Goal: Task Accomplishment & Management: Manage account settings

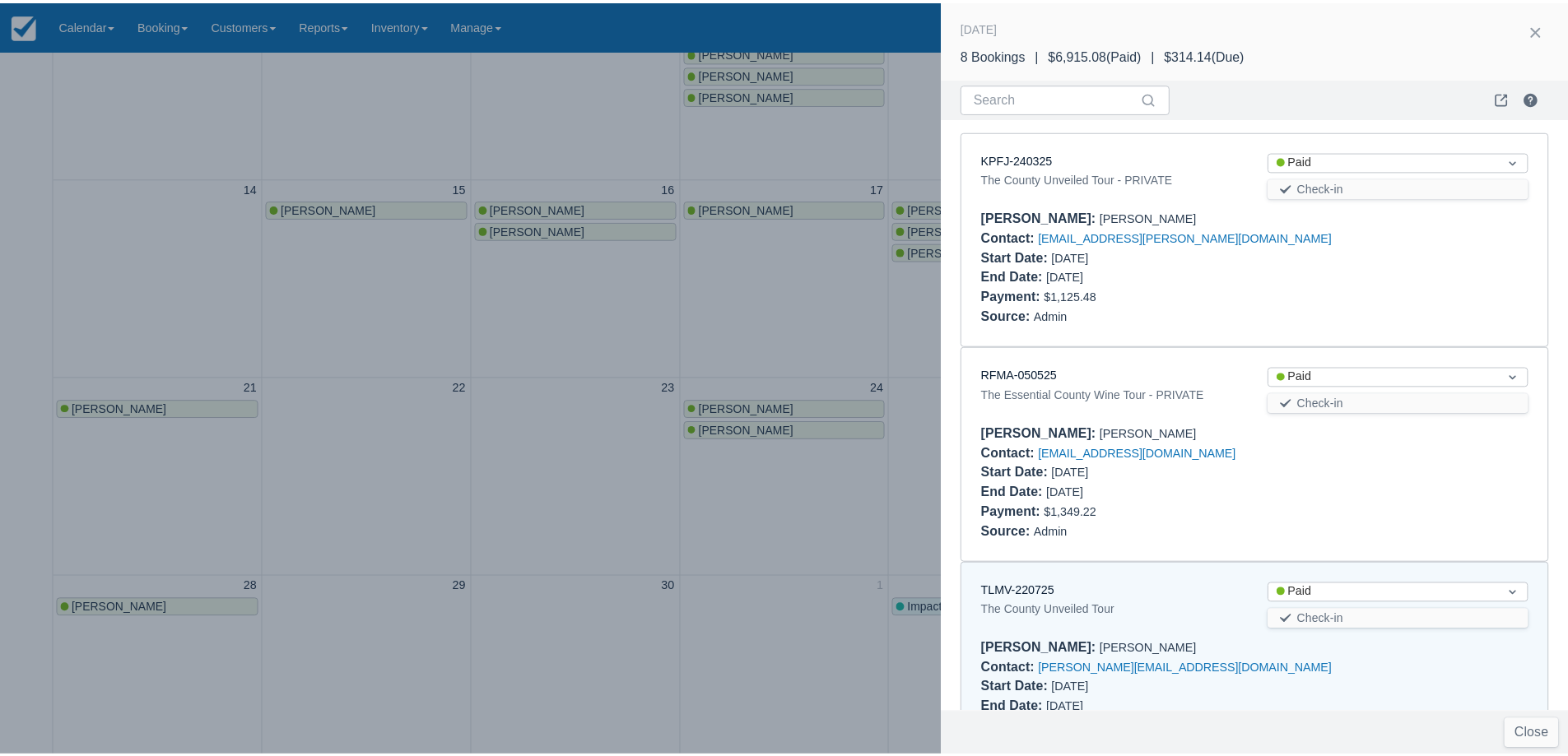
scroll to position [122, 0]
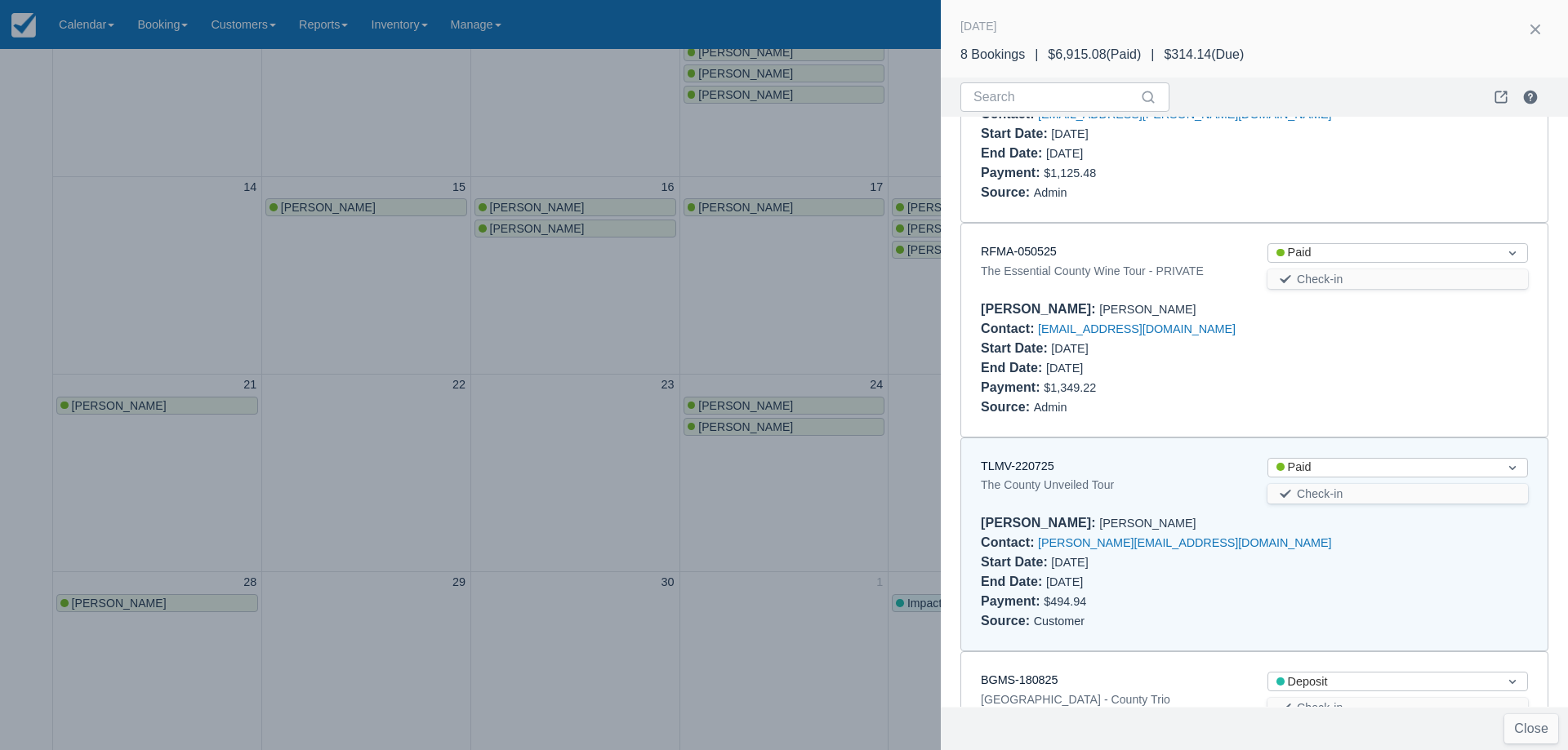
click at [746, 312] on div at bounding box center [784, 375] width 1568 height 750
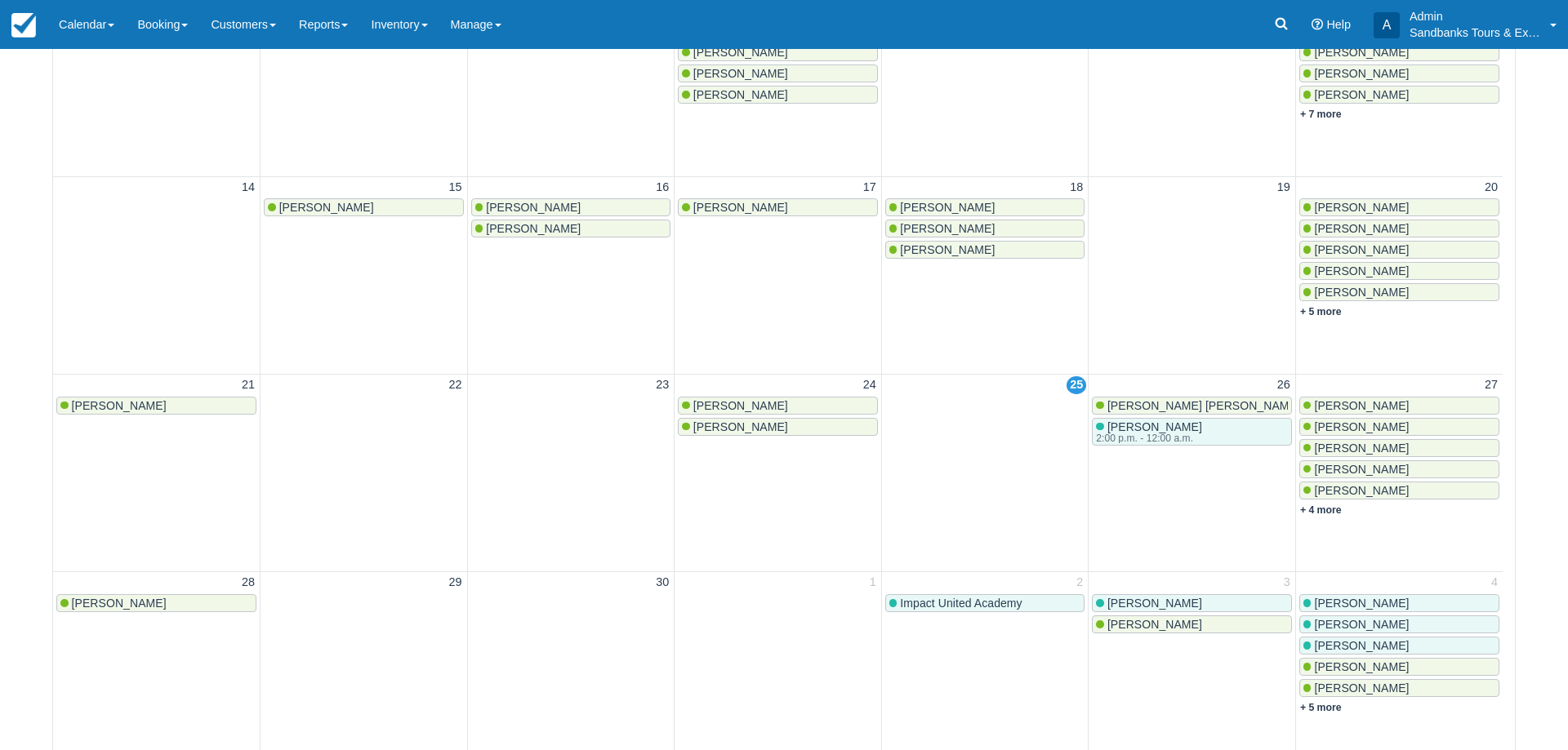
scroll to position [0, 0]
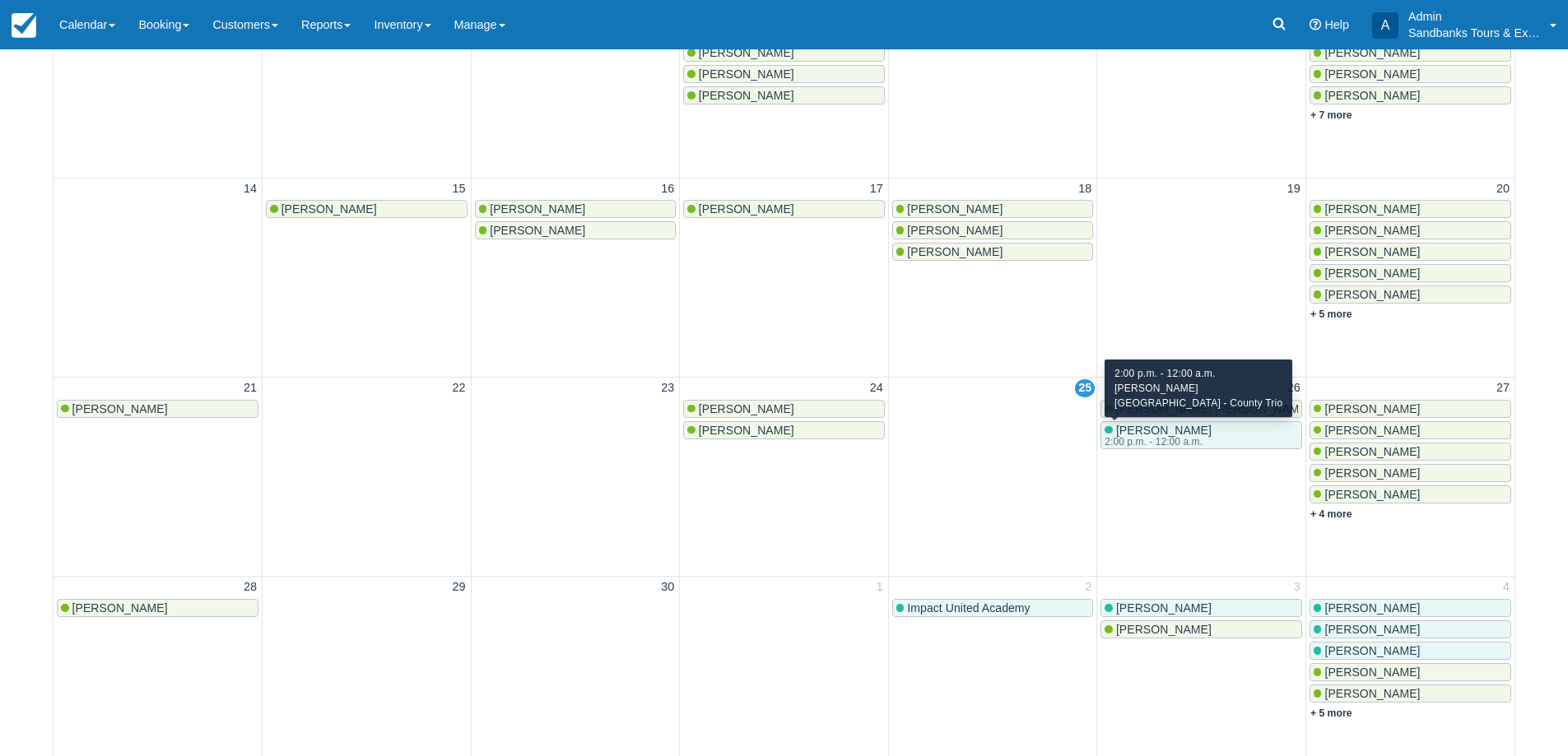
click at [1154, 438] on div "2:00 p.m. - 12:00 a.m." at bounding box center [1156, 442] width 104 height 9
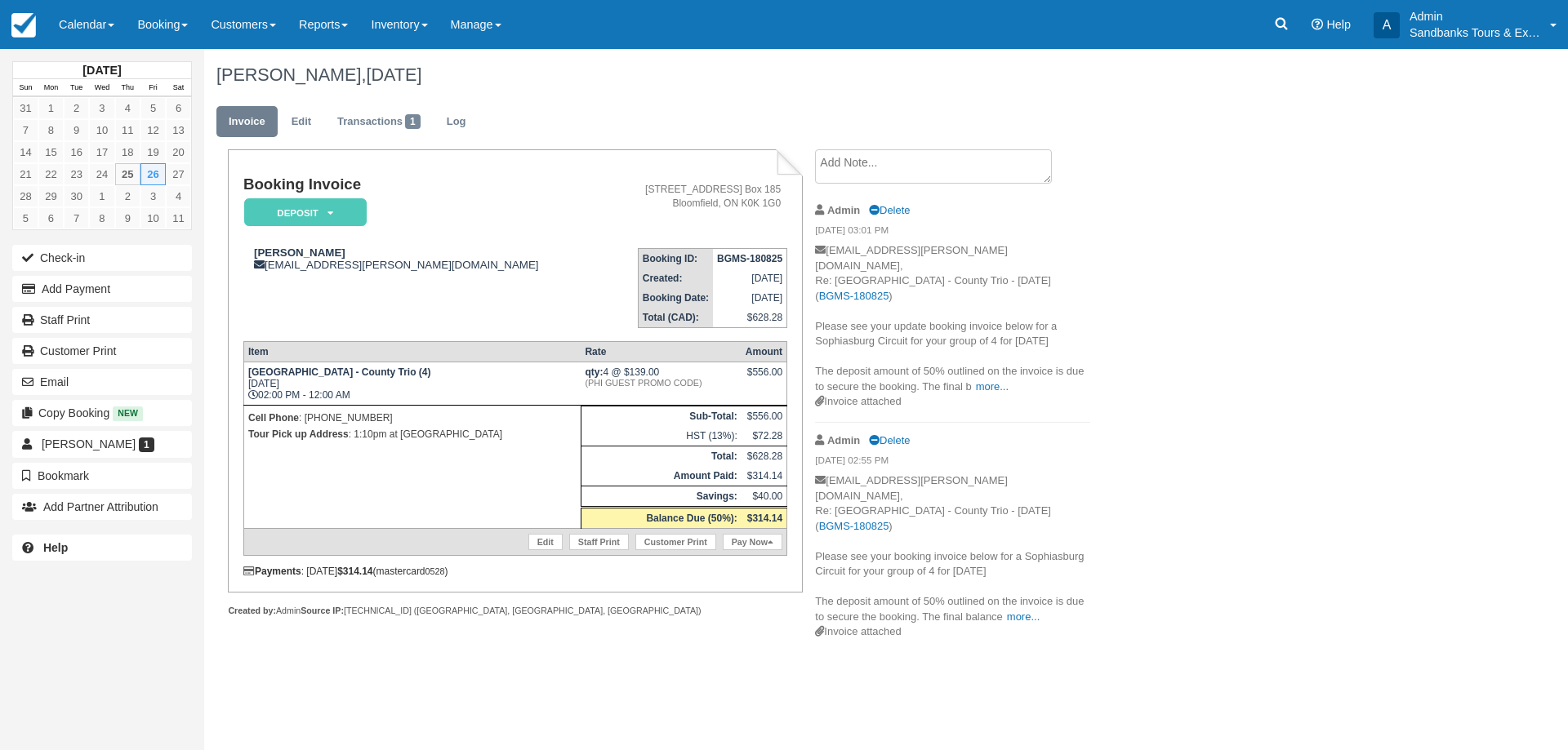
drag, startPoint x: 506, startPoint y: 435, endPoint x: 354, endPoint y: 435, distance: 152.0
click at [354, 435] on p "Tour Pick up Address : 1:10pm at Picton Harbour Inn" at bounding box center [412, 434] width 328 height 16
click at [381, 429] on p "Tour Pick up Address : 1:10pm at Picton Harbour Inn" at bounding box center [412, 434] width 328 height 16
click at [391, 434] on p "Tour Pick up Address : 1:10pm at Picton Harbour Inn" at bounding box center [412, 434] width 328 height 16
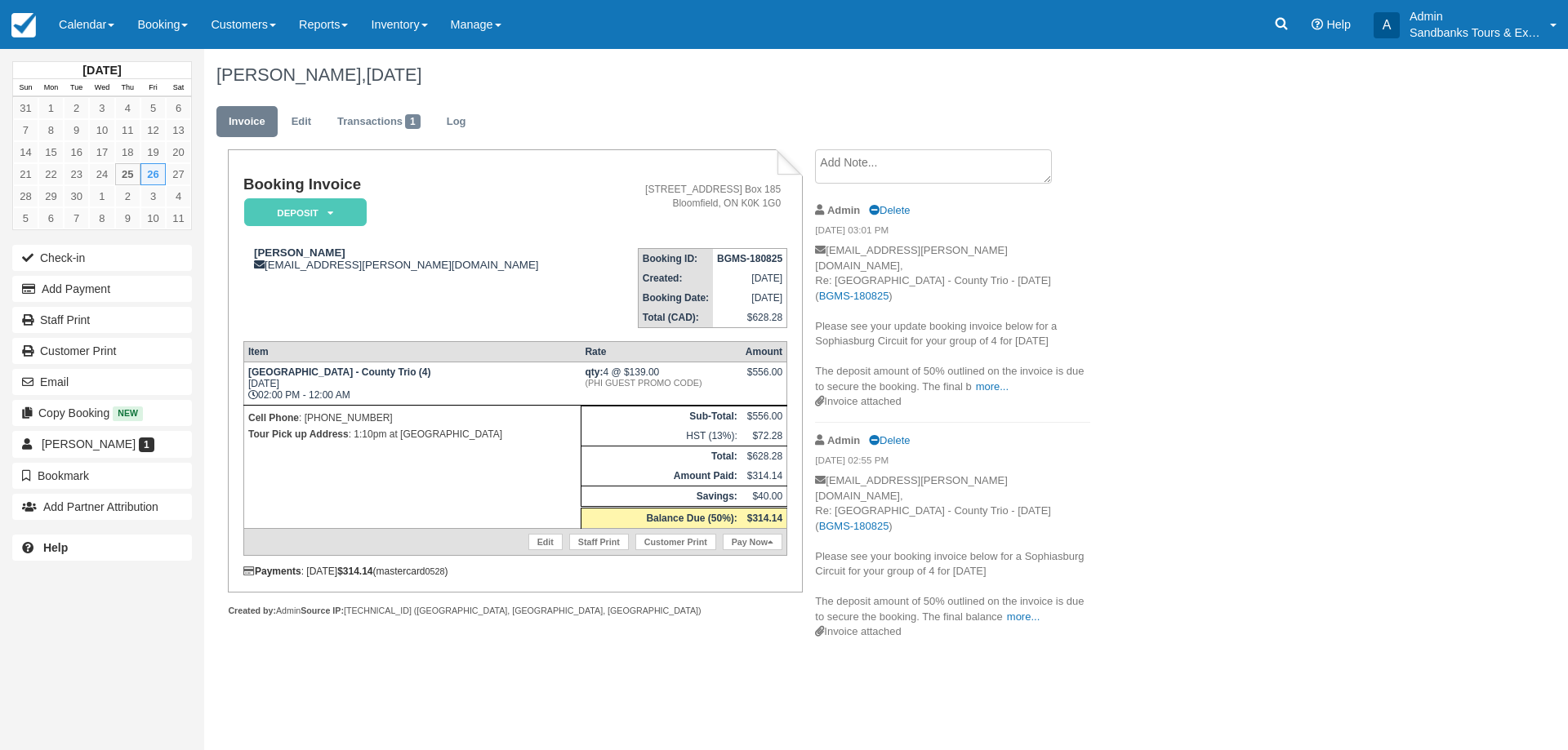
click at [443, 434] on p "Tour Pick up Address : 1:10pm at Picton Harbour Inn" at bounding box center [412, 434] width 328 height 16
drag, startPoint x: 394, startPoint y: 434, endPoint x: 496, endPoint y: 439, distance: 102.1
click at [496, 439] on p "Tour Pick up Address : 1:10pm at Picton Harbour Inn" at bounding box center [412, 434] width 328 height 16
click at [493, 433] on p "Tour Pick up Address : 1:10pm at Picton Harbour Inn" at bounding box center [412, 434] width 328 height 16
click at [298, 130] on link "Edit" at bounding box center [301, 122] width 44 height 32
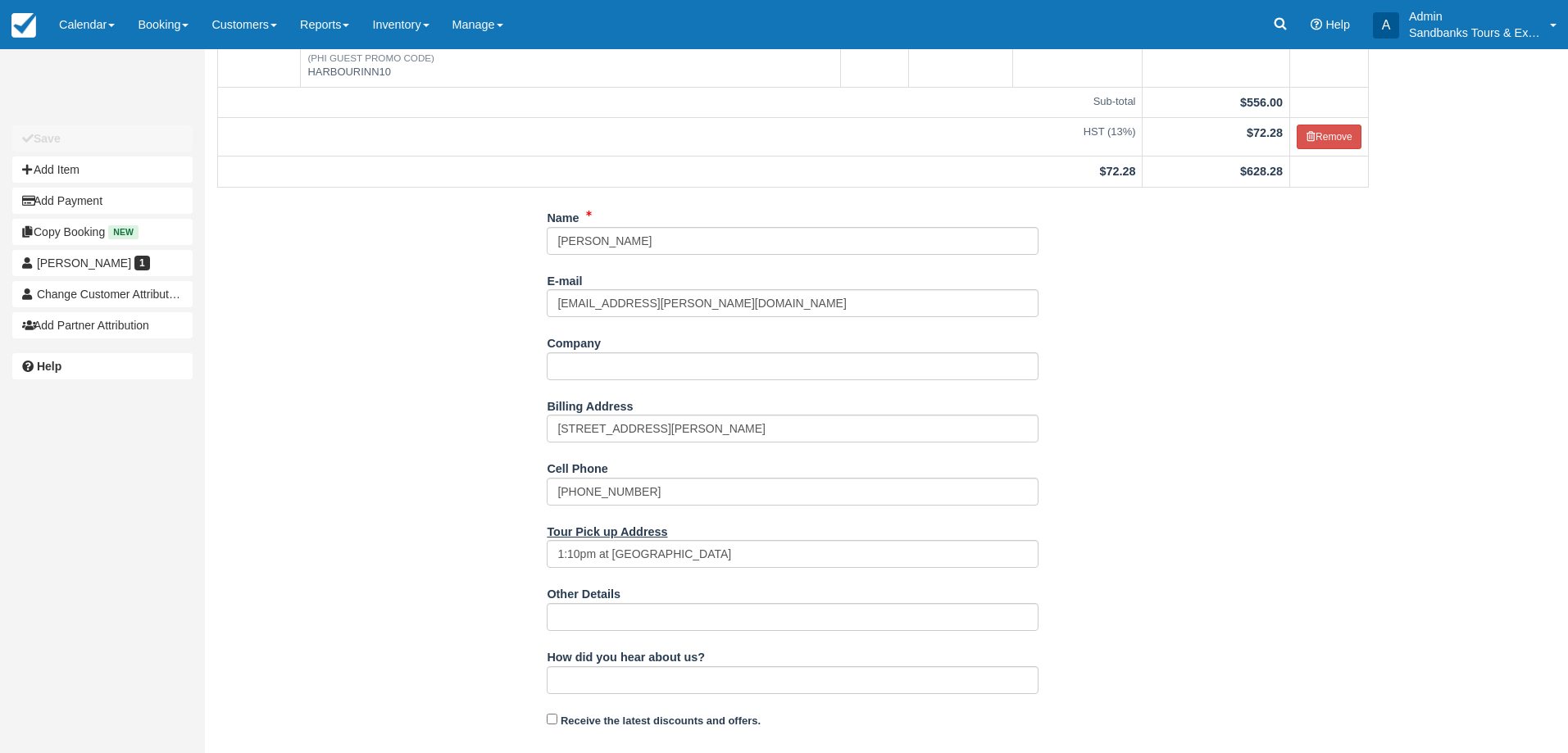
scroll to position [164, 0]
click at [579, 560] on input "1:10pm at Picton Harbour Inn" at bounding box center [792, 554] width 492 height 28
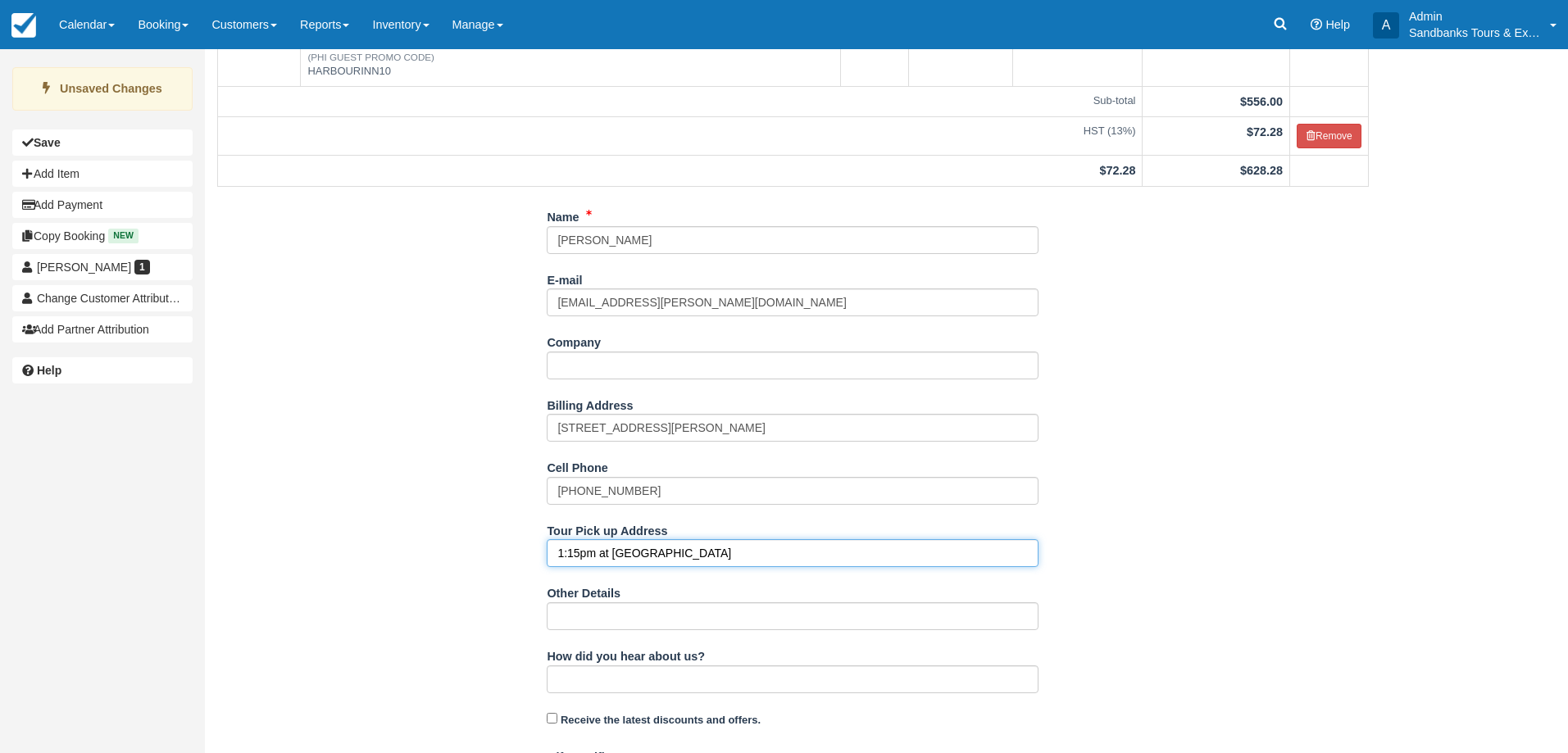
type input "1:15pm at Picton Harbour Inn"
click at [425, 514] on div "Name Kathy Fritz E-mail bkfritz@rogers.com Did you mean ? Company Billing Addre…" at bounding box center [793, 564] width 1177 height 722
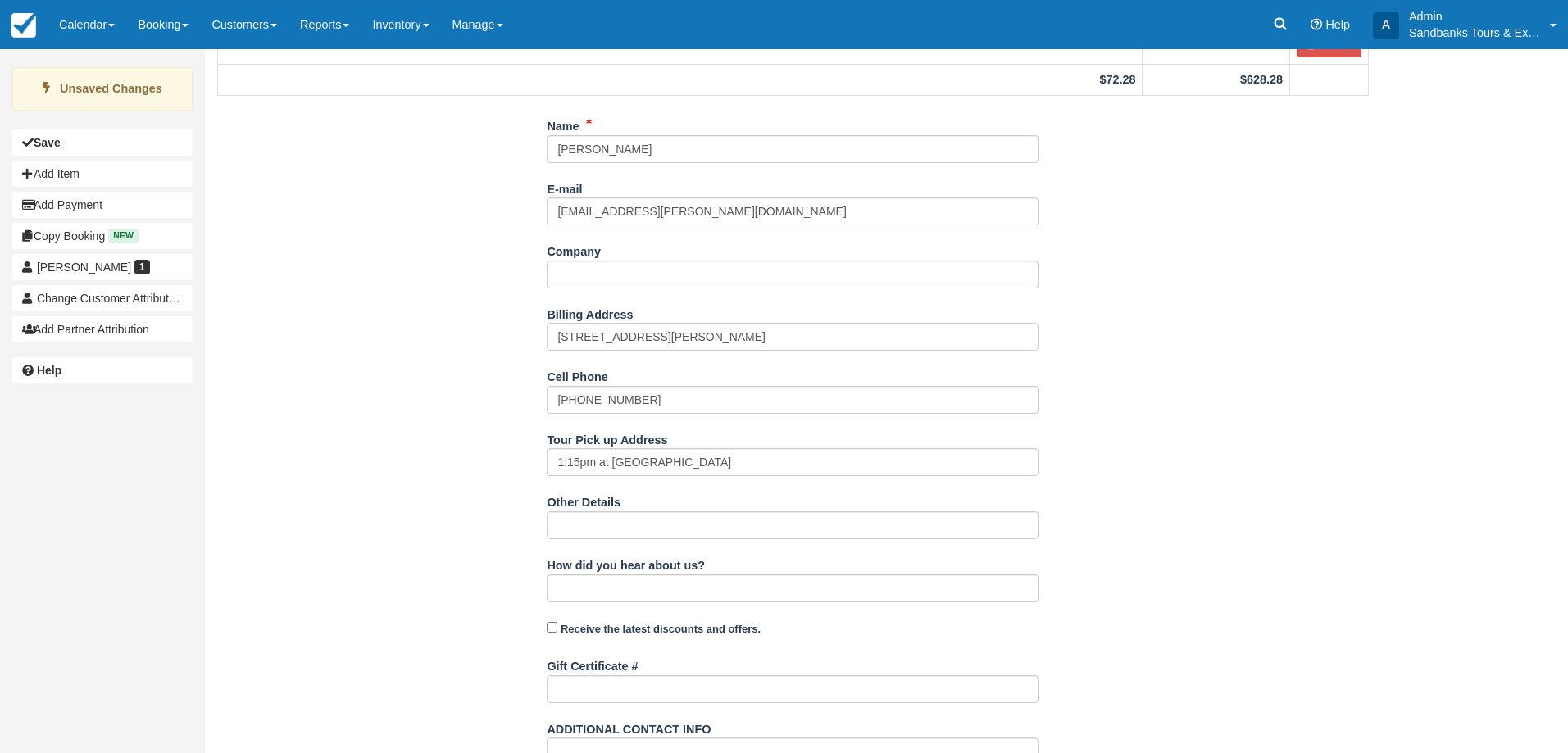
scroll to position [337, 0]
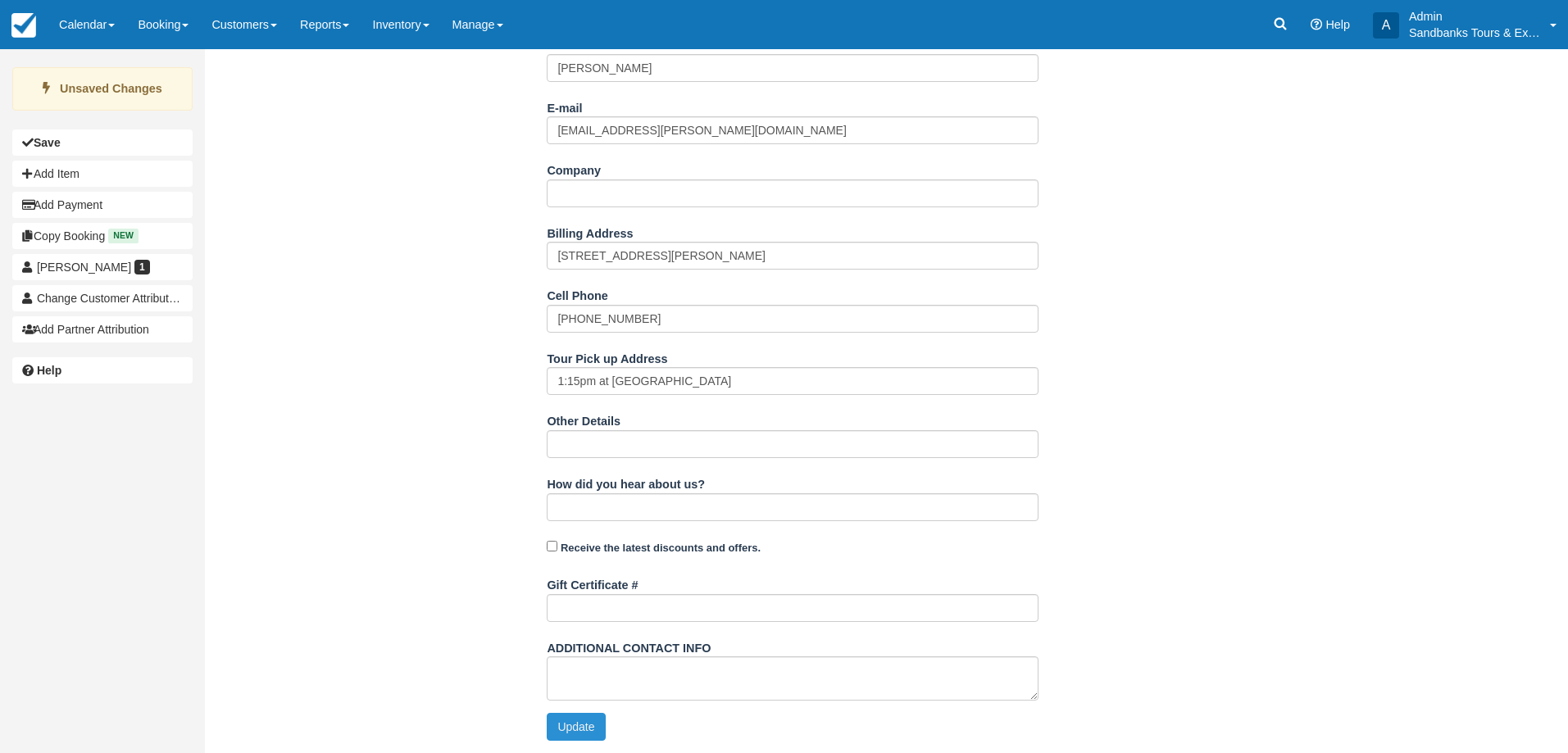
click at [579, 723] on button "Update" at bounding box center [576, 727] width 58 height 28
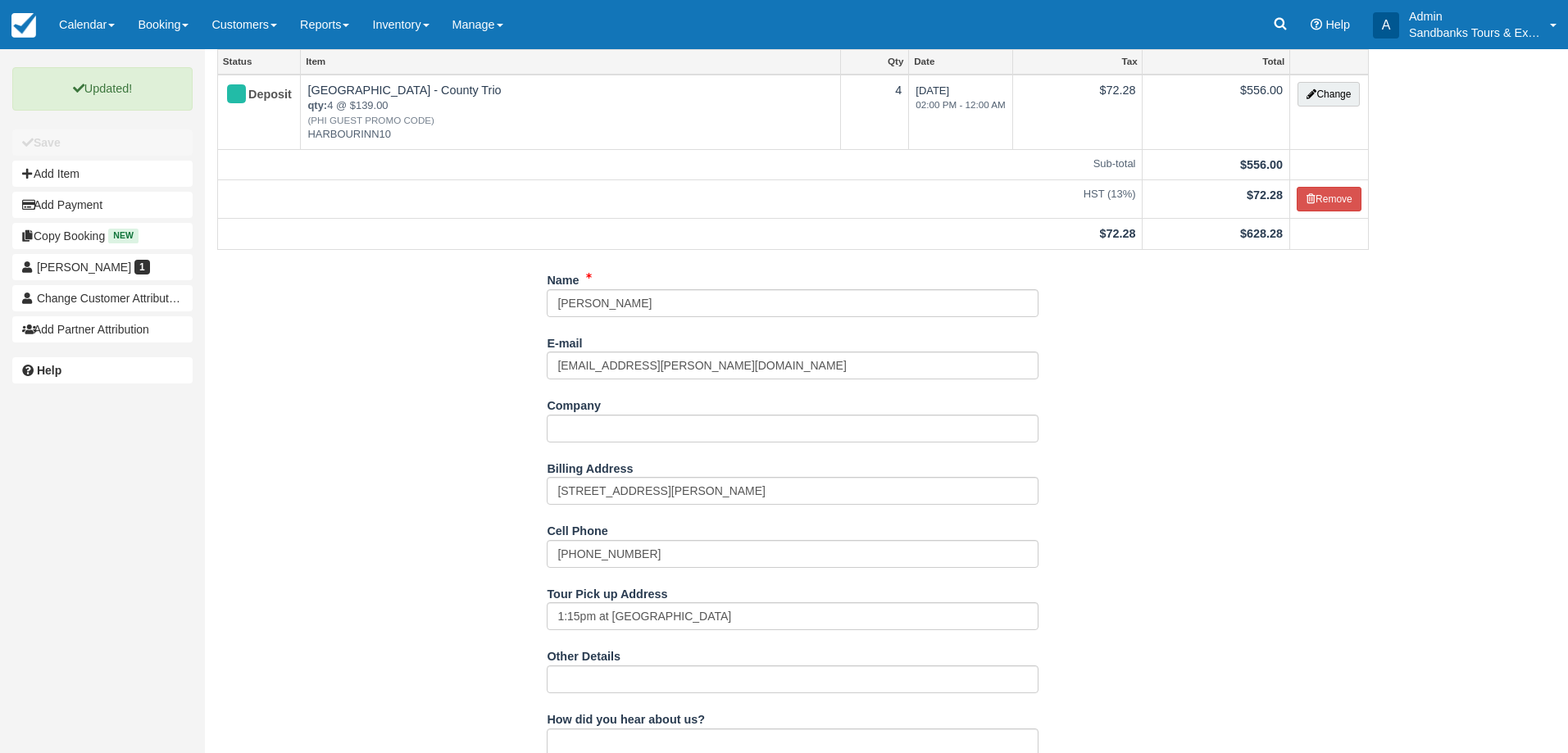
scroll to position [0, 0]
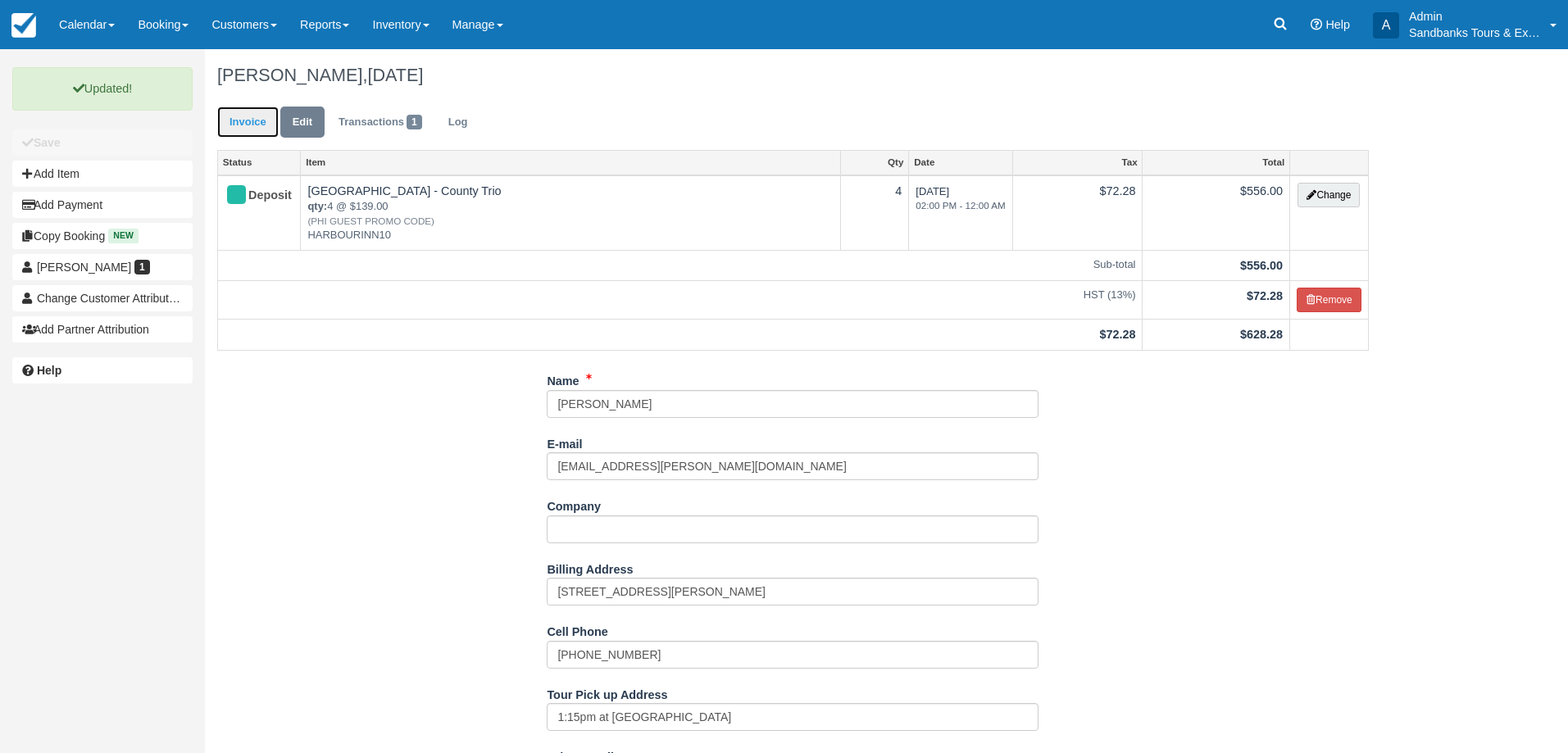
click at [237, 124] on link "Invoice" at bounding box center [247, 122] width 61 height 32
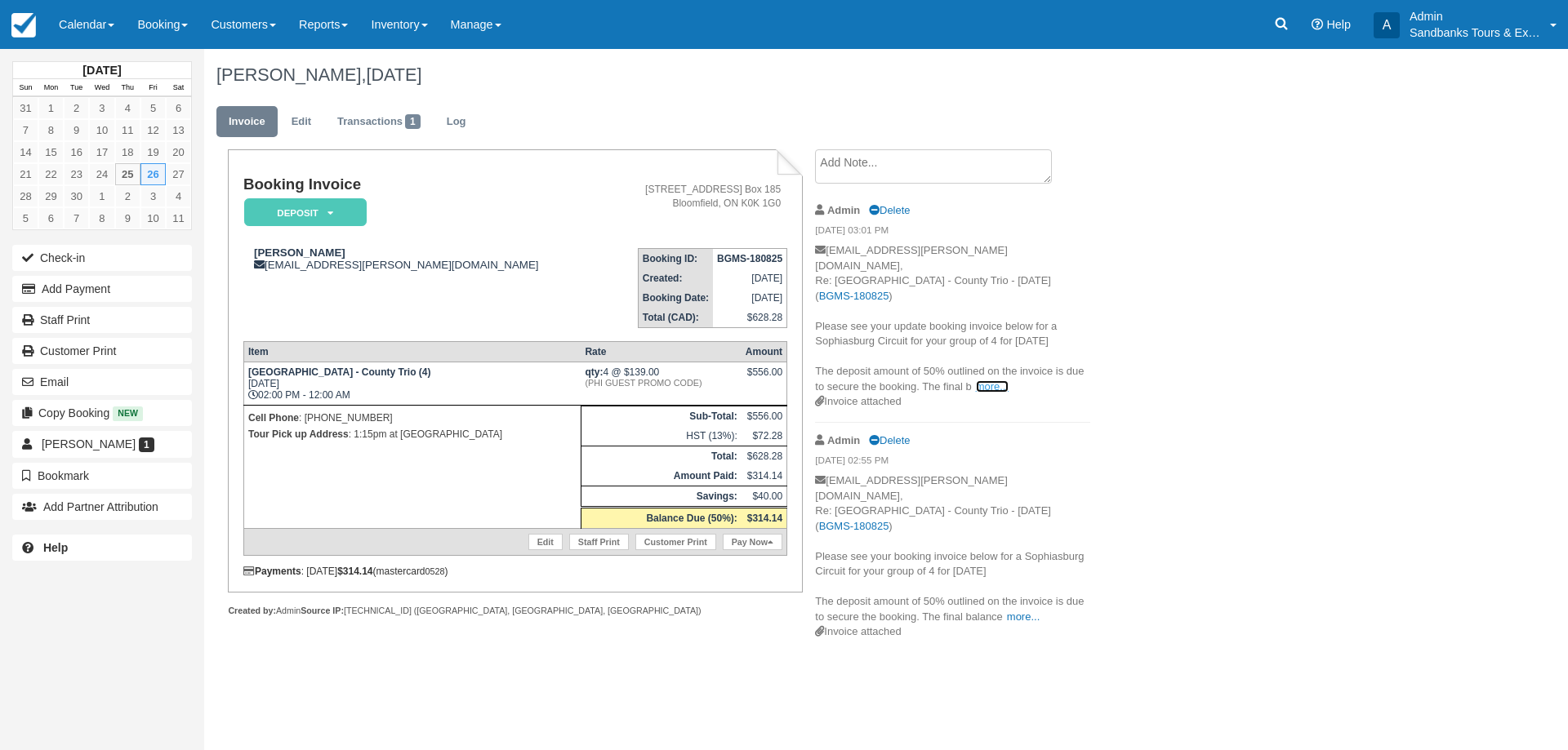
click at [989, 380] on link "more..." at bounding box center [992, 386] width 33 height 12
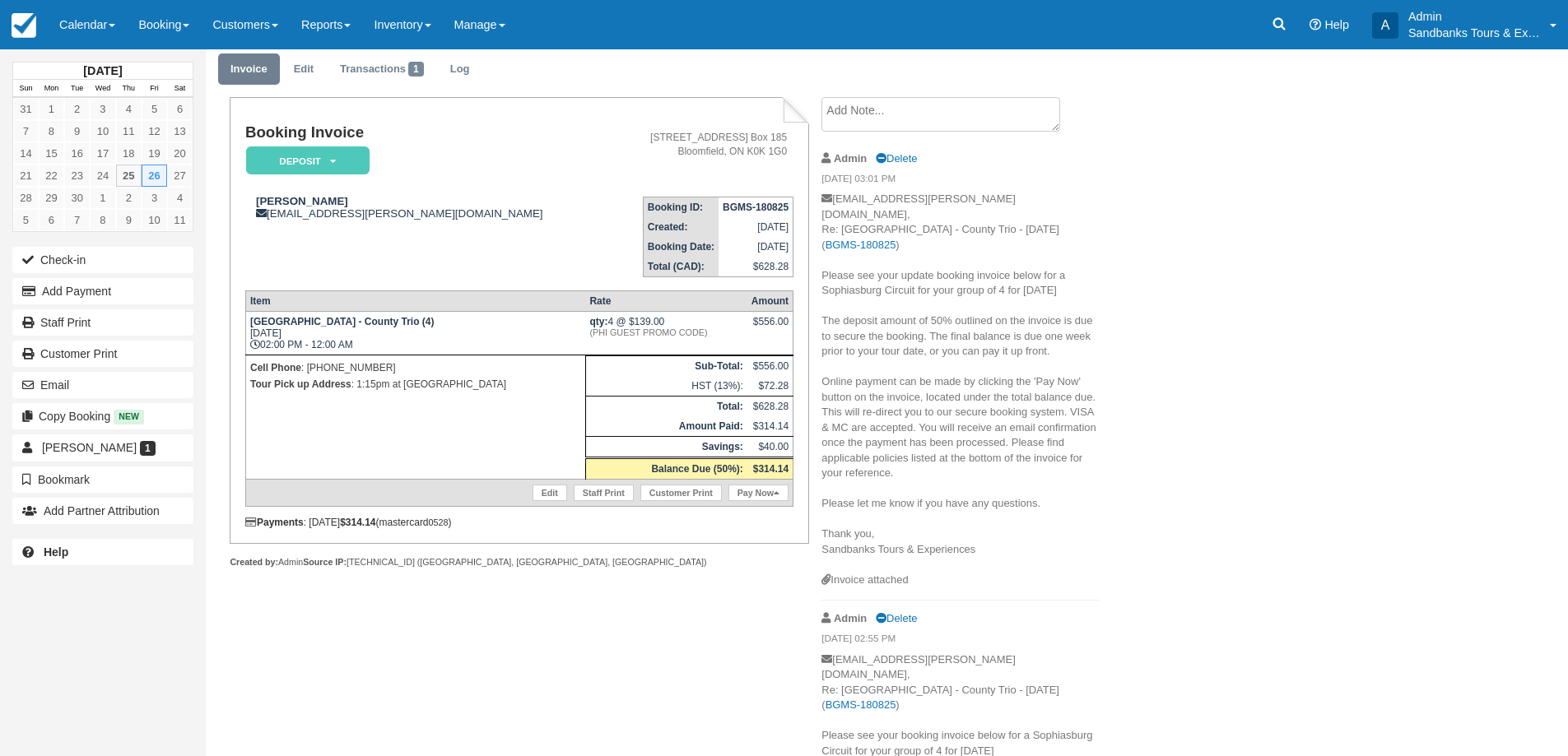
scroll to position [82, 0]
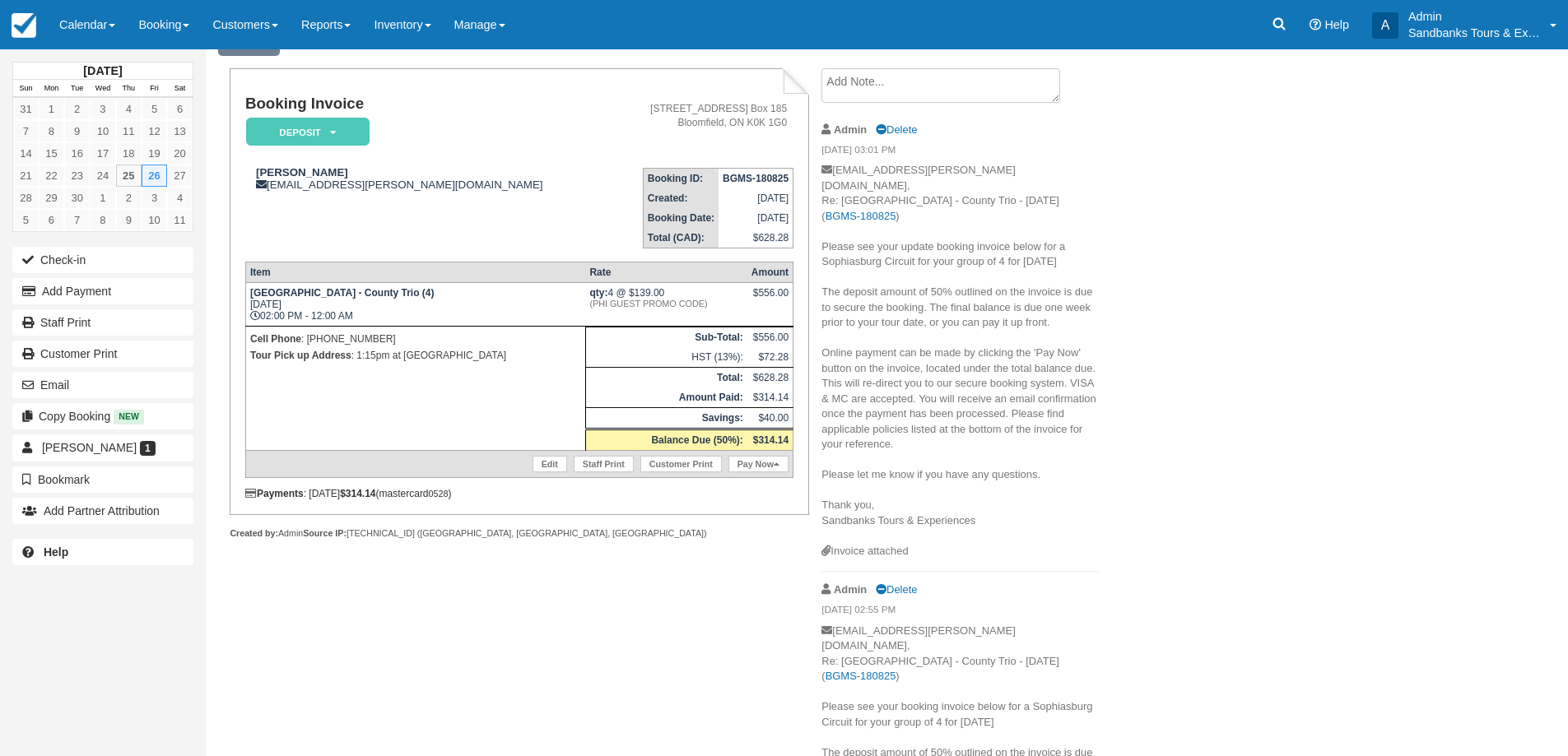
click at [334, 311] on td "[GEOGRAPHIC_DATA] - County Trio (4) [DATE] 02:00 PM - 12:00 AM" at bounding box center [415, 305] width 340 height 43
click at [364, 314] on td "[GEOGRAPHIC_DATA] - County Trio (4) [DATE] 02:00 PM - 12:00 AM" at bounding box center [415, 305] width 340 height 43
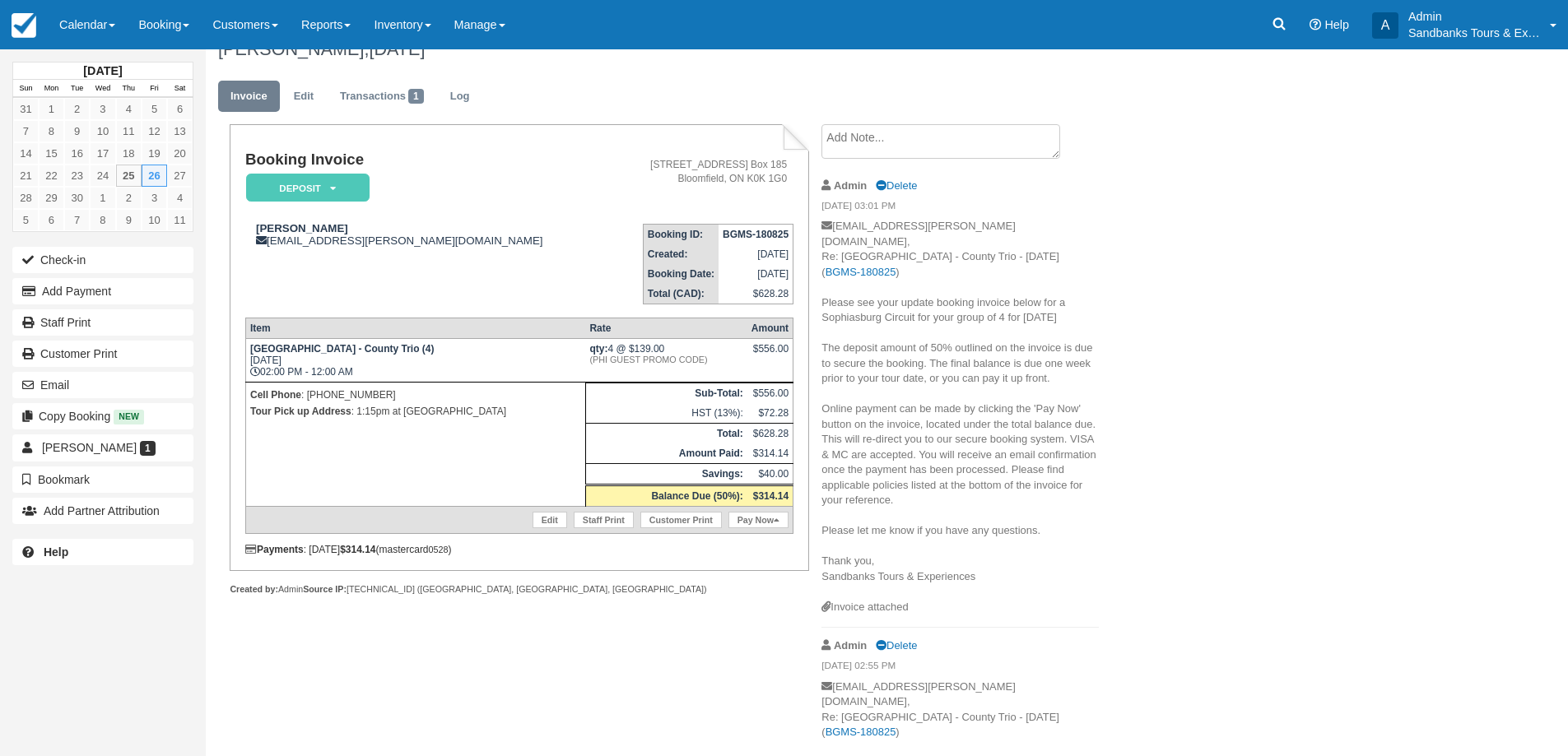
scroll to position [0, 0]
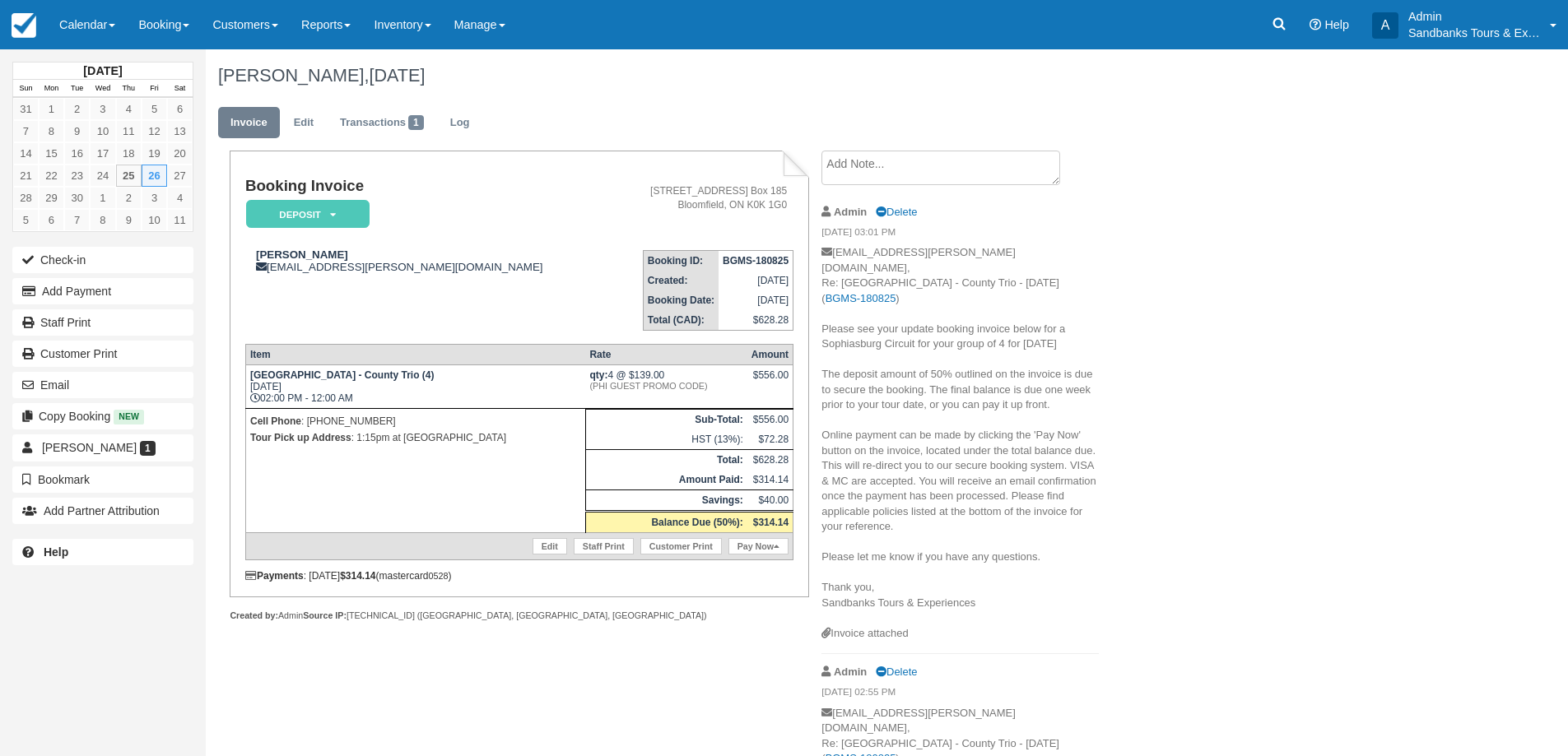
drag, startPoint x: 518, startPoint y: 400, endPoint x: 446, endPoint y: 214, distance: 199.4
click at [518, 400] on td "[GEOGRAPHIC_DATA] - County Trio (4) [DATE] 02:00 PM - 12:00 AM" at bounding box center [415, 387] width 340 height 43
drag, startPoint x: 381, startPoint y: 126, endPoint x: 439, endPoint y: 122, distance: 58.1
click at [381, 125] on link "Transactions 1" at bounding box center [381, 123] width 109 height 32
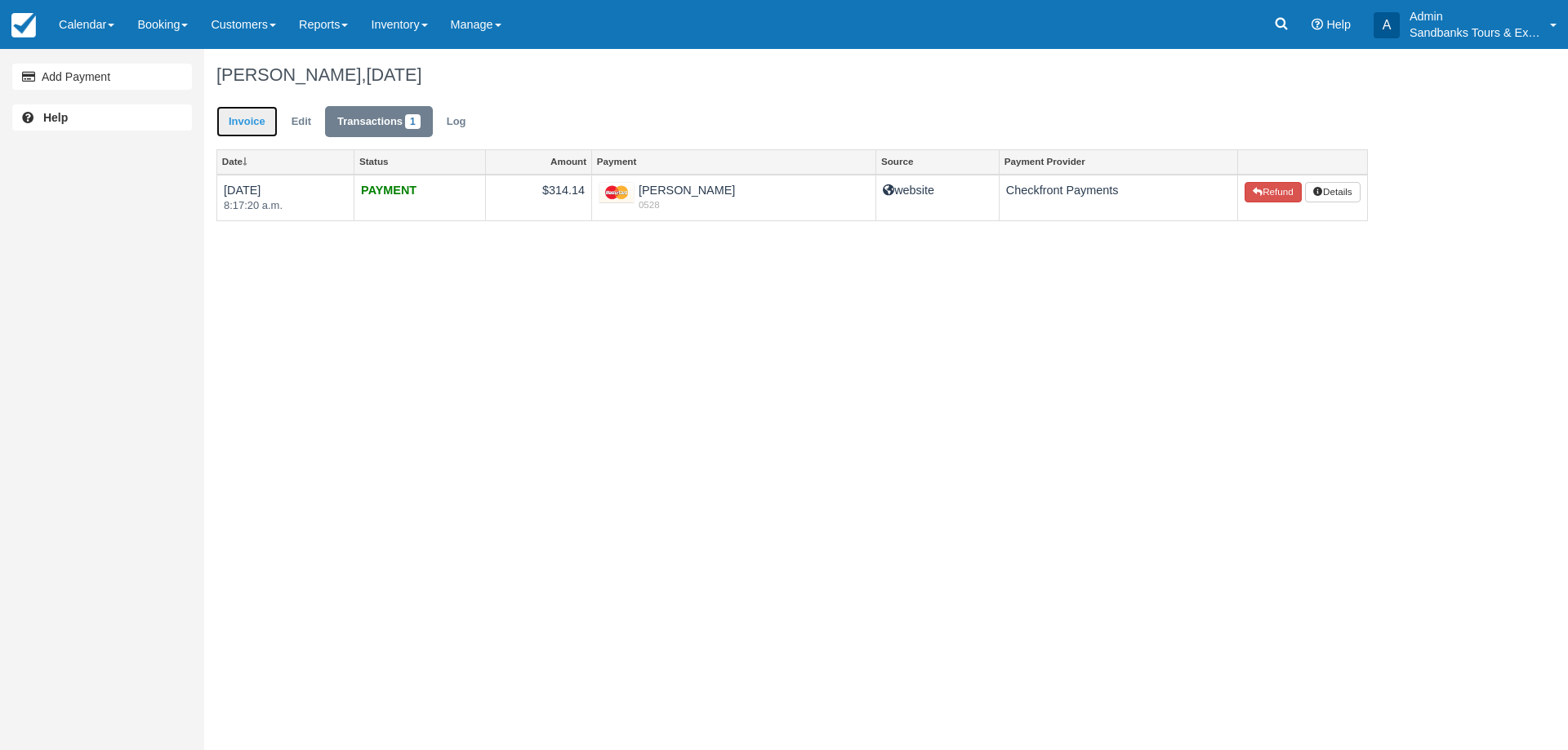
click at [244, 124] on link "Invoice" at bounding box center [246, 122] width 61 height 32
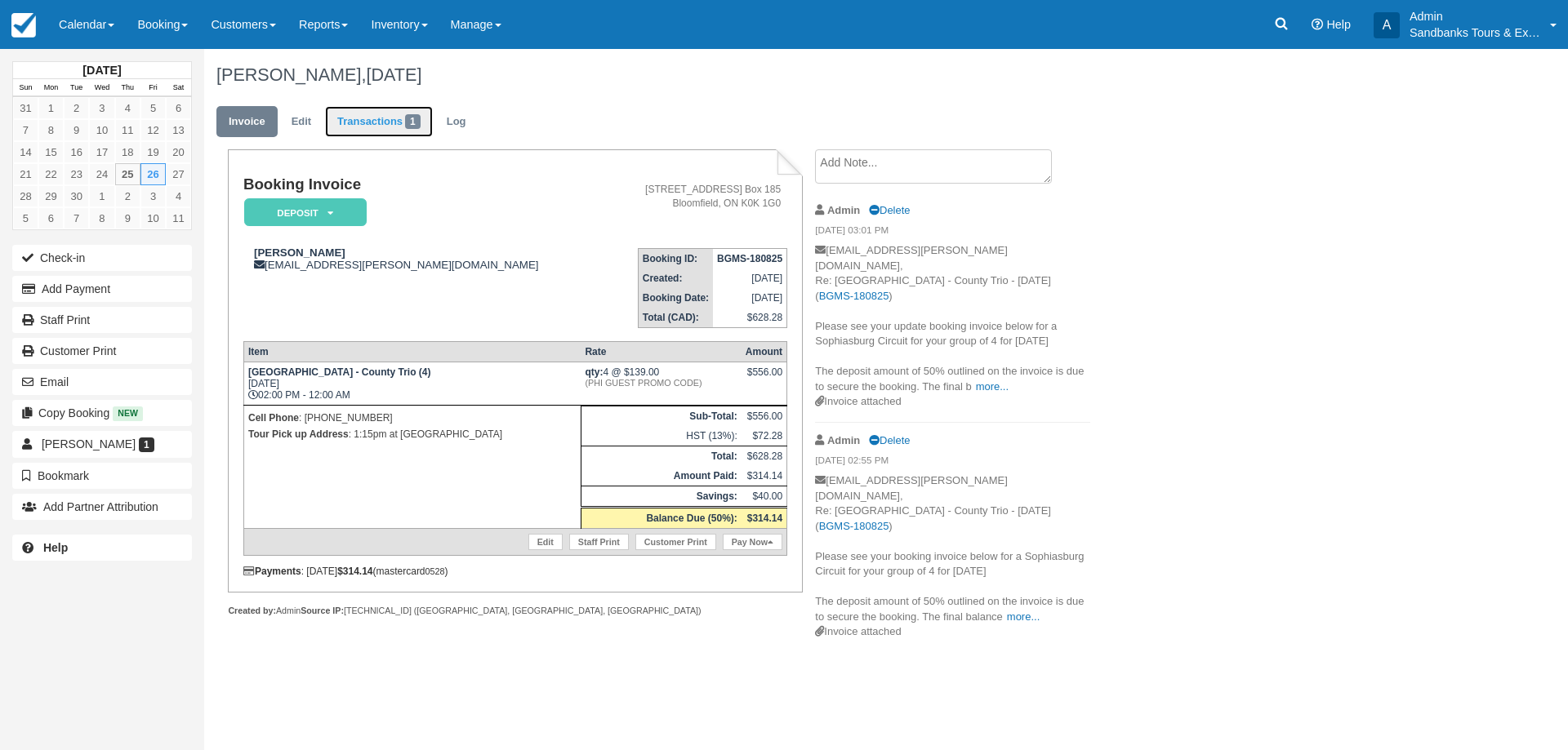
click at [363, 132] on link "Transactions 1" at bounding box center [378, 122] width 108 height 32
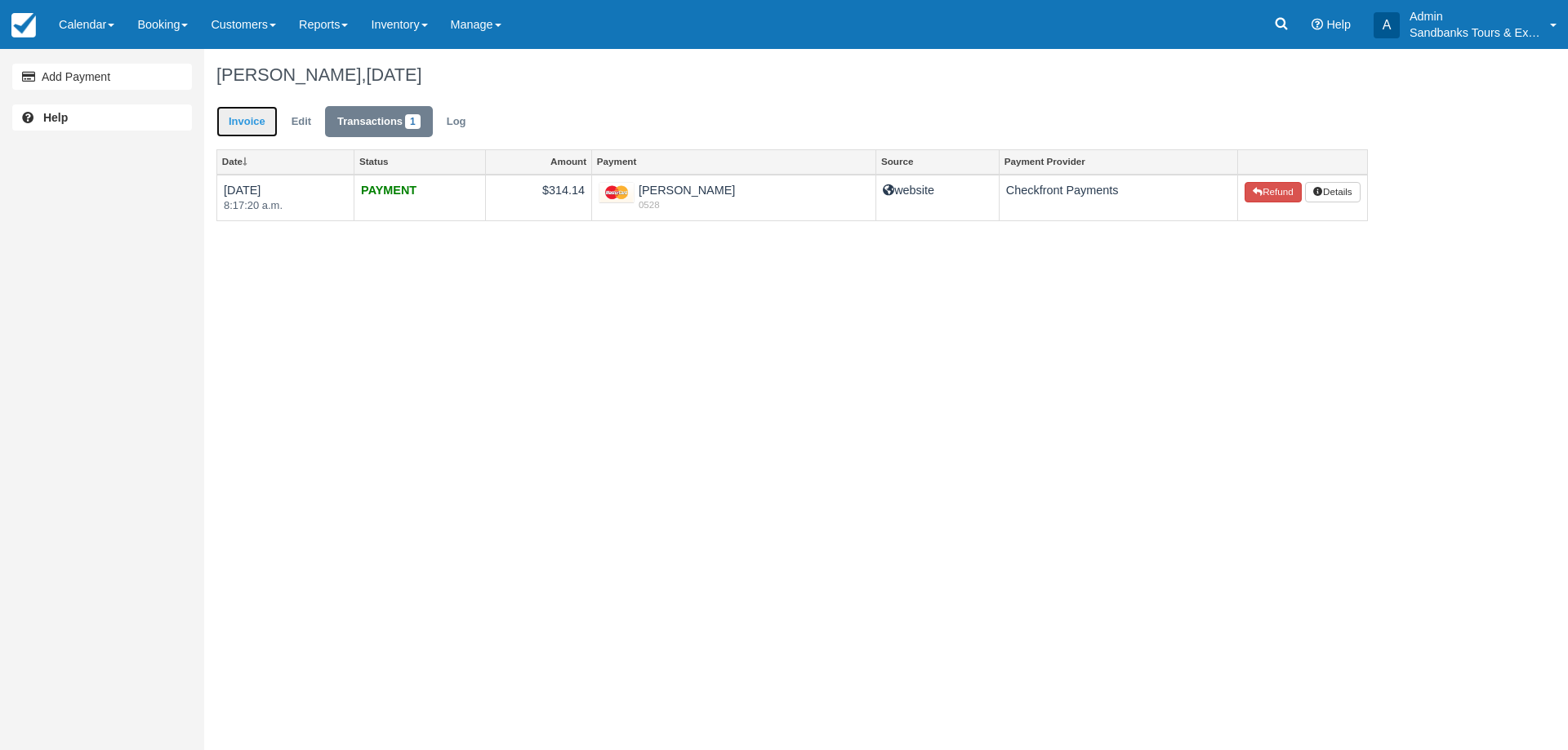
click at [239, 120] on link "Invoice" at bounding box center [246, 122] width 61 height 32
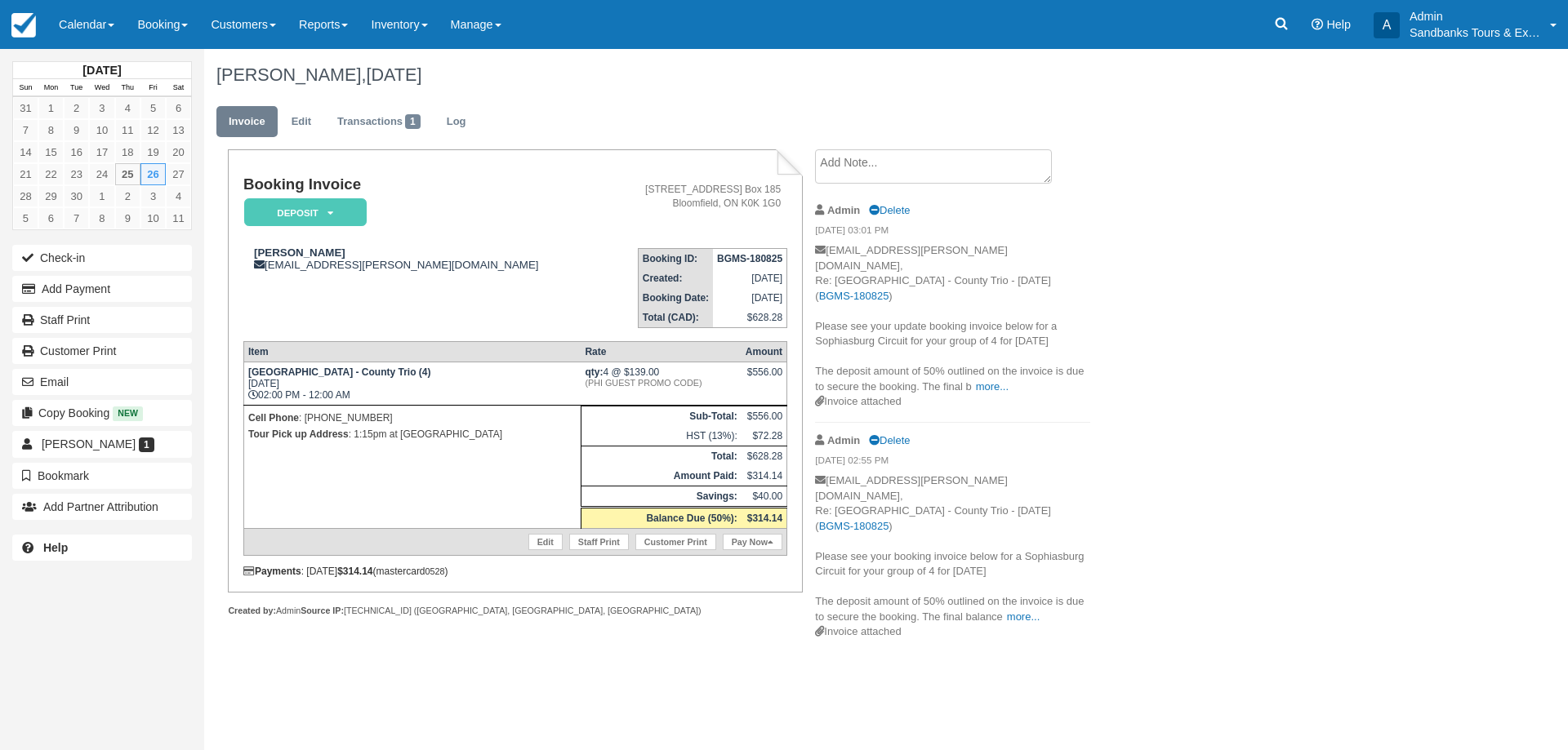
click at [333, 99] on div "[PERSON_NAME], [DATE]" at bounding box center [791, 75] width 1176 height 52
click at [362, 125] on link "Transactions 1" at bounding box center [378, 122] width 108 height 32
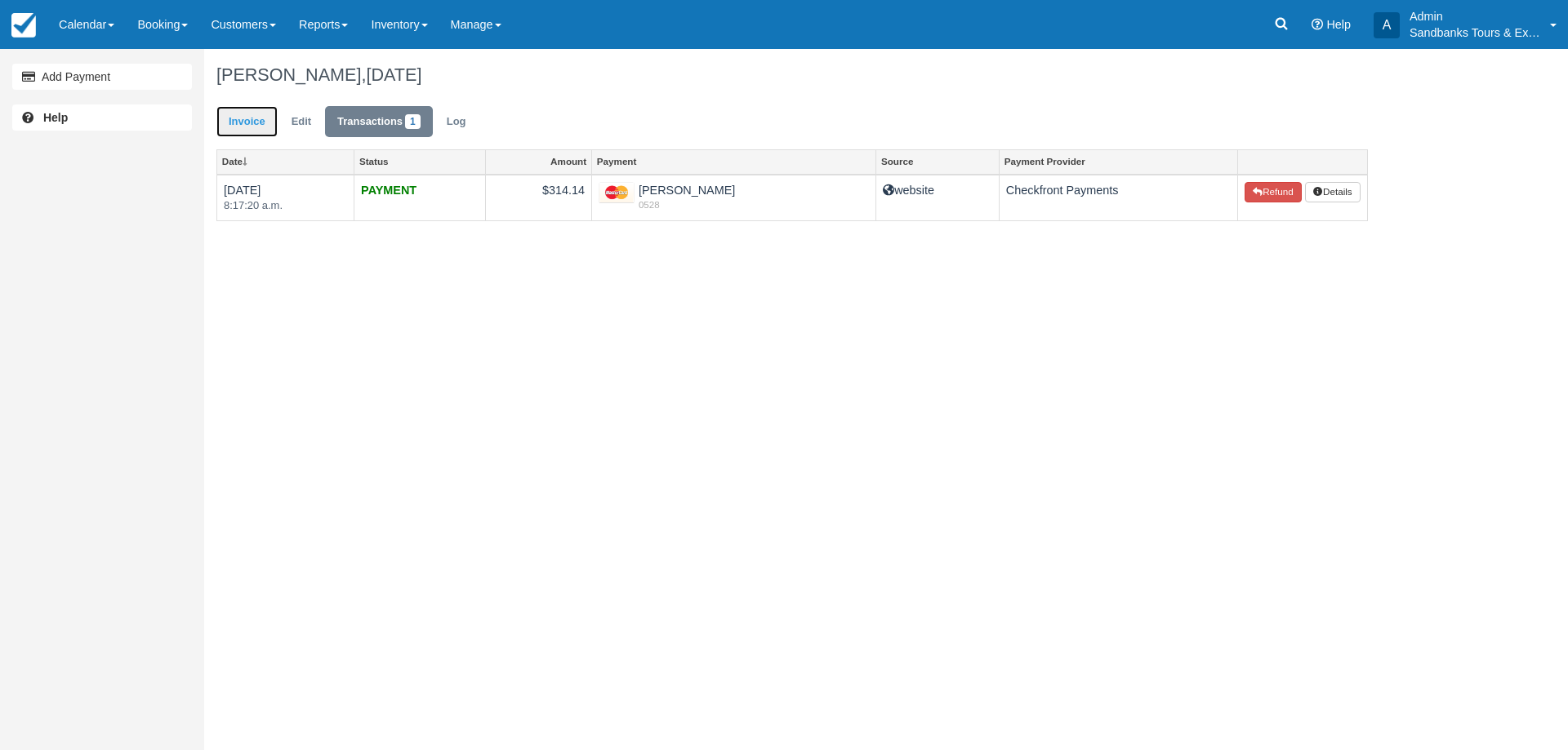
click at [233, 119] on link "Invoice" at bounding box center [246, 122] width 61 height 32
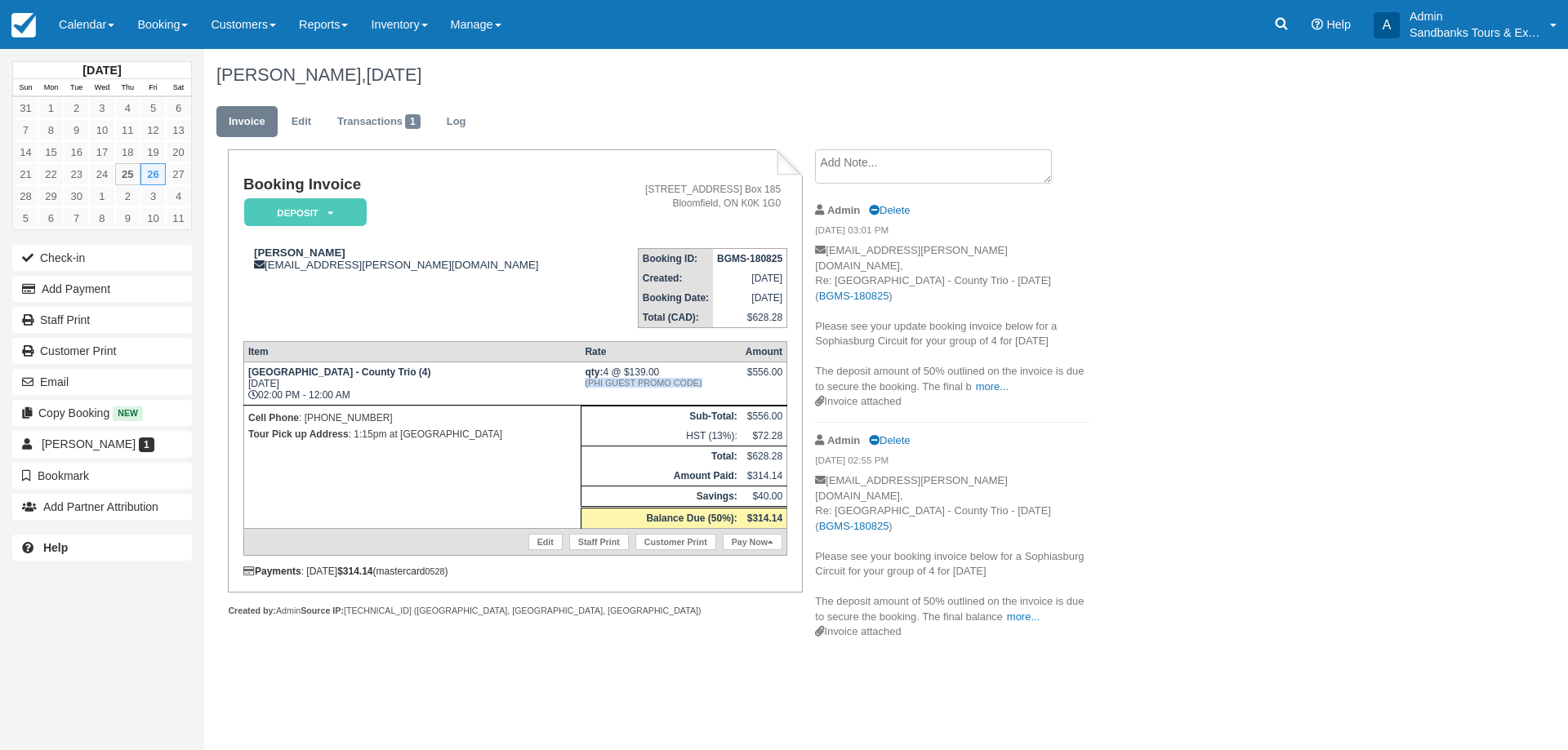
drag, startPoint x: 699, startPoint y: 385, endPoint x: 573, endPoint y: 387, distance: 126.0
click at [581, 387] on td "qty: 4 @ $139.00 (PHI GUEST PROMO CODE)" at bounding box center [660, 384] width 160 height 43
click at [584, 383] on em "(PHI GUEST PROMO CODE)" at bounding box center [660, 383] width 152 height 9
click at [72, 283] on button "Add Payment" at bounding box center [102, 289] width 180 height 26
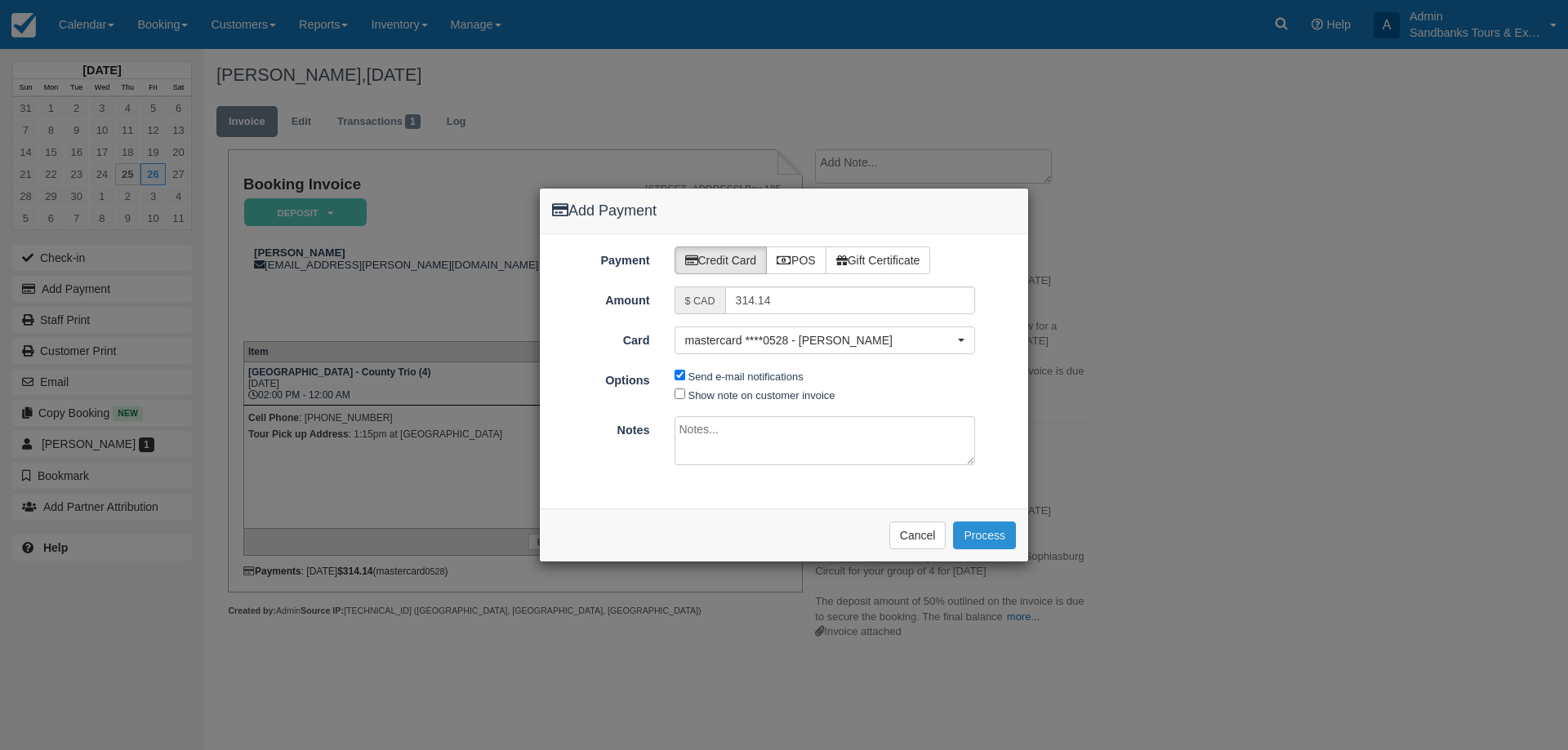
click at [1009, 534] on button "Process" at bounding box center [984, 536] width 63 height 28
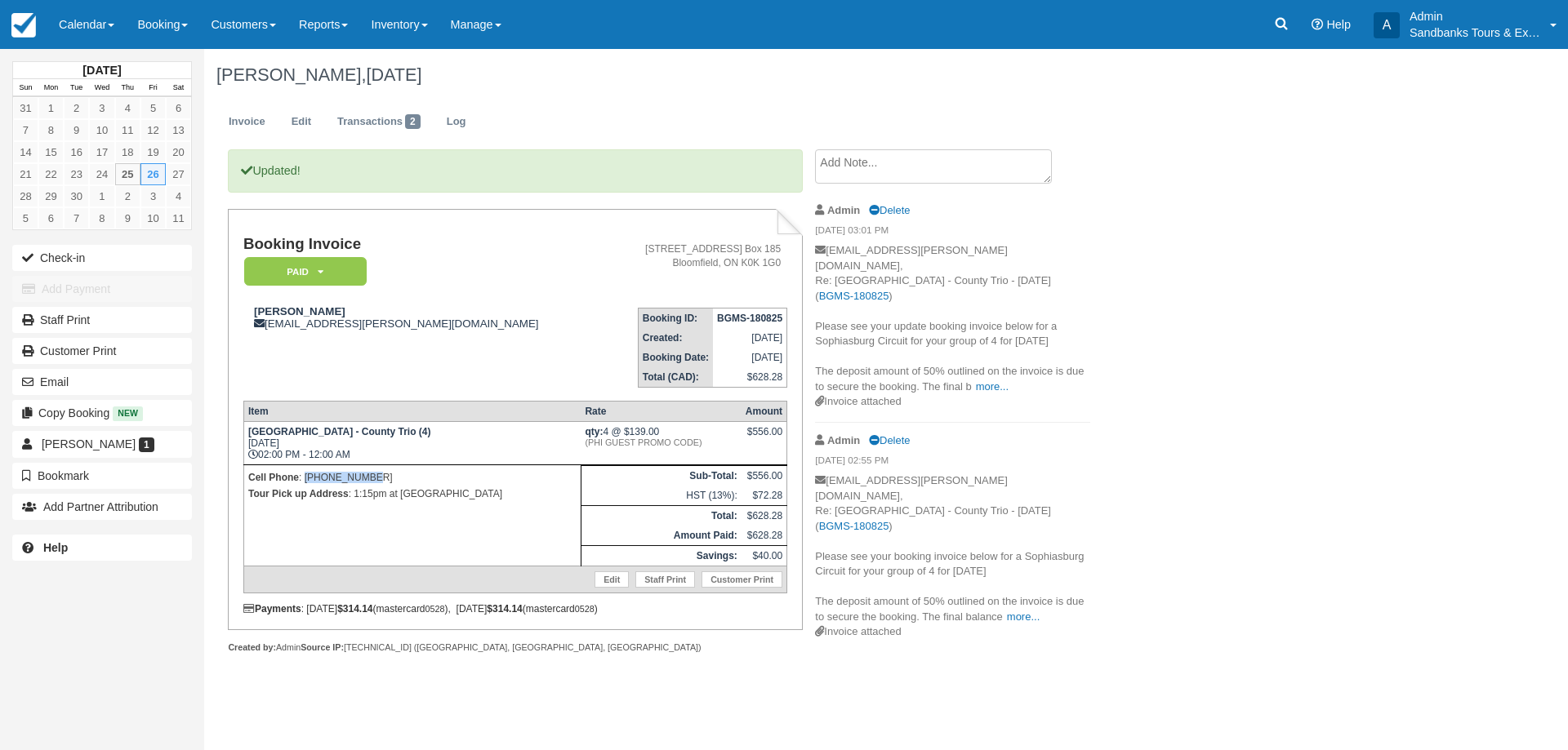
drag, startPoint x: 368, startPoint y: 477, endPoint x: 304, endPoint y: 478, distance: 64.0
click at [304, 478] on p "Cell Phone : 519-590-3651" at bounding box center [412, 477] width 328 height 16
click at [379, 474] on p "Cell Phone : 519-590-3651" at bounding box center [412, 477] width 328 height 16
click at [414, 15] on link "Inventory" at bounding box center [399, 24] width 80 height 49
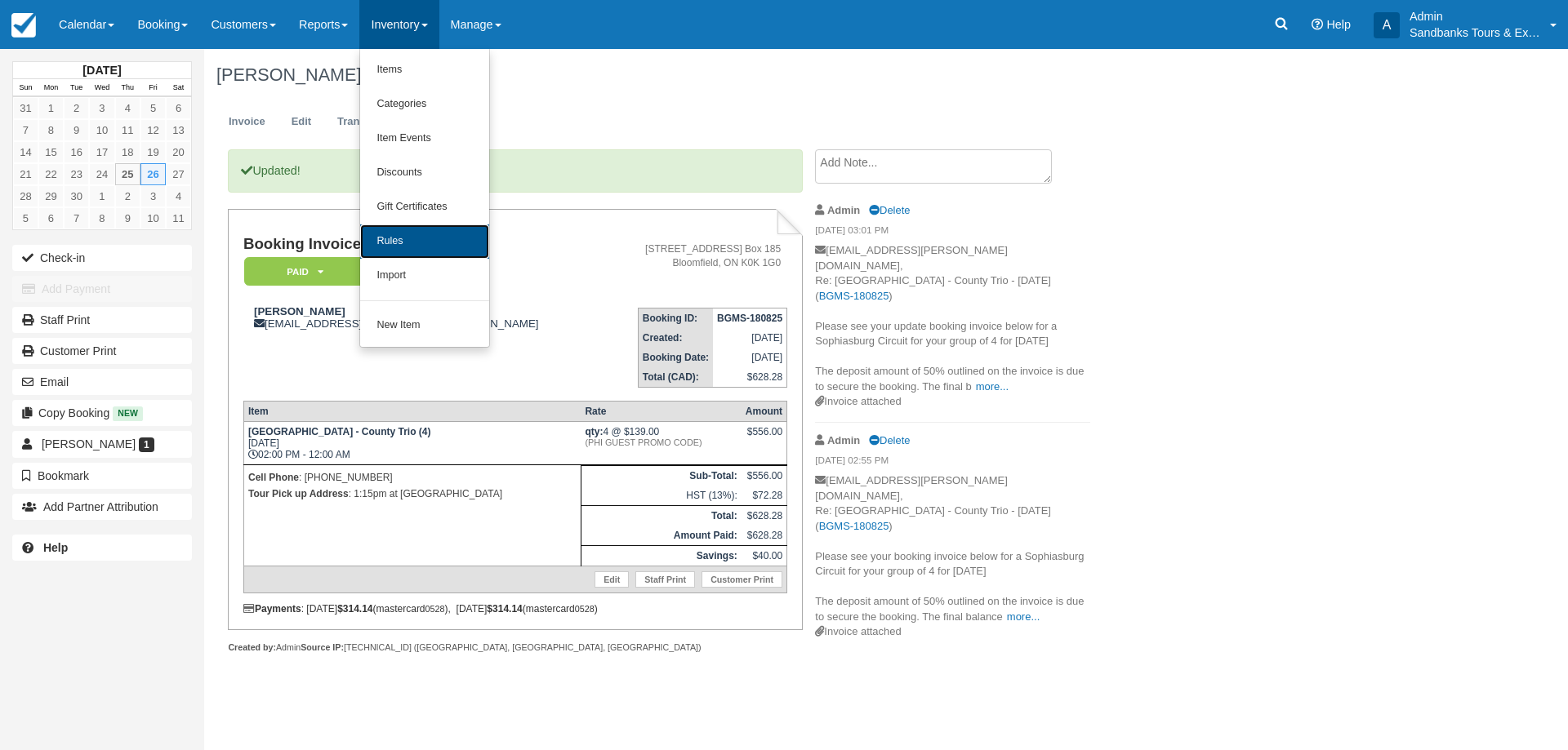
click at [426, 226] on link "Rules" at bounding box center [424, 242] width 129 height 35
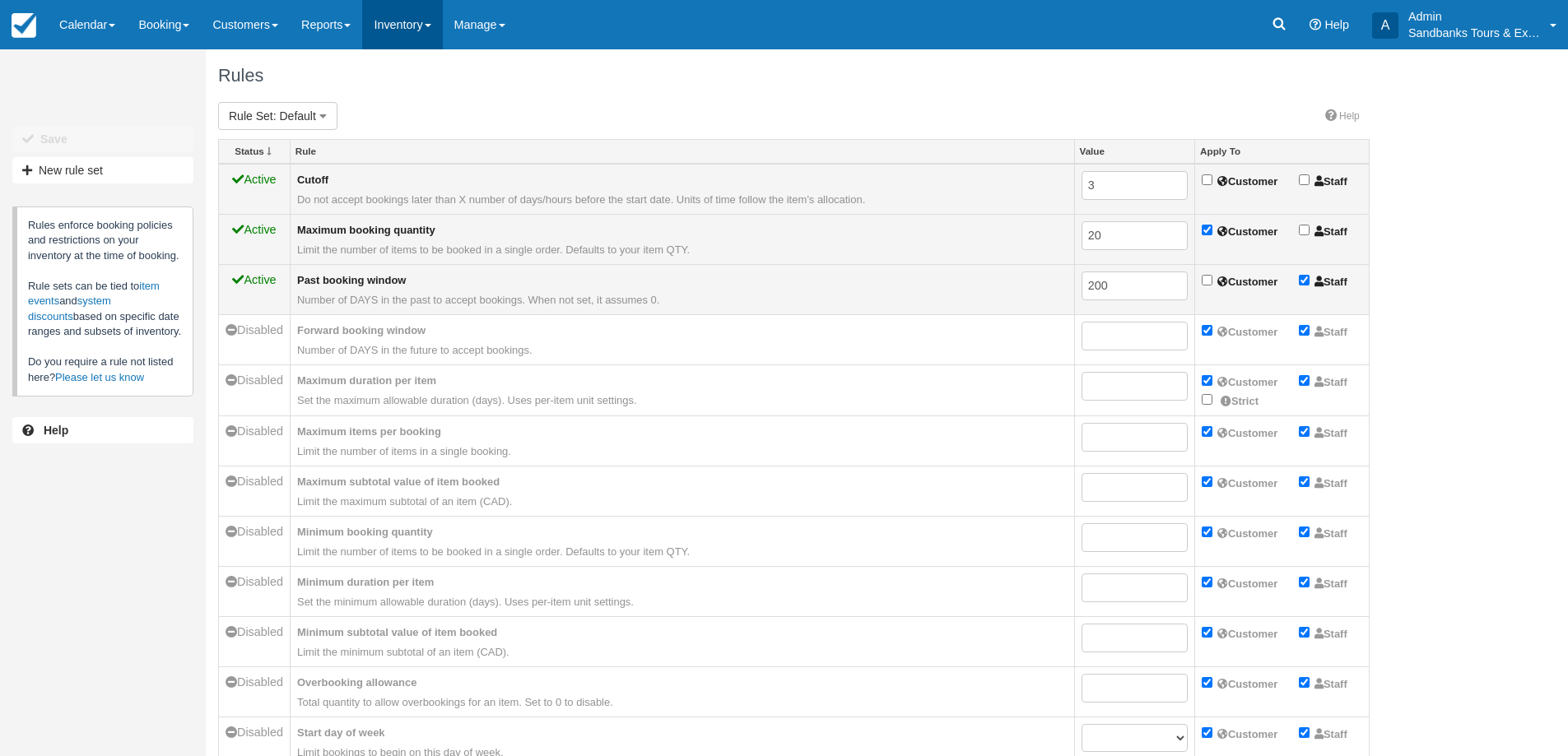
click at [415, 22] on link "Inventory" at bounding box center [402, 25] width 80 height 49
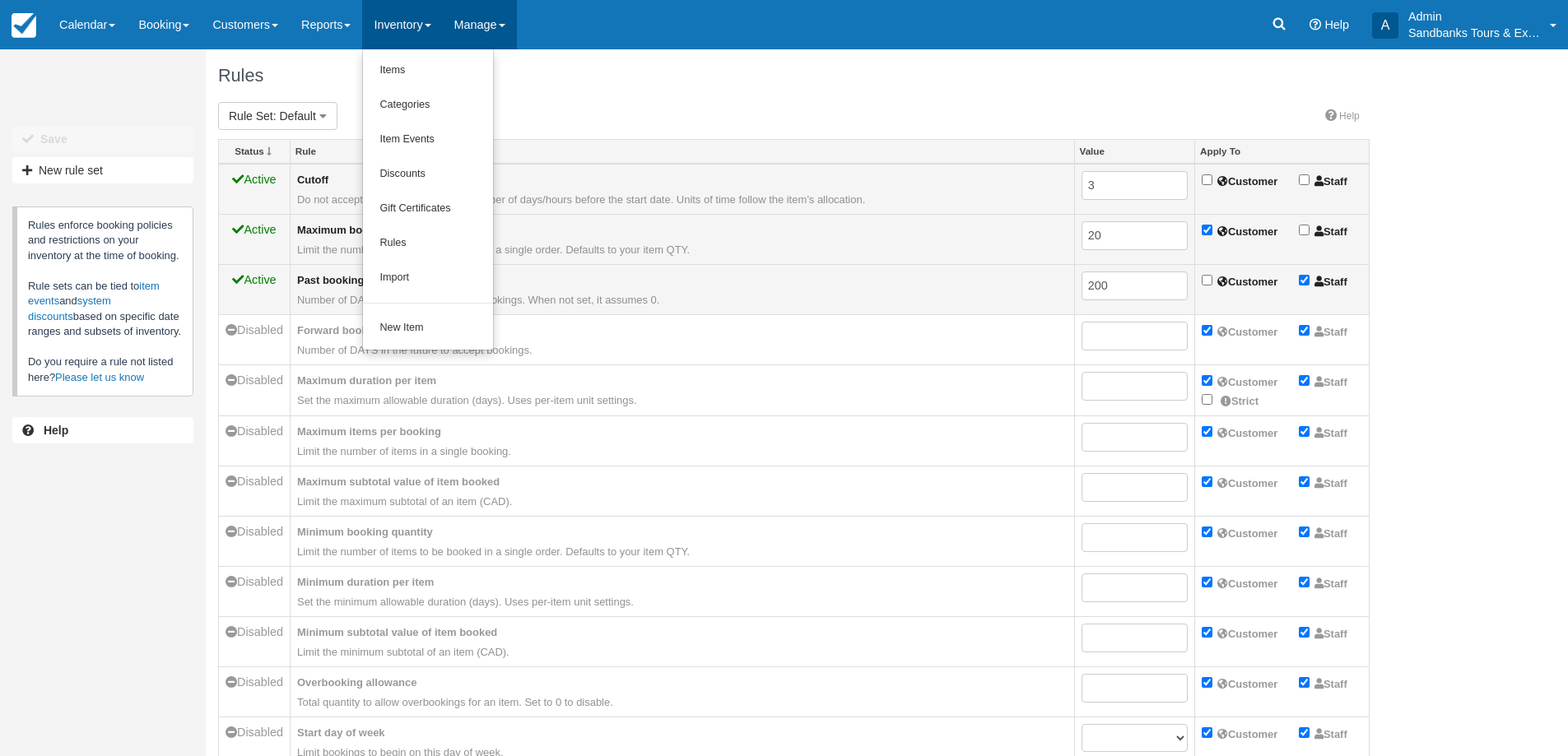
click at [504, 39] on link "Manage" at bounding box center [480, 25] width 74 height 49
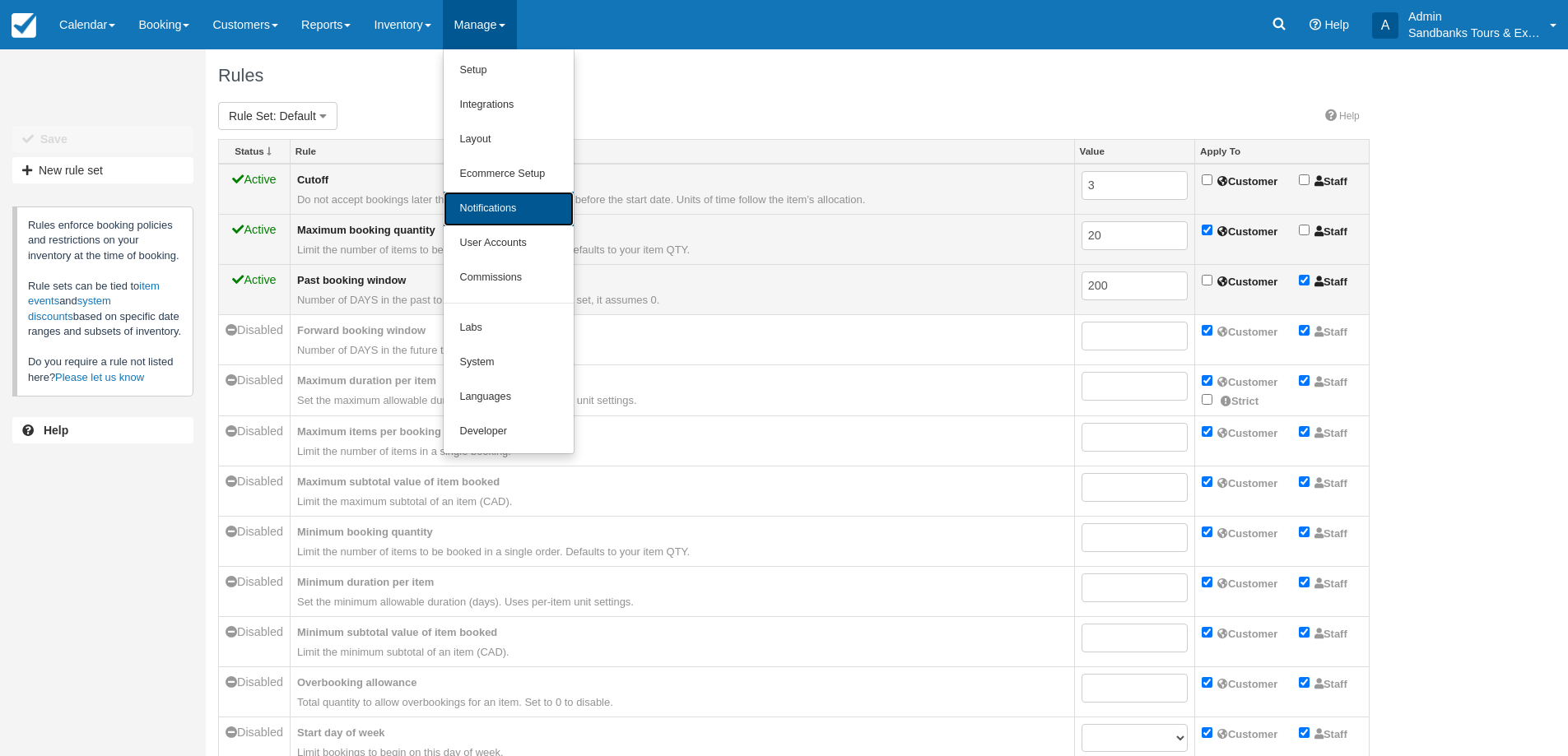
click at [516, 214] on link "Notifications" at bounding box center [509, 209] width 130 height 35
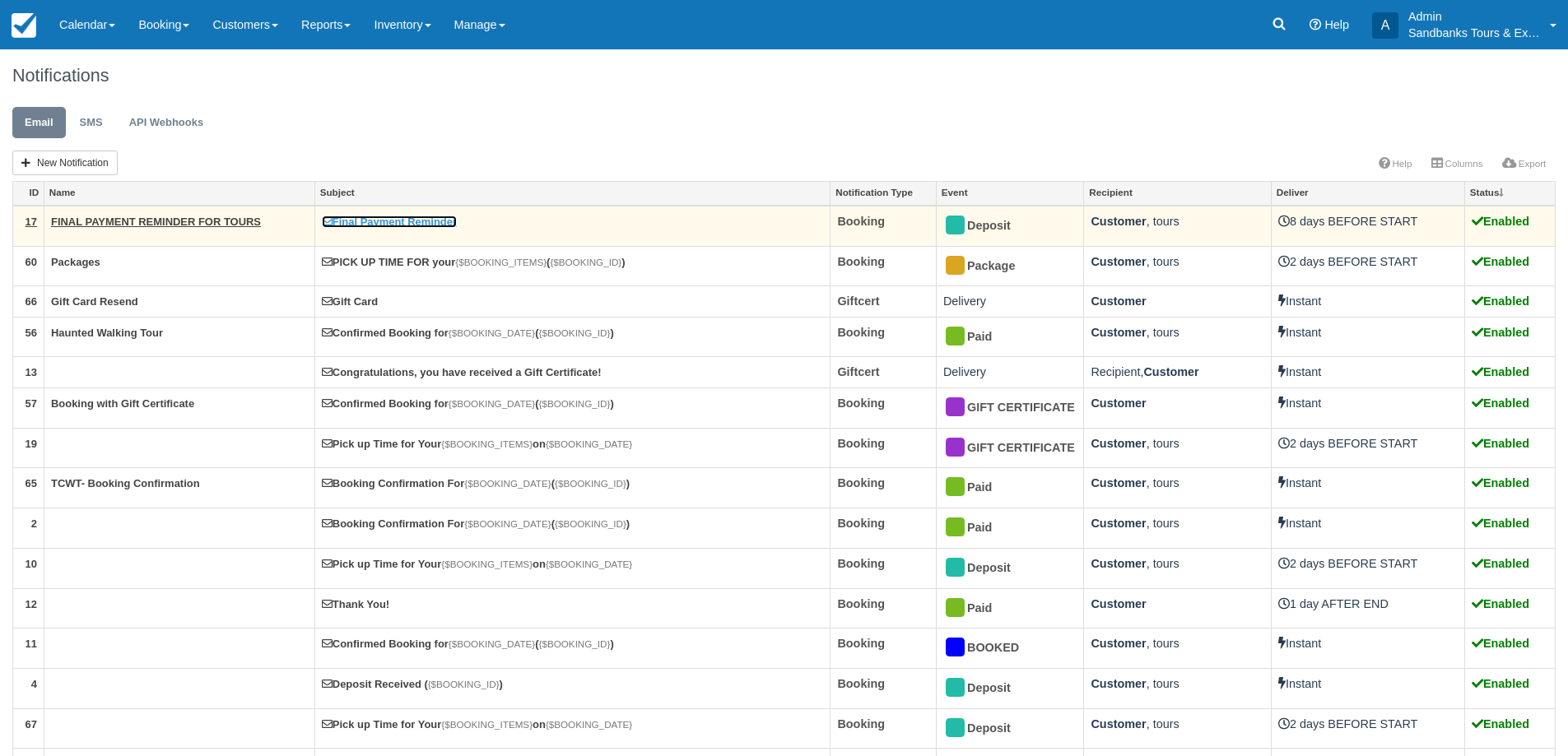
click at [368, 225] on link "Final Payment Reminder" at bounding box center [389, 221] width 135 height 12
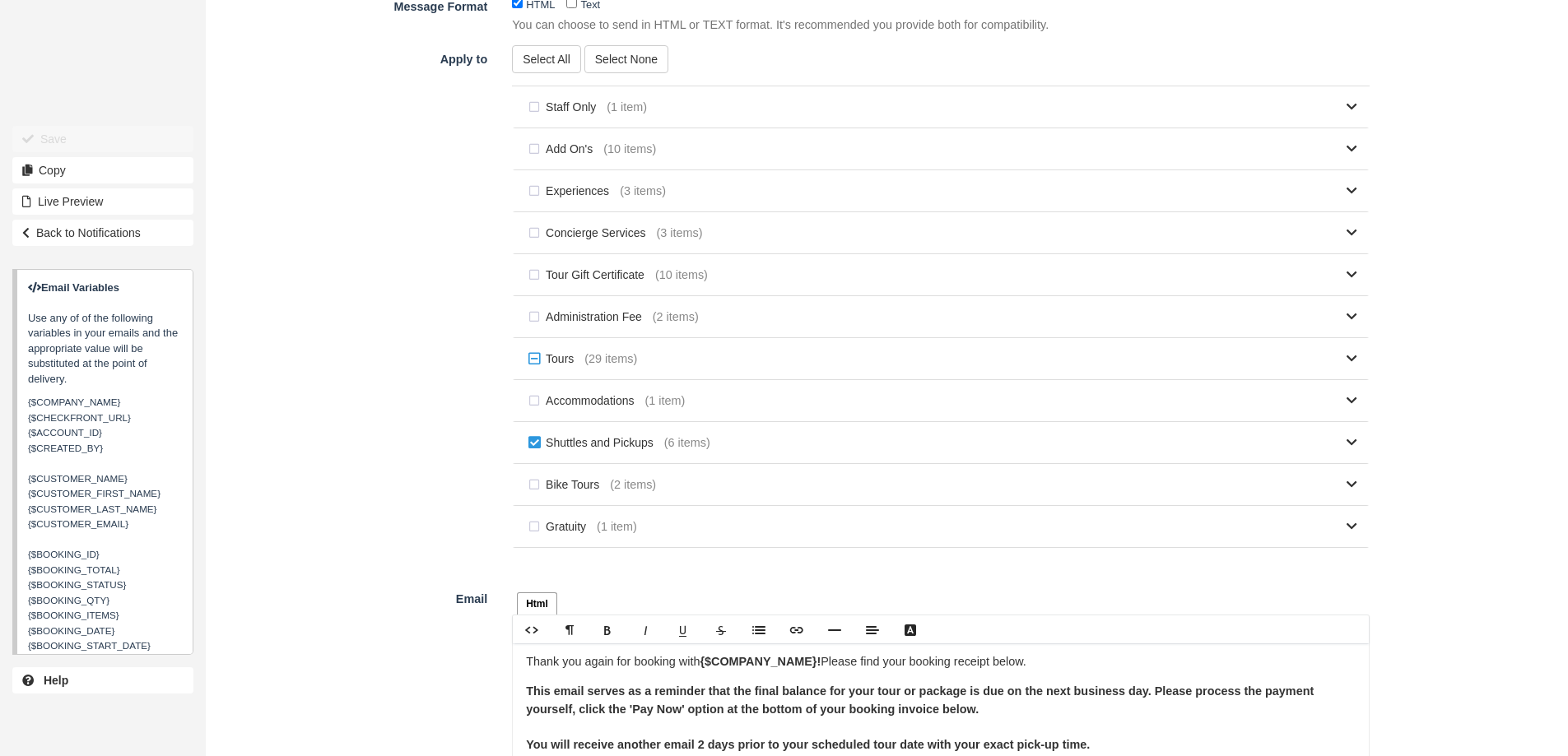
scroll to position [823, 0]
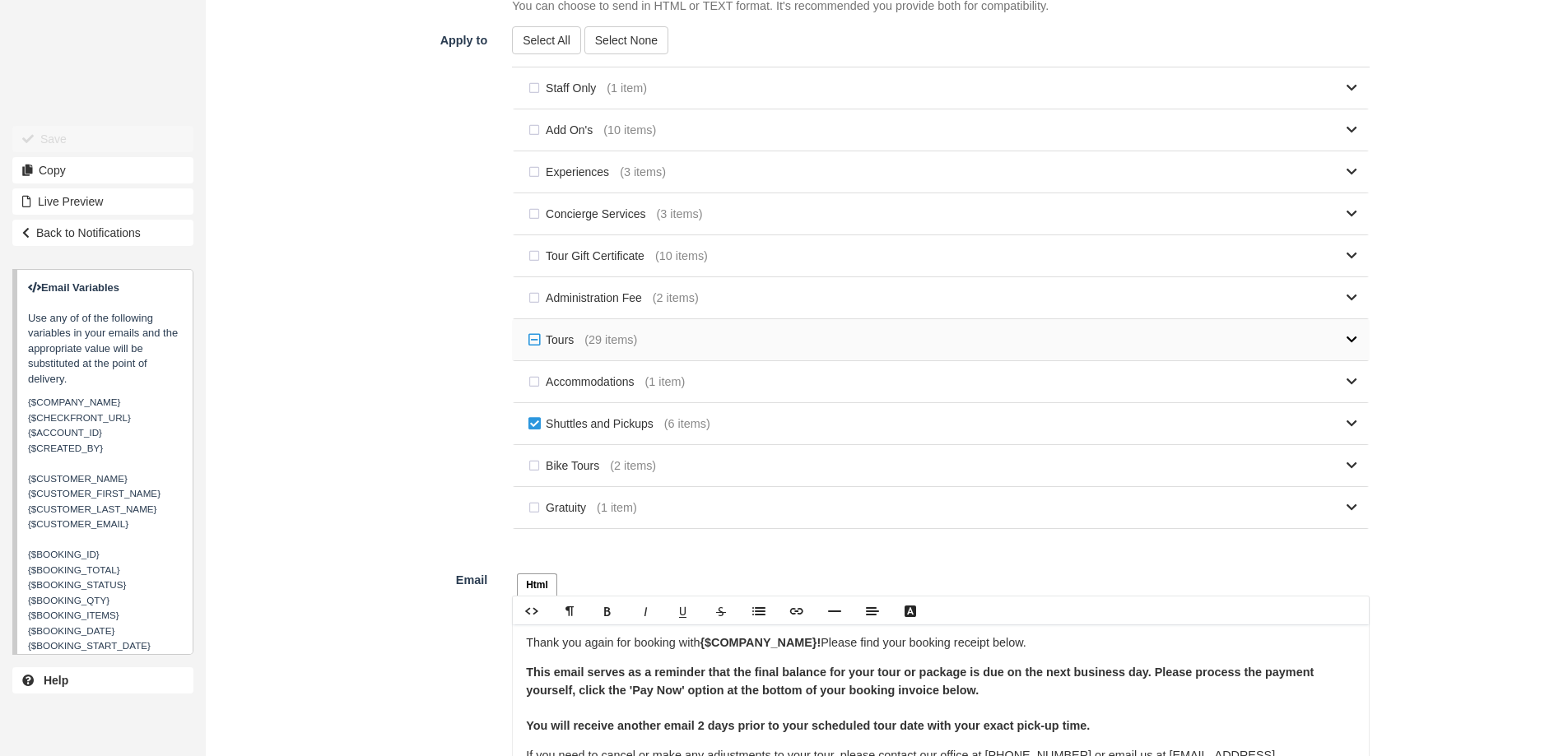
click at [1343, 334] on link at bounding box center [997, 340] width 719 height 42
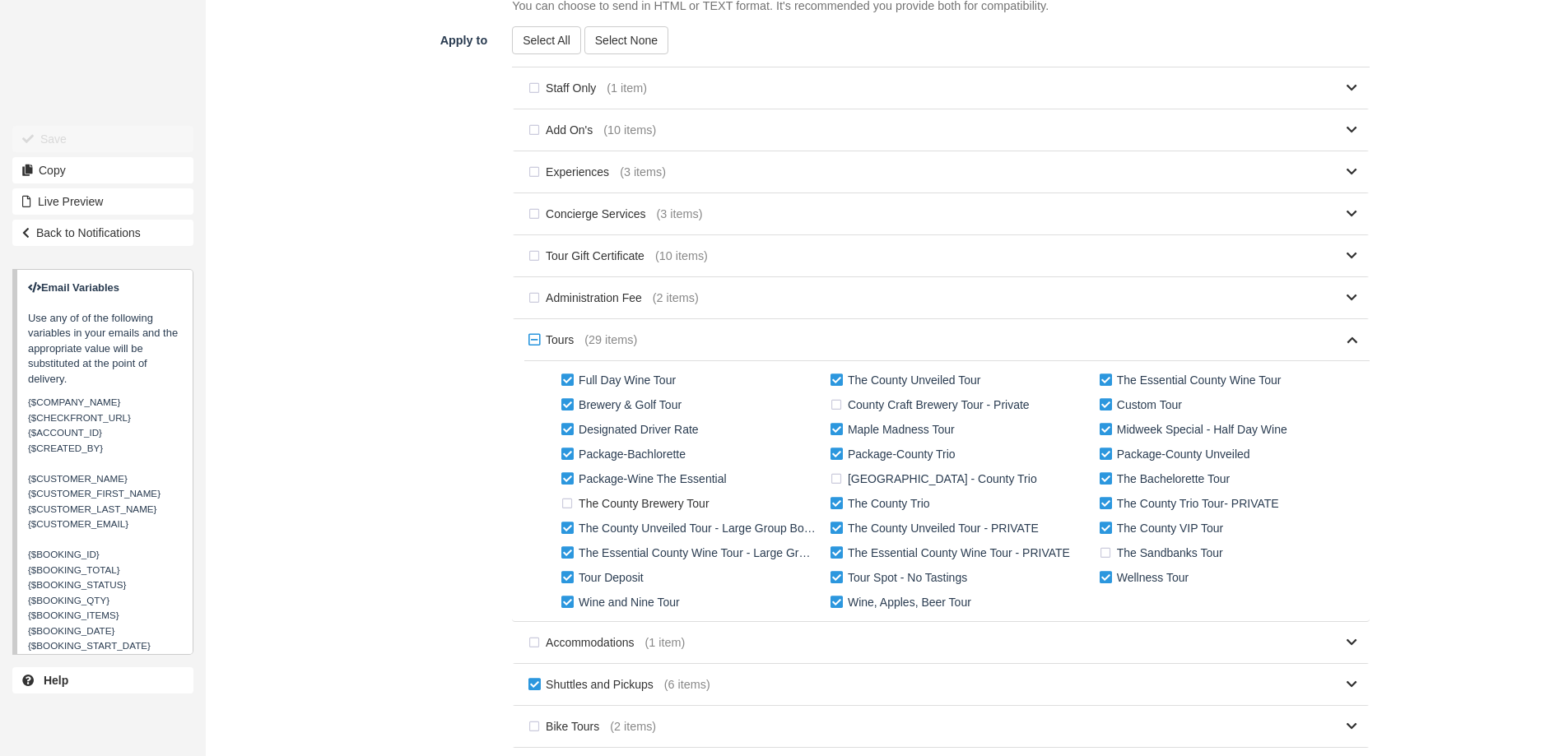
click at [567, 508] on label "The County Brewery Tour" at bounding box center [638, 503] width 162 height 25
checkbox input "true"
click at [836, 481] on label "[GEOGRAPHIC_DATA] - County Trio" at bounding box center [936, 479] width 221 height 25
checkbox input "true"
click at [836, 408] on label "County Craft Brewery Tour - Private" at bounding box center [933, 405] width 214 height 25
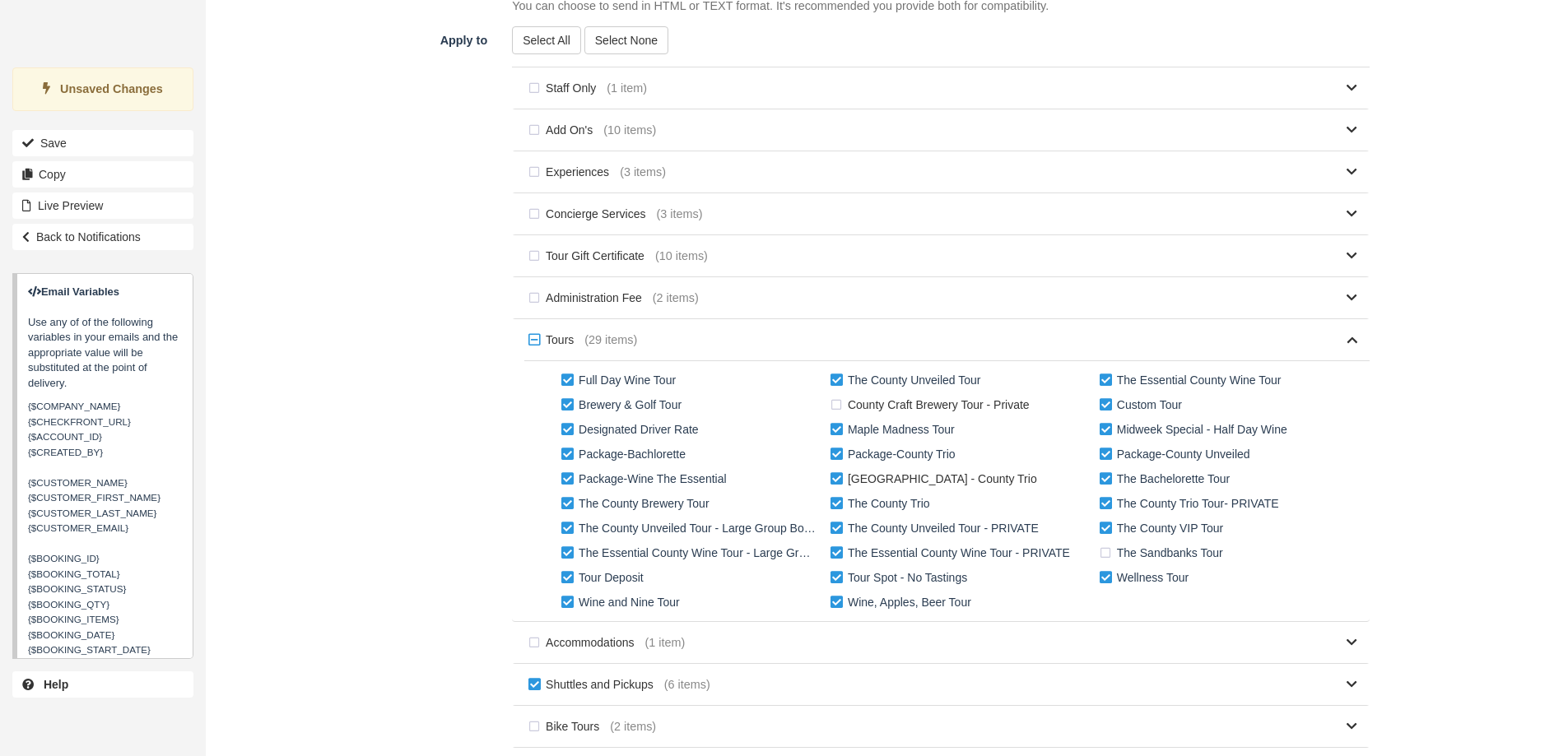
checkbox input "true"
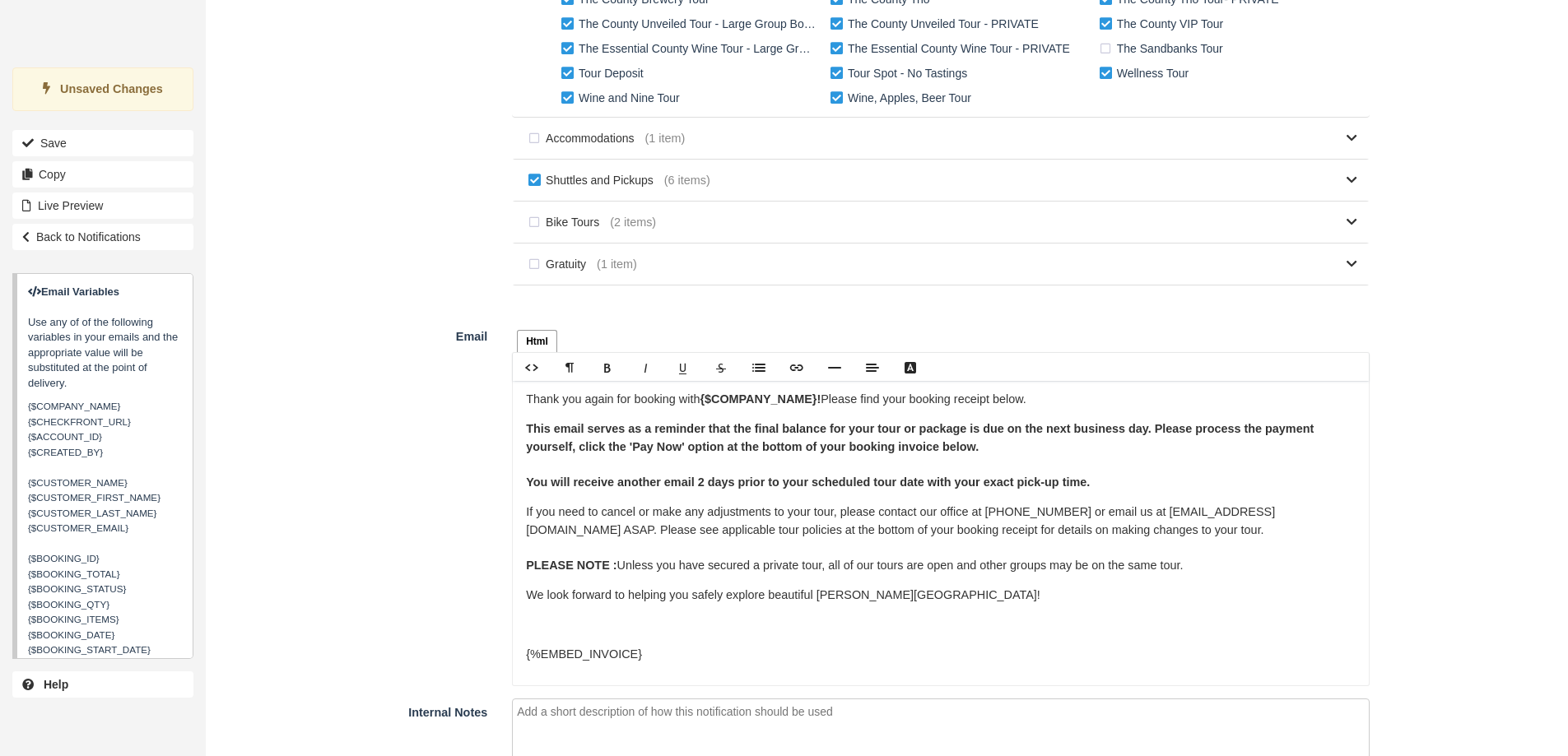
scroll to position [1432, 0]
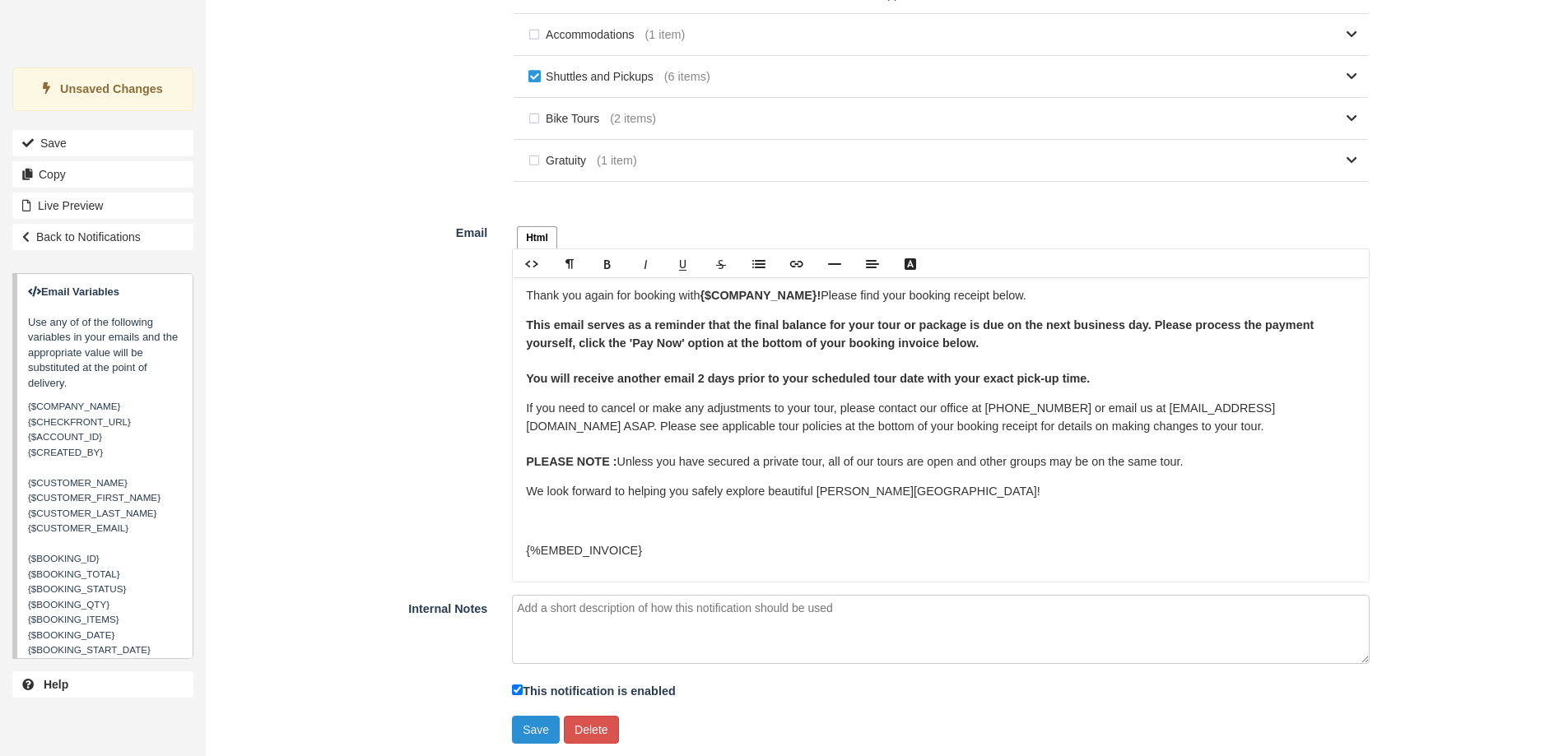
click at [537, 729] on button "Save" at bounding box center [535, 730] width 48 height 28
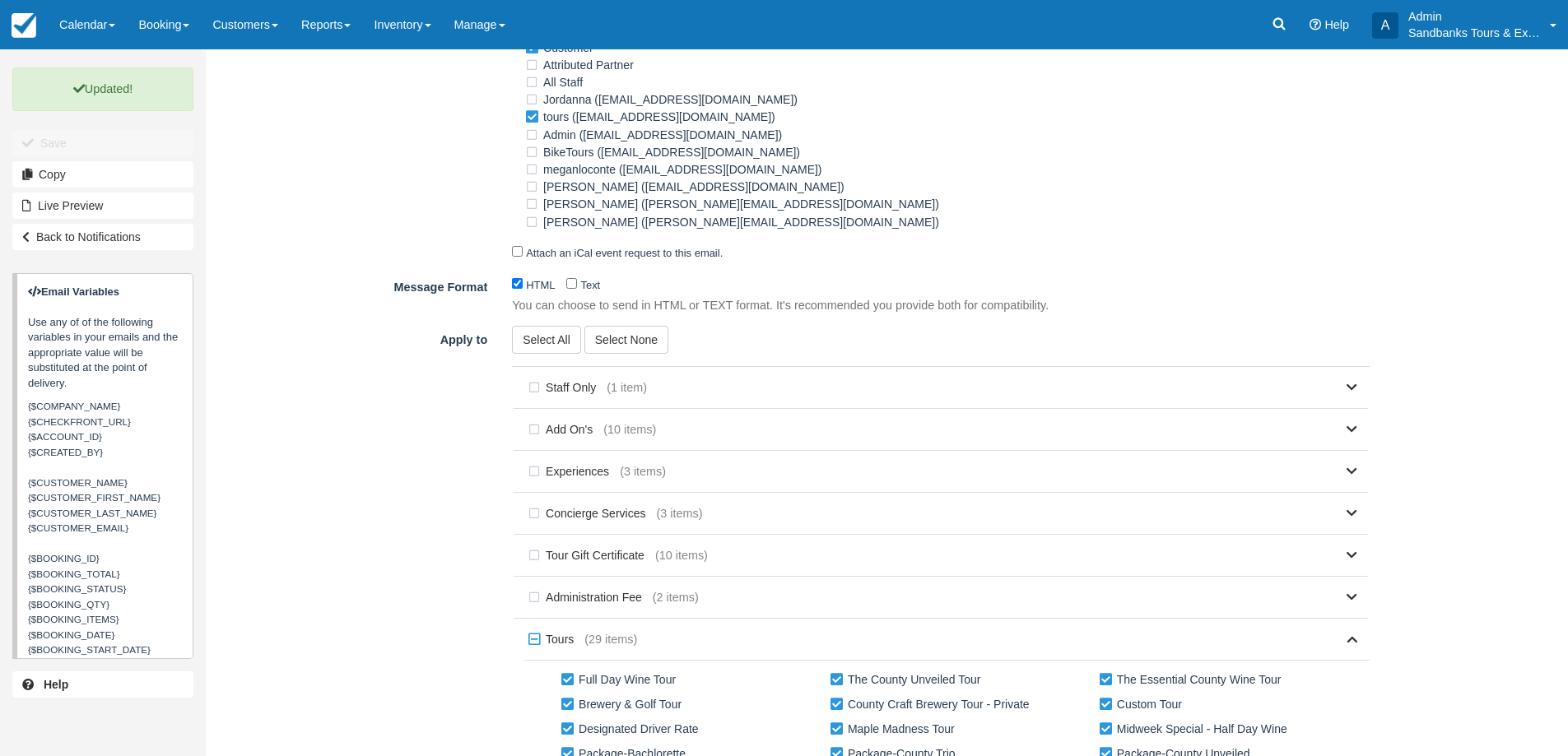
scroll to position [0, 0]
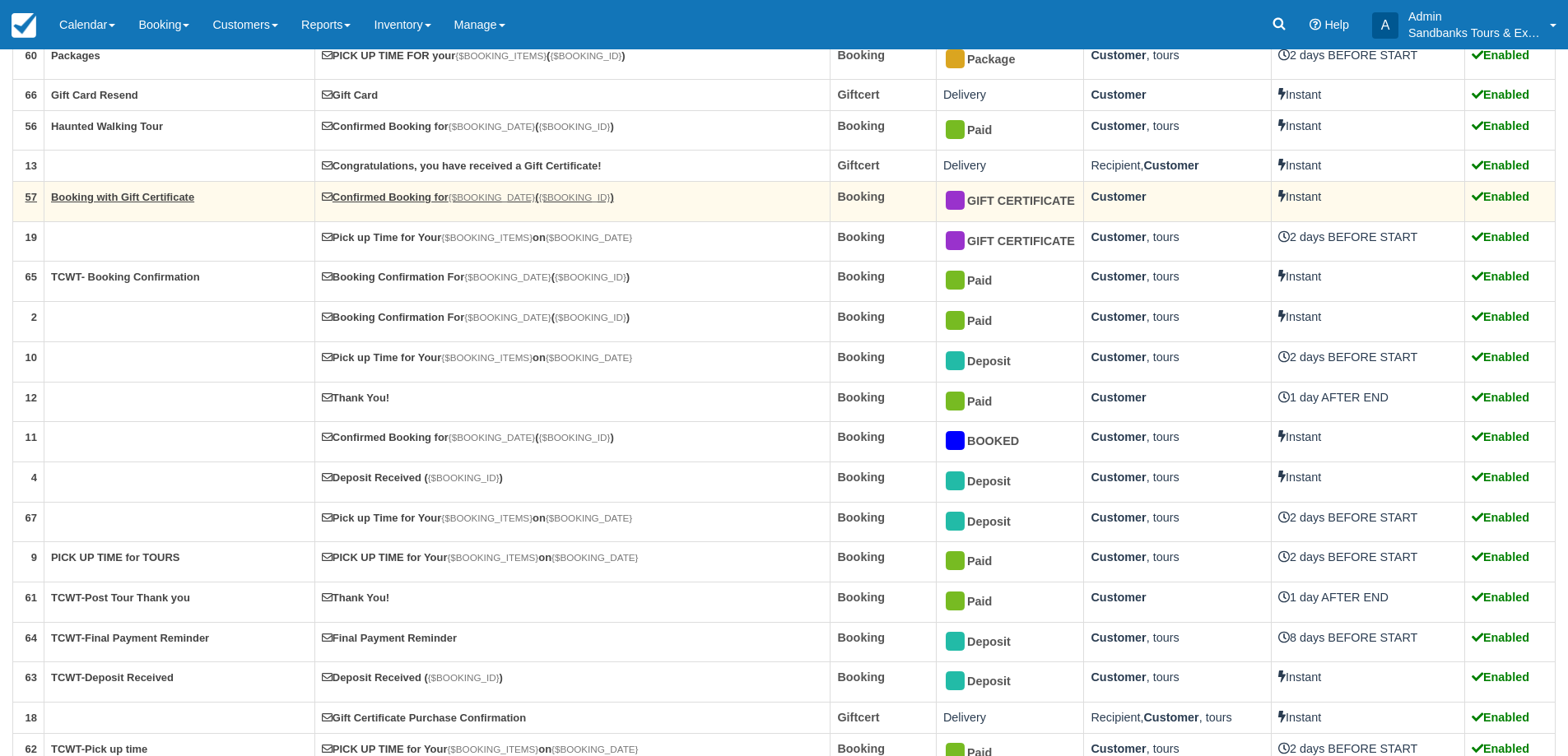
scroll to position [246, 0]
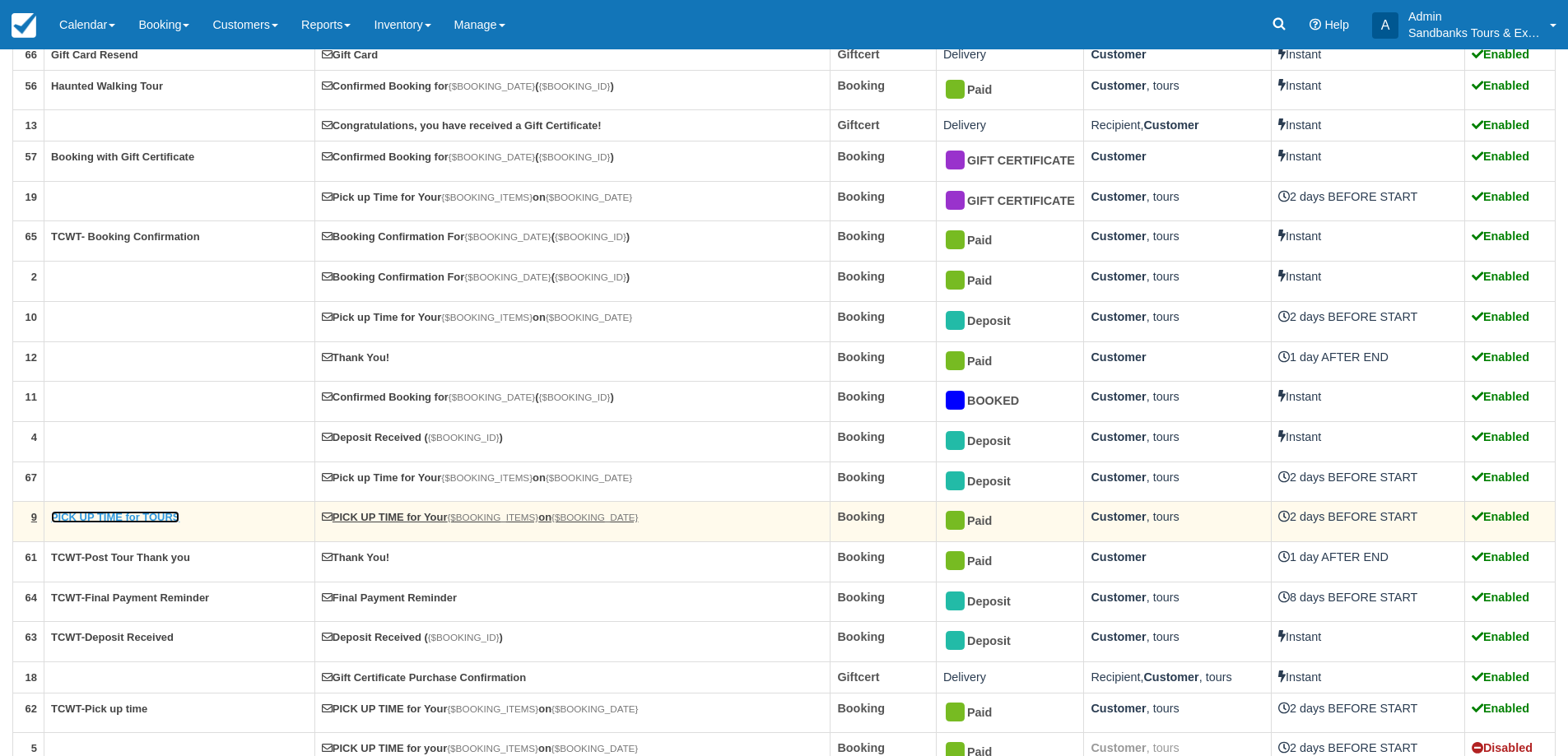
click at [124, 513] on link "PICK UP TIME for TOURS" at bounding box center [115, 516] width 128 height 12
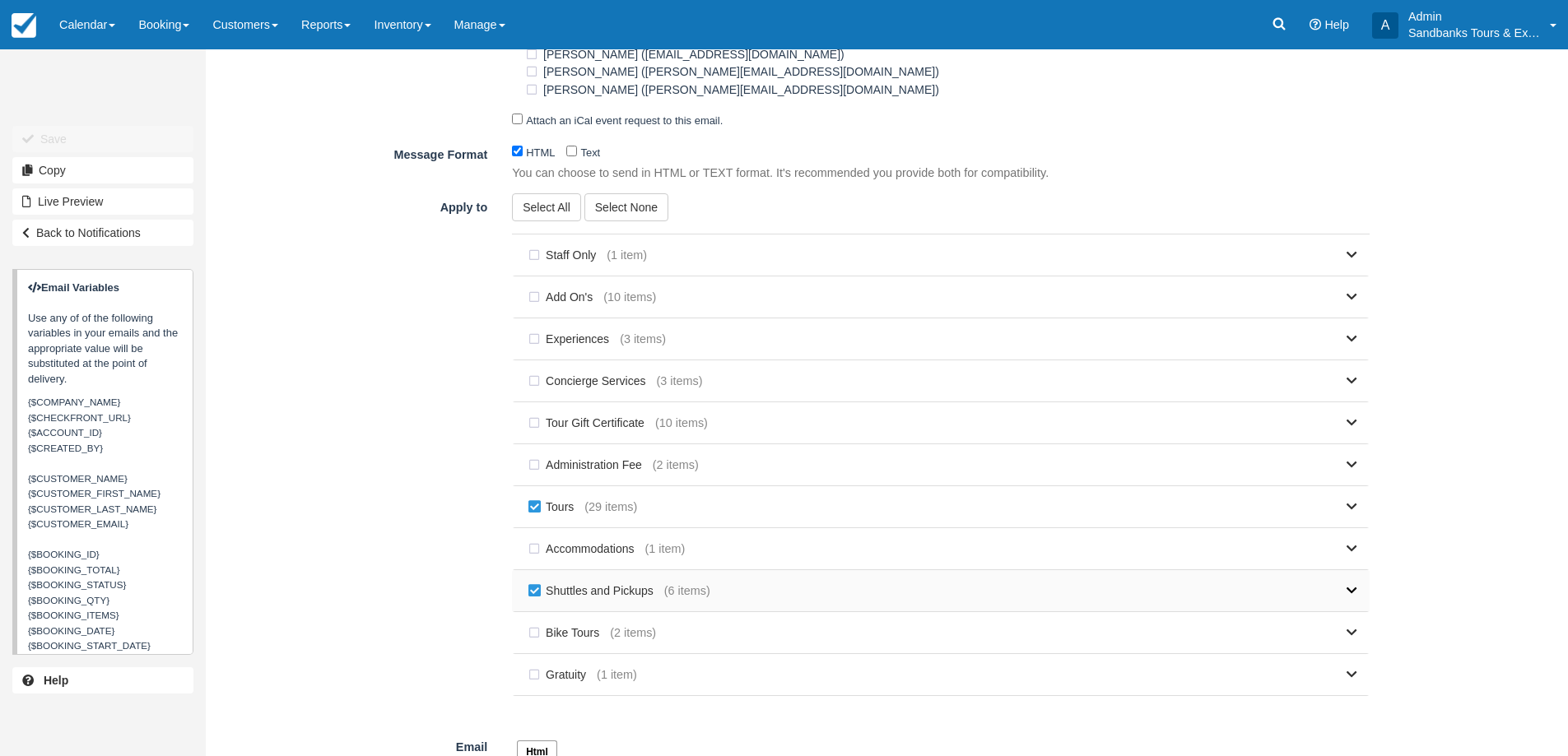
scroll to position [740, 0]
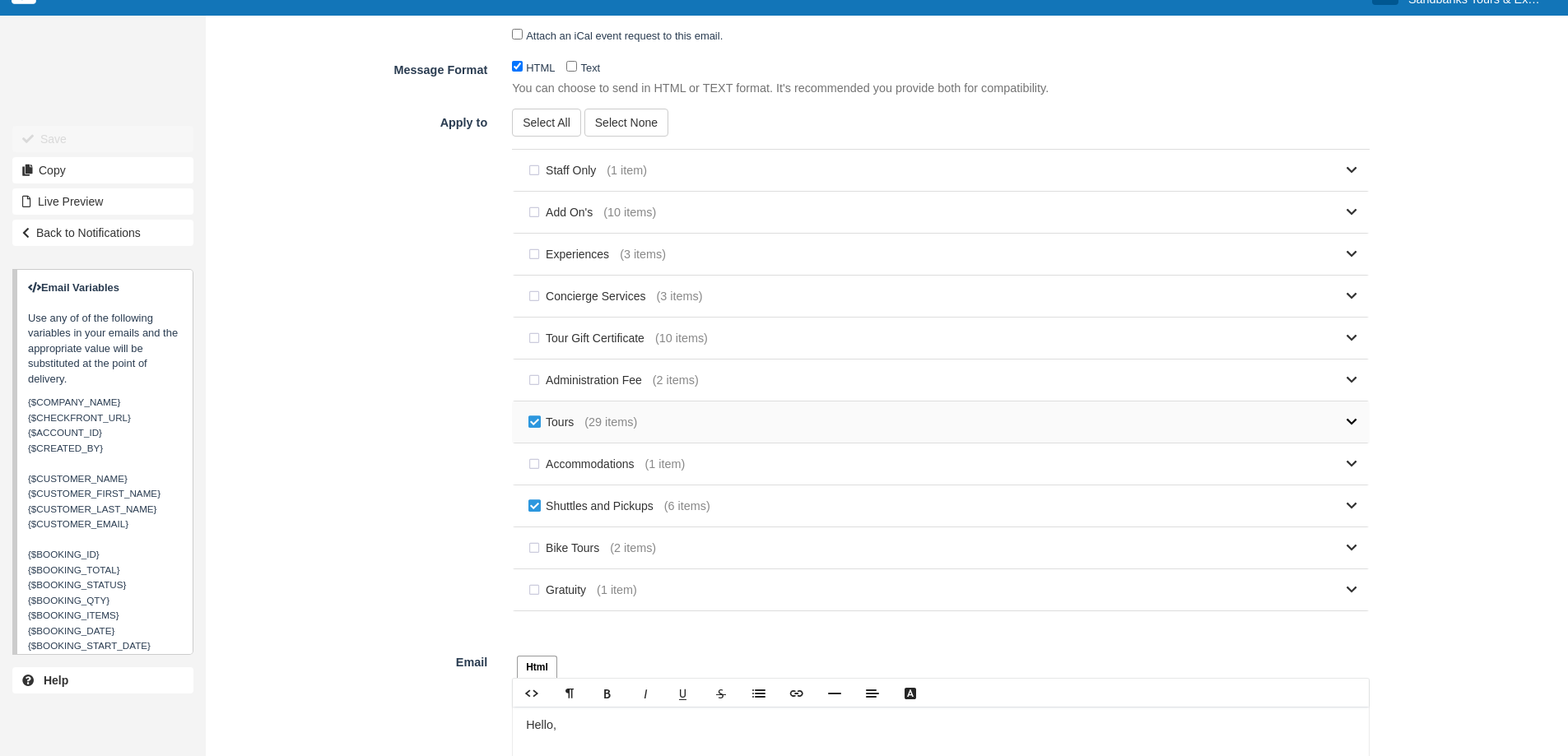
click at [1356, 425] on icon at bounding box center [1351, 422] width 10 height 11
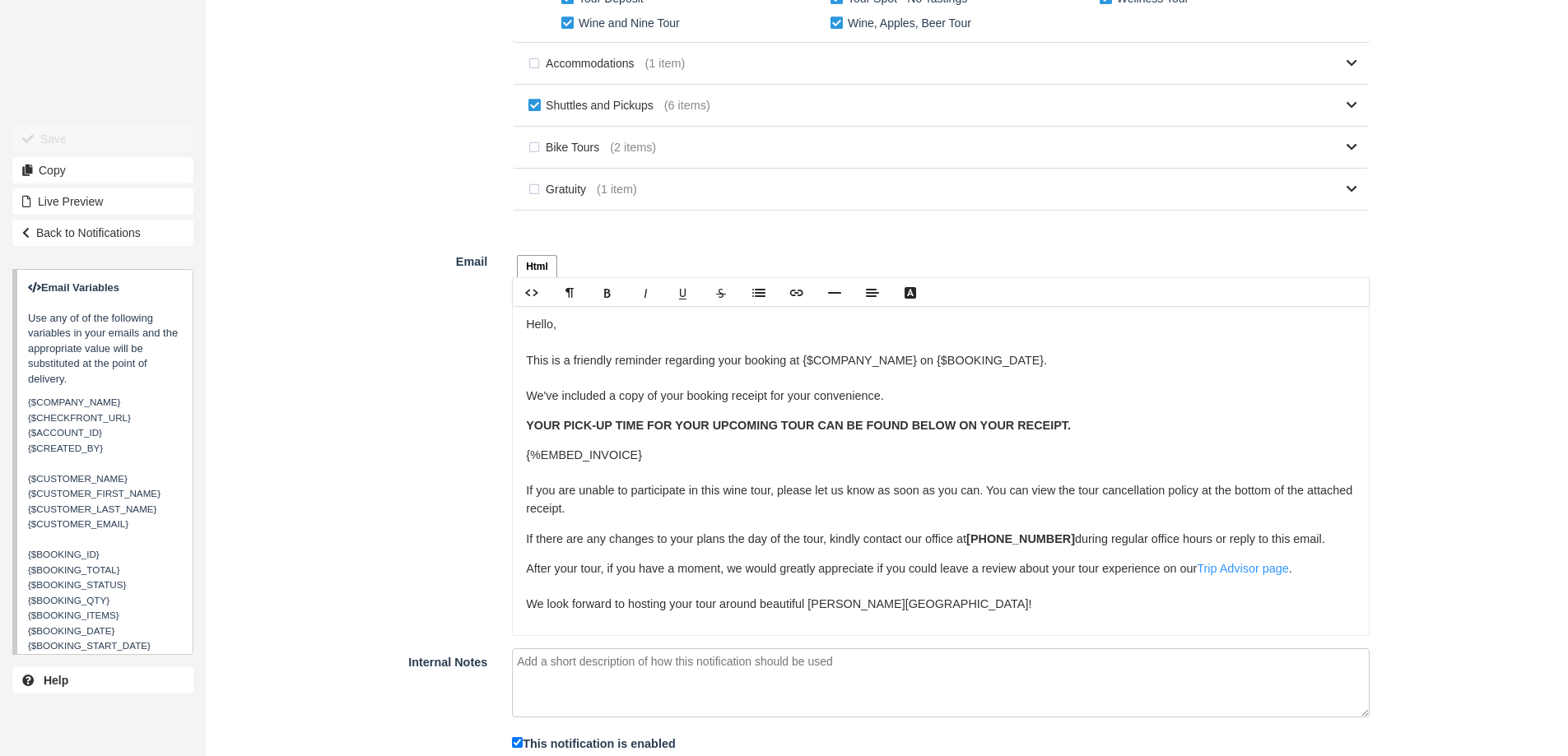
scroll to position [1455, 0]
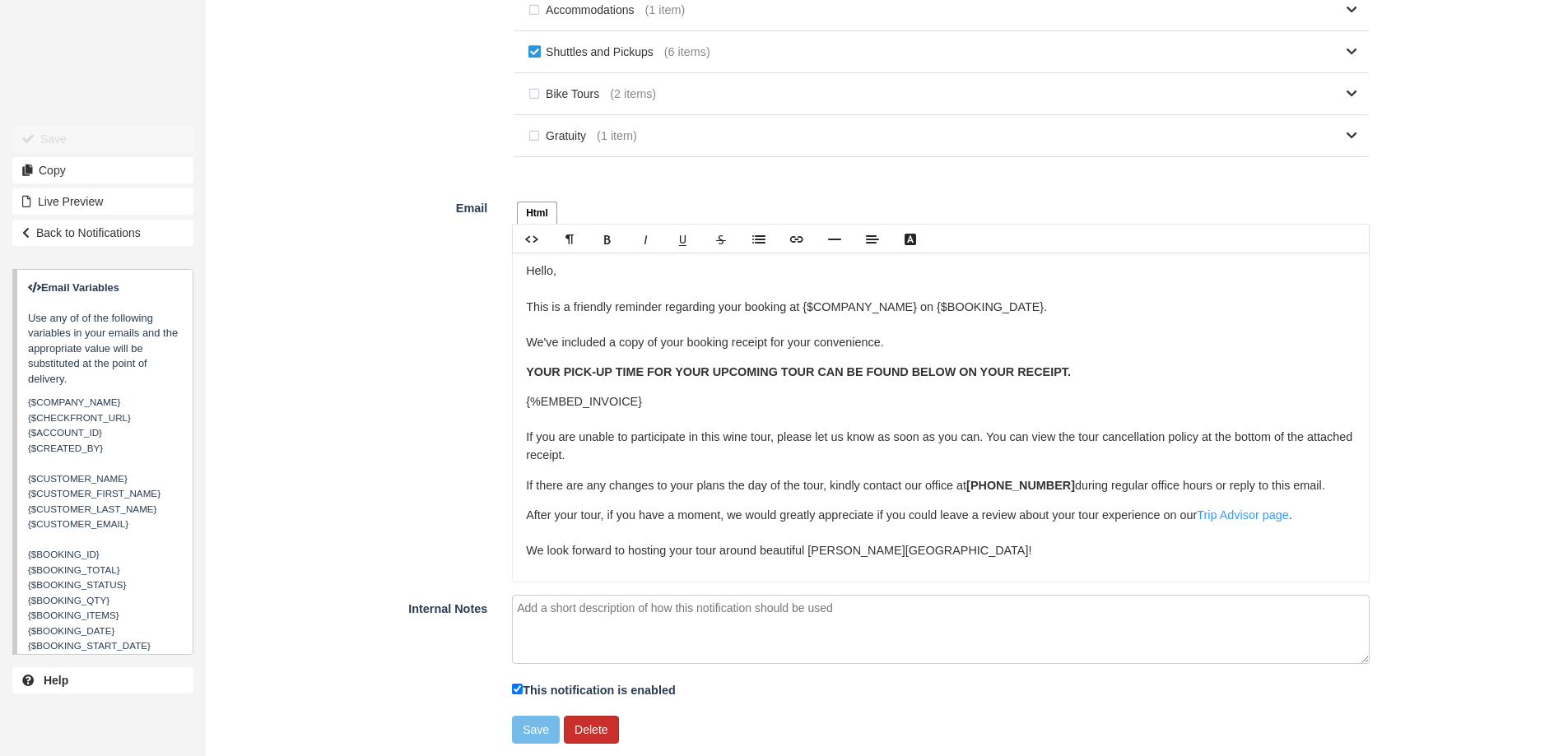
click at [595, 736] on button "Delete" at bounding box center [591, 730] width 55 height 28
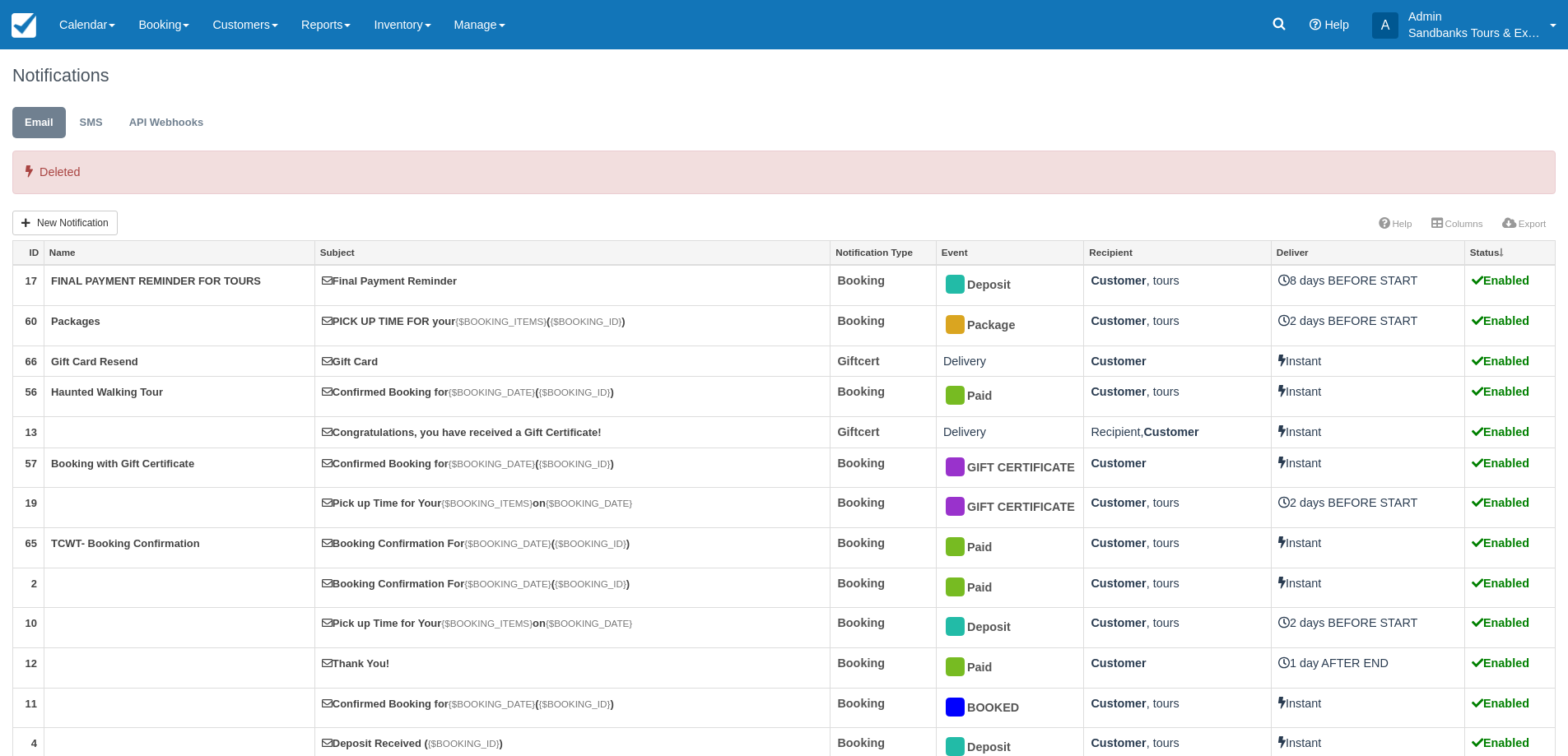
click at [33, 170] on icon at bounding box center [32, 172] width 14 height 11
click at [114, 230] on link "New Notification" at bounding box center [65, 223] width 106 height 25
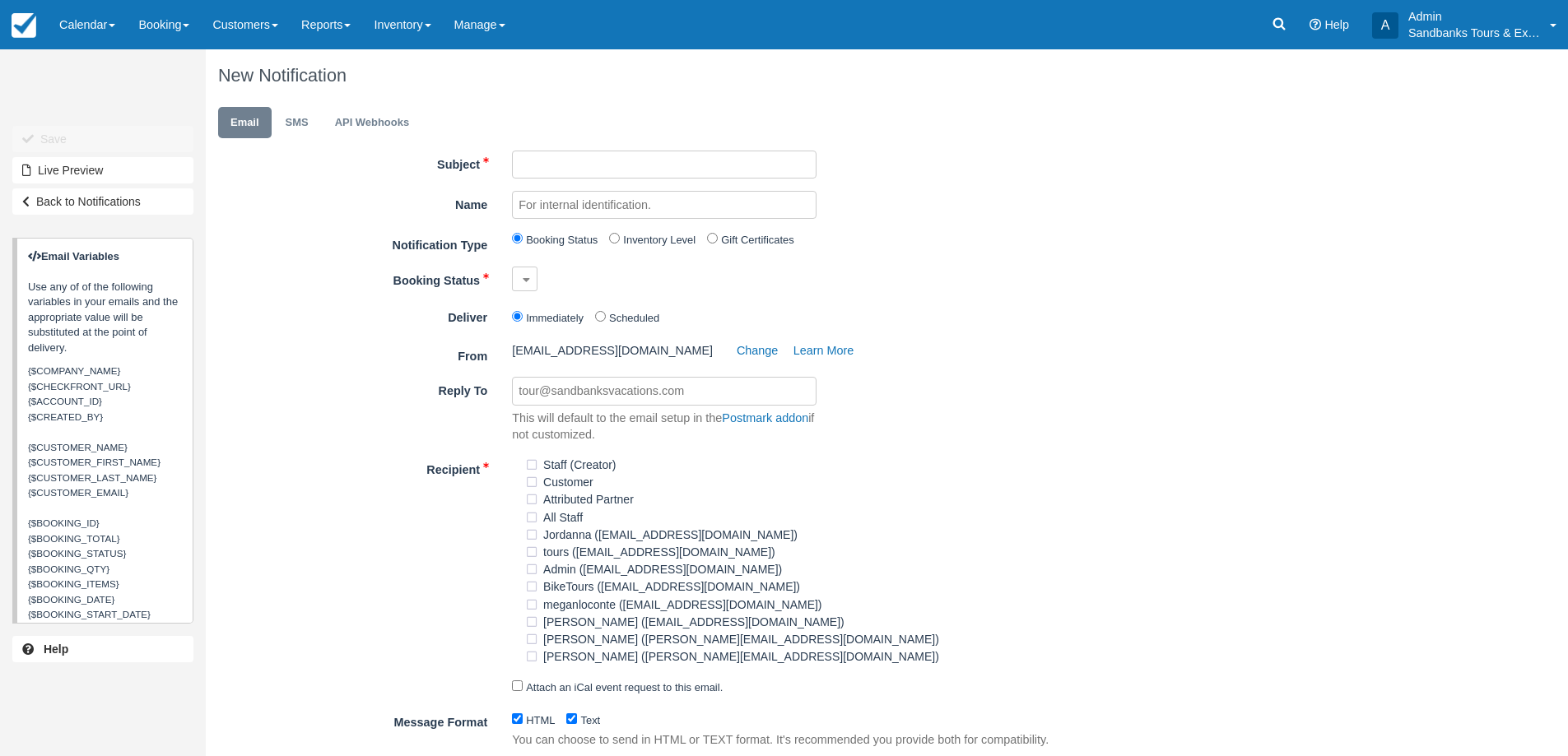
click at [599, 155] on input "Subject" at bounding box center [664, 165] width 305 height 28
click at [597, 157] on input "Subject" at bounding box center [664, 165] width 305 height 28
type input "PICK UP TIME for Your {$BOOKING_ITEMS} on {$BOOKING_DATE}"
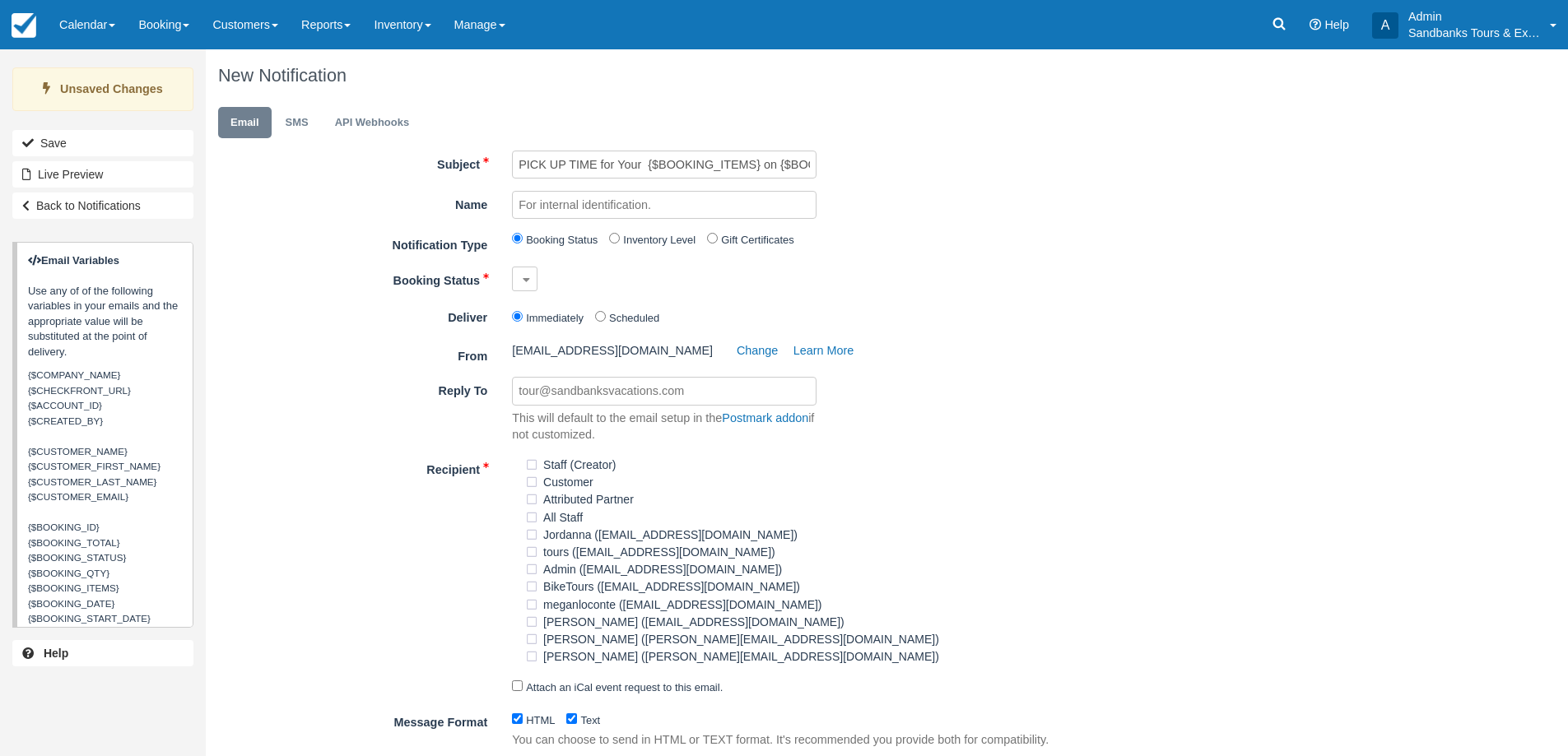
click at [646, 213] on input "Name" at bounding box center [664, 205] width 305 height 28
click at [942, 241] on div "Booking Status Inventory Level Gift Certificates" at bounding box center [940, 240] width 882 height 17
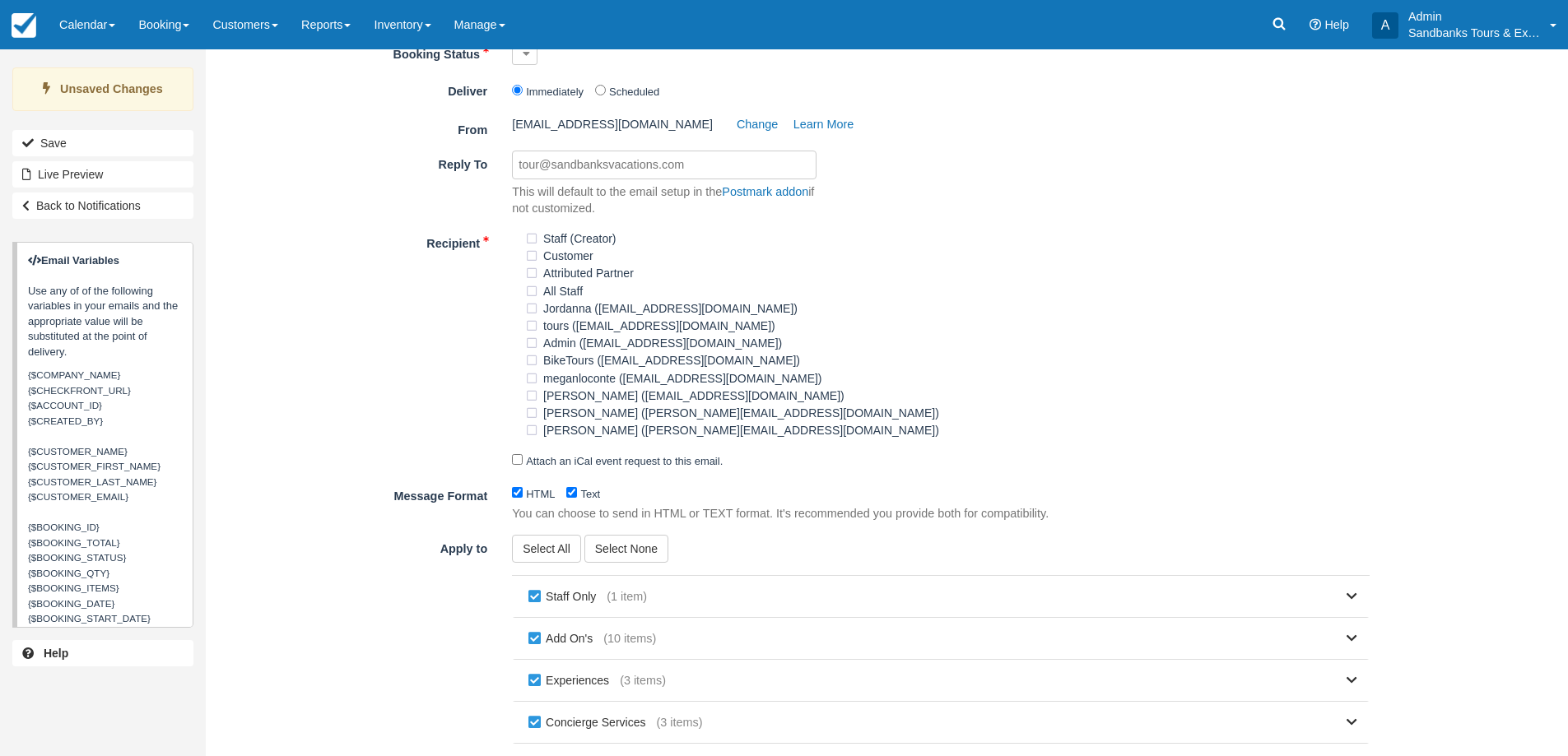
scroll to position [246, 0]
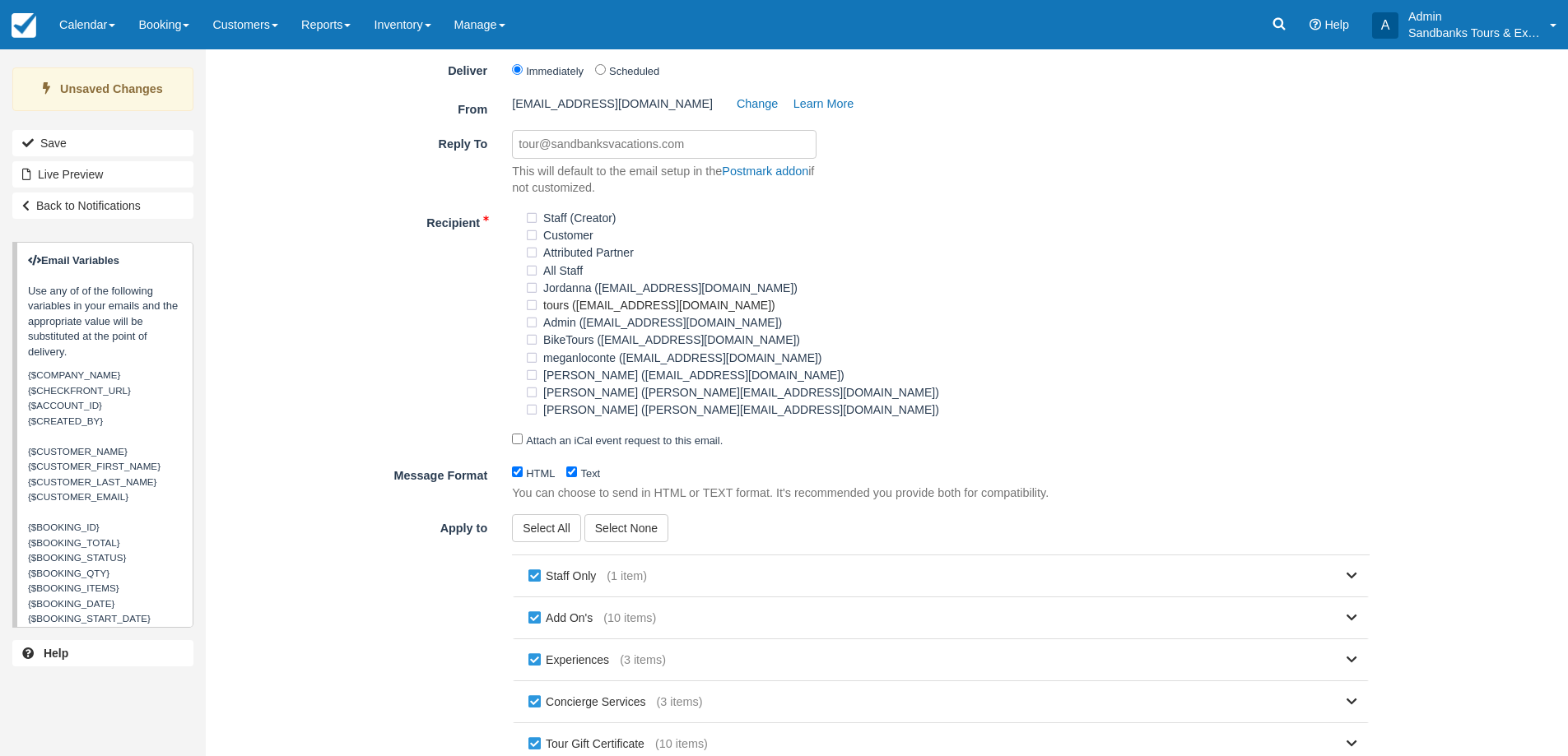
click at [528, 300] on label "tours ([EMAIL_ADDRESS][DOMAIN_NAME])" at bounding box center [654, 305] width 261 height 25
checkbox input "true"
click at [531, 233] on label "Customer" at bounding box center [564, 235] width 80 height 25
checkbox input "true"
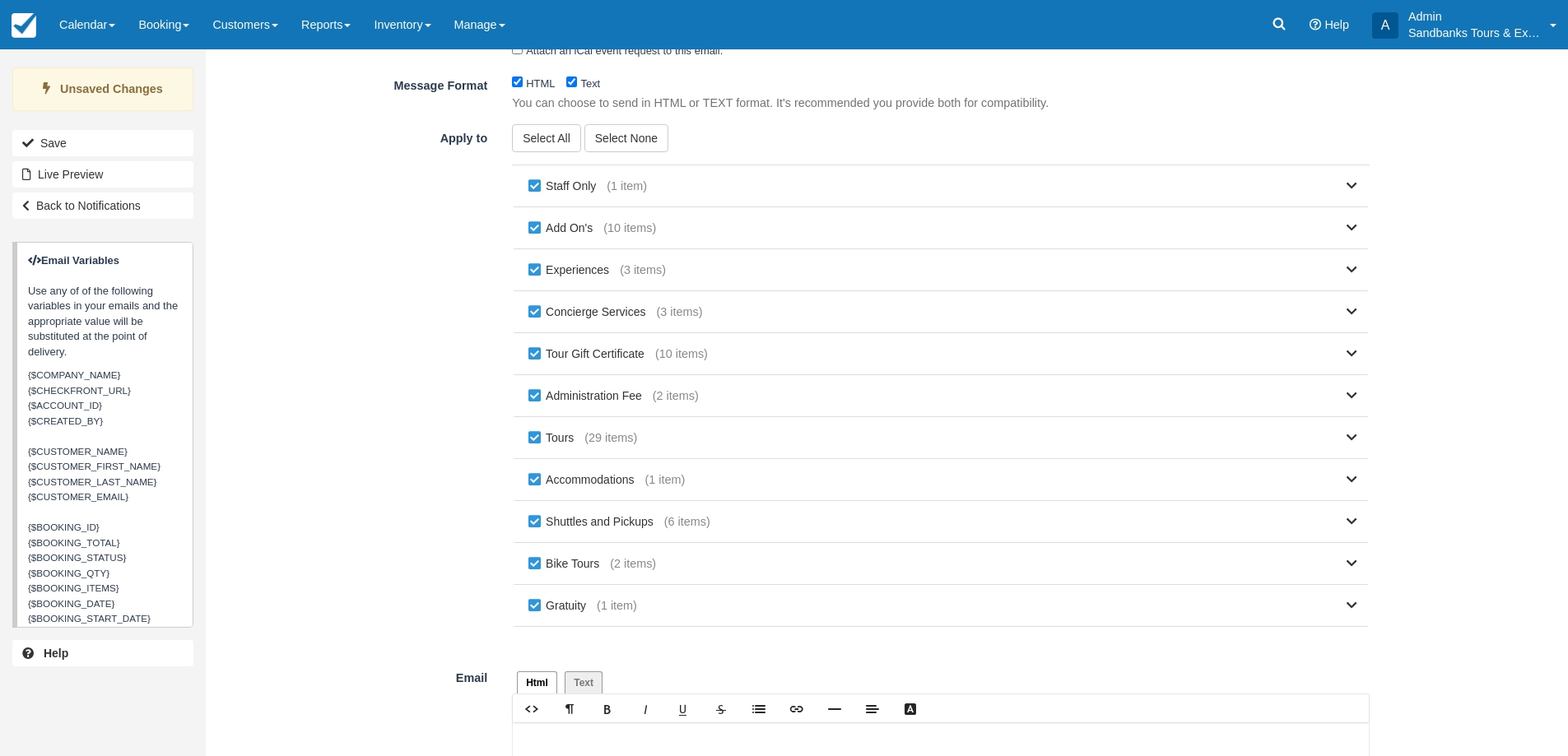
scroll to position [658, 0]
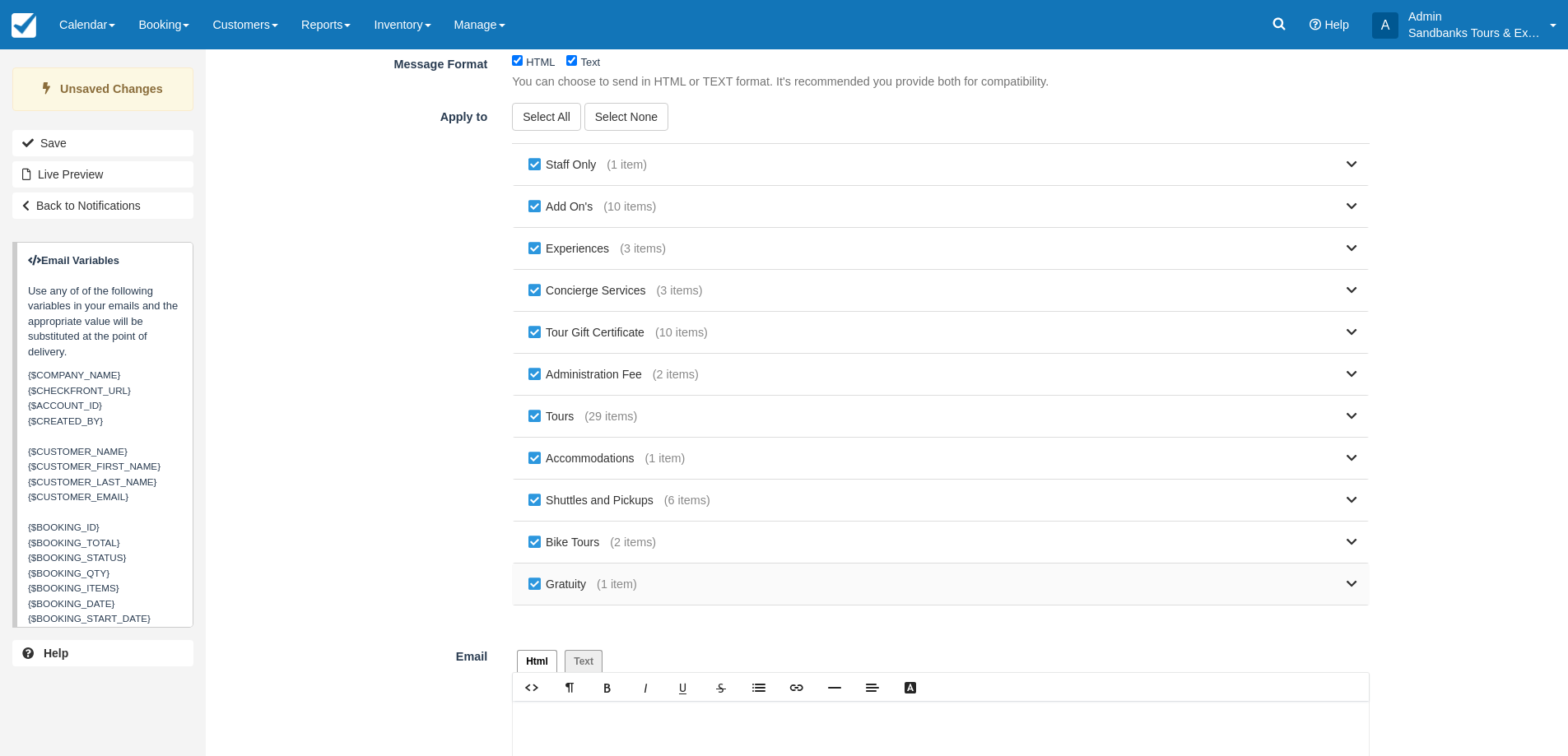
click at [532, 586] on label "Gratuity" at bounding box center [560, 584] width 73 height 25
checkbox input "false"
click at [534, 369] on label "Administration Fee" at bounding box center [588, 375] width 128 height 25
checkbox input "false"
click at [533, 340] on label "Tour Gift Certificate" at bounding box center [589, 332] width 131 height 25
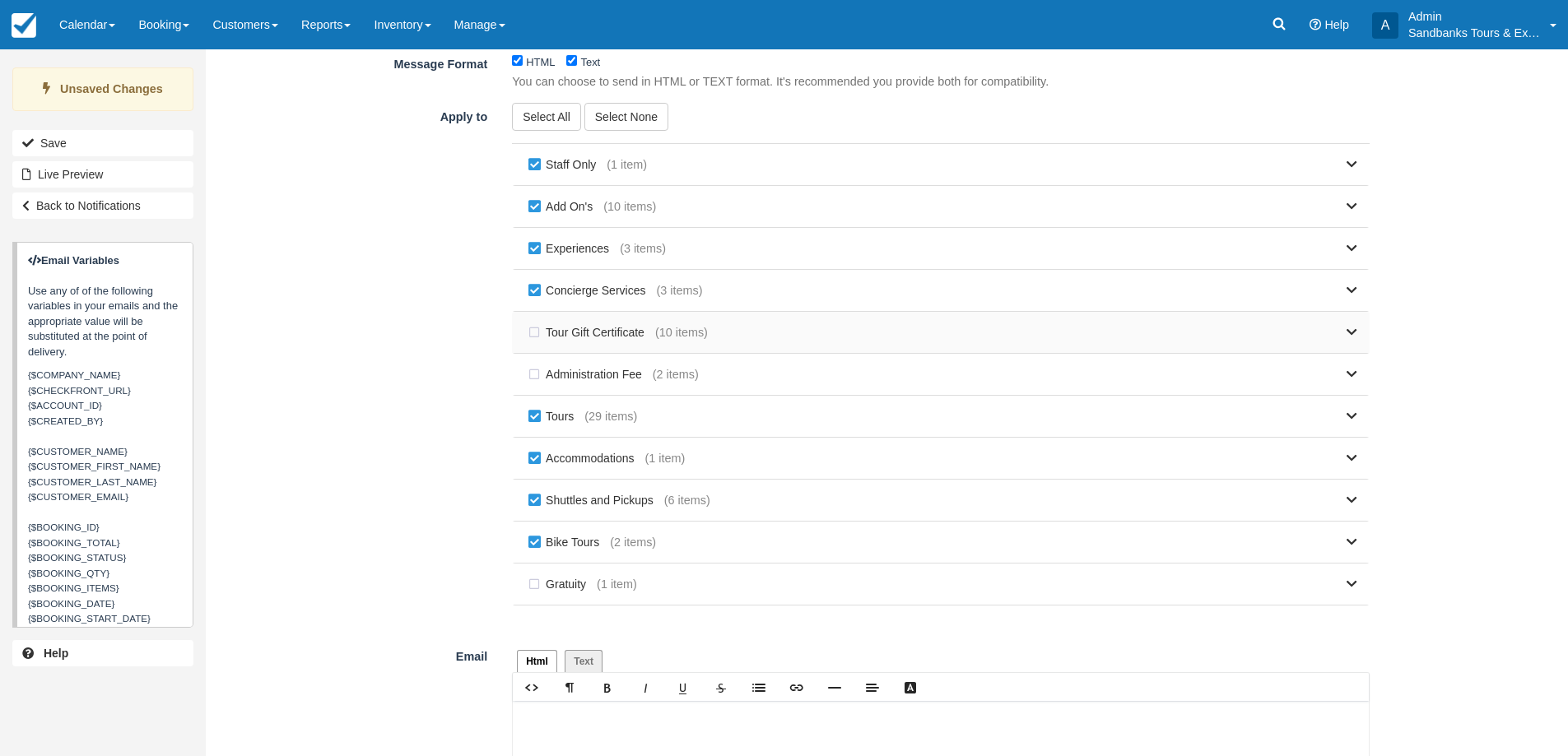
click at [533, 340] on label "Tour Gift Certificate" at bounding box center [589, 332] width 131 height 25
click at [533, 339] on label "Tour Gift Certificate" at bounding box center [589, 332] width 131 height 25
checkbox input "false"
click at [533, 288] on label "Concierge Services" at bounding box center [589, 291] width 131 height 25
checkbox input "false"
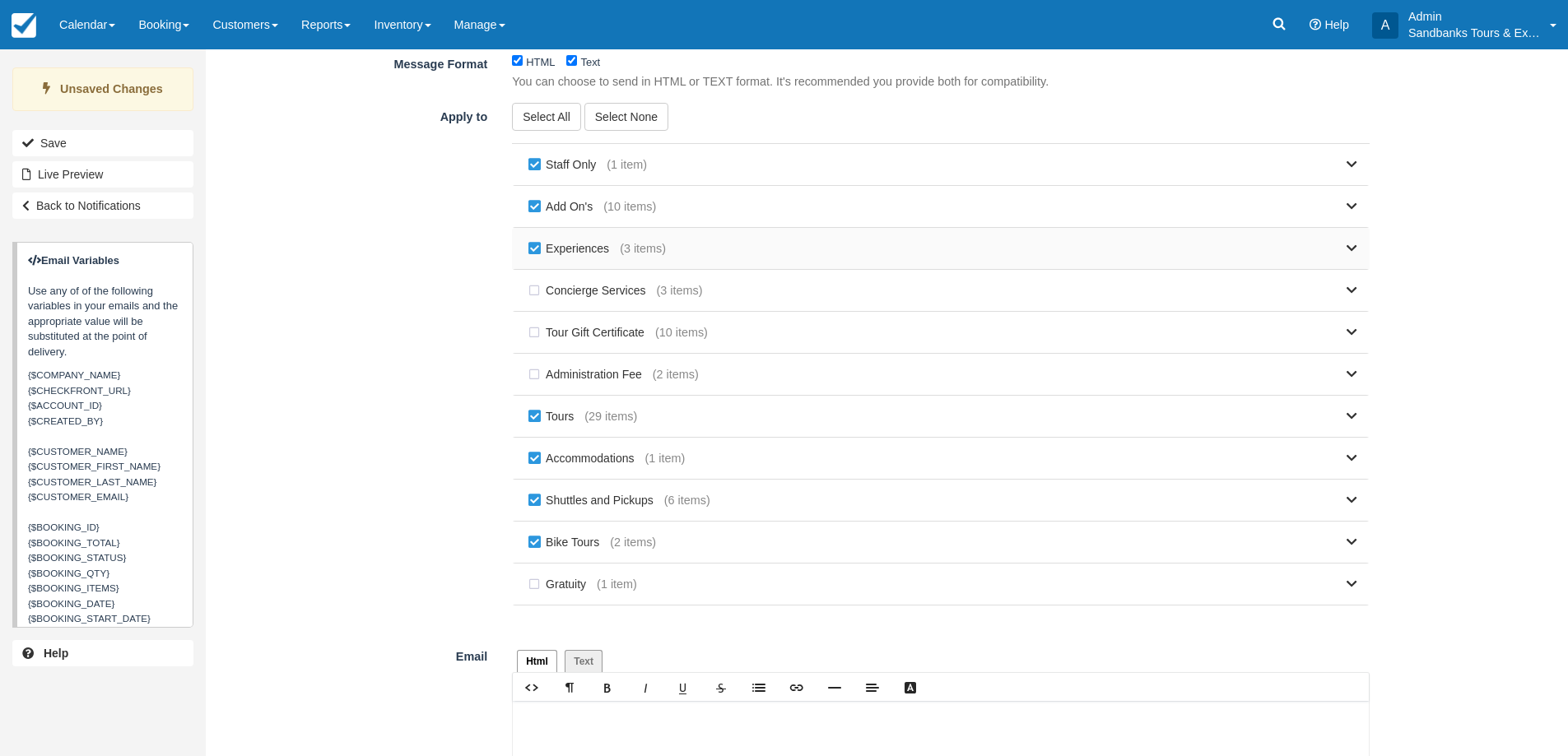
click at [530, 253] on label "Experiences" at bounding box center [571, 248] width 95 height 25
checkbox input "false"
click at [534, 210] on label "Add On's" at bounding box center [564, 207] width 79 height 25
checkbox input "false"
click at [535, 161] on label "Staff Only" at bounding box center [565, 164] width 82 height 25
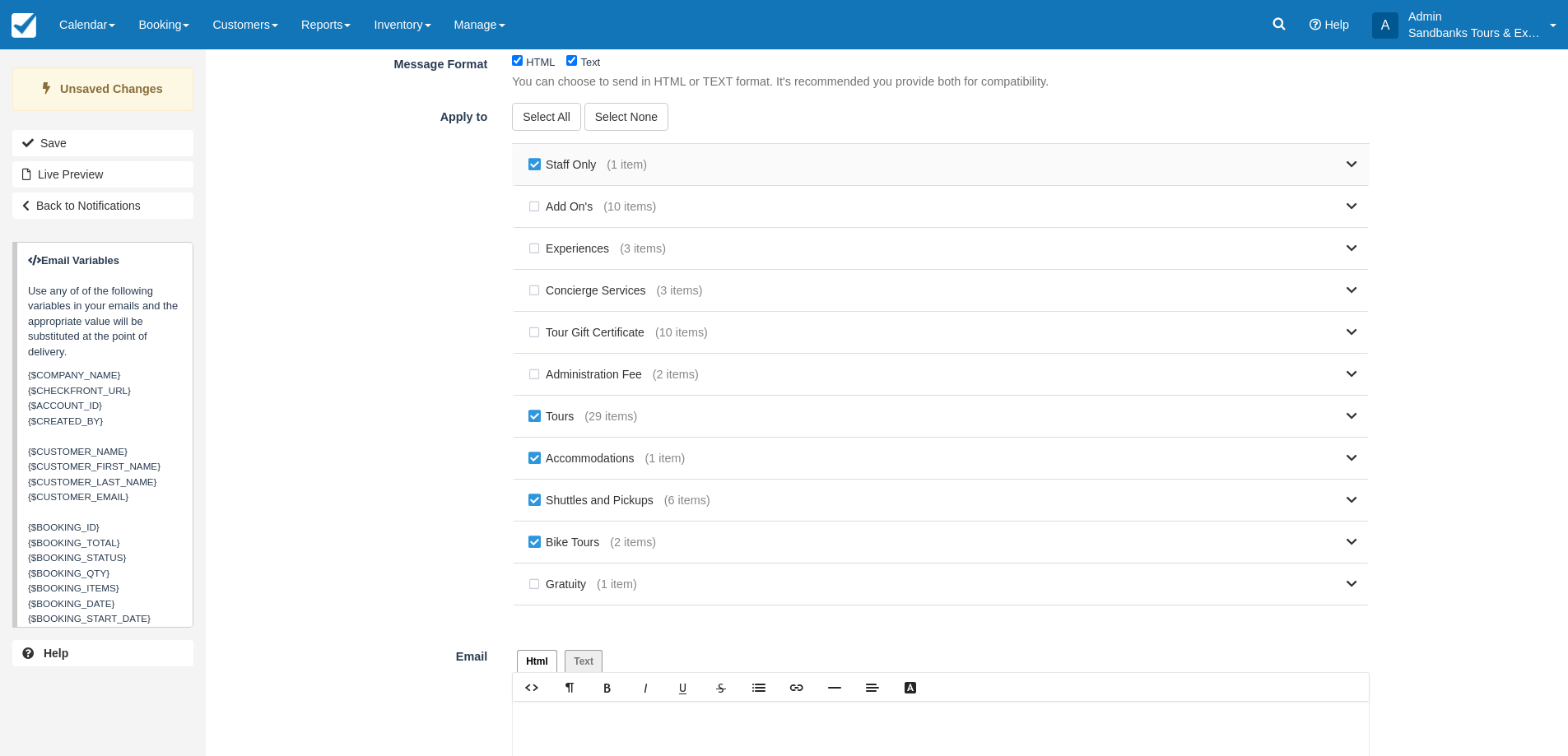
checkbox input "false"
click at [531, 464] on label "Accommodations" at bounding box center [583, 458] width 120 height 25
checkbox input "false"
click at [1343, 539] on link at bounding box center [1006, 543] width 701 height 42
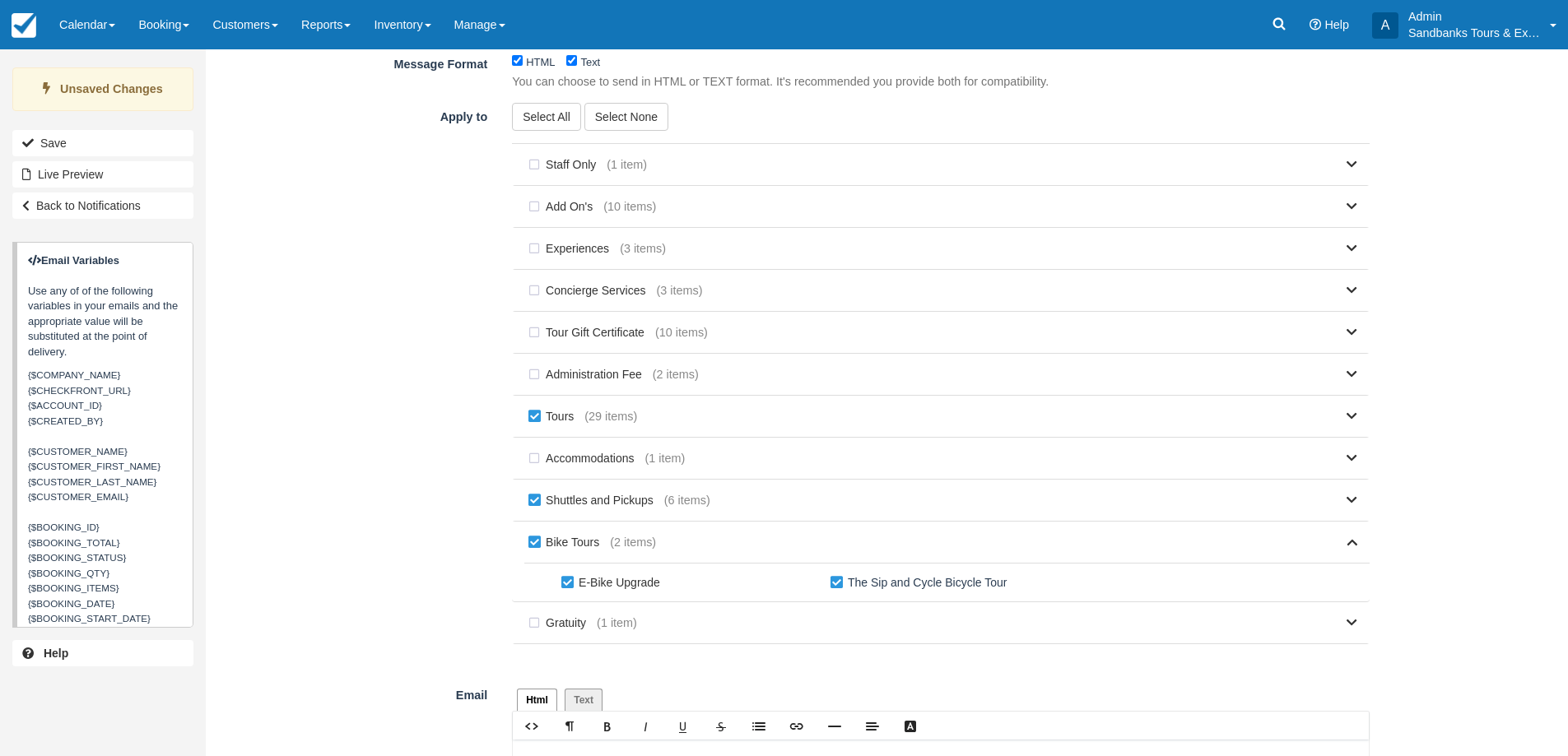
click at [565, 590] on label "E-Bike Upgrade" at bounding box center [614, 582] width 113 height 25
checkbox input "false"
click at [741, 506] on link at bounding box center [1033, 500] width 647 height 42
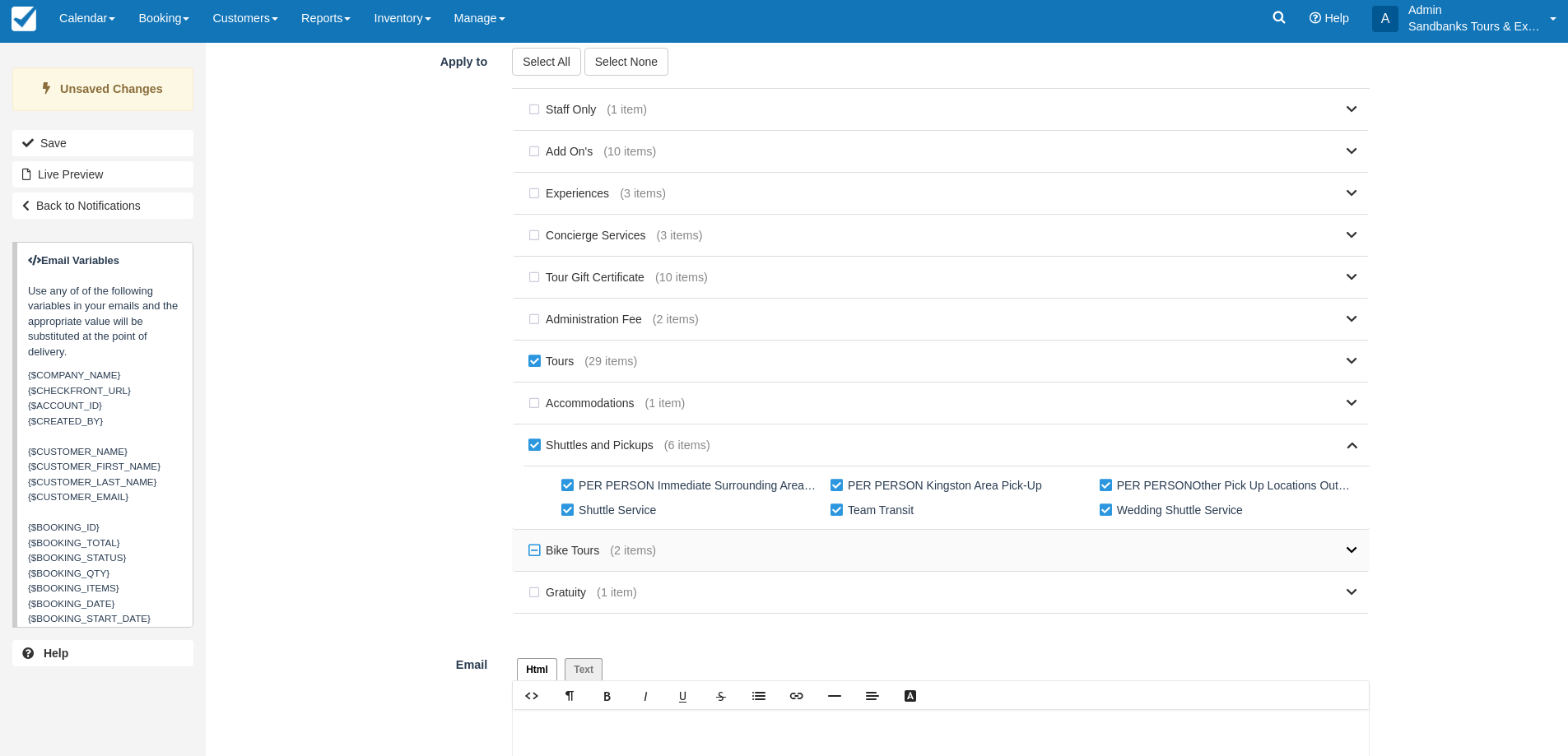
scroll to position [740, 0]
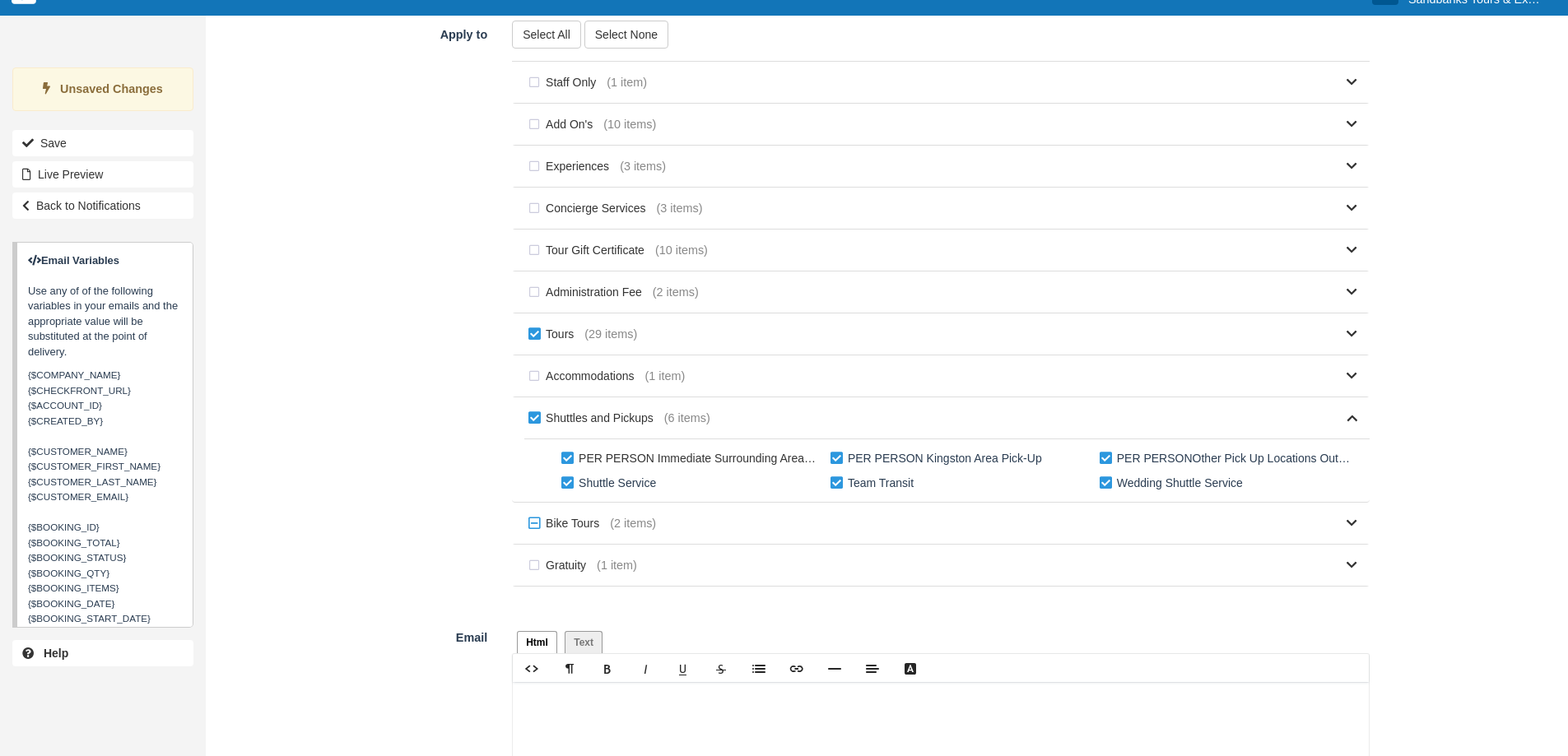
click at [565, 453] on label "PER PERSON Immediate Surrounding Area Outside of [GEOGRAPHIC_DATA]: [GEOGRAPHIC…" at bounding box center [691, 458] width 269 height 25
checkbox input "false"
click at [842, 463] on label "PER PERSON Kingston Area Pick-Up" at bounding box center [939, 458] width 227 height 25
checkbox input "false"
click at [1102, 452] on label "PER PERSONOther Pick Up Locations Outside of PEC: [GEOGRAPHIC_DATA]/[GEOGRAPHIC…" at bounding box center [1229, 458] width 269 height 25
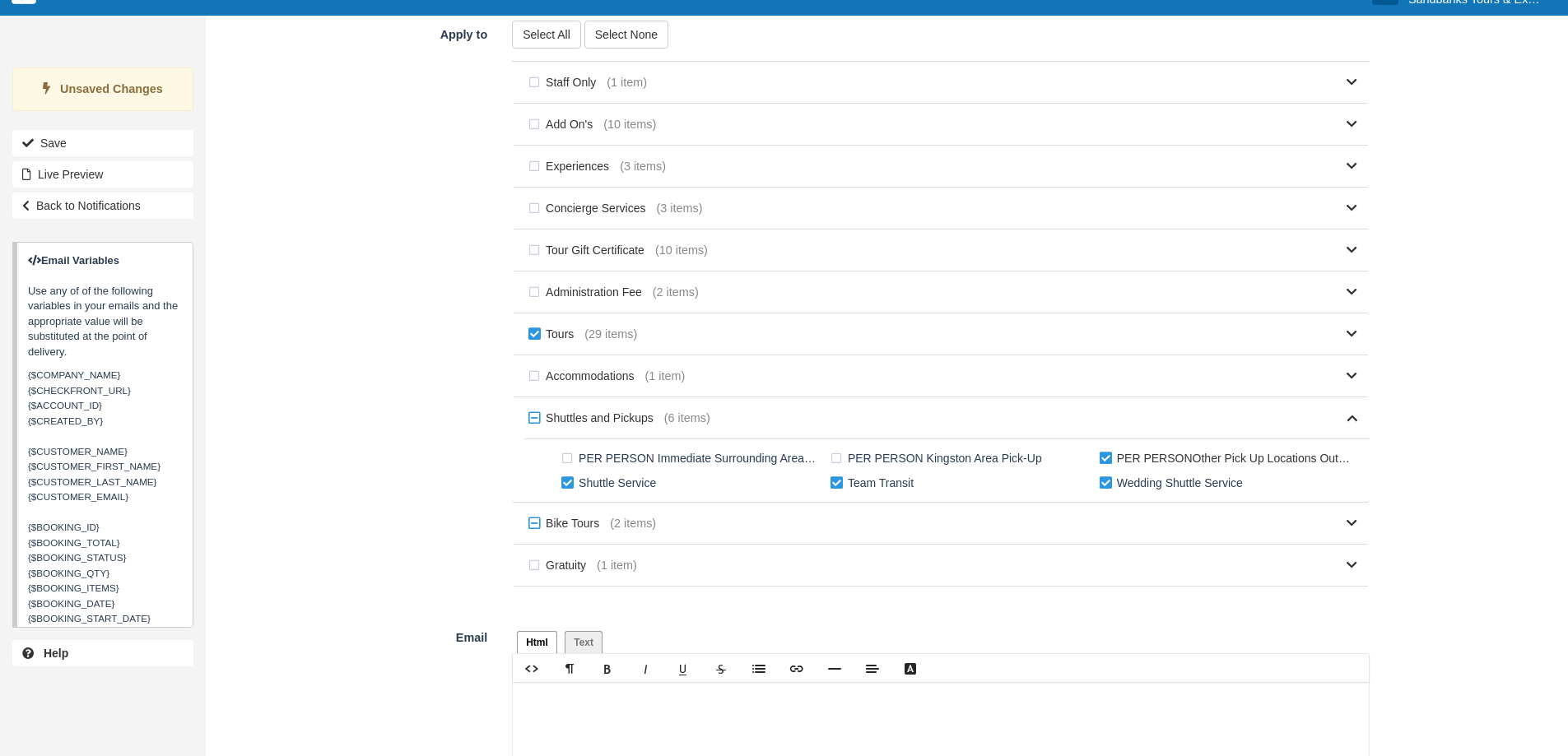
checkbox input "false"
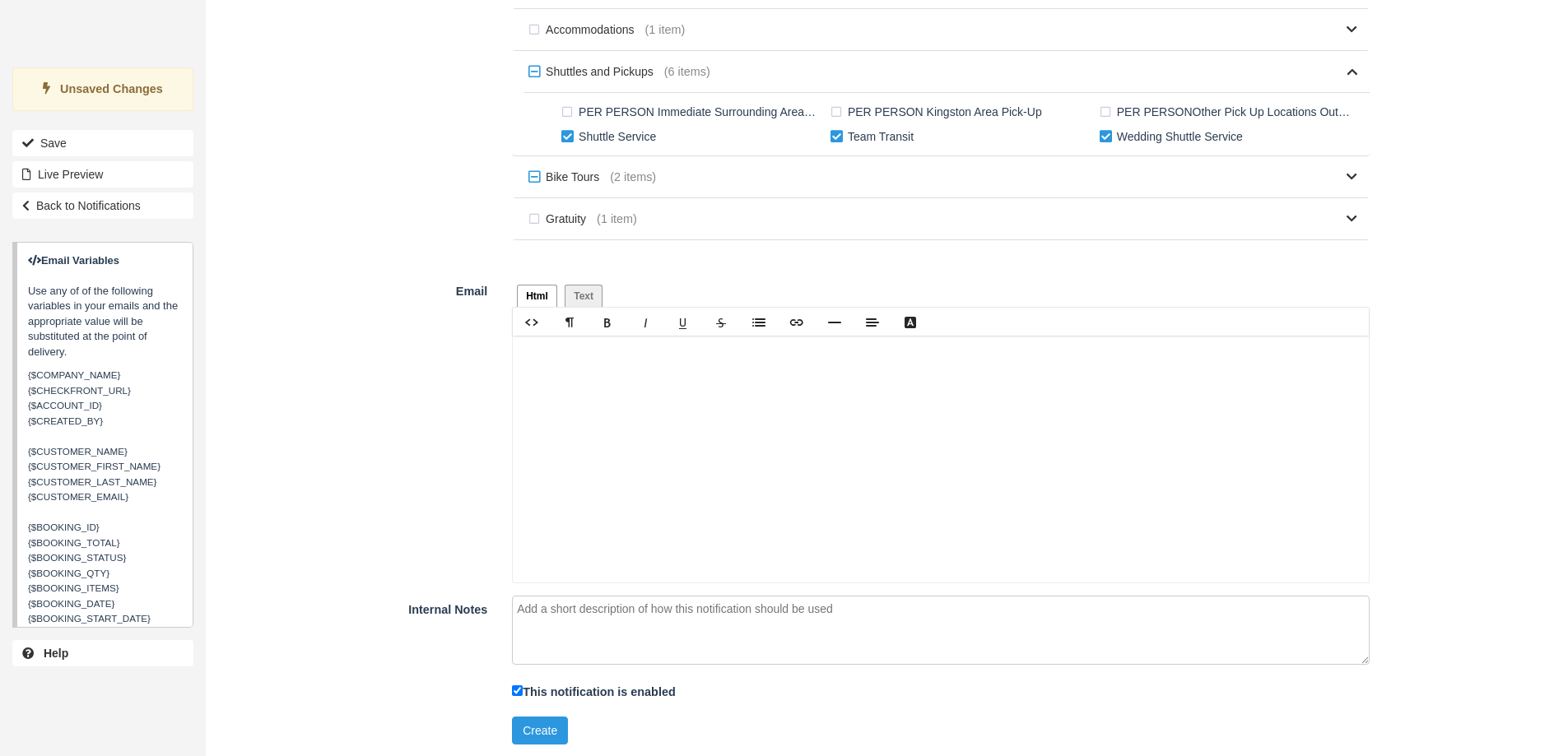
scroll to position [1088, 0]
drag, startPoint x: 574, startPoint y: 428, endPoint x: 571, endPoint y: 381, distance: 47.1
click at [574, 427] on div at bounding box center [940, 458] width 856 height 246
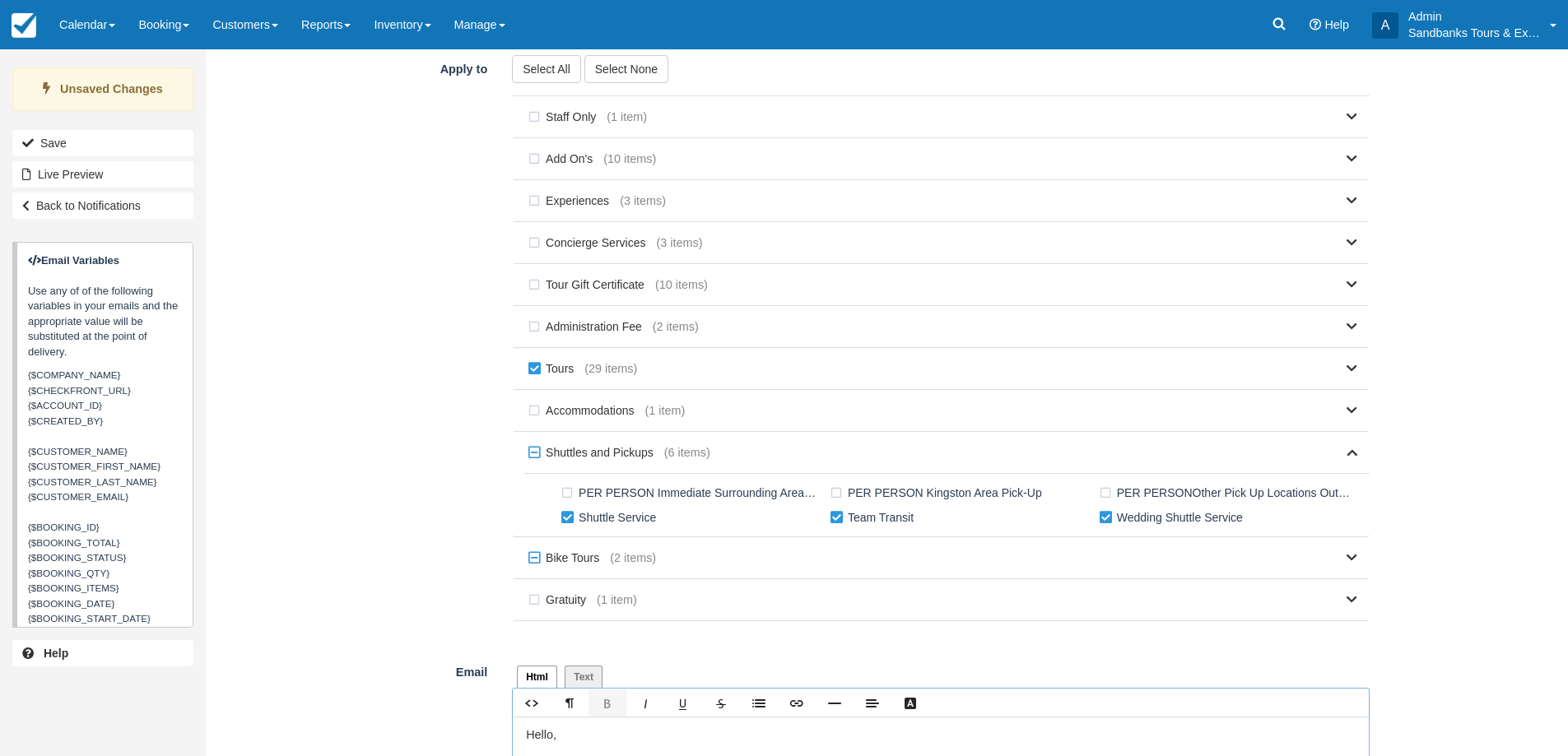
scroll to position [677, 0]
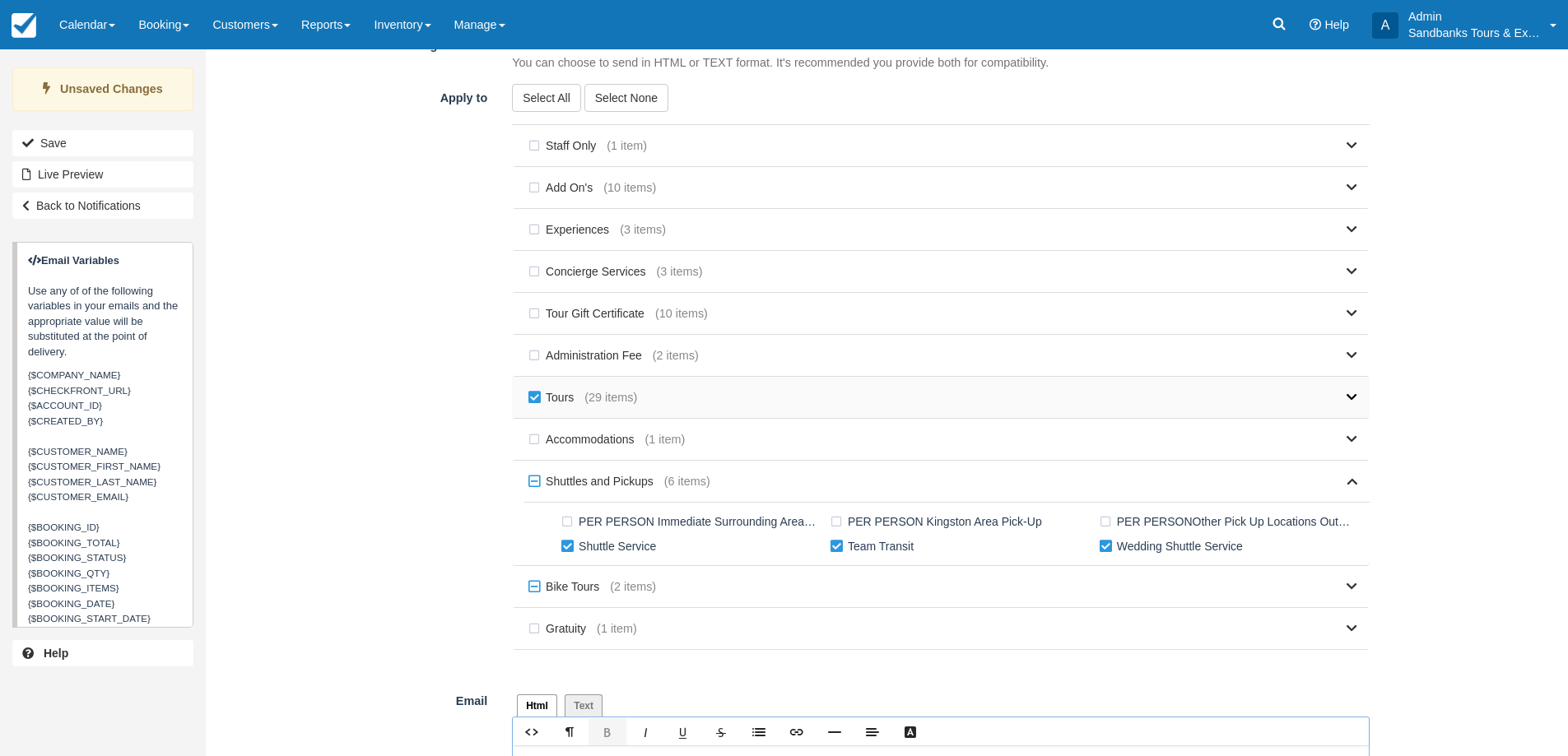
click at [692, 410] on link at bounding box center [997, 397] width 719 height 42
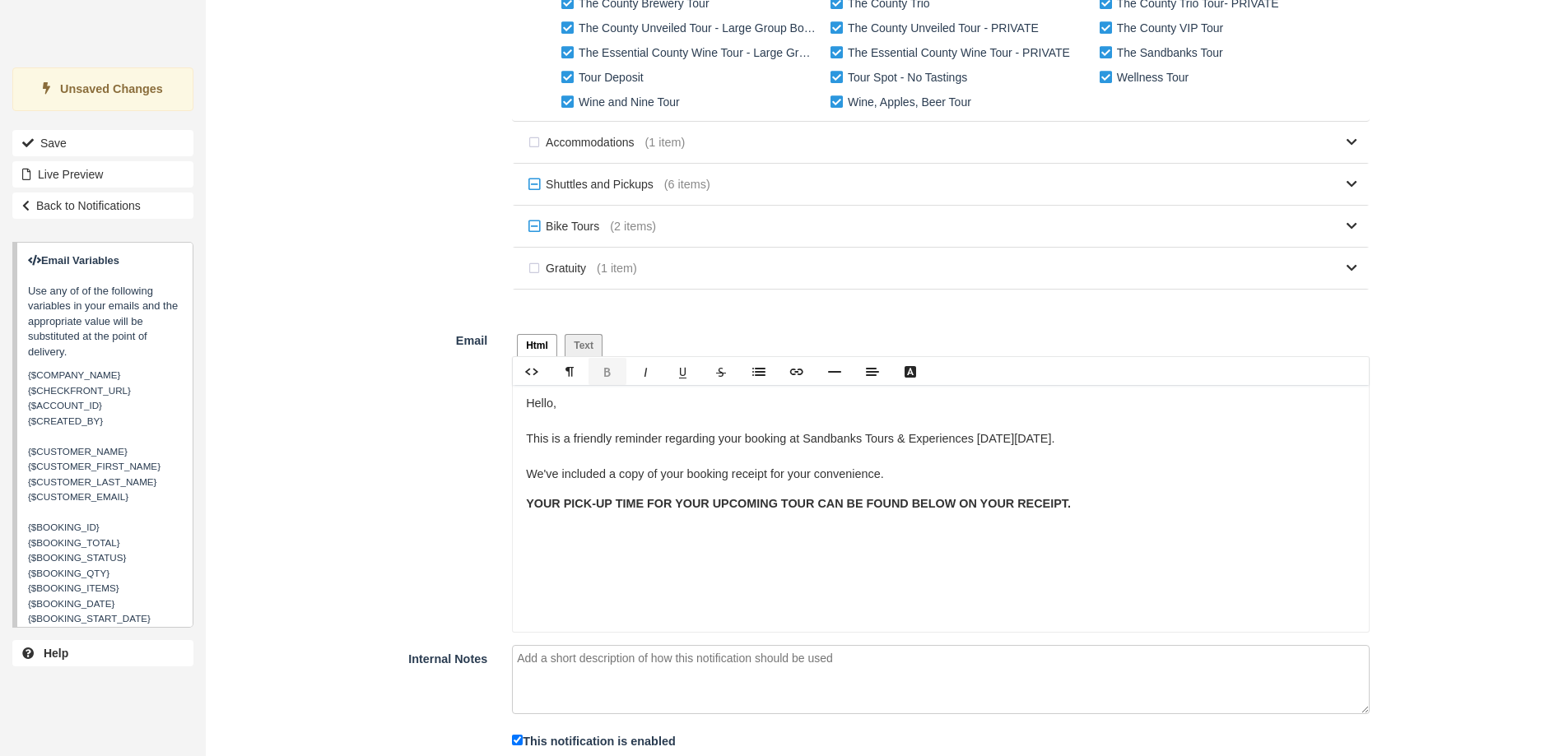
scroll to position [1285, 0]
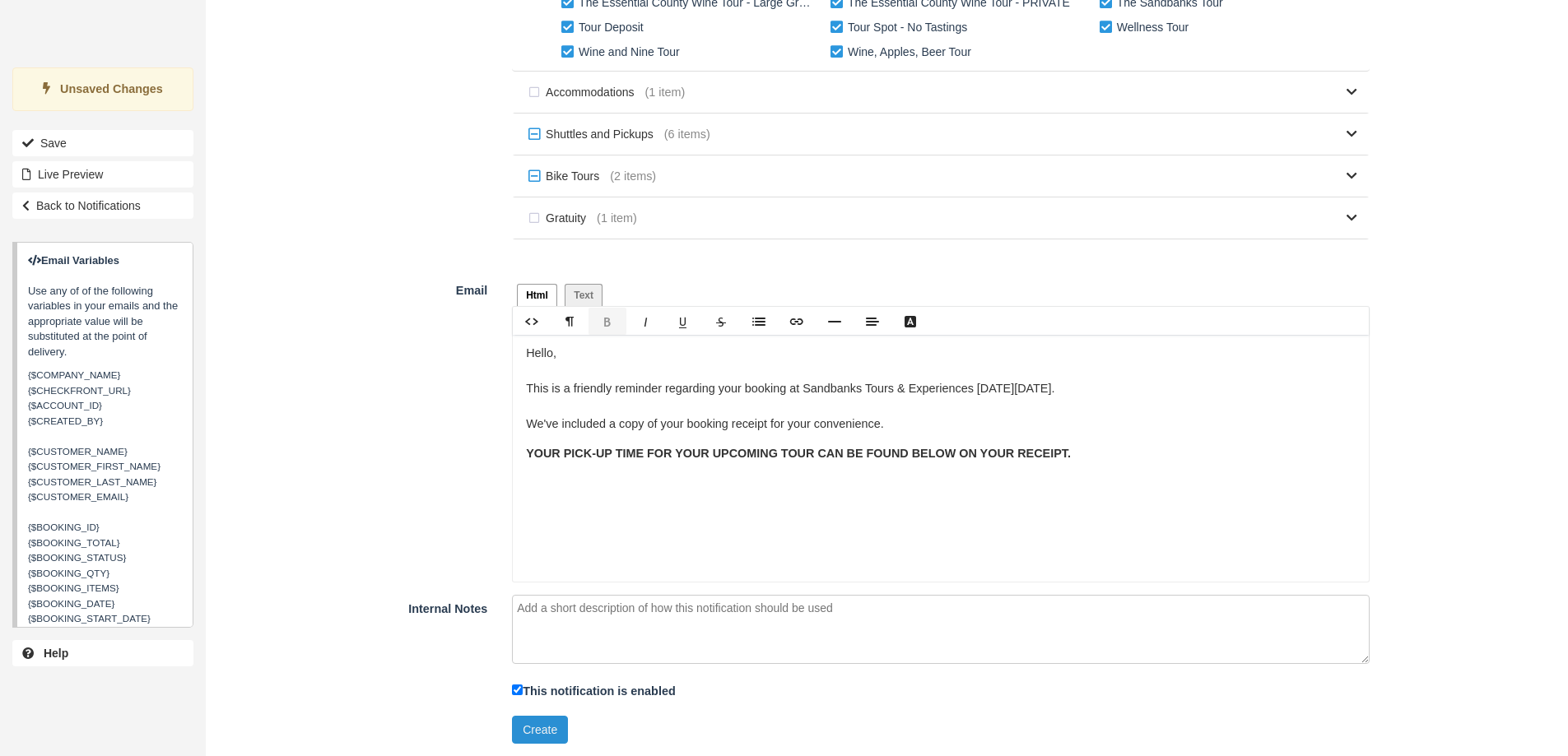
click at [538, 731] on button "Create" at bounding box center [539, 730] width 56 height 28
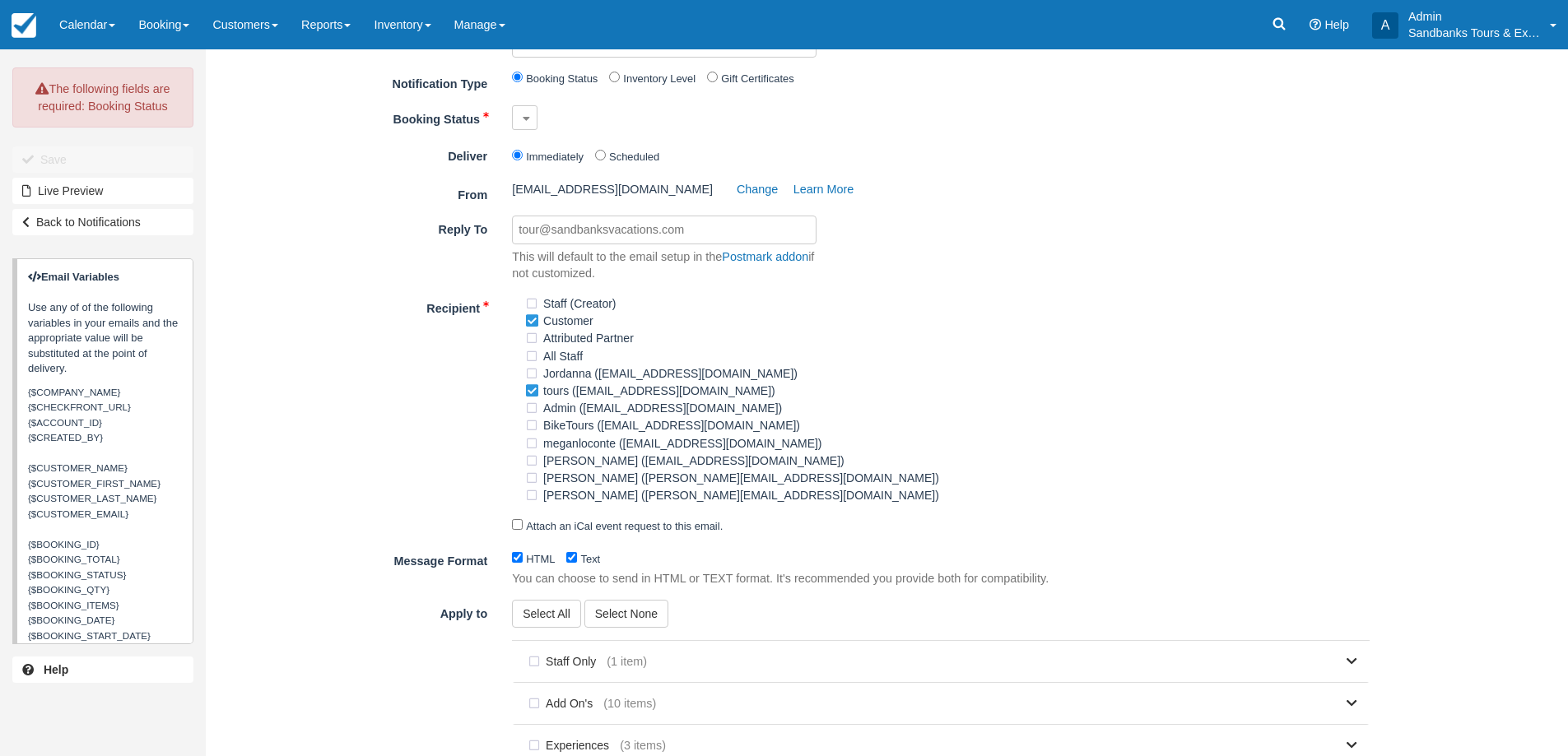
scroll to position [52, 0]
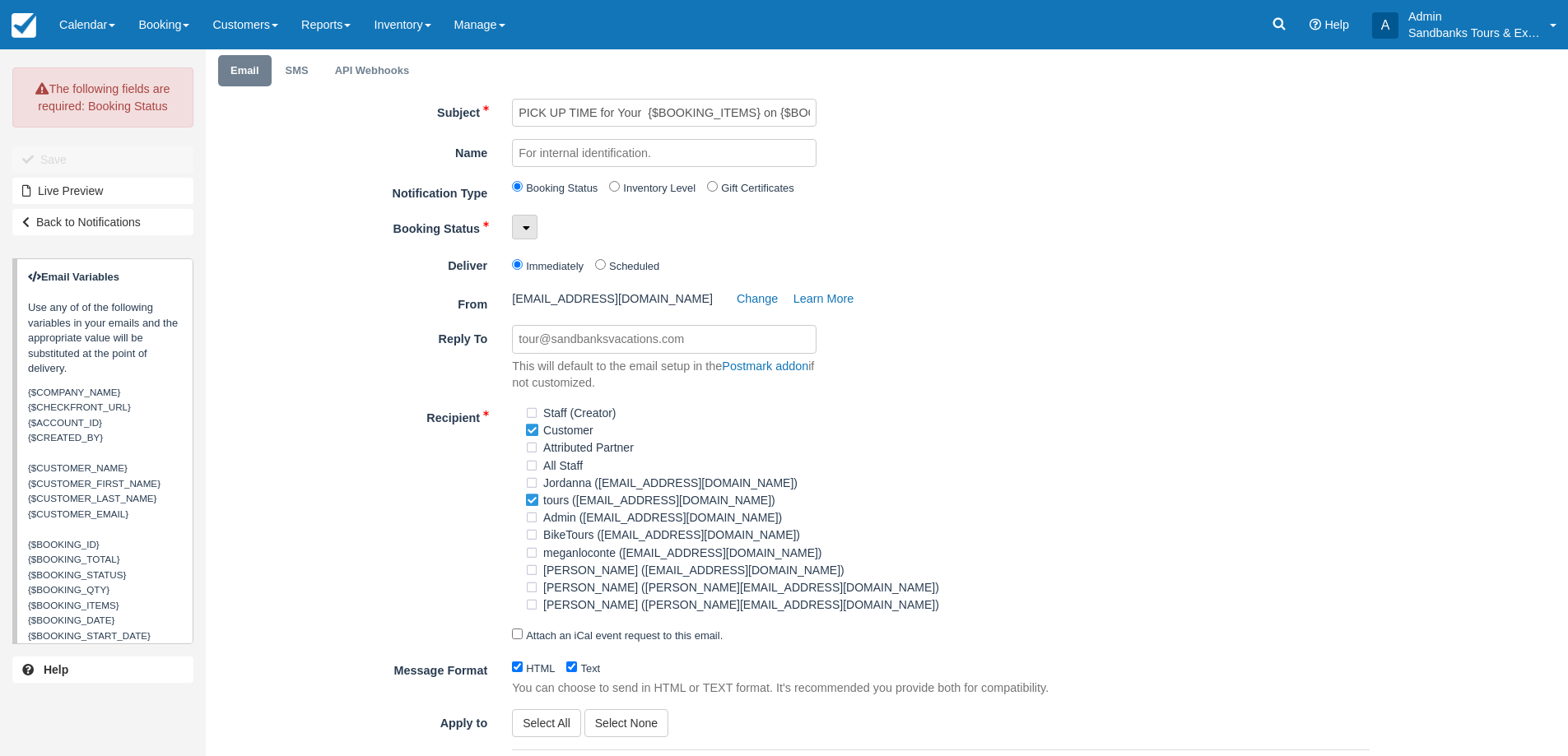
click at [529, 223] on icon "button" at bounding box center [527, 227] width 8 height 11
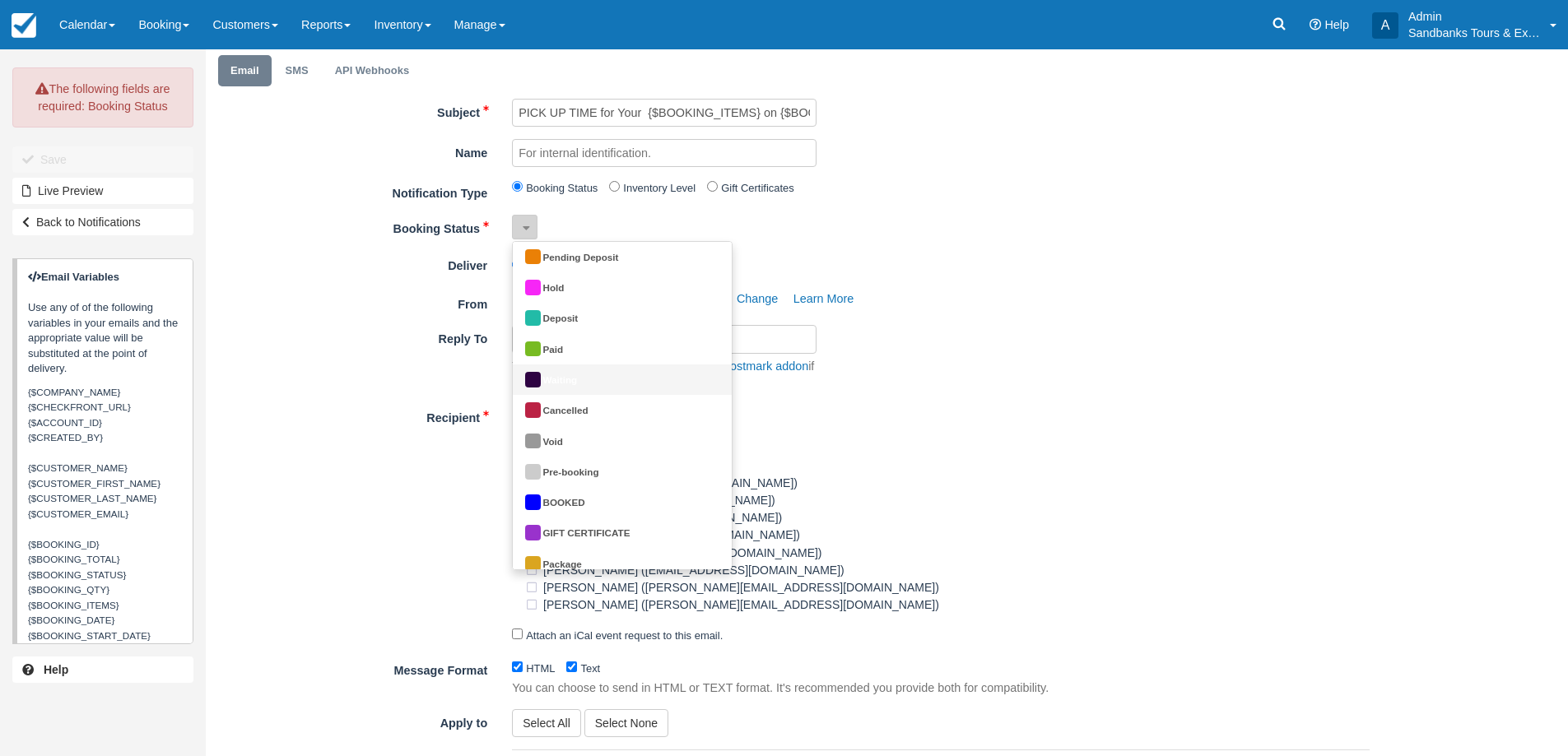
scroll to position [0, 0]
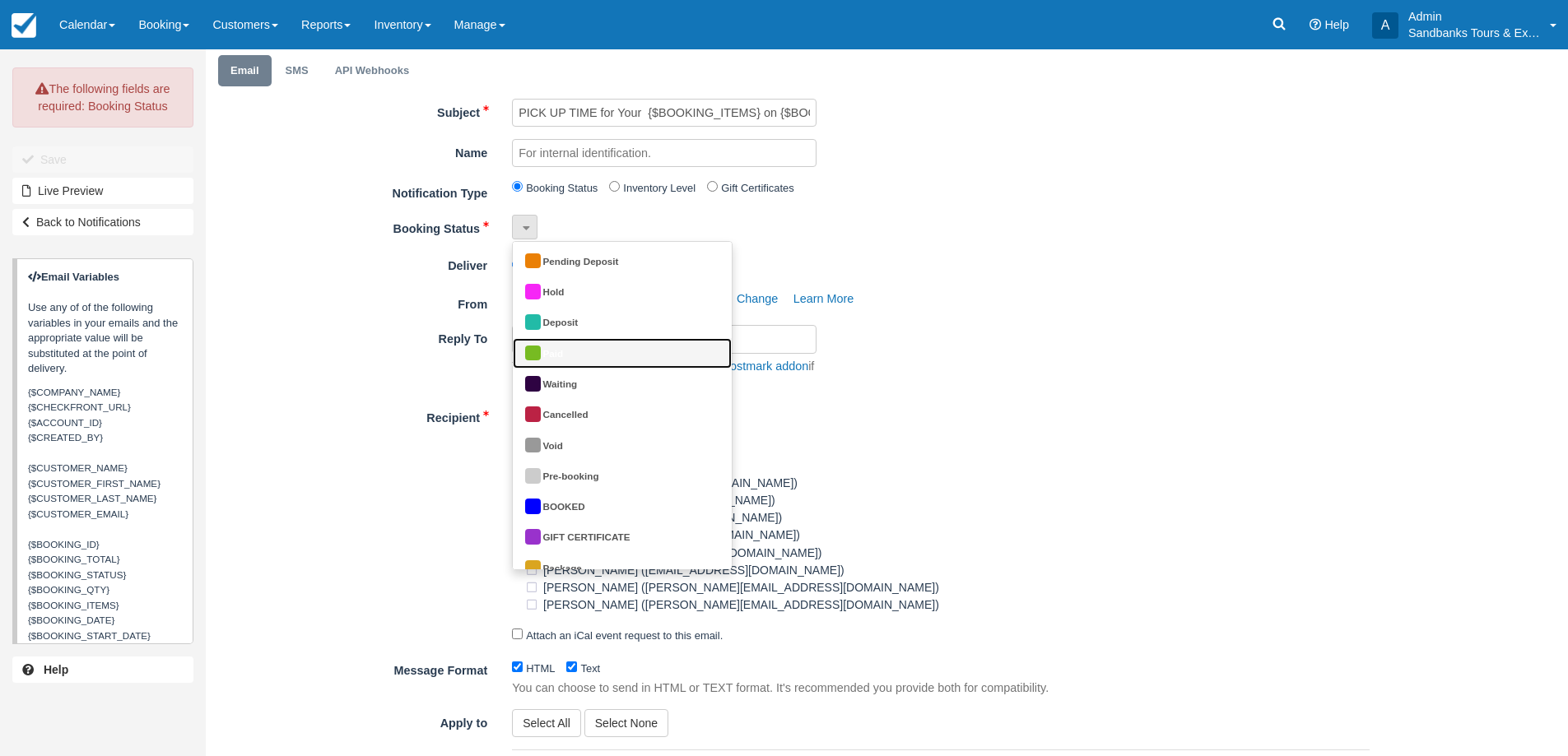
click at [575, 355] on div "Paid" at bounding box center [617, 353] width 189 height 22
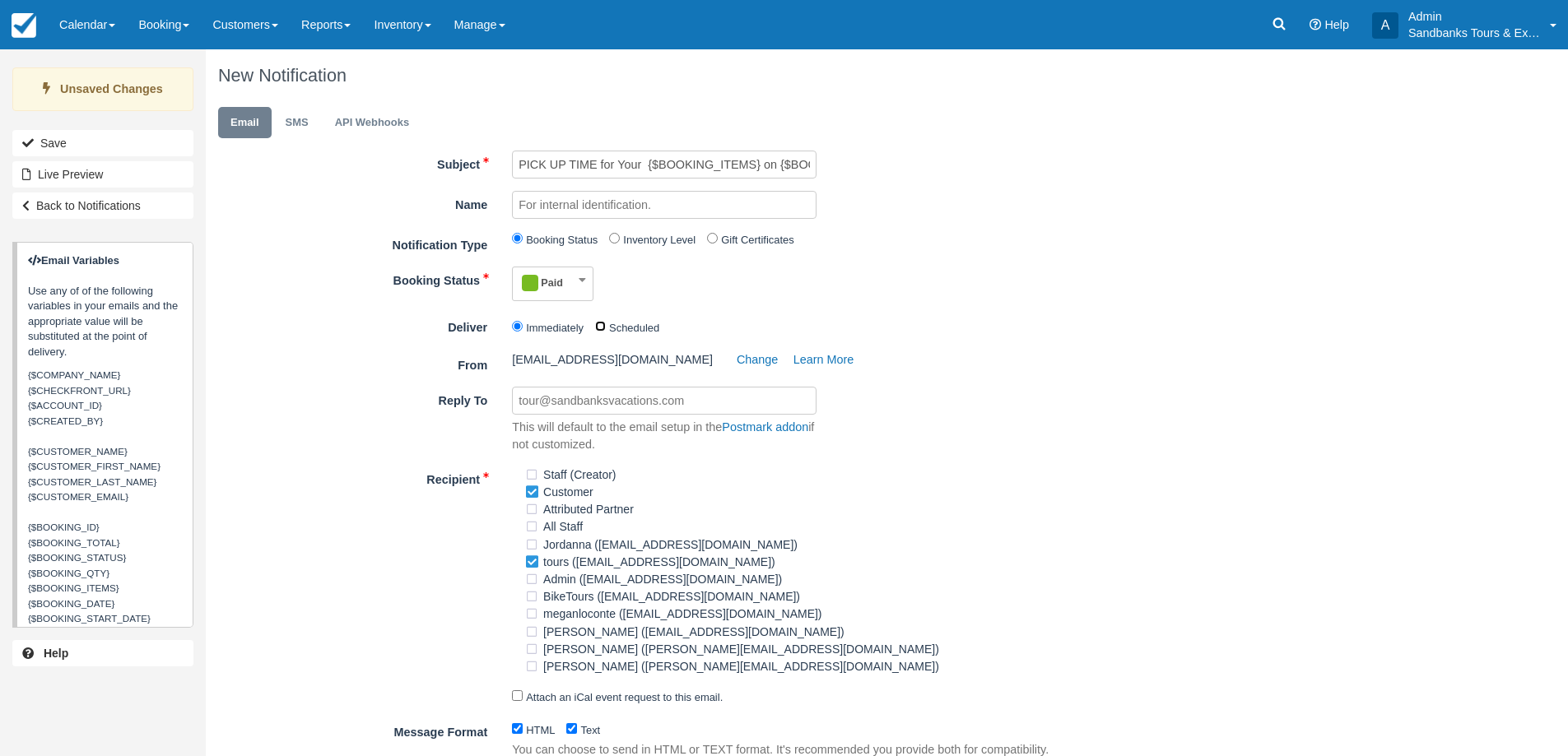
click at [597, 324] on input "Scheduled" at bounding box center [599, 326] width 10 height 10
radio input "true"
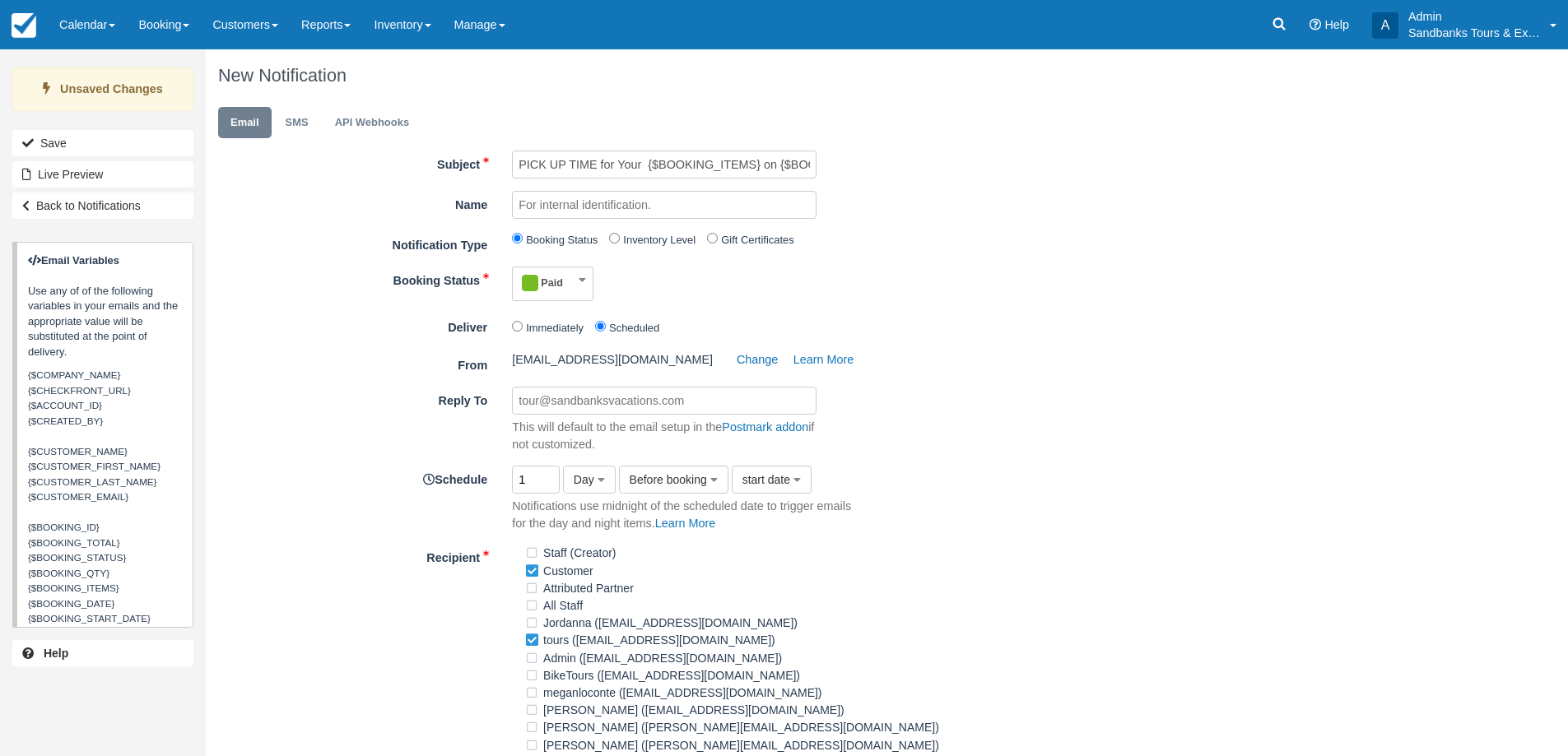
click at [540, 481] on input"] "1" at bounding box center [535, 479] width 48 height 29
type input "2"
click at [552, 478] on input "2" at bounding box center [535, 479] width 48 height 29
click at [1071, 426] on div "Reply To This will default to the email setup in the Postmark addon if not cust…" at bounding box center [794, 420] width 1176 height 67
click at [694, 478] on span "Before booking" at bounding box center [668, 479] width 77 height 13
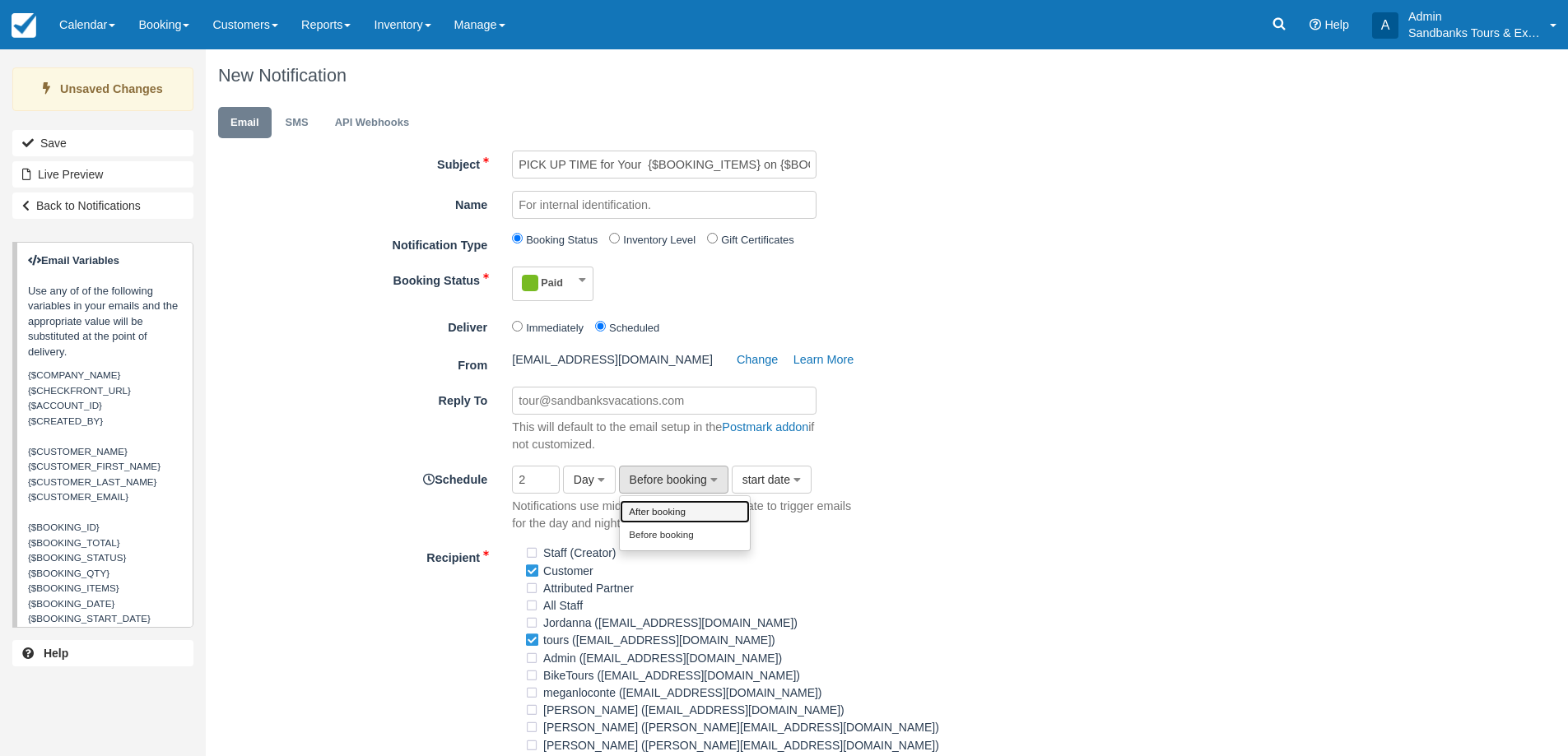
click at [674, 512] on link "After booking" at bounding box center [684, 512] width 130 height 23
click at [767, 481] on span "start date" at bounding box center [756, 479] width 48 height 13
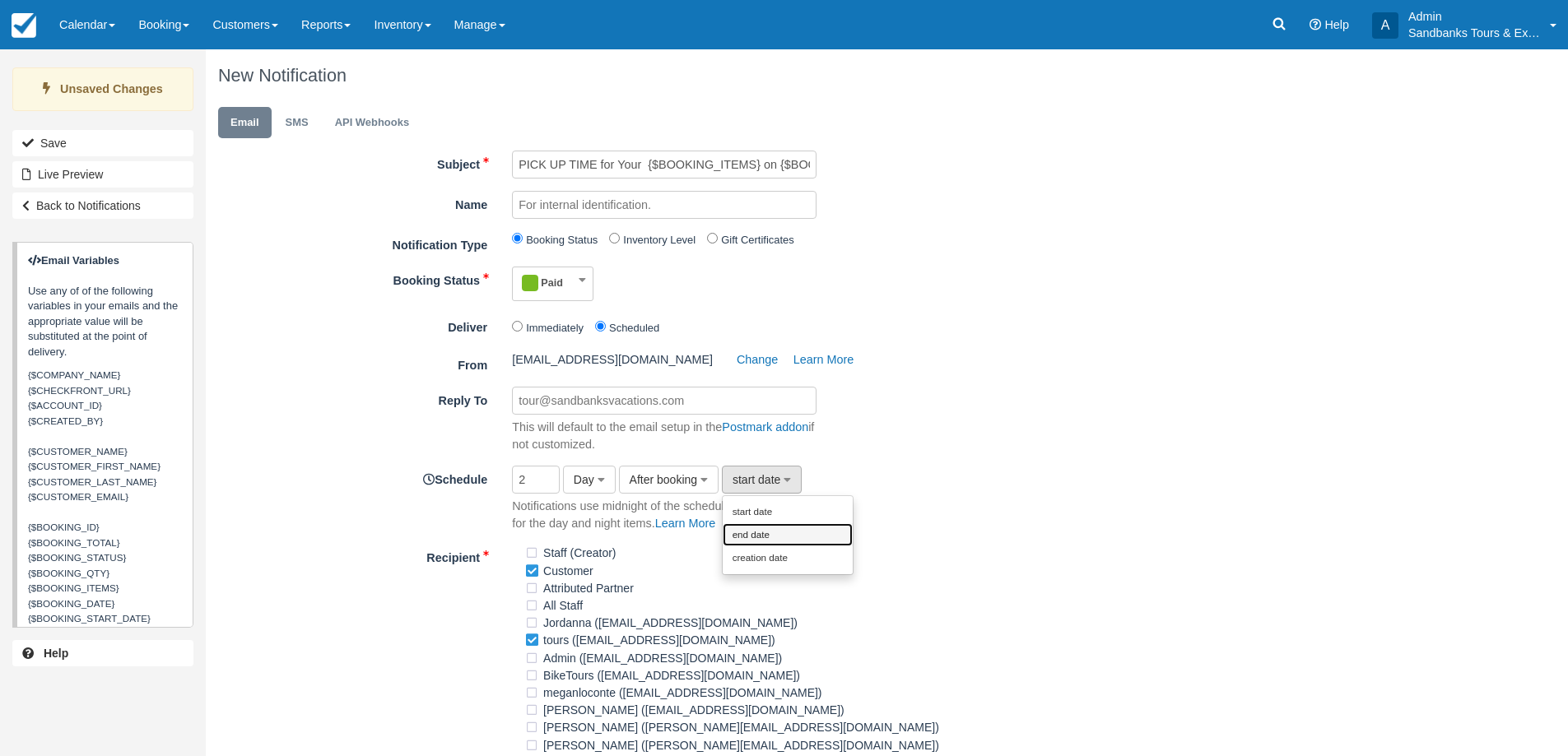
click at [766, 528] on link "end date" at bounding box center [787, 534] width 130 height 23
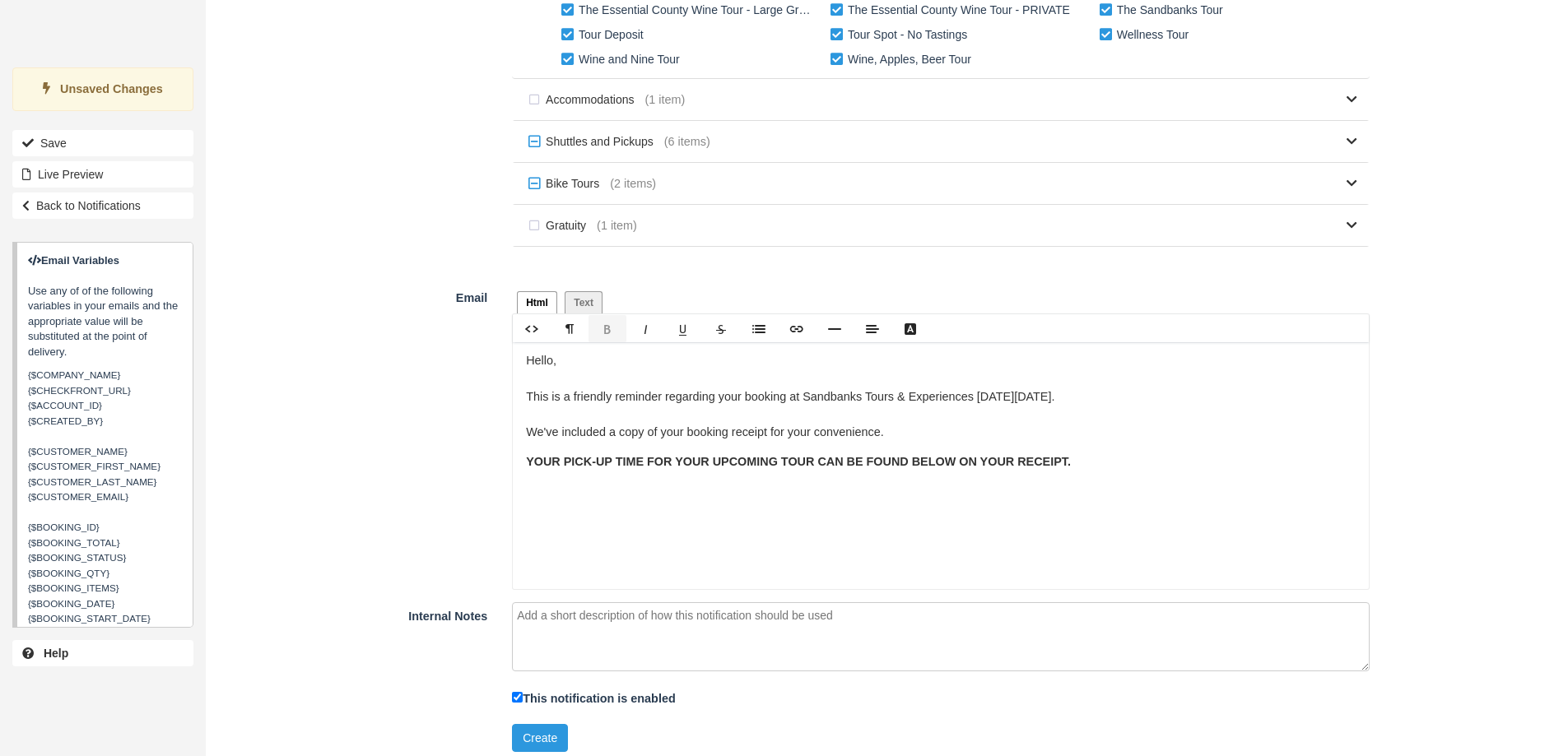
scroll to position [1374, 0]
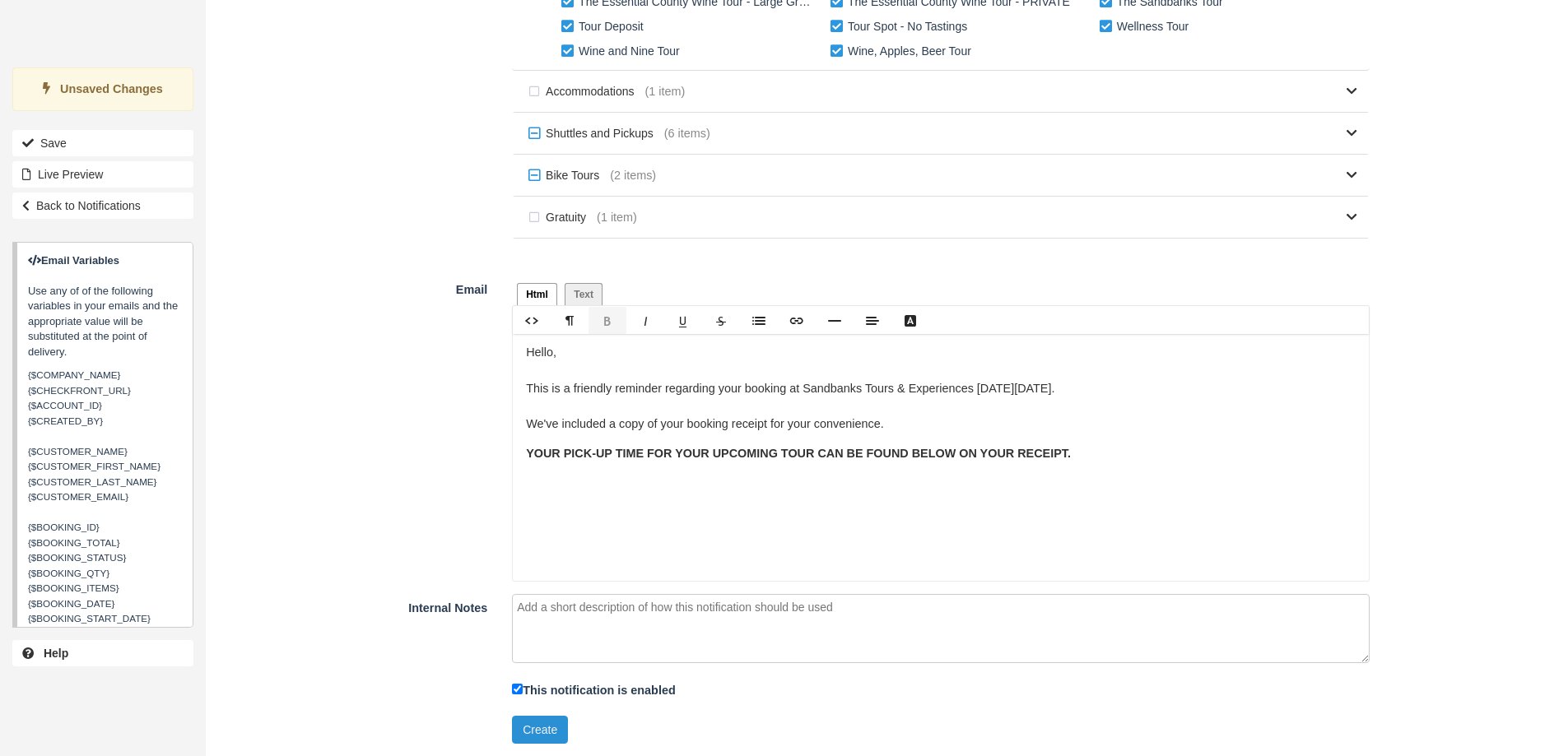
click at [541, 724] on button "Create" at bounding box center [539, 730] width 56 height 28
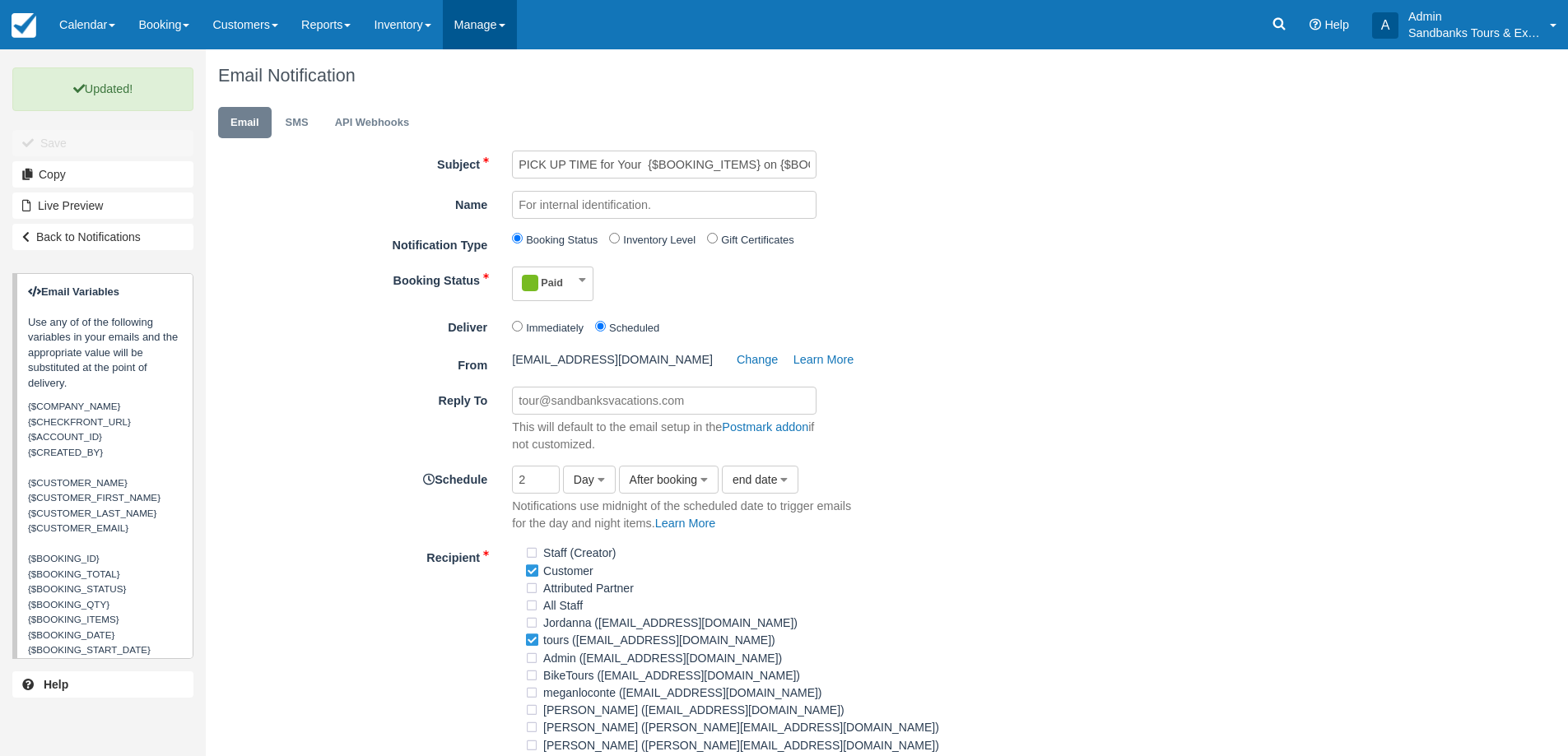
click at [503, 23] on link "Manage" at bounding box center [480, 25] width 74 height 49
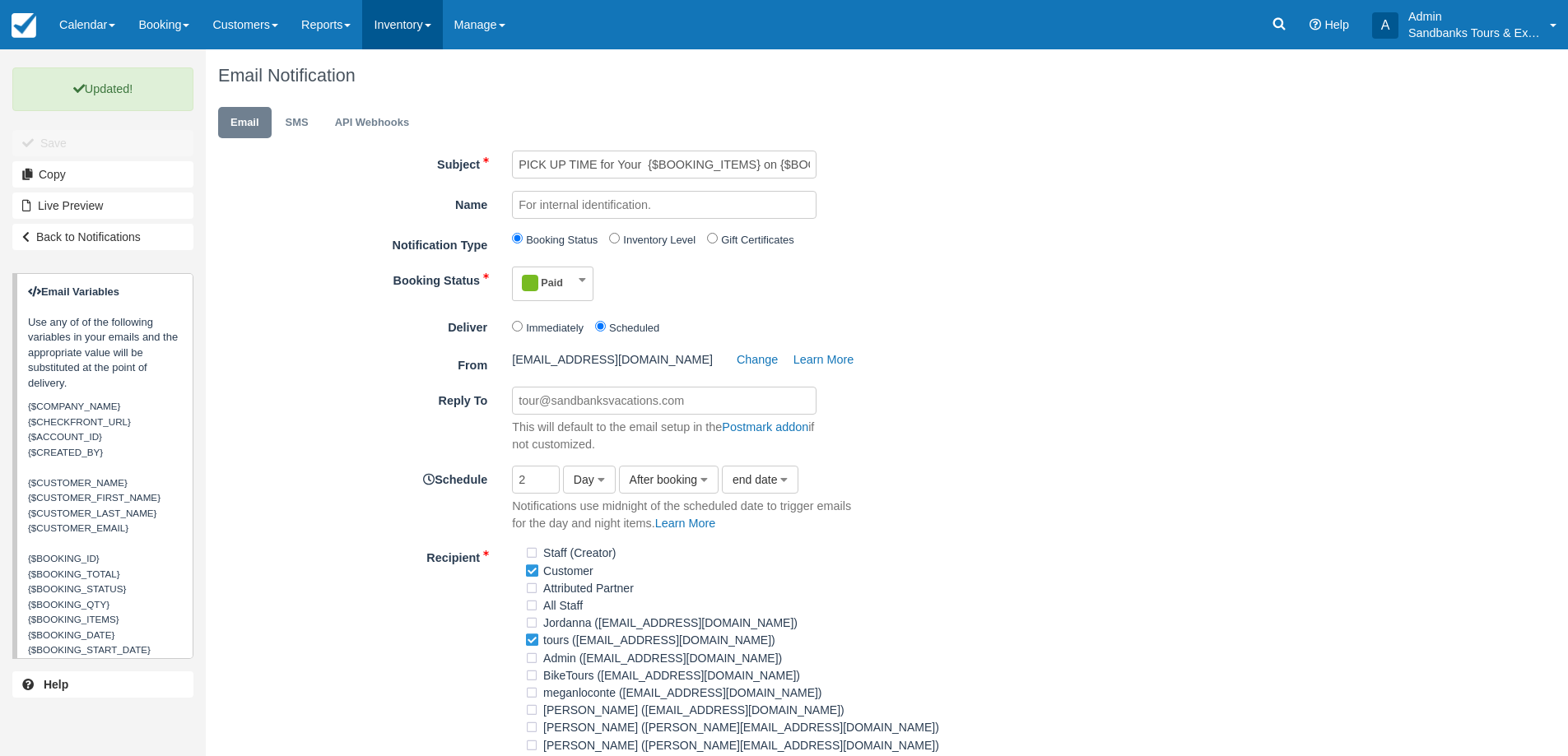
click at [406, 32] on link "Inventory" at bounding box center [402, 25] width 80 height 49
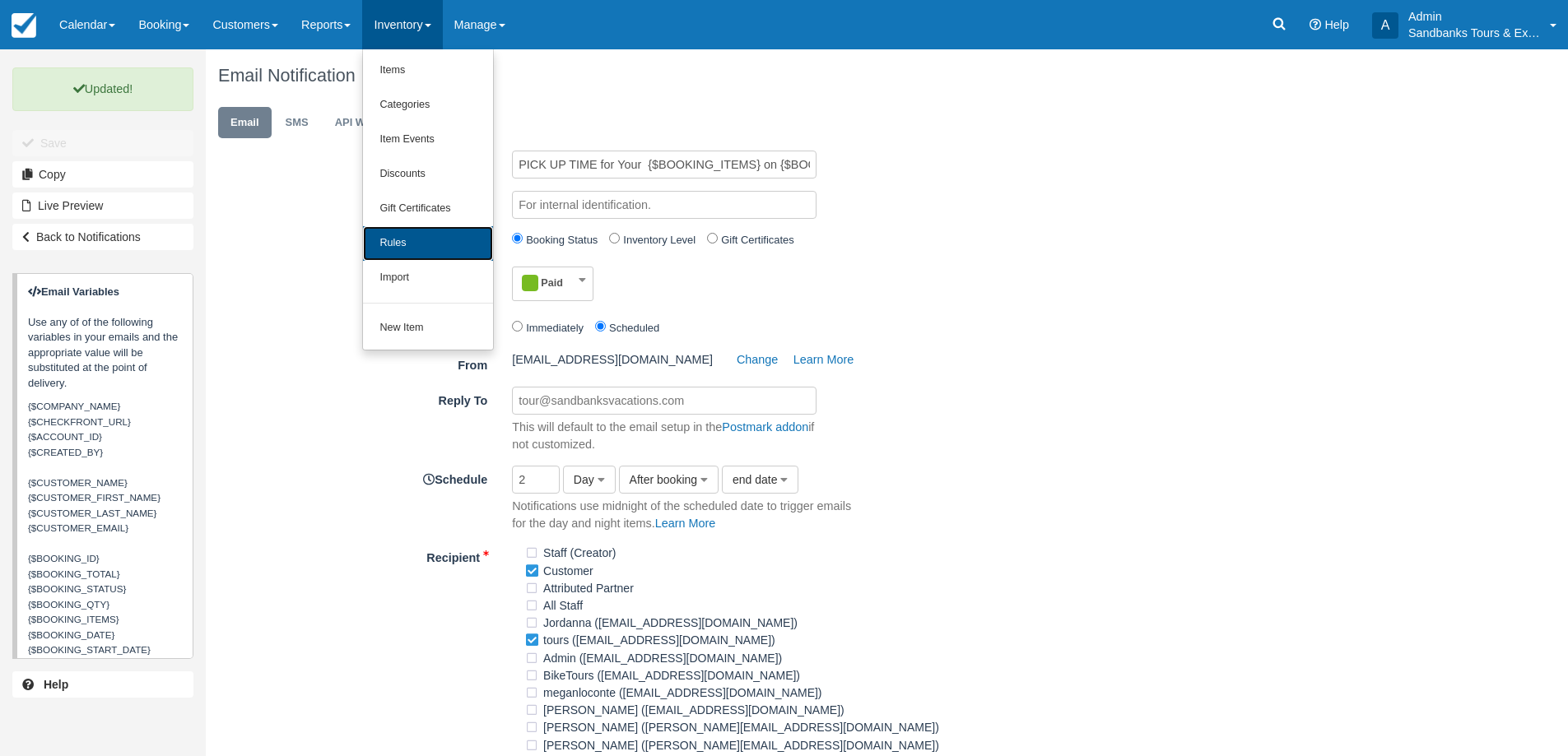
click at [427, 236] on link "Rules" at bounding box center [428, 244] width 130 height 35
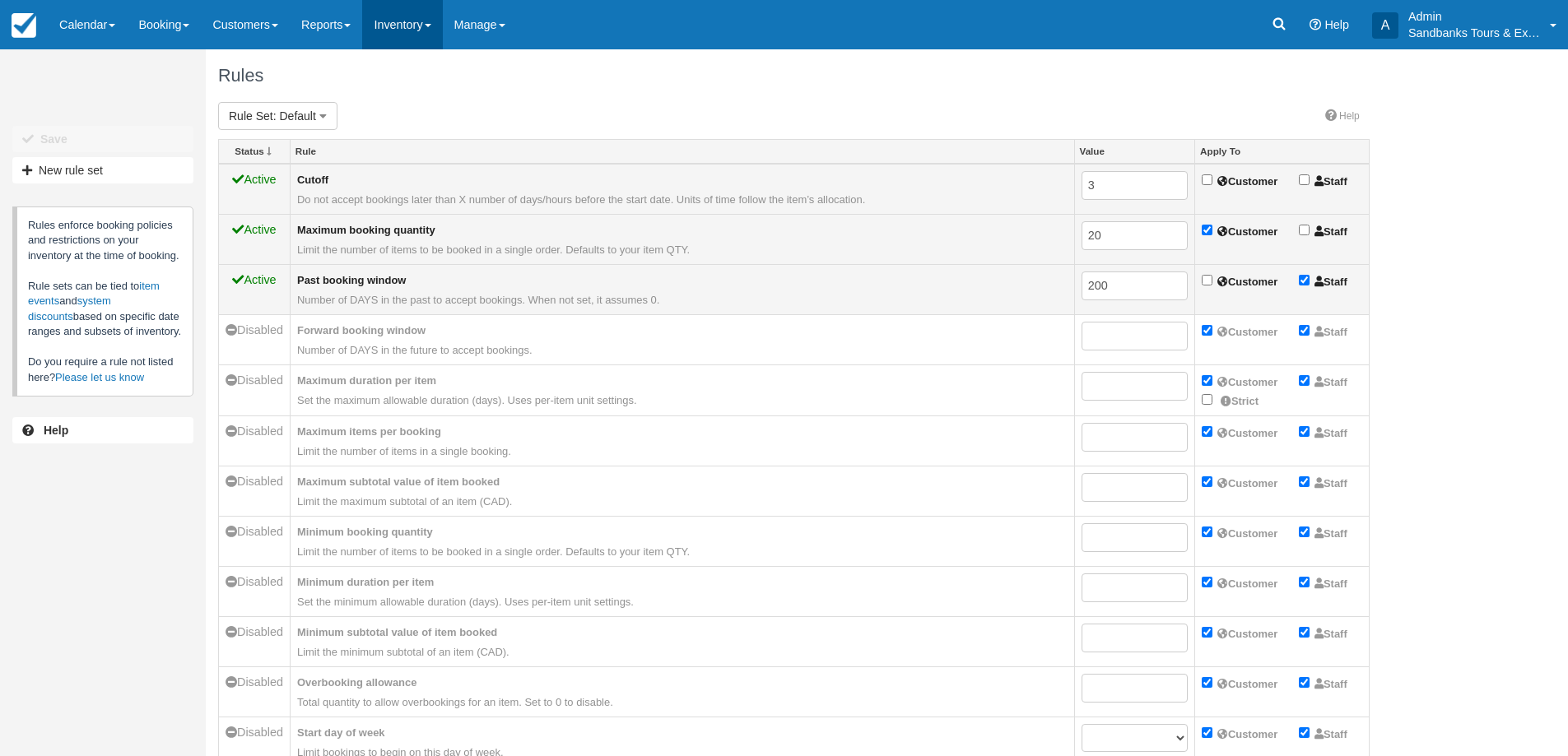
click at [416, 30] on link "Inventory" at bounding box center [402, 25] width 80 height 49
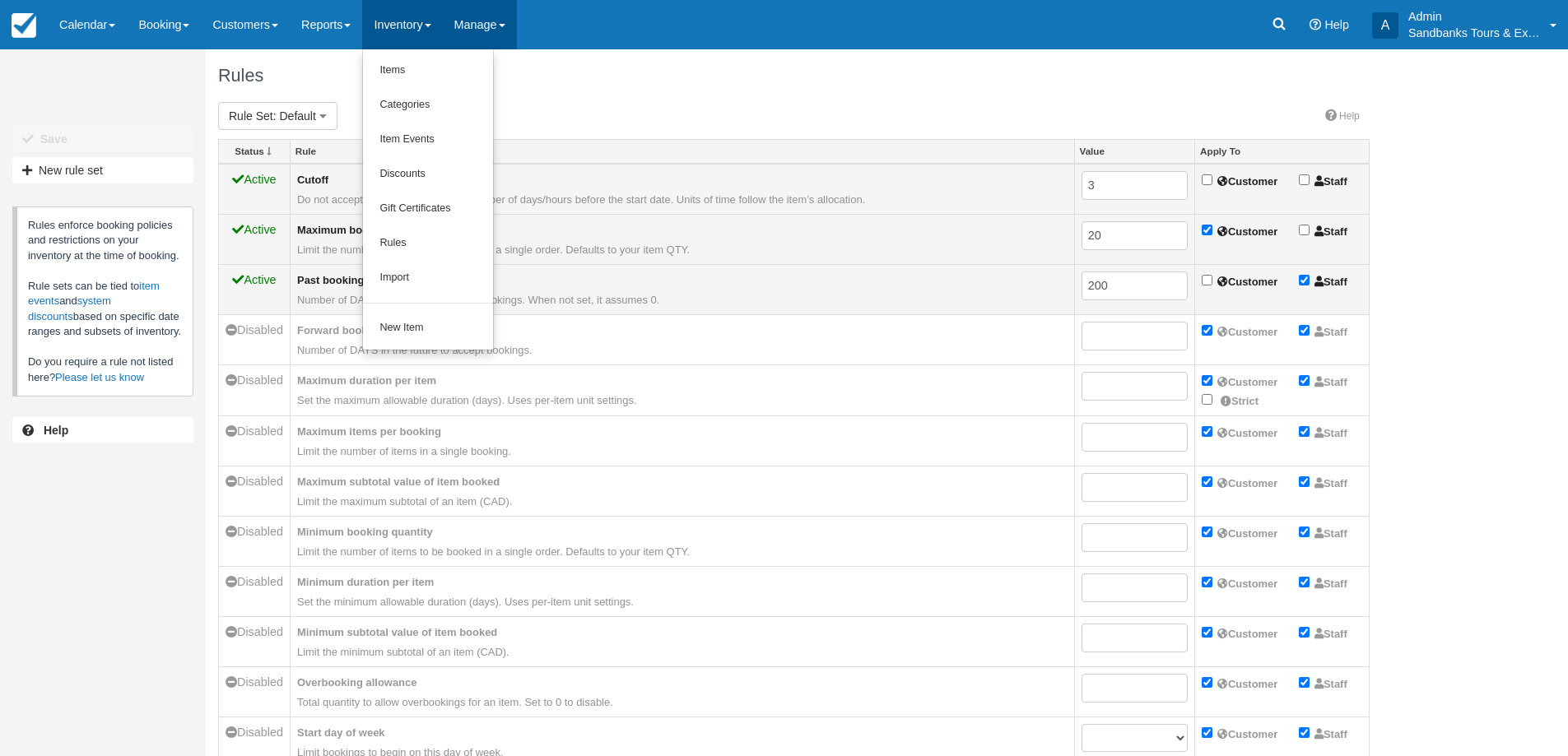
click at [504, 31] on link "Manage" at bounding box center [480, 25] width 74 height 49
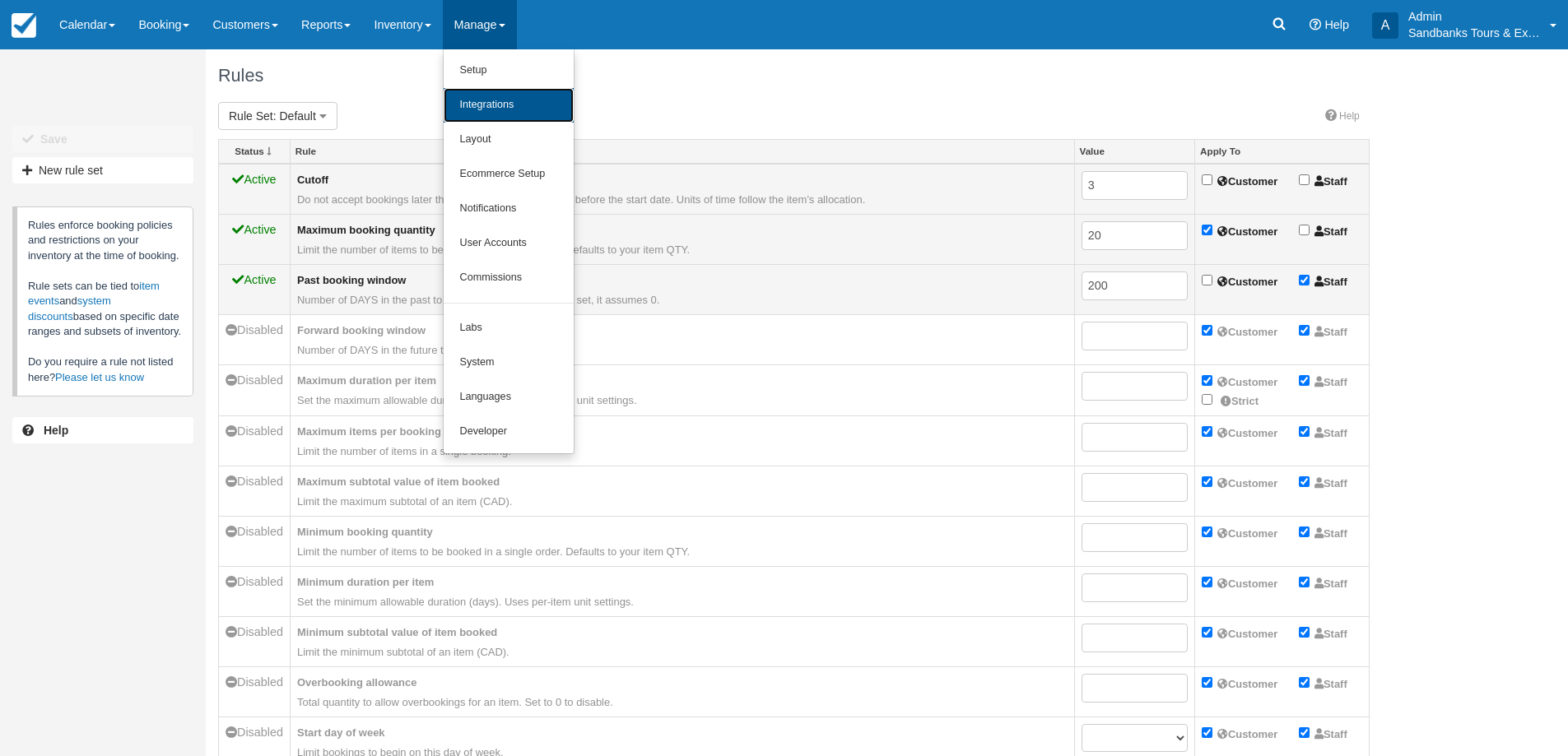
click at [516, 107] on link "Integrations" at bounding box center [509, 105] width 130 height 35
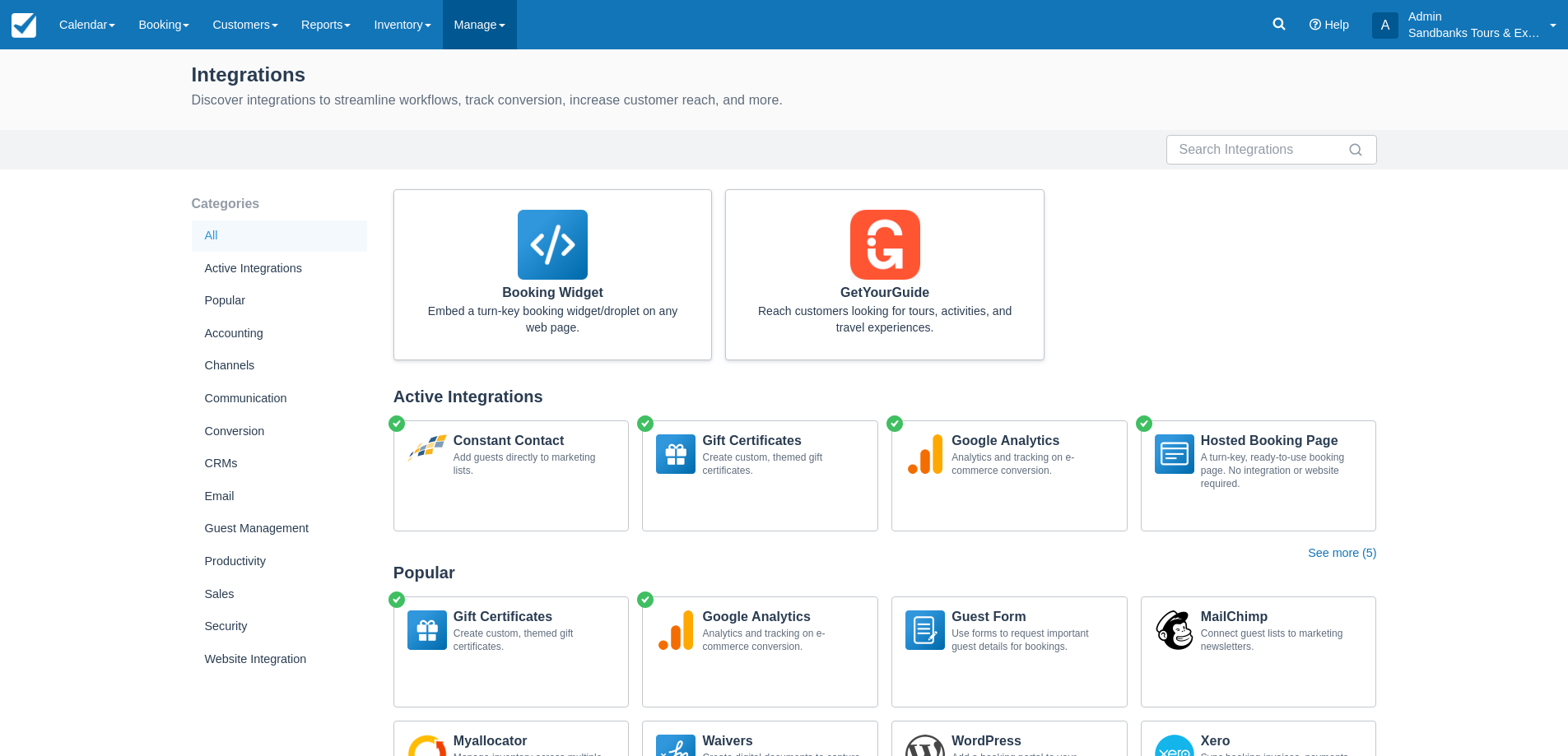
click at [510, 22] on link "Manage" at bounding box center [480, 25] width 74 height 49
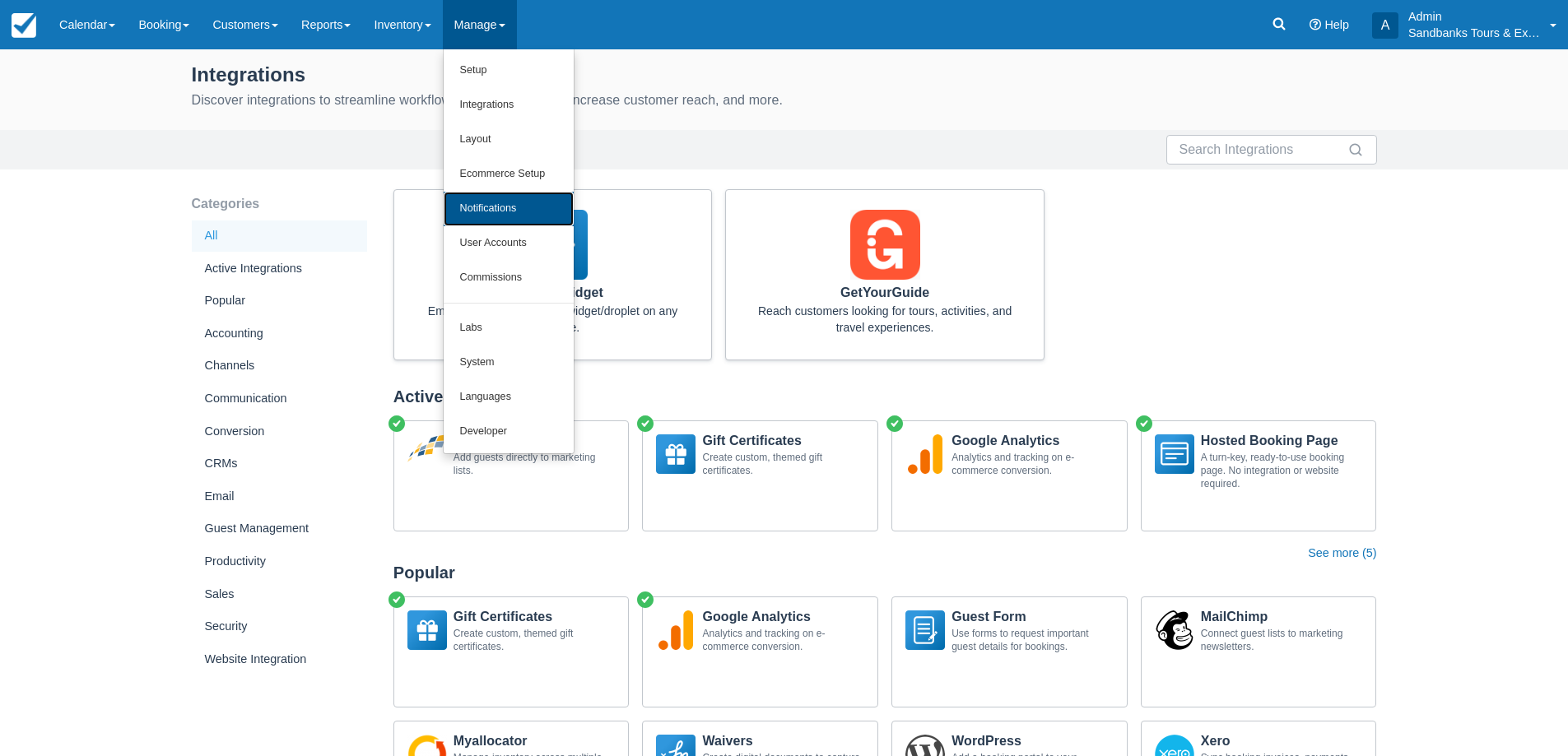
click at [526, 207] on link "Notifications" at bounding box center [509, 209] width 130 height 35
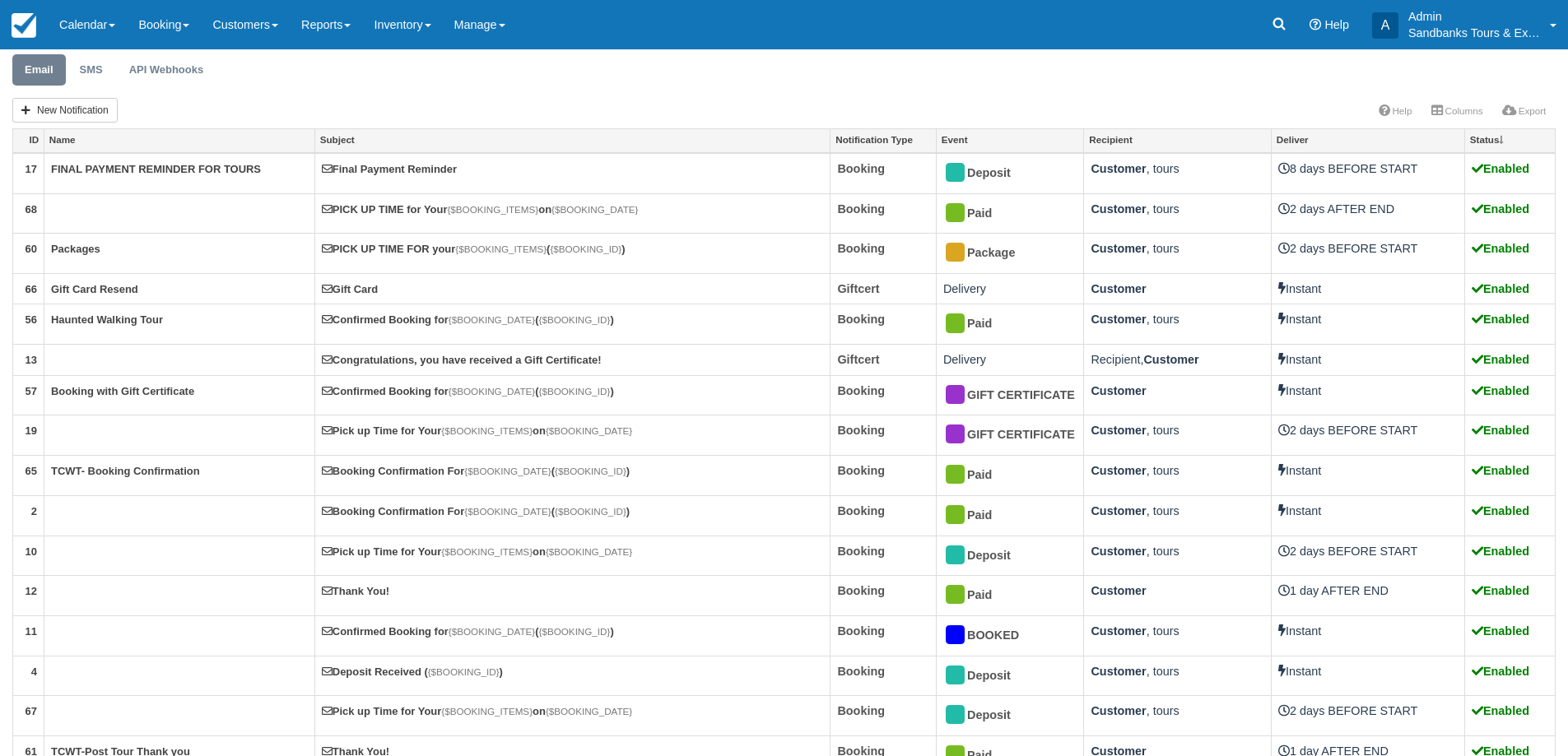
scroll to position [29, 0]
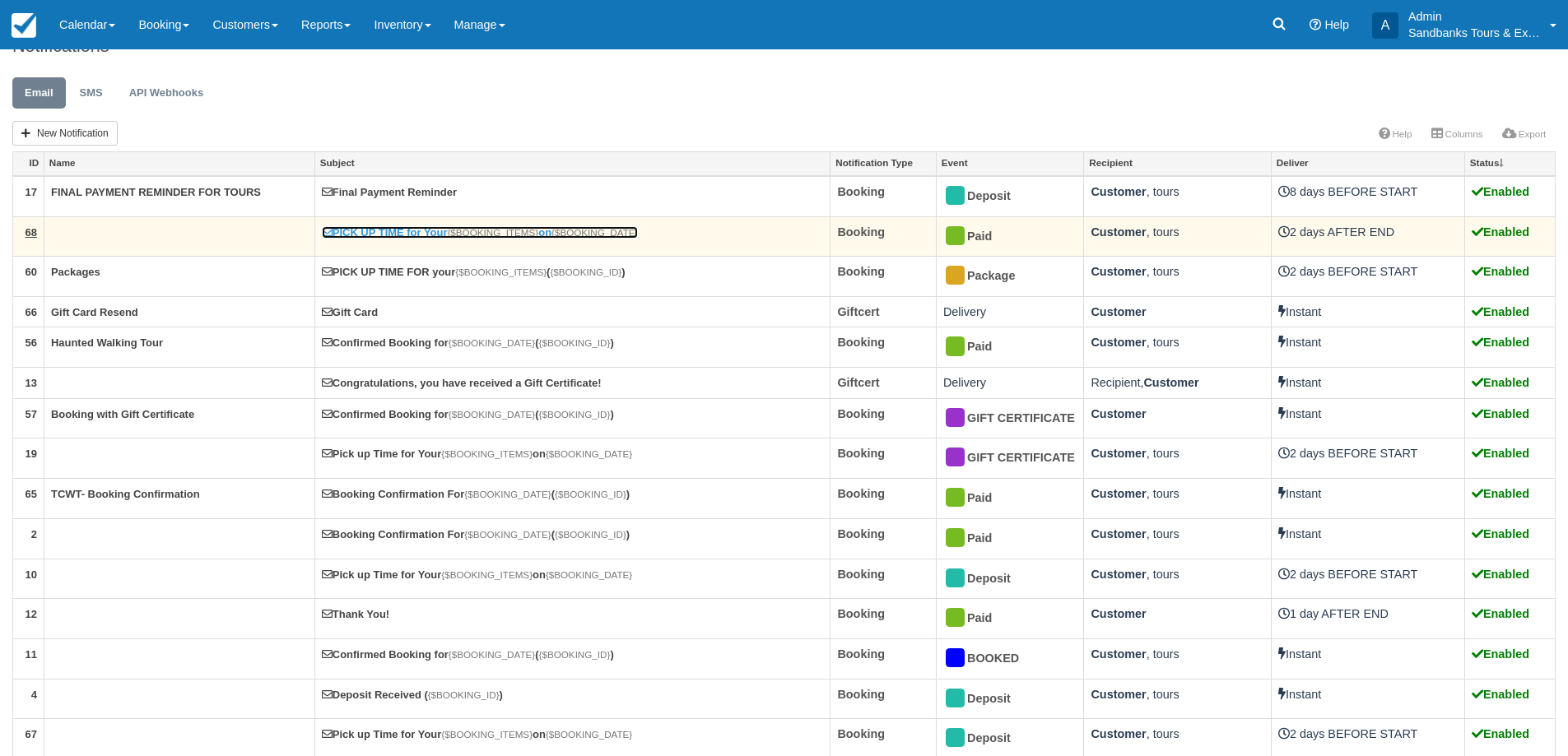
click at [360, 228] on link "PICK UP TIME for Your {$BOOKING_ITEMS} on {$BOOKING_DATE}" at bounding box center [481, 232] width 317 height 12
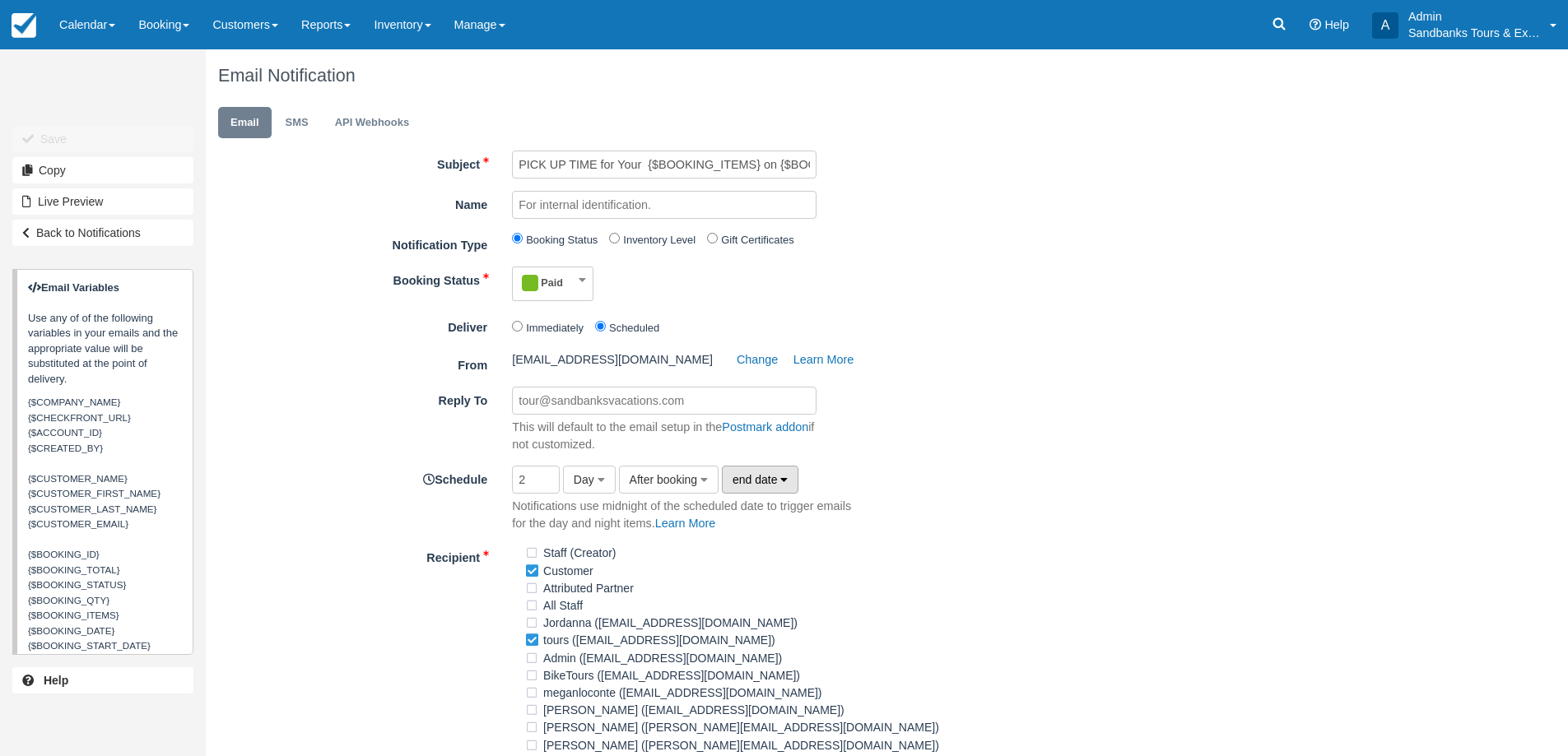
click at [748, 486] on button "end date" at bounding box center [759, 479] width 76 height 28
click at [767, 512] on link "start date" at bounding box center [787, 512] width 130 height 23
click at [672, 465] on button "After booking" at bounding box center [667, 479] width 99 height 28
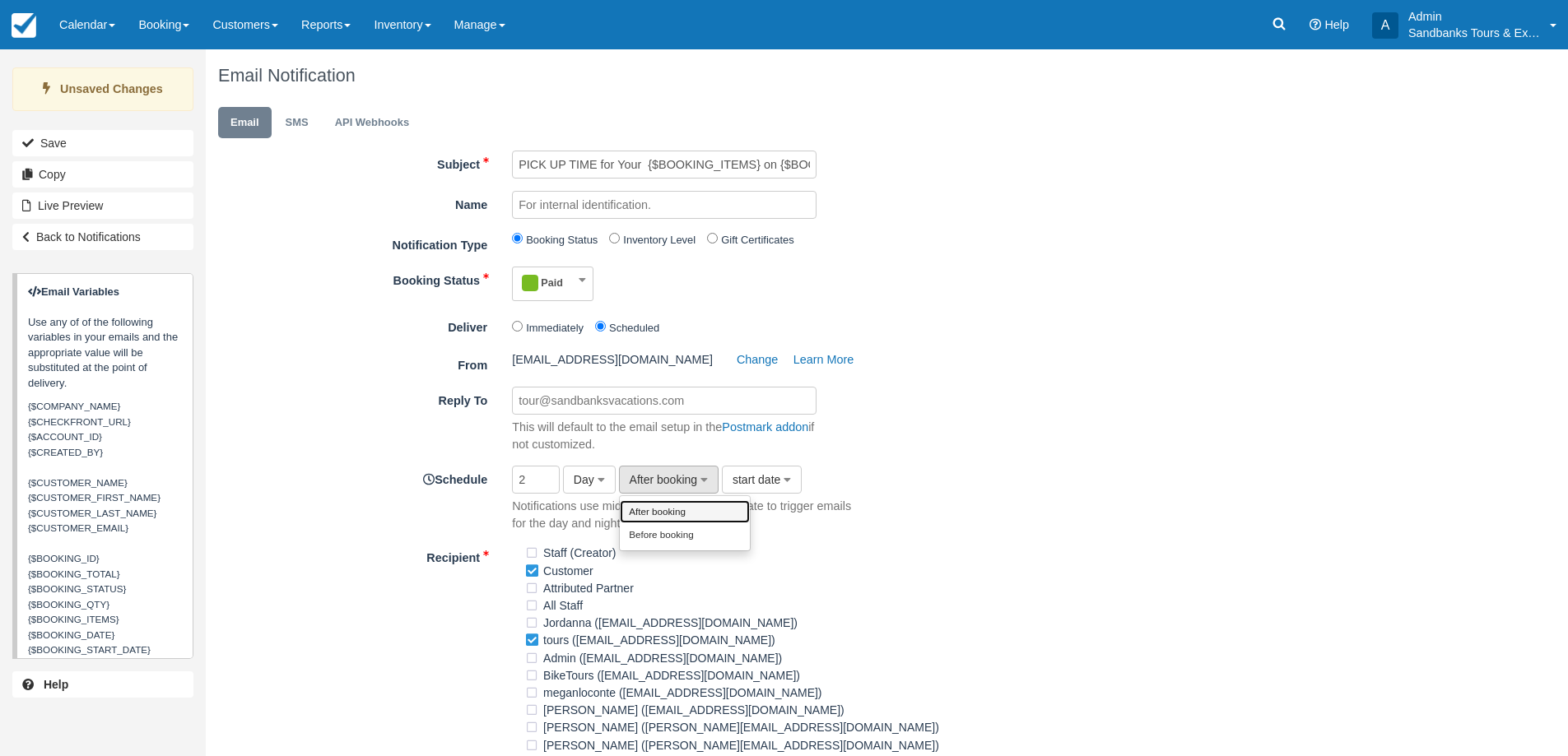
click at [679, 512] on link "After booking" at bounding box center [684, 512] width 130 height 23
click at [1087, 466] on div "Schedule 2 Day Hour Day Week Month After booking After booking Before booking s…" at bounding box center [794, 498] width 1176 height 67
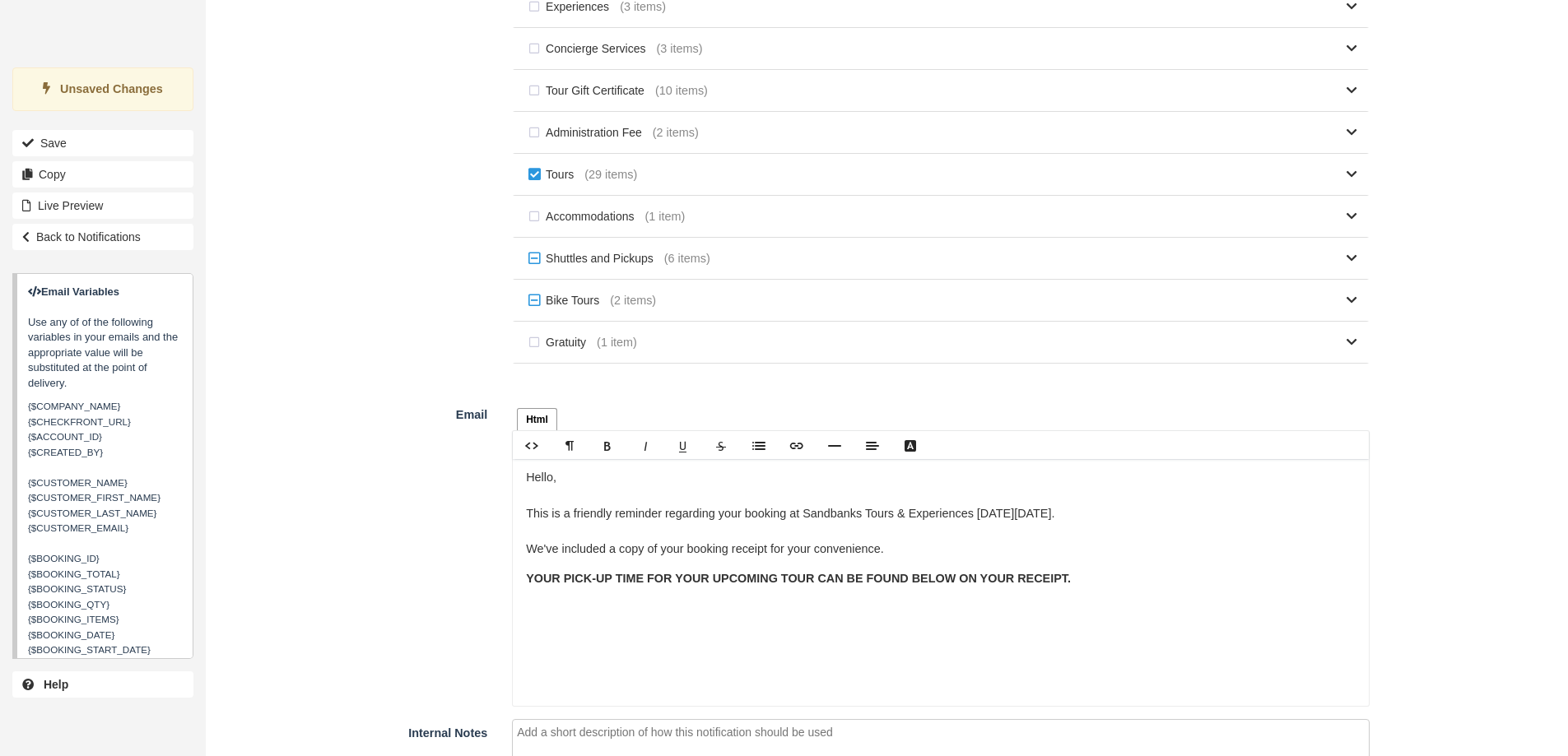
scroll to position [1113, 0]
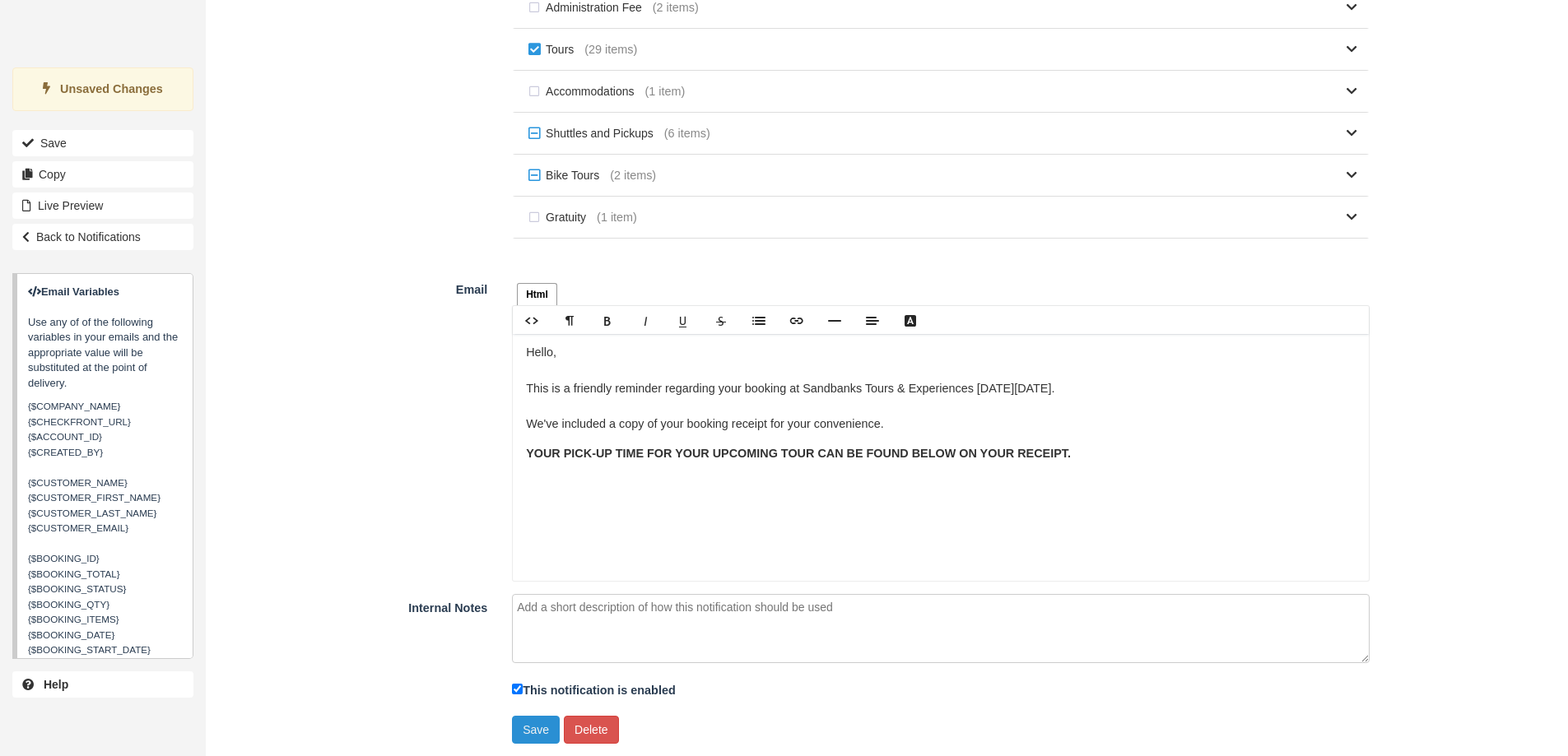
click at [535, 729] on button "Save" at bounding box center [535, 730] width 48 height 28
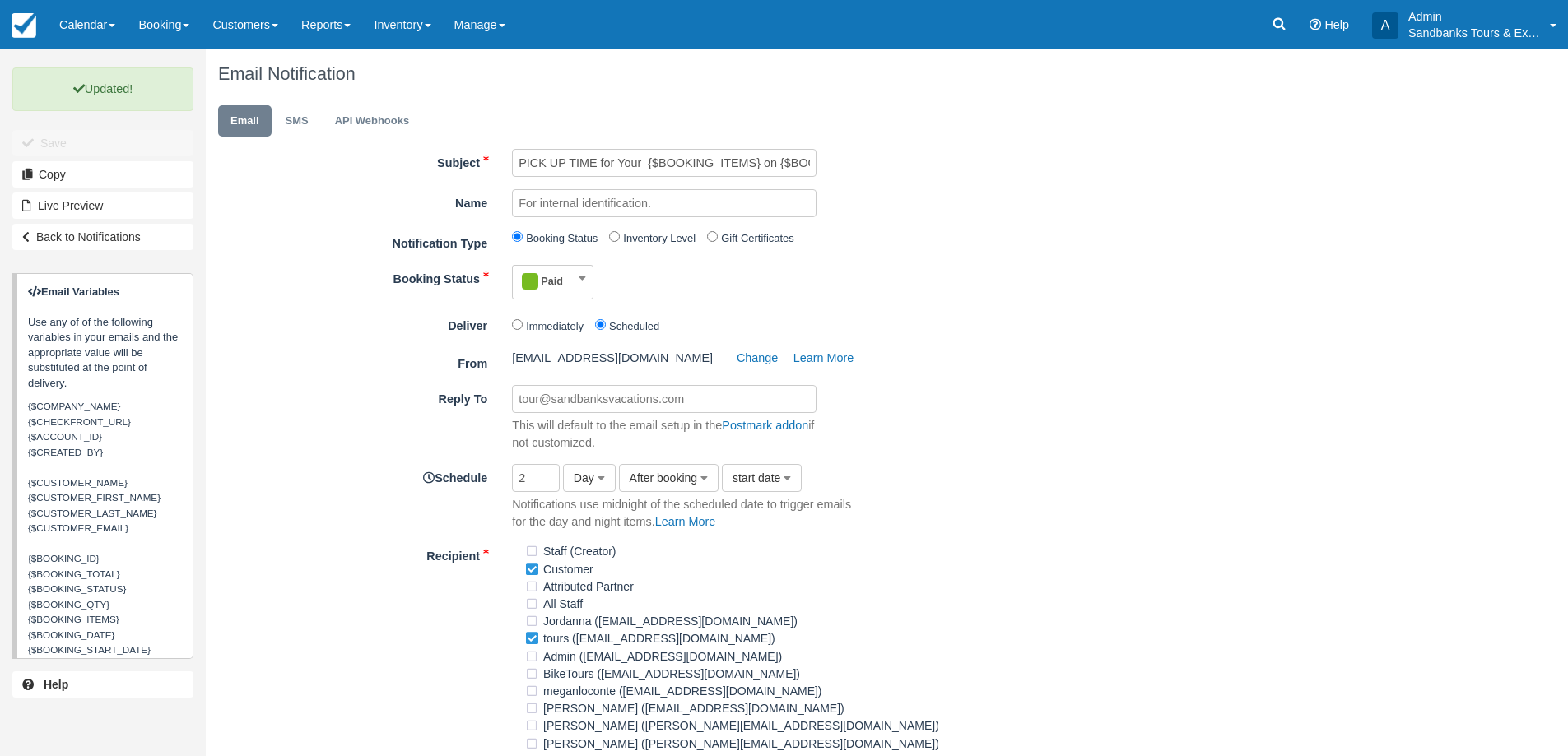
scroll to position [0, 0]
click at [554, 202] on input "Name" at bounding box center [664, 205] width 305 height 28
type input "Pickup Time Email"
click at [1202, 145] on div "Email SMS API Webhooks" at bounding box center [794, 126] width 1176 height 49
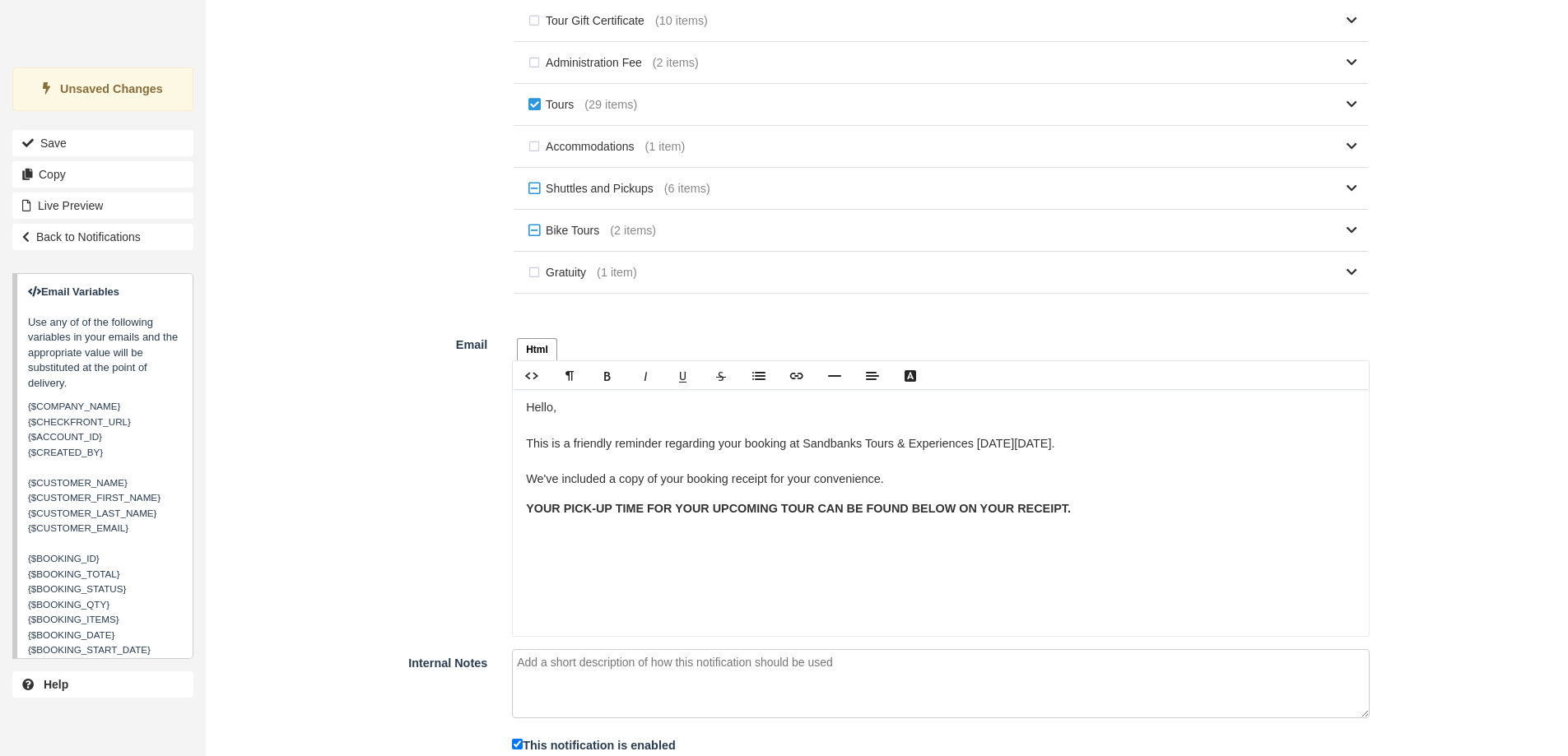
scroll to position [1113, 0]
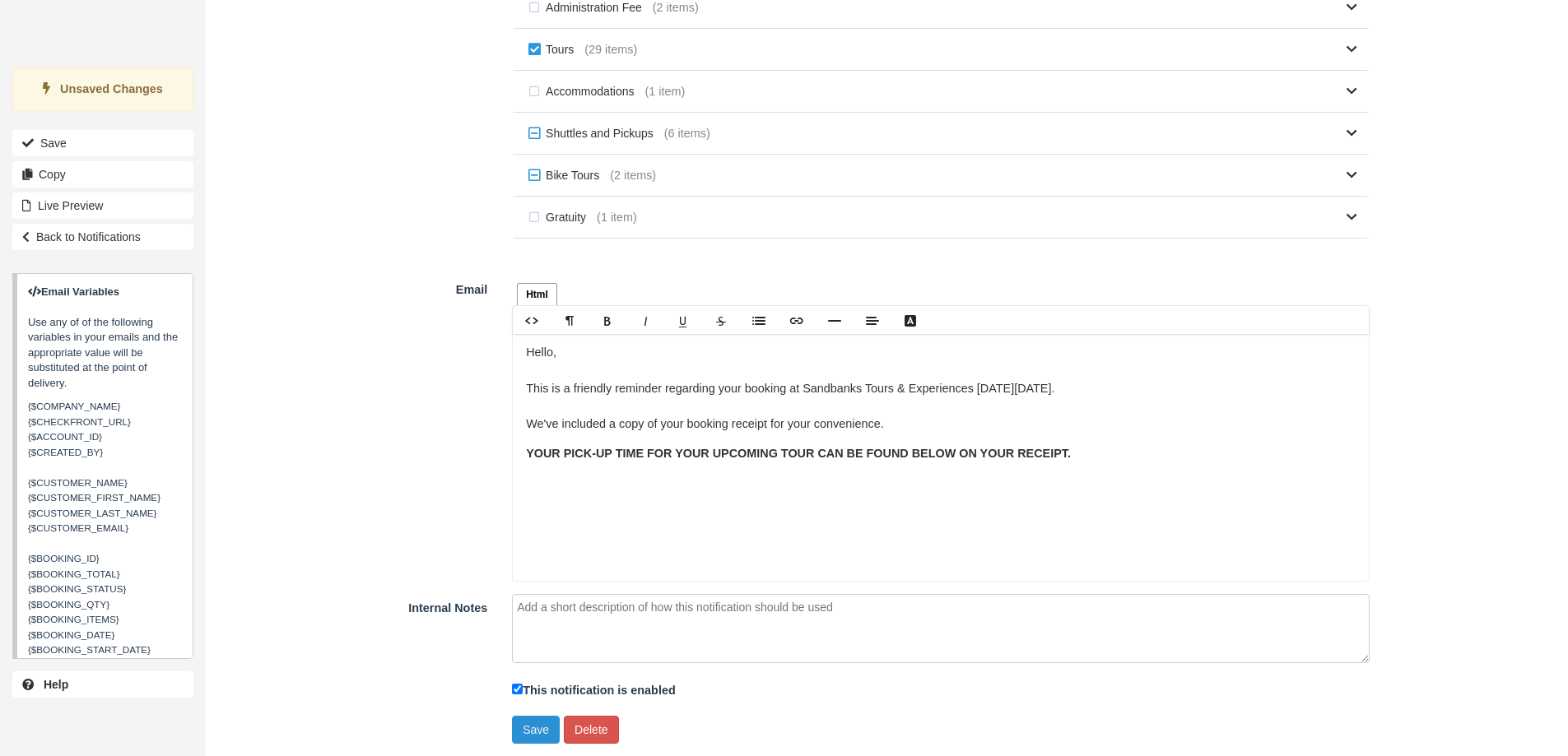
click at [523, 727] on button "Save" at bounding box center [535, 730] width 48 height 28
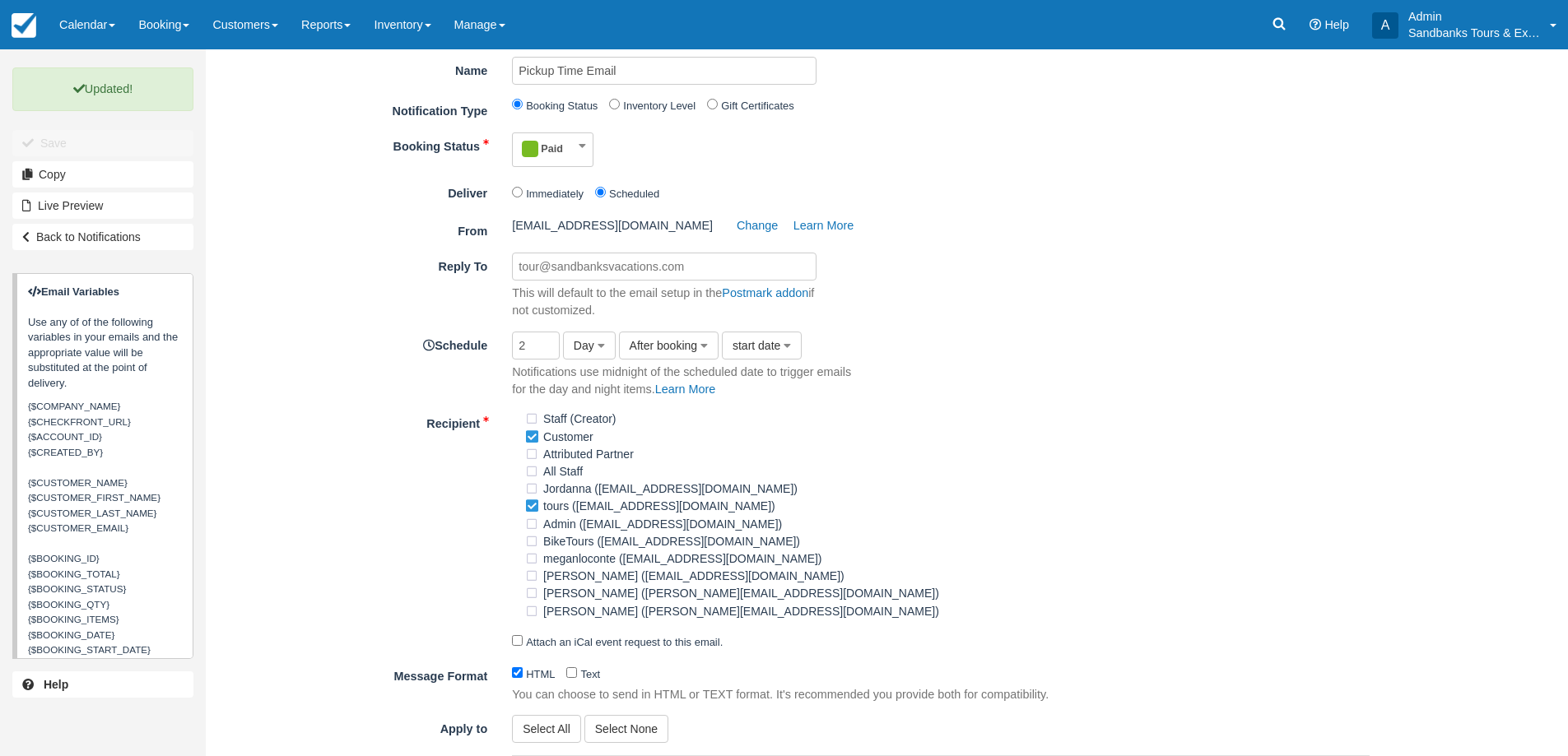
scroll to position [0, 0]
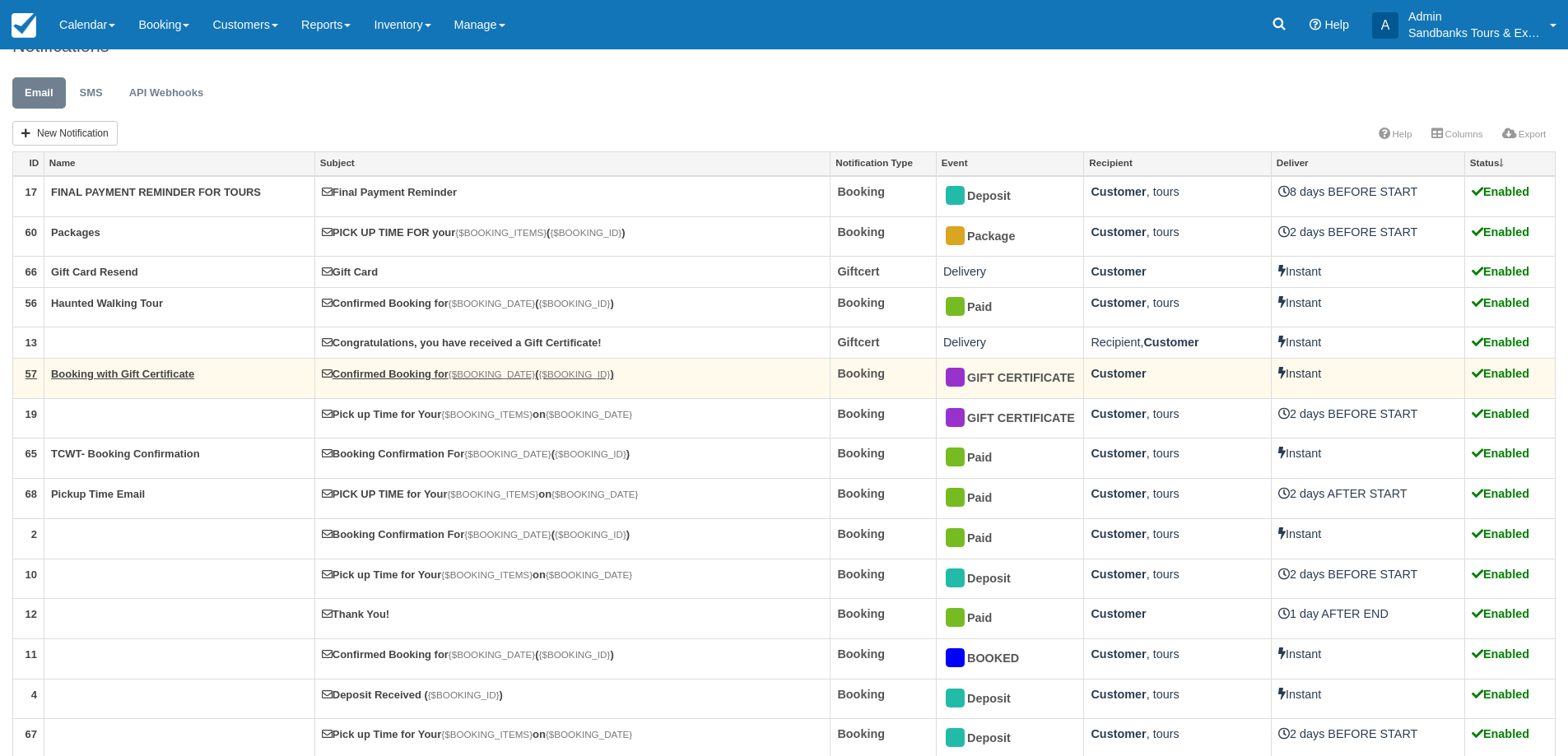
scroll to position [194, 0]
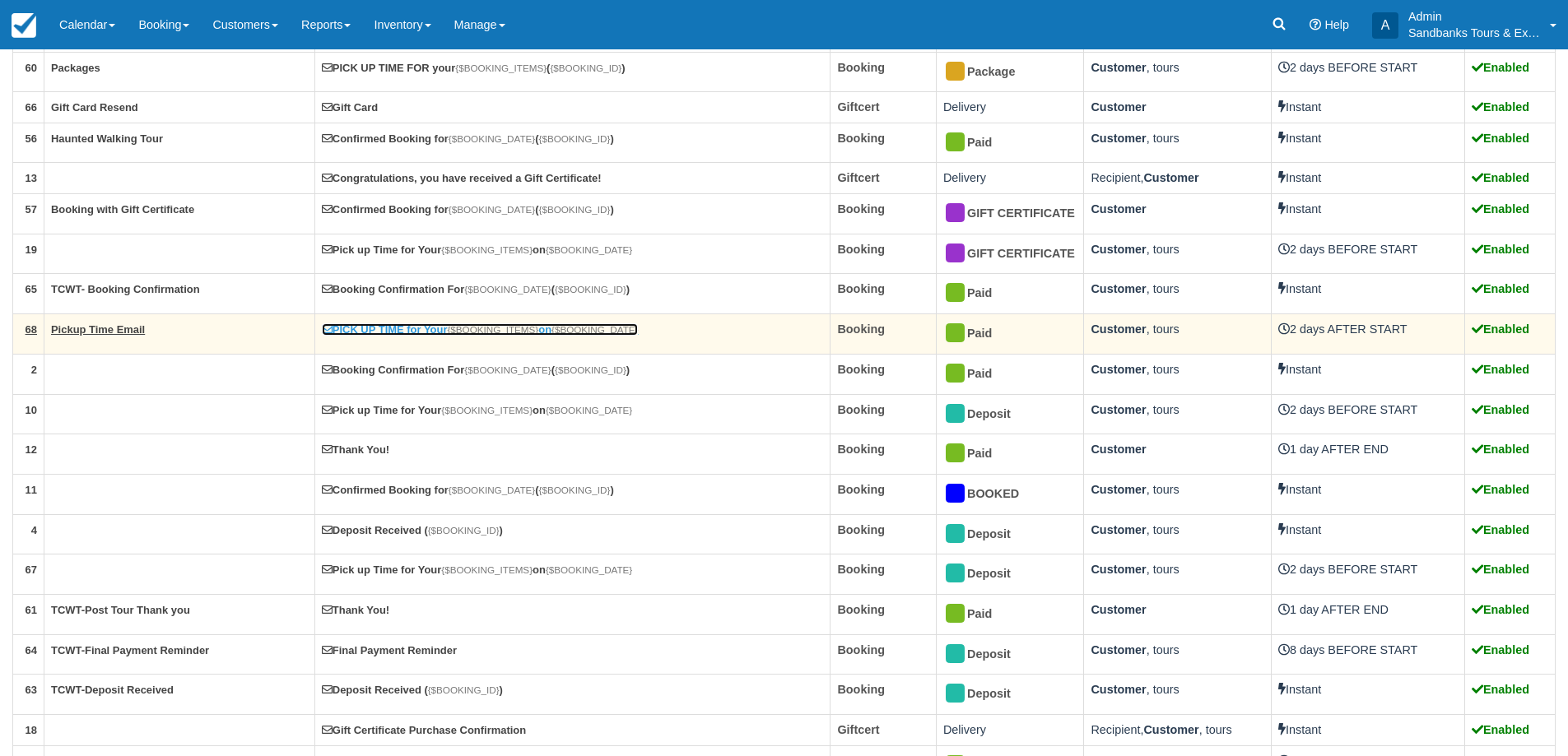
click at [379, 329] on link "PICK UP TIME for Your {$BOOKING_ITEMS} on {$BOOKING_DATE}" at bounding box center [481, 329] width 317 height 12
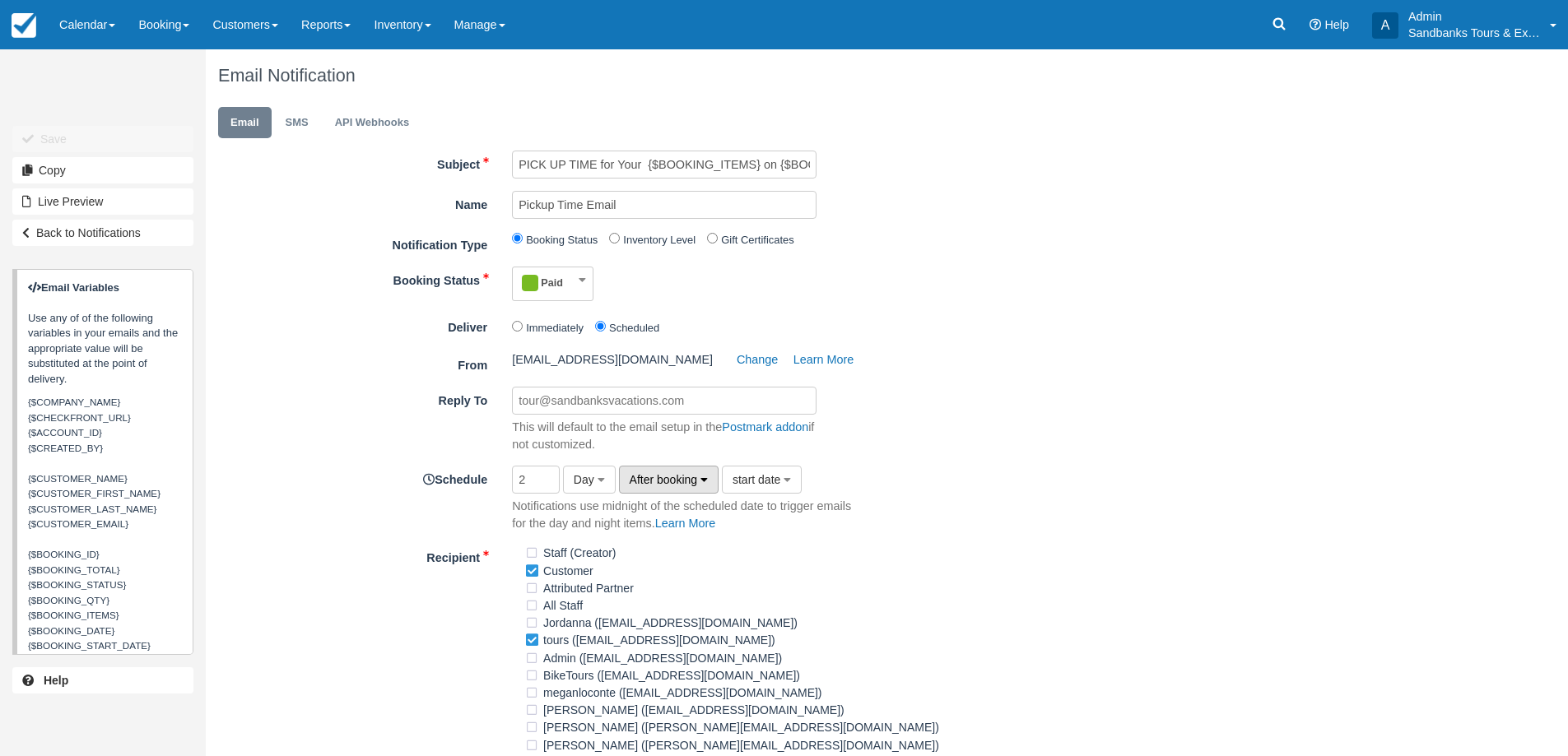
click at [665, 488] on button "After booking" at bounding box center [667, 479] width 99 height 28
click at [747, 489] on button "start date" at bounding box center [761, 479] width 80 height 28
click at [647, 476] on span "After booking" at bounding box center [664, 479] width 68 height 13
click at [648, 537] on link "Before booking" at bounding box center [684, 534] width 130 height 23
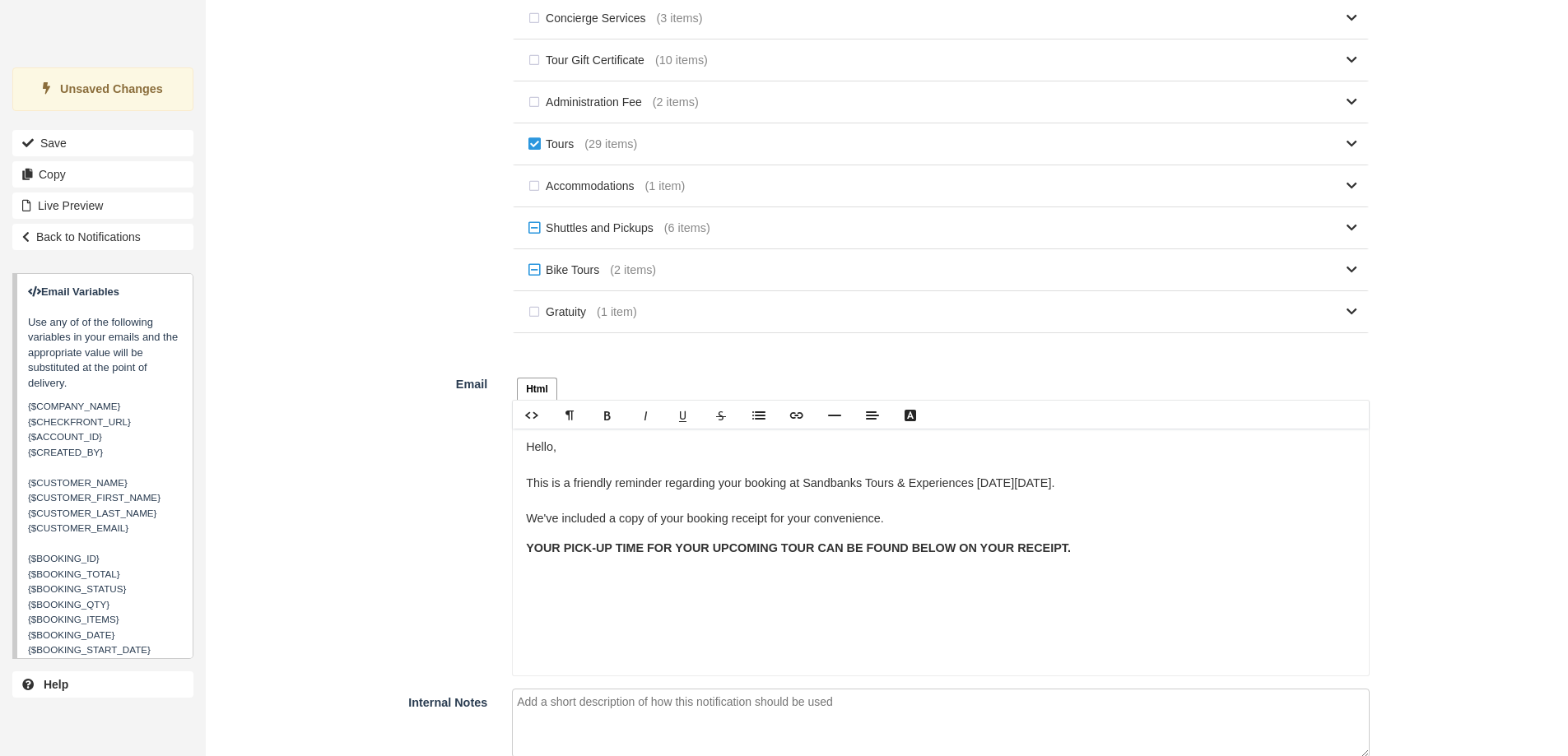
scroll to position [1113, 0]
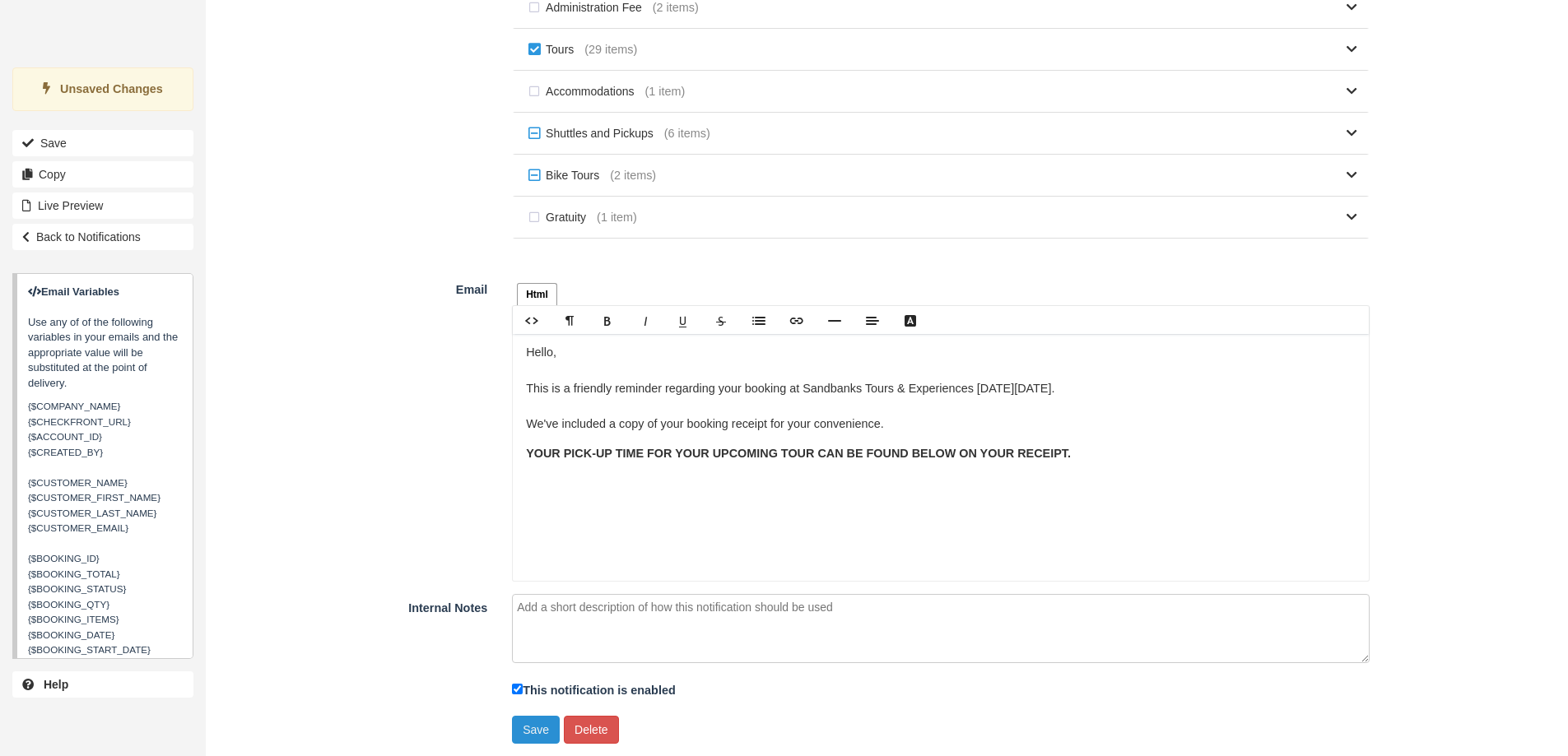
click at [516, 720] on button "Save" at bounding box center [535, 730] width 48 height 28
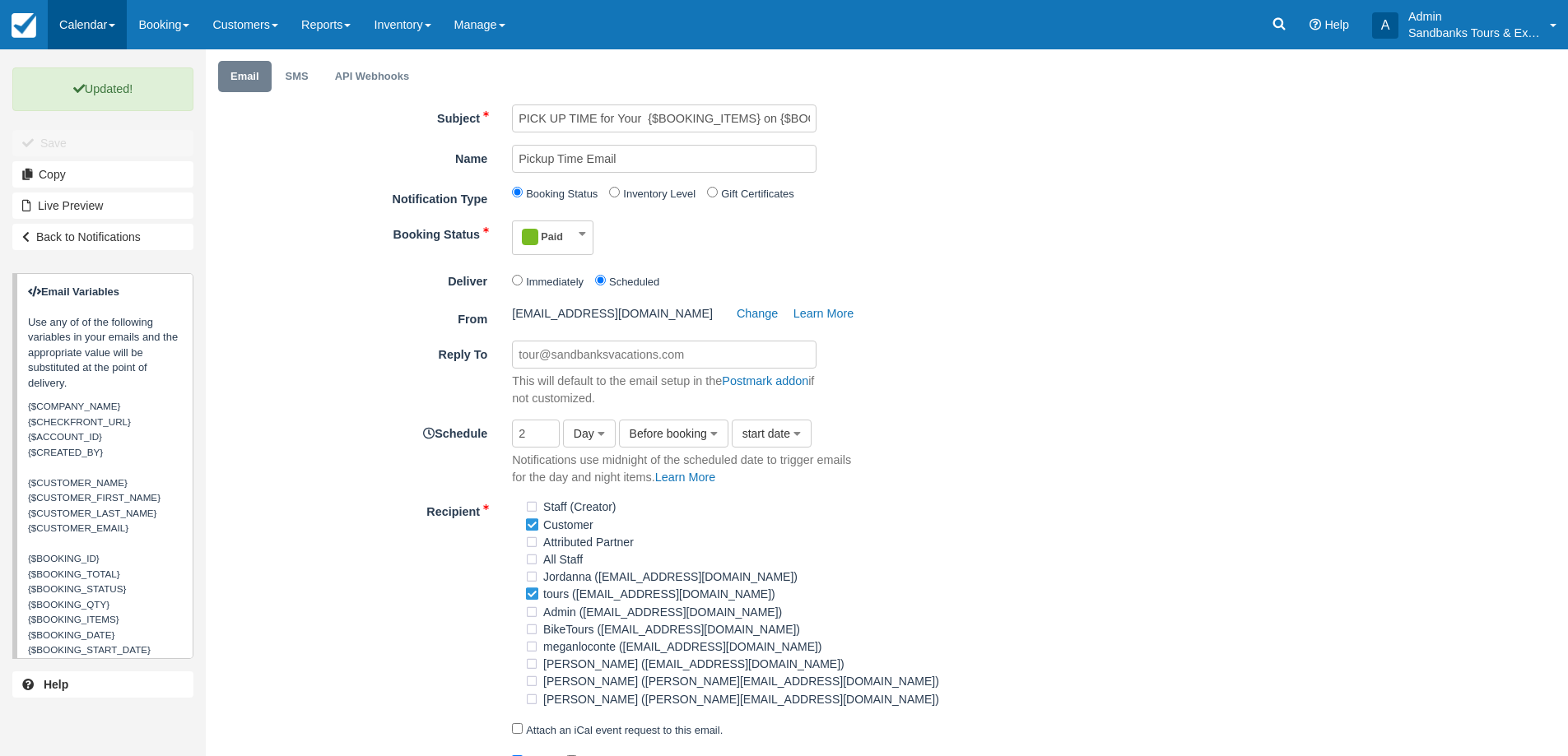
scroll to position [0, 0]
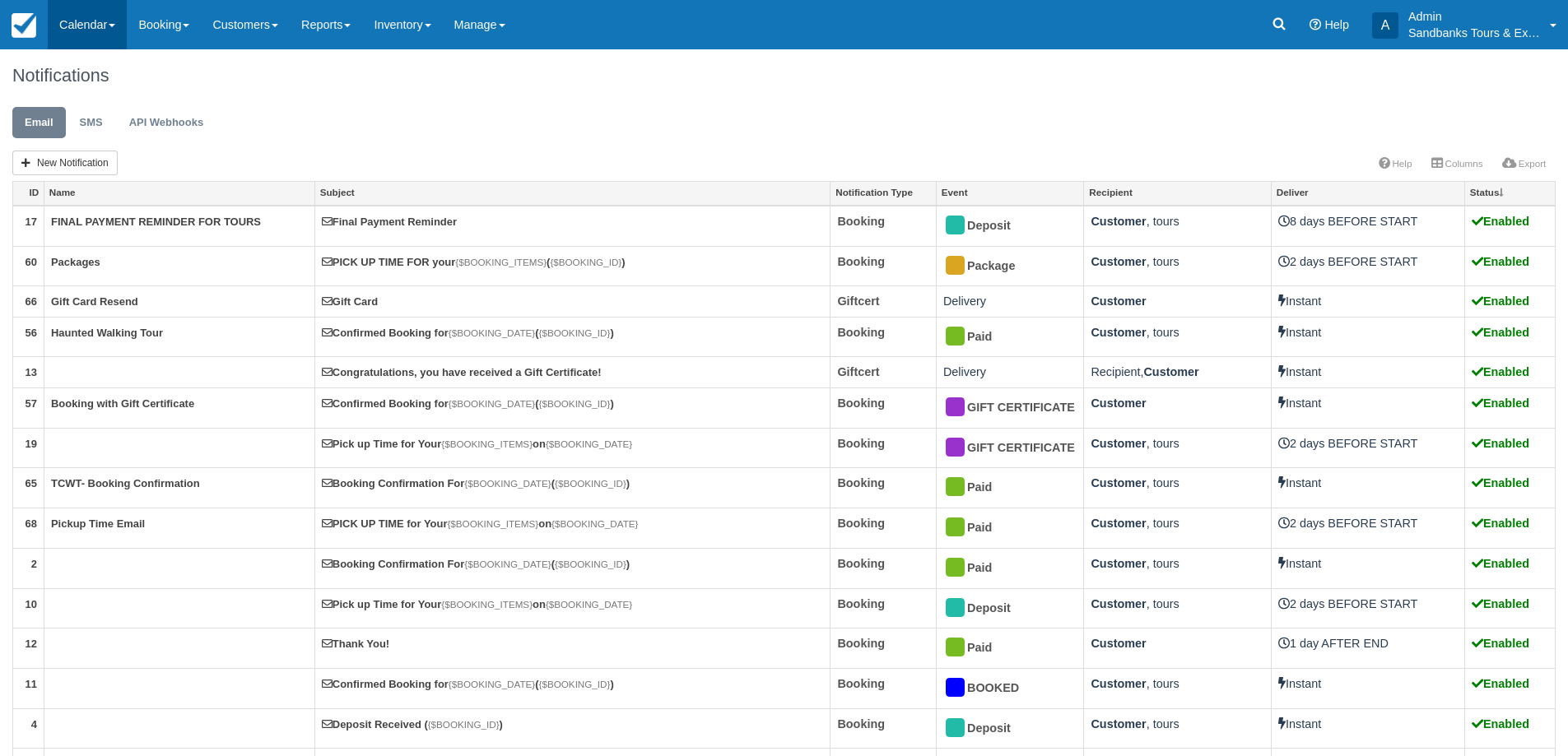
click at [76, 27] on link "Calendar" at bounding box center [88, 25] width 79 height 49
click at [108, 66] on link "Booking" at bounding box center [113, 71] width 130 height 35
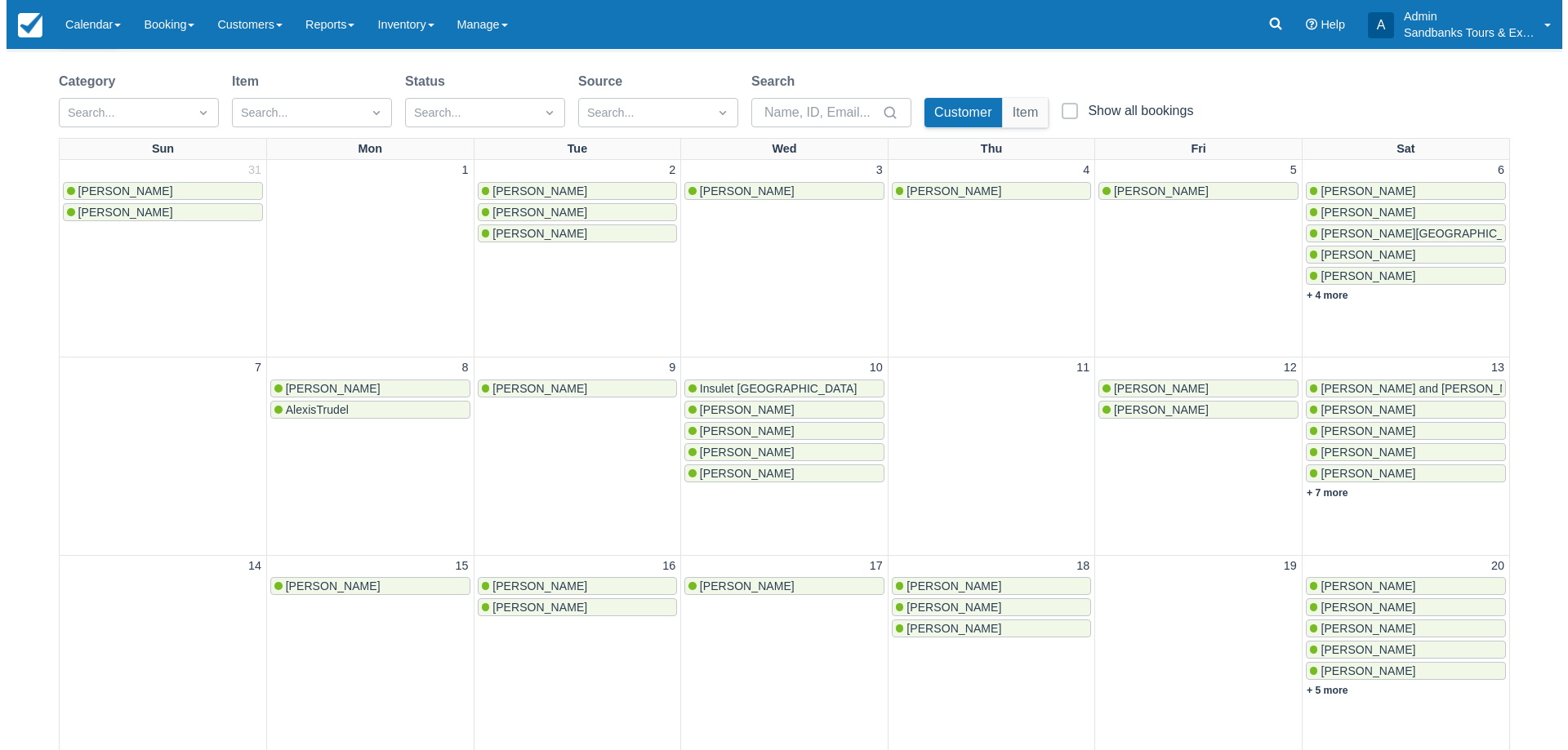
scroll to position [573, 0]
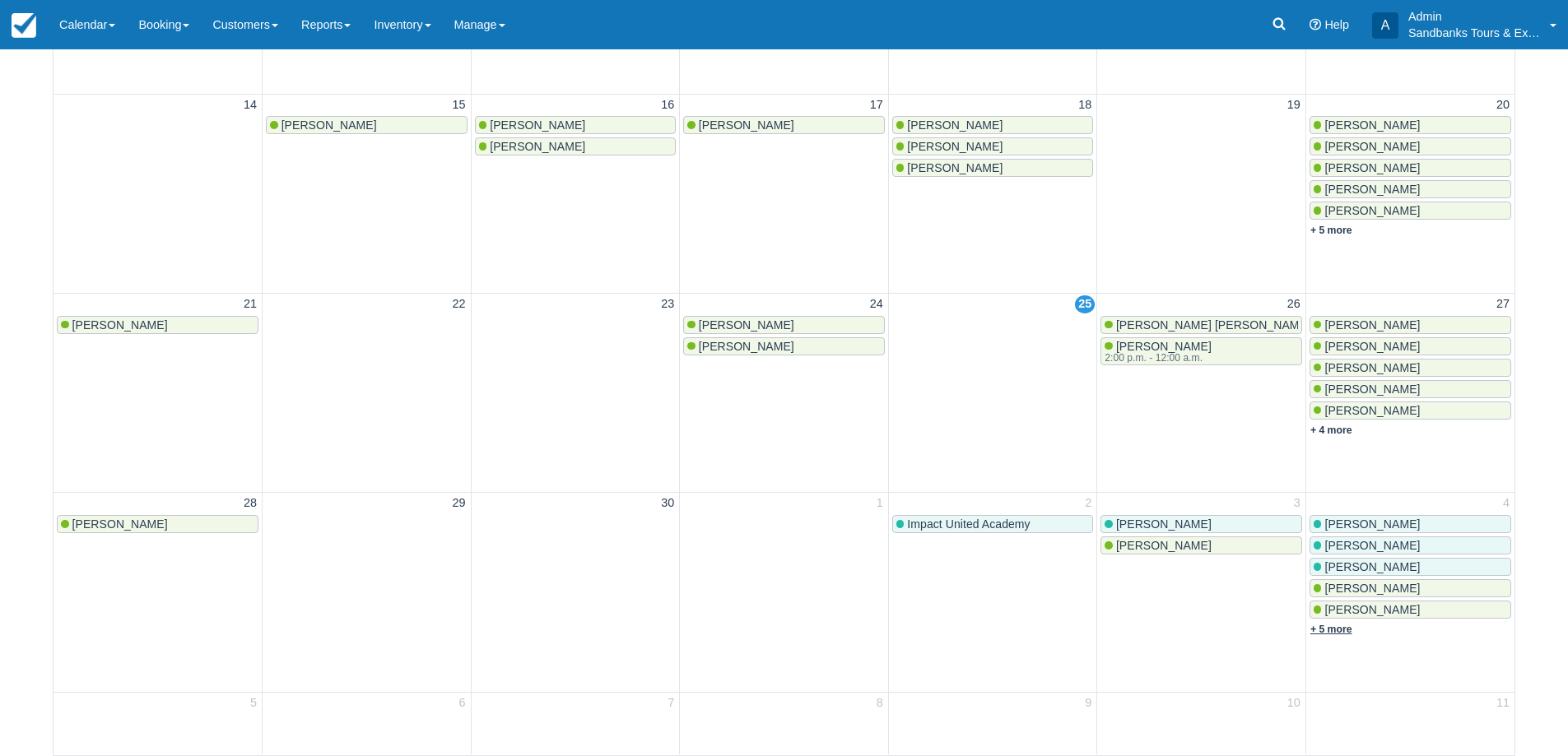
click at [1341, 626] on link "+ 5 more" at bounding box center [1331, 630] width 42 height 11
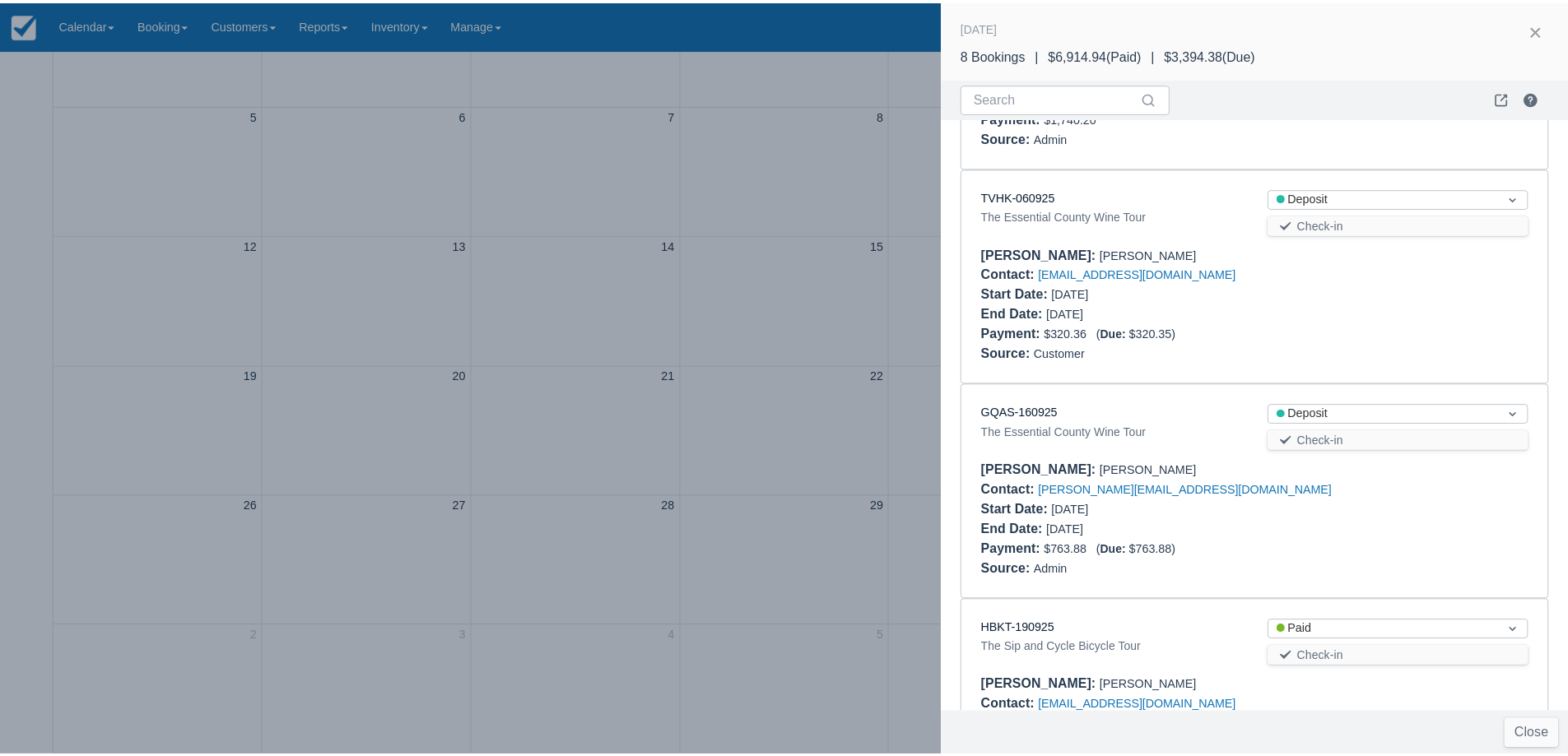
scroll to position [1151, 0]
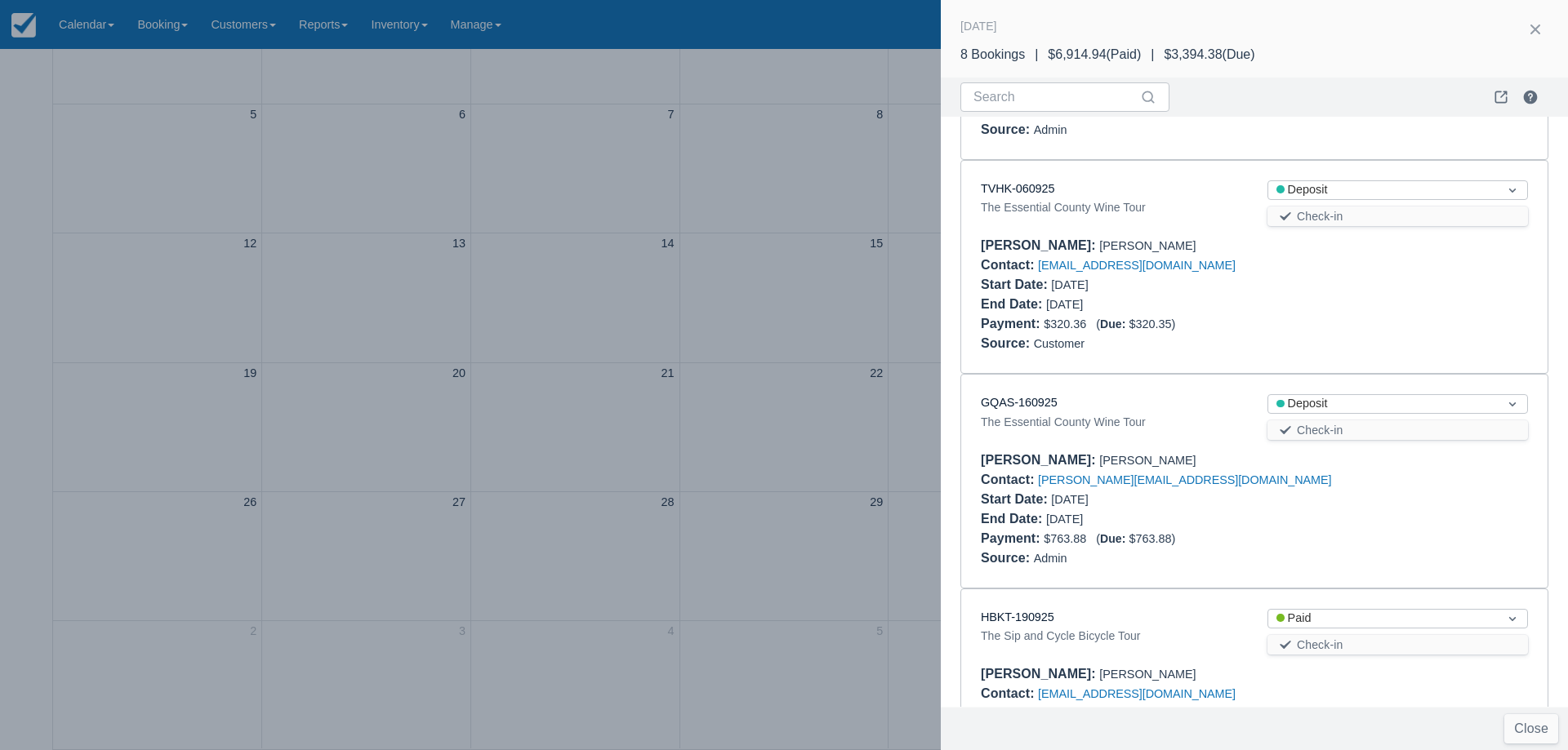
click at [608, 362] on div at bounding box center [784, 375] width 1568 height 750
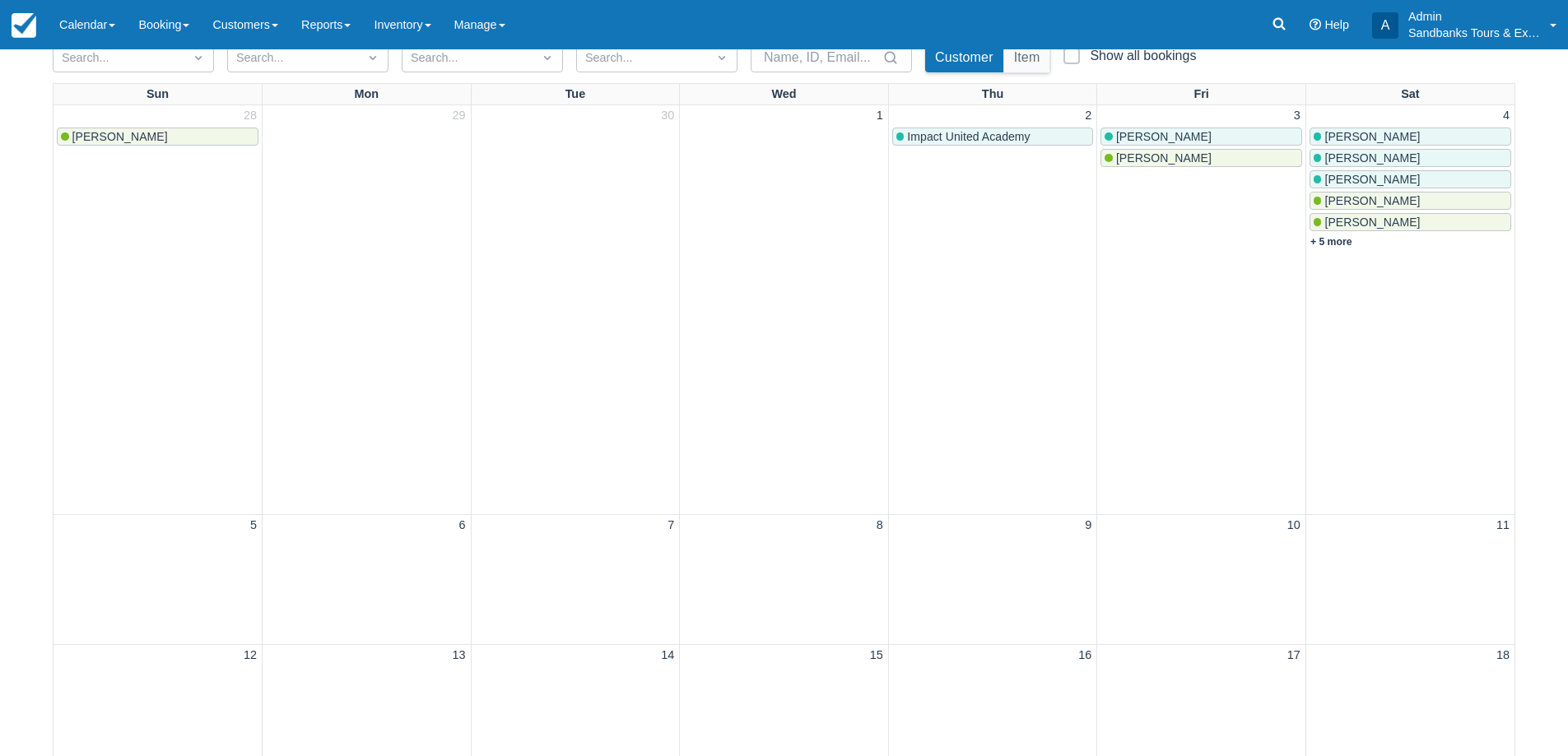
scroll to position [0, 0]
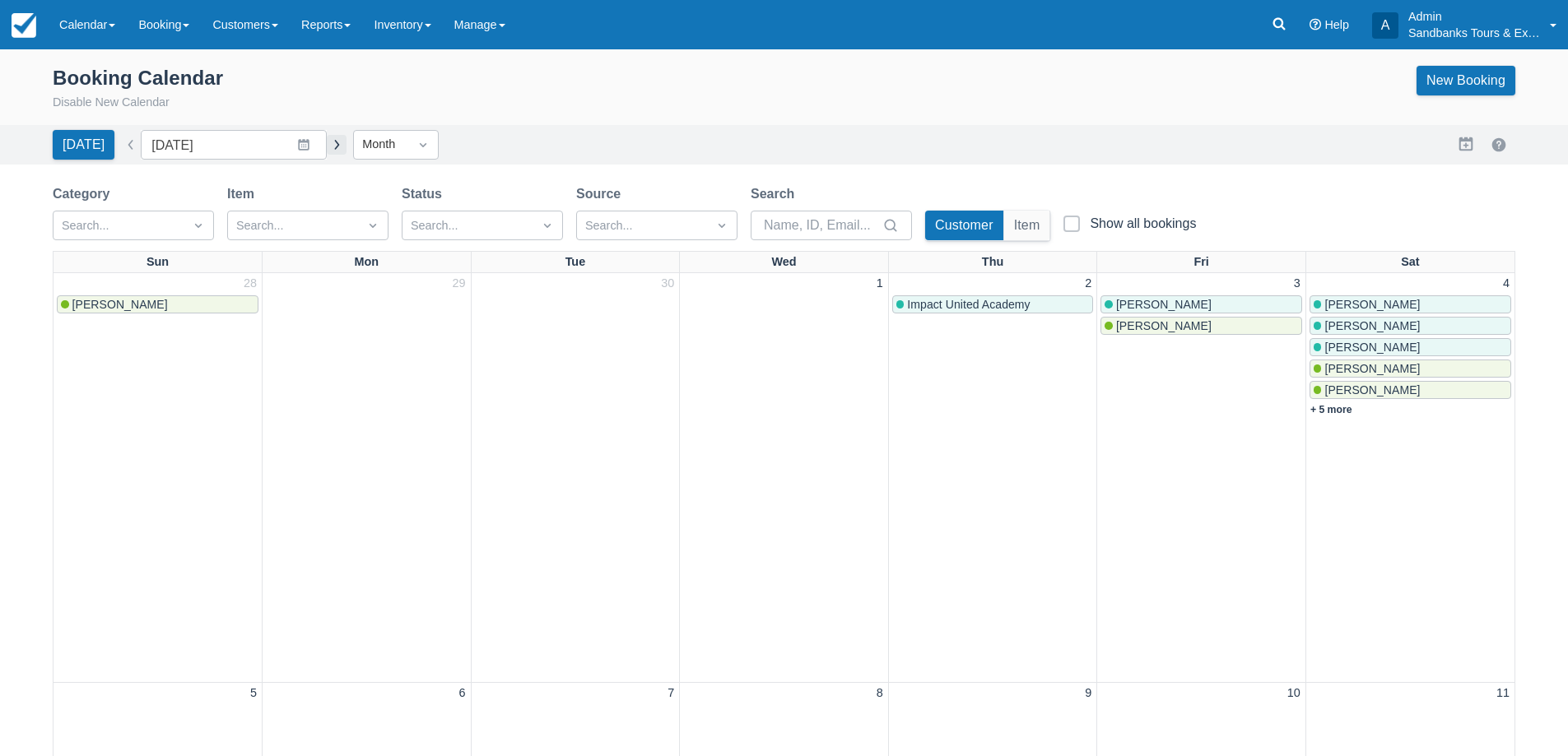
click at [329, 144] on button "button" at bounding box center [336, 144] width 20 height 20
type input "[DATE]"
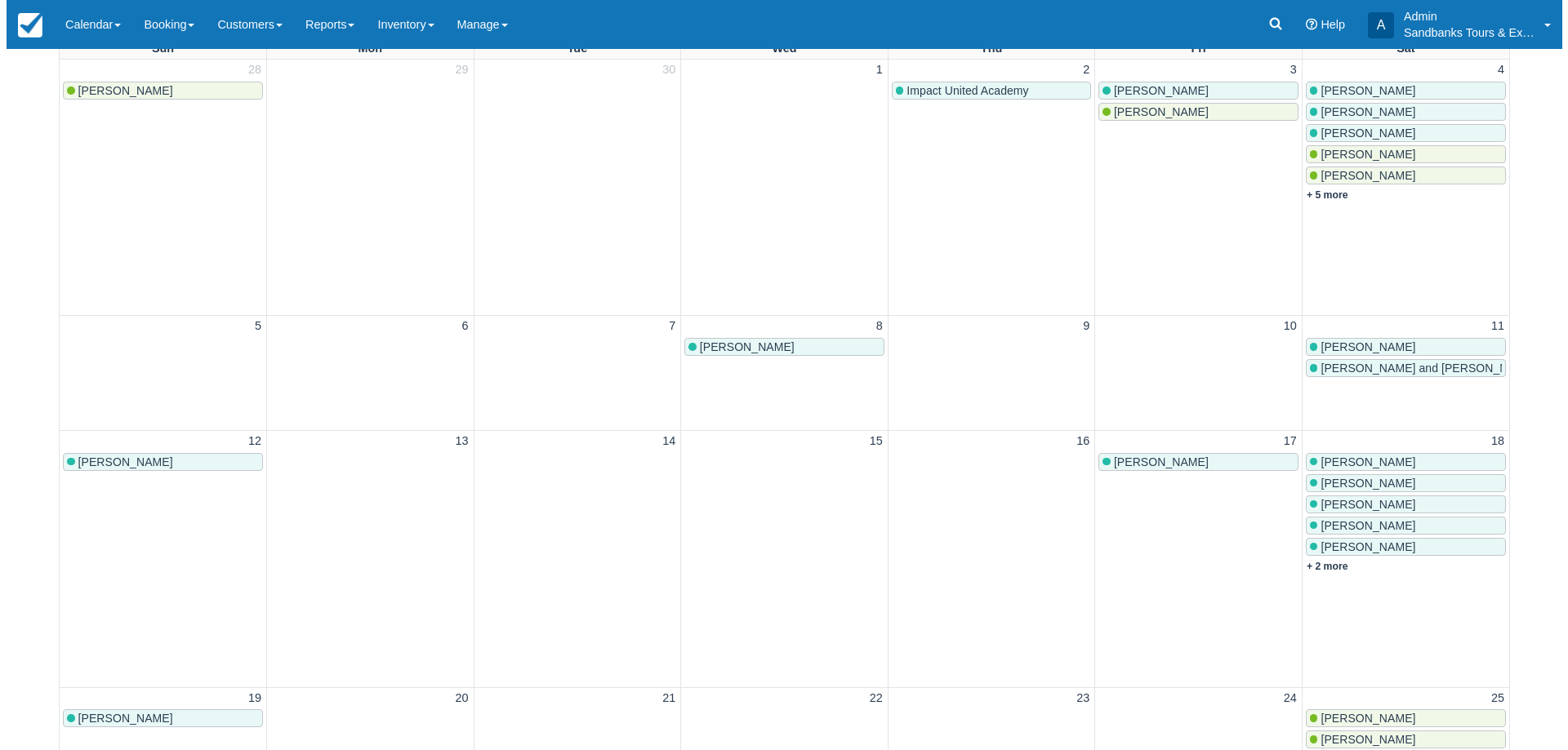
scroll to position [573, 0]
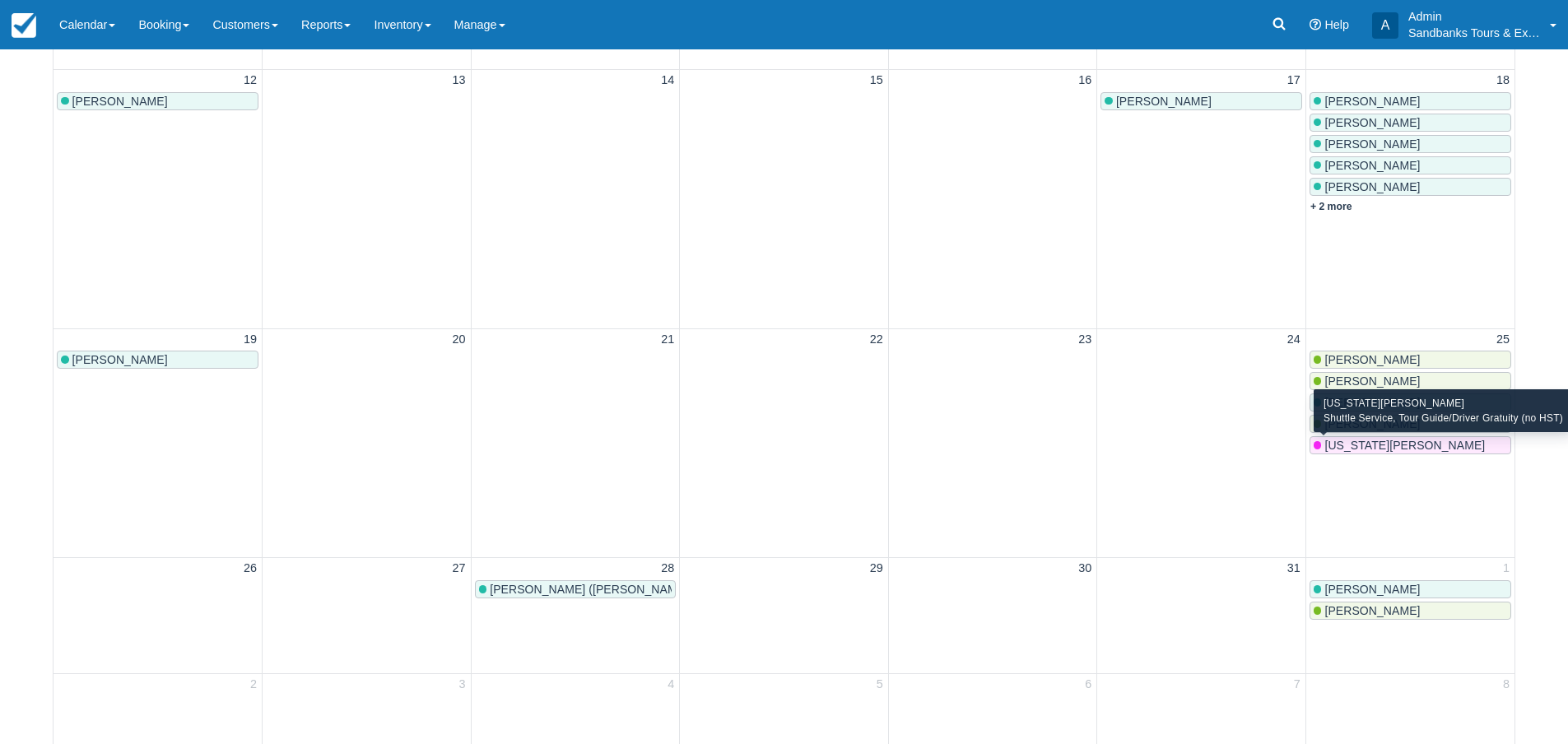
click at [1348, 443] on span "Georgia Paterson" at bounding box center [1405, 446] width 160 height 13
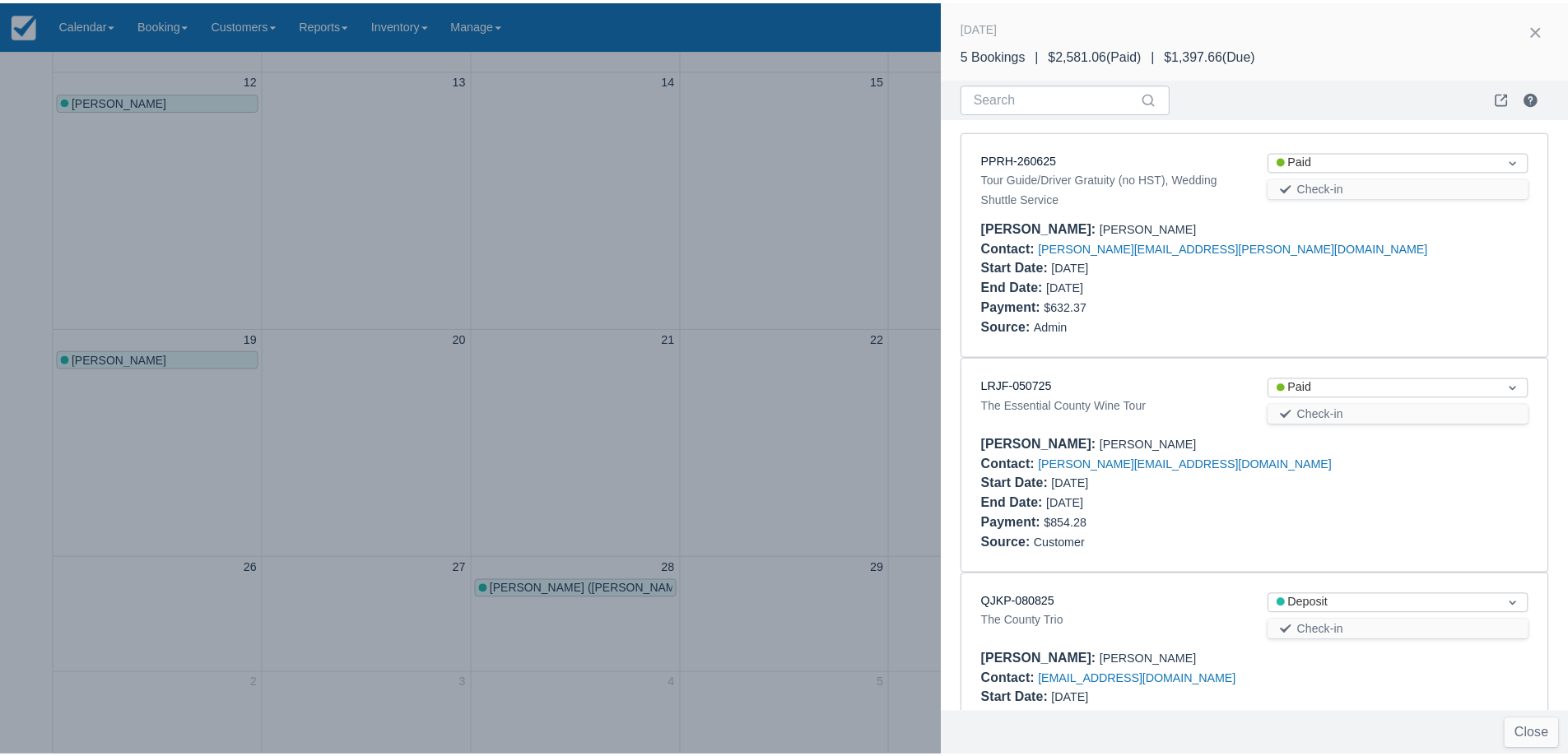
scroll to position [533, 0]
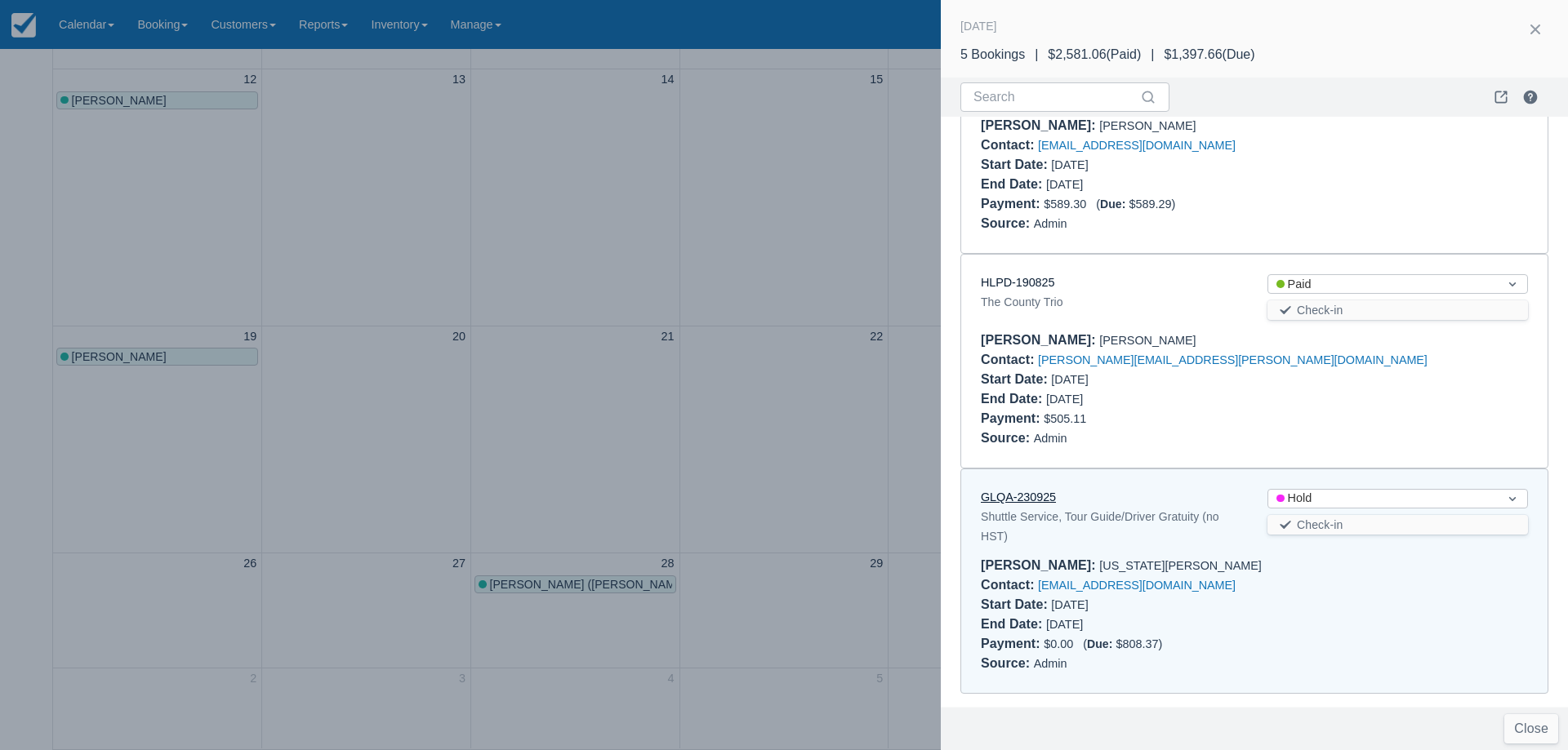
click at [1045, 497] on link "GLQA-230925" at bounding box center [1018, 497] width 75 height 13
click at [523, 67] on div at bounding box center [784, 375] width 1568 height 750
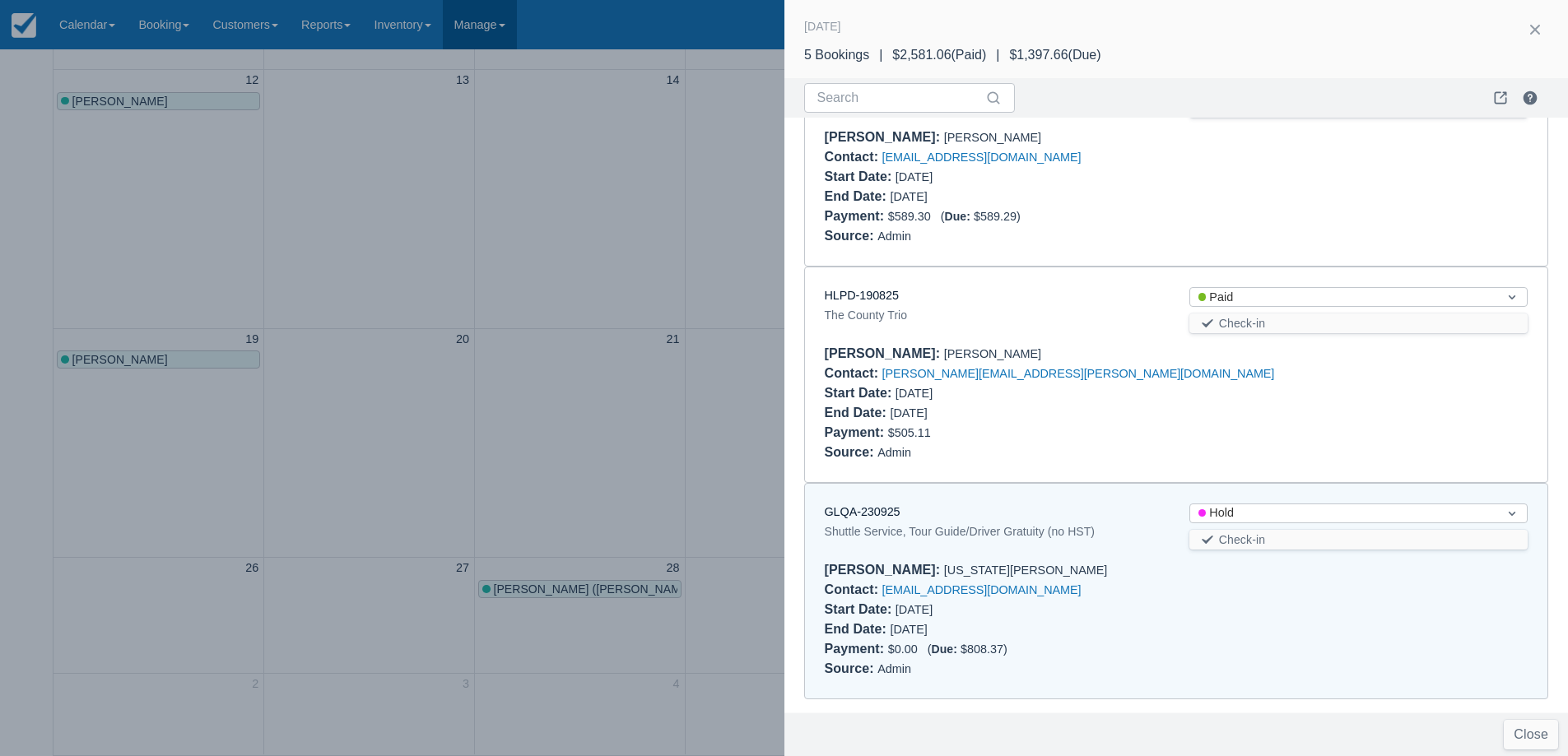
scroll to position [0, 0]
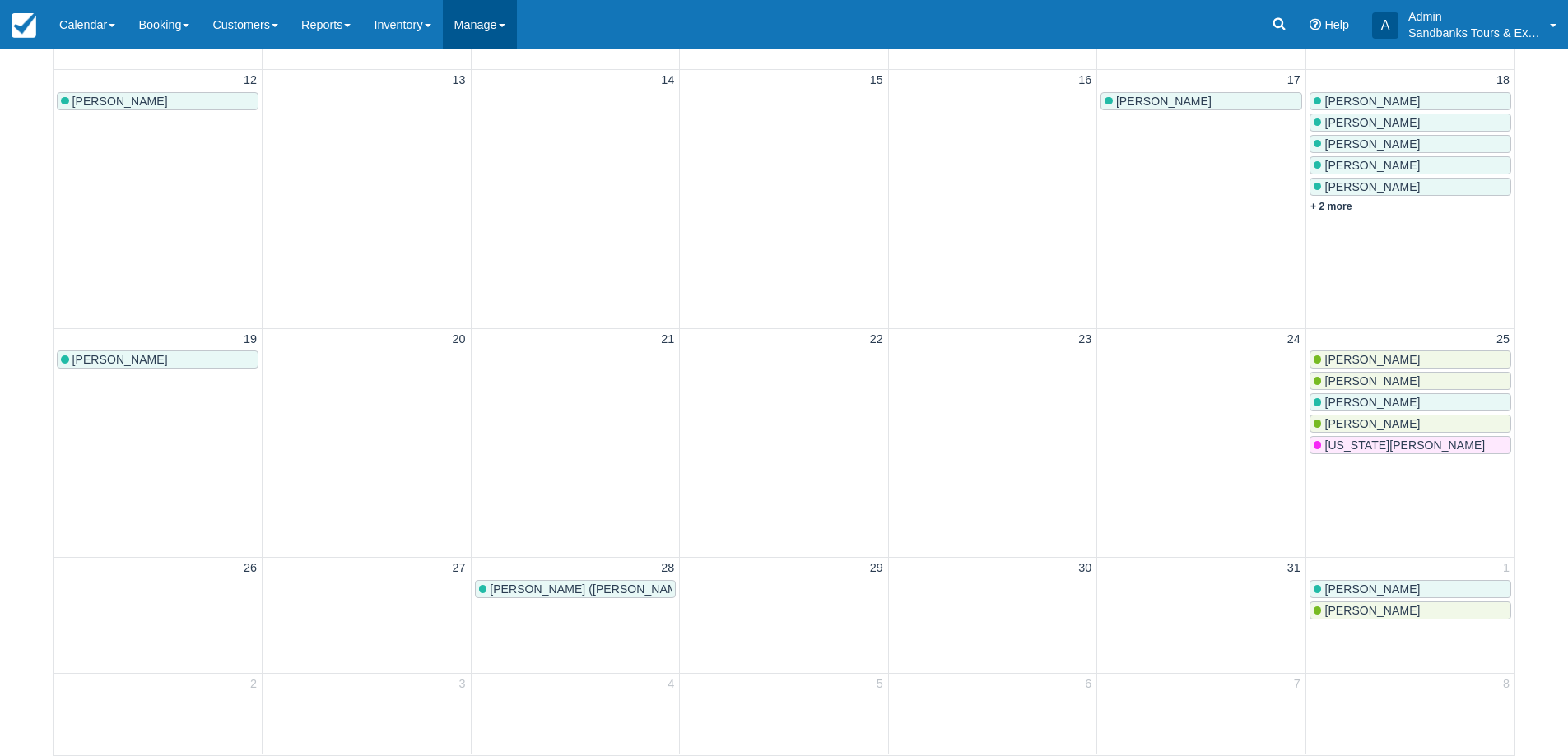
click at [460, 2] on link "Manage" at bounding box center [480, 25] width 74 height 49
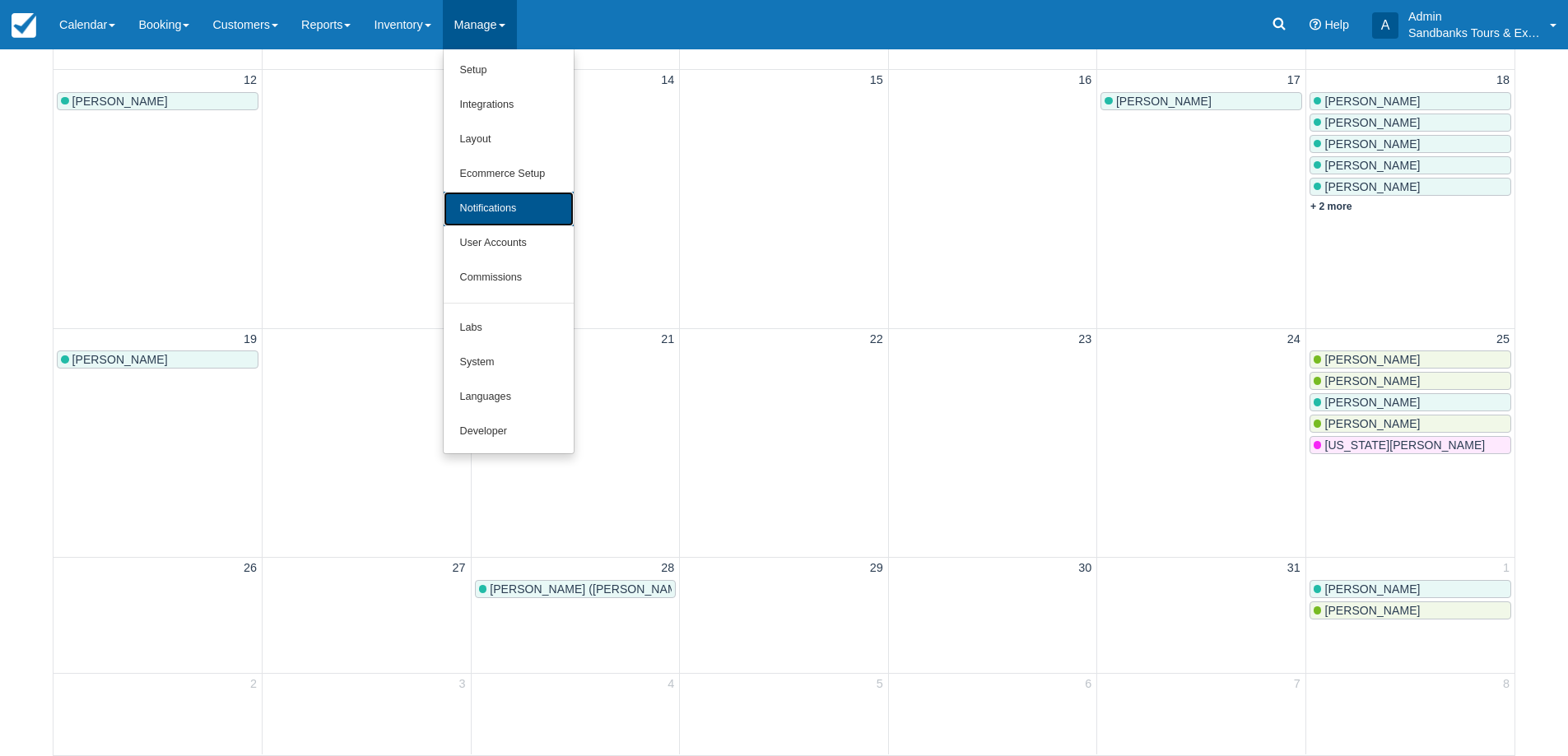
click at [538, 208] on link "Notifications" at bounding box center [509, 209] width 130 height 35
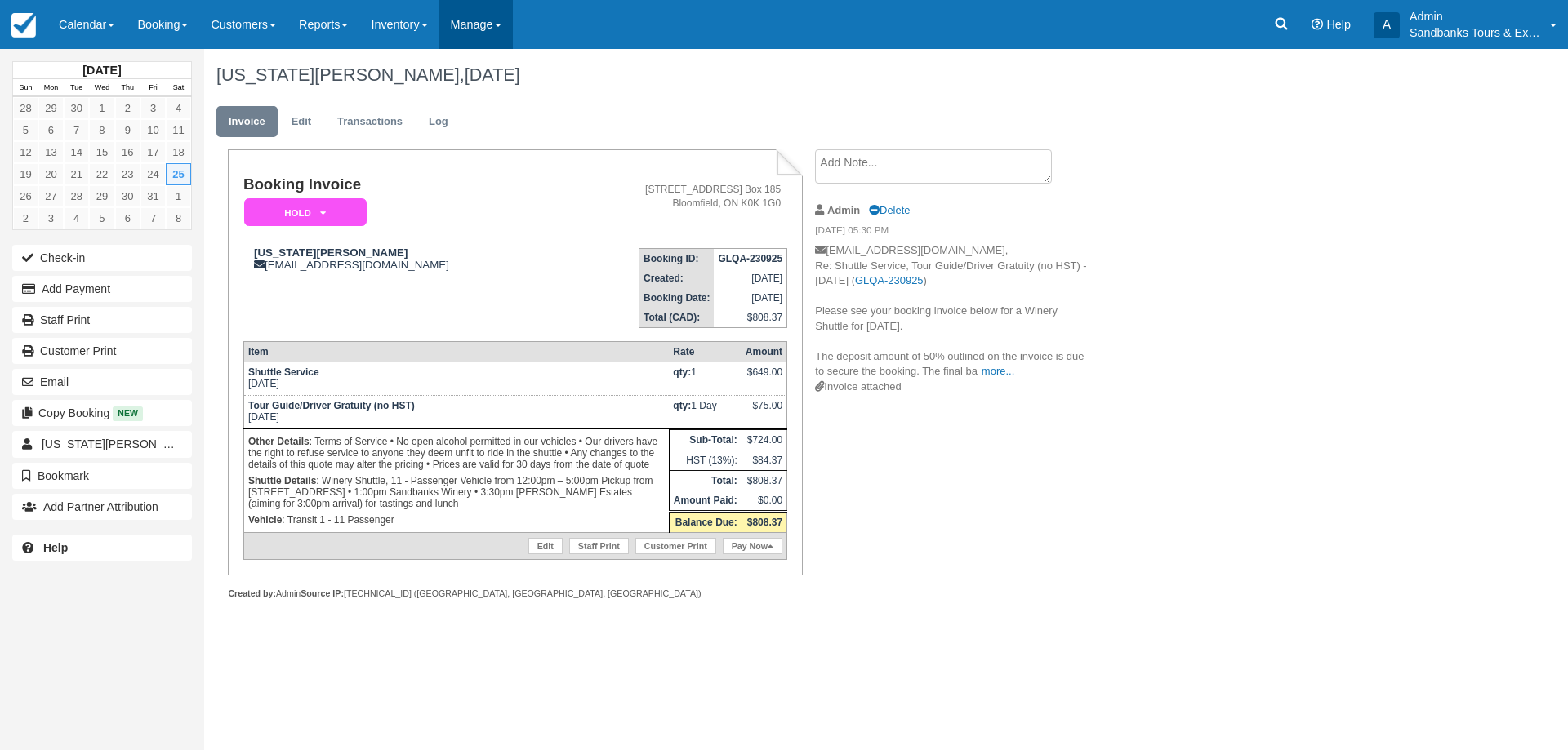
click at [512, 36] on link "Manage" at bounding box center [476, 24] width 73 height 49
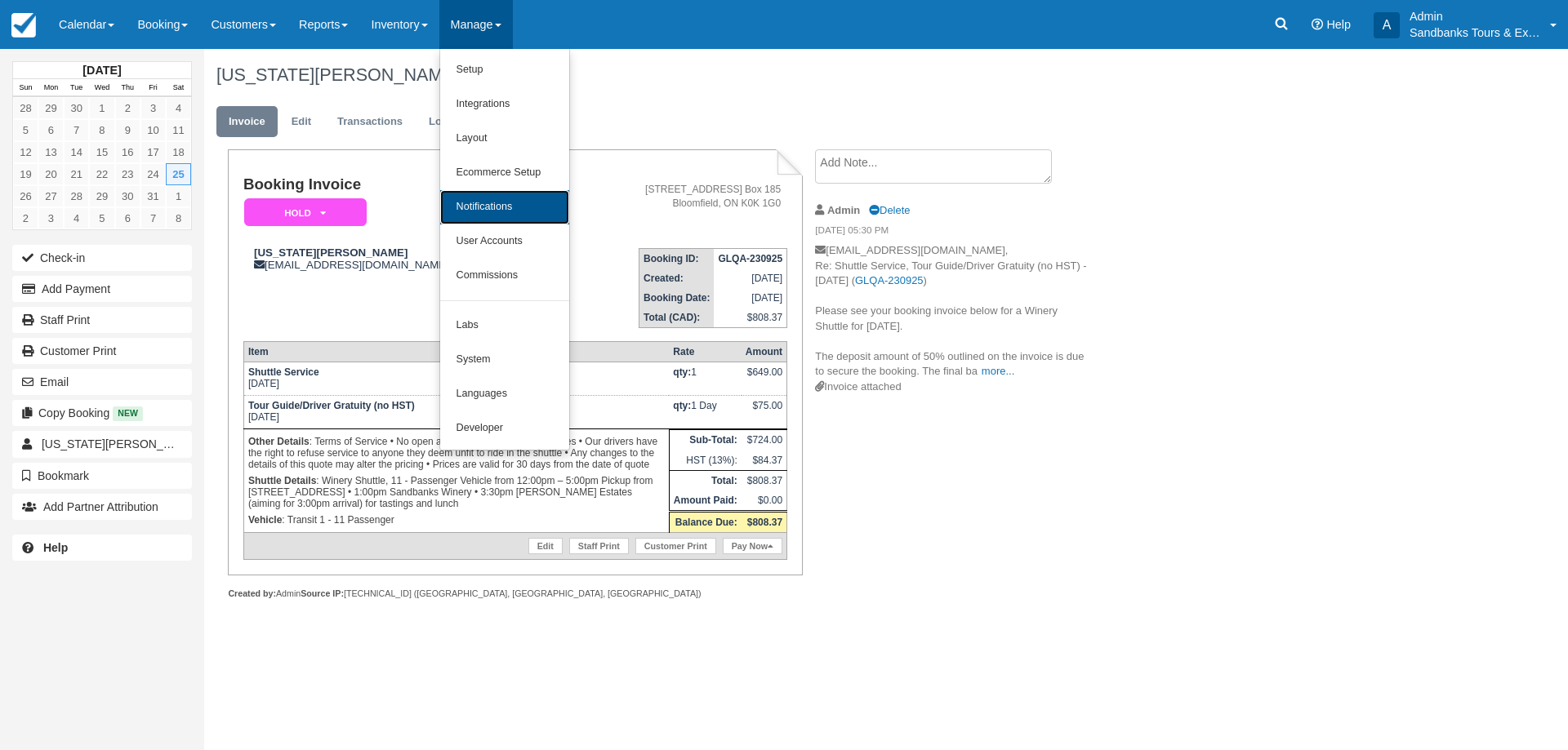
click at [531, 206] on link "Notifications" at bounding box center [505, 207] width 129 height 35
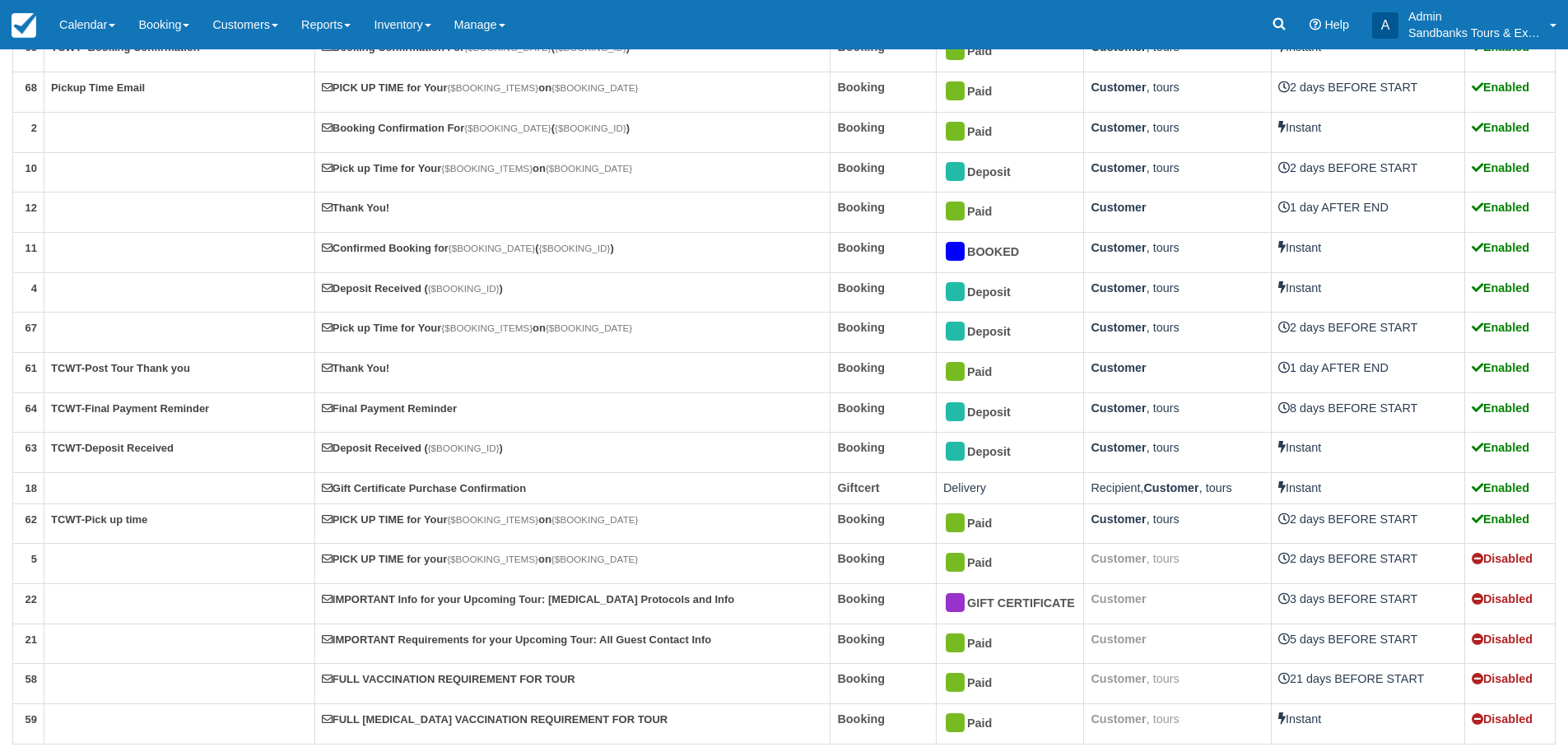
scroll to position [441, 0]
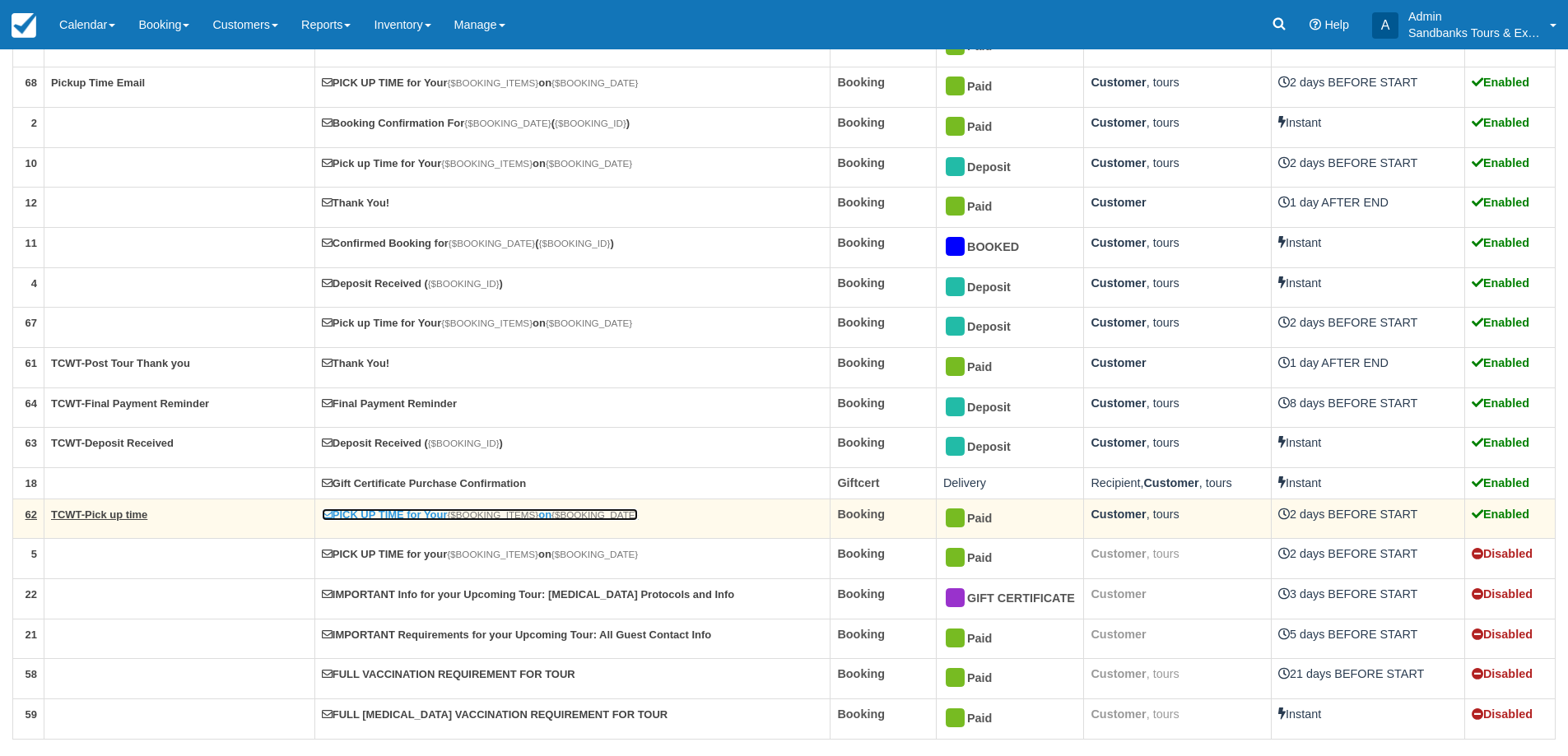
click at [393, 516] on link "PICK UP TIME for Your {$BOOKING_ITEMS} on {$BOOKING_DATE}" at bounding box center [481, 514] width 317 height 12
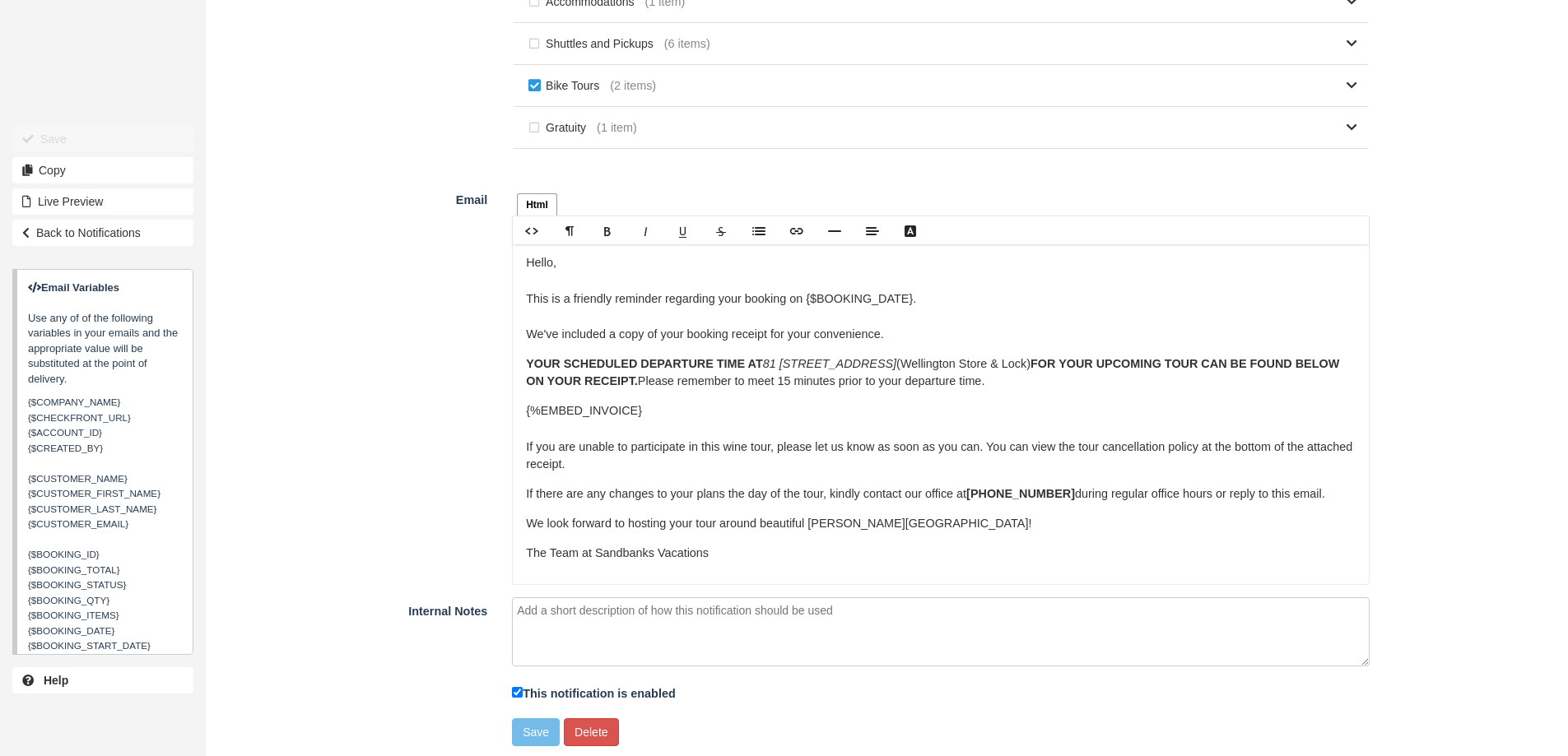
scroll to position [1206, 0]
click at [720, 556] on p "The Team at Sandbanks Vacations" at bounding box center [940, 550] width 830 height 18
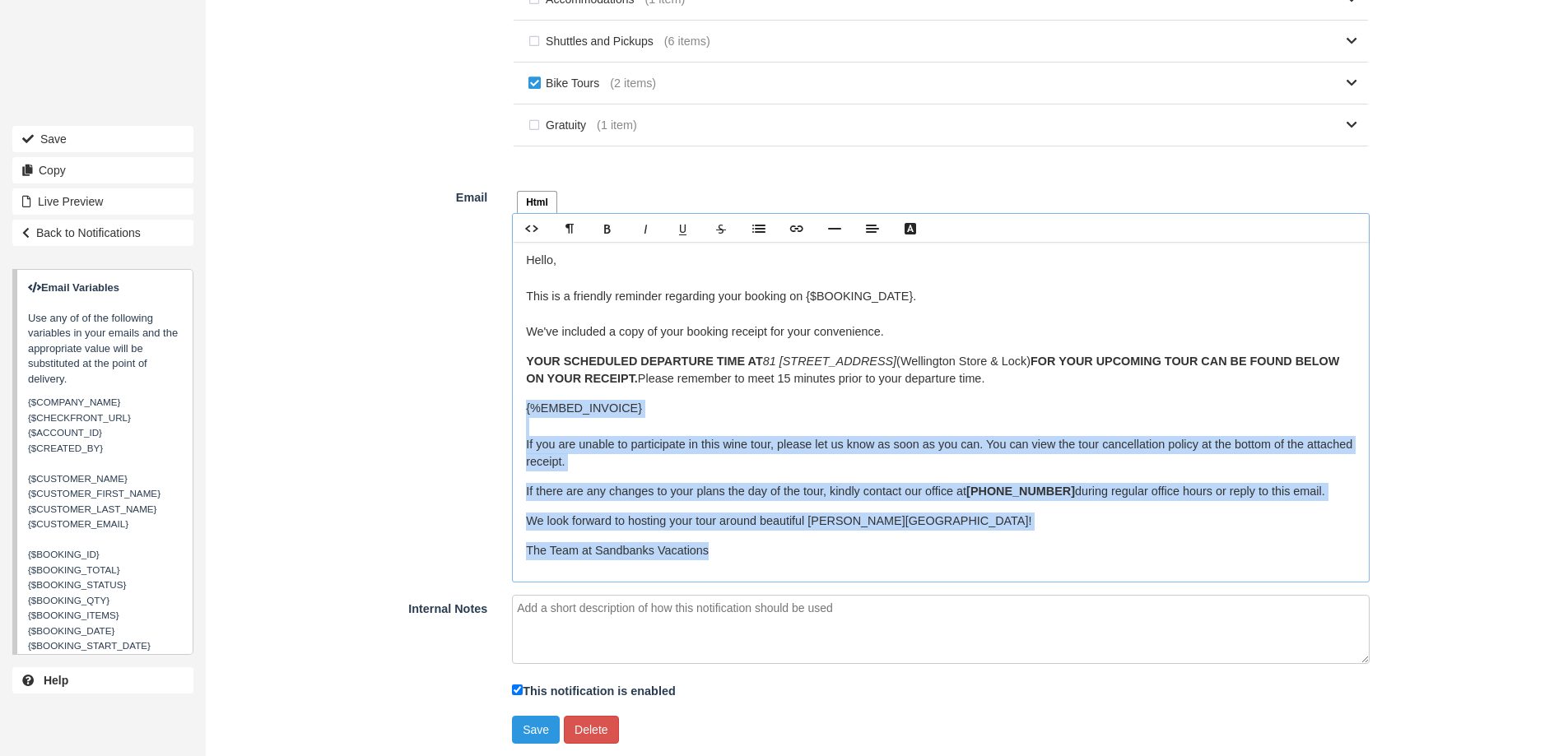
drag, startPoint x: 523, startPoint y: 408, endPoint x: 972, endPoint y: 551, distance: 471.2
click at [972, 551] on div "Hello, This is a friendly reminder regarding your booking on {$BOOKING_DATE}. W…" at bounding box center [940, 412] width 856 height 340
copy div "{%EMBED_INVOICE} If you are unable to participate in this wine tour, please let…"
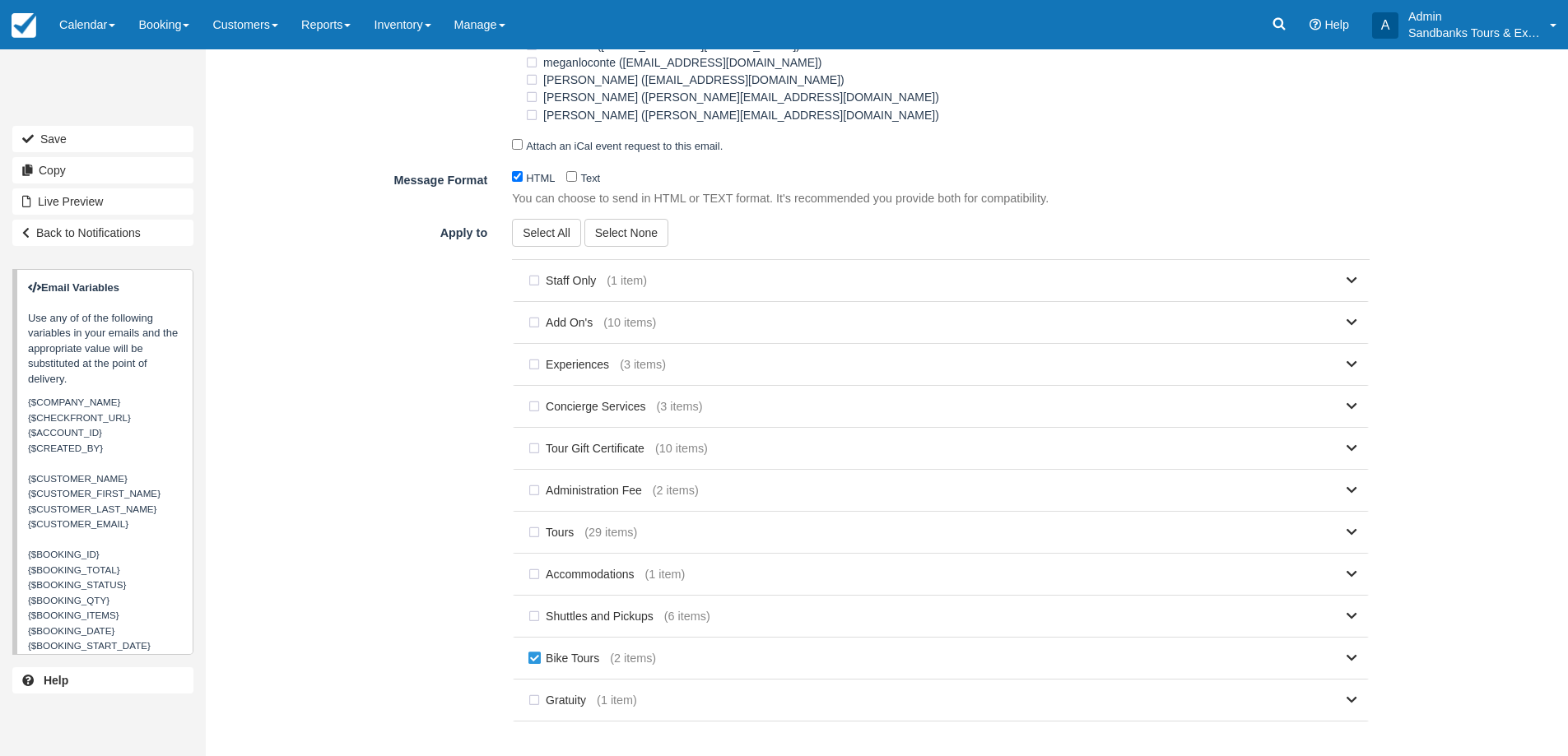
scroll to position [0, 0]
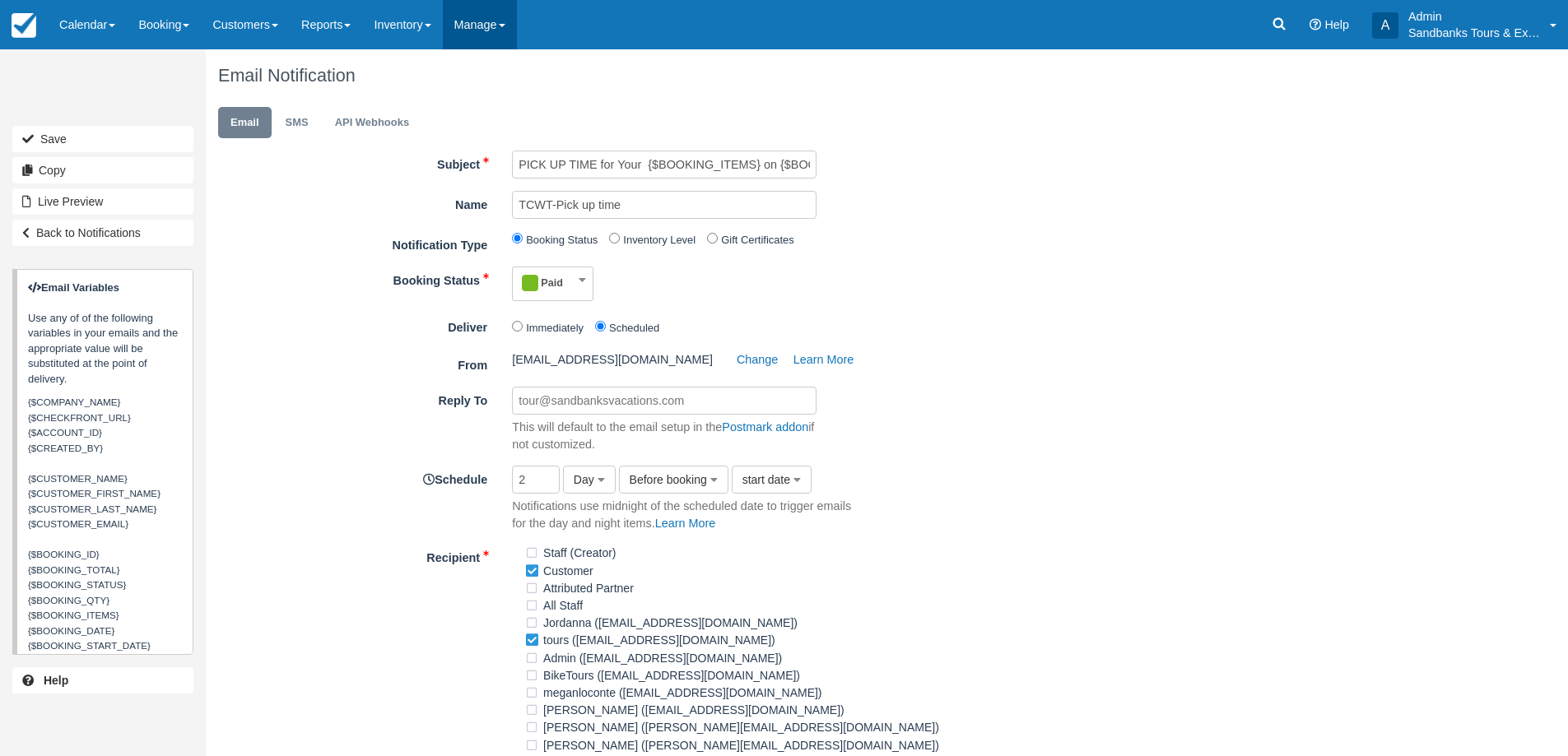
click at [505, 23] on link "Manage" at bounding box center [480, 25] width 74 height 49
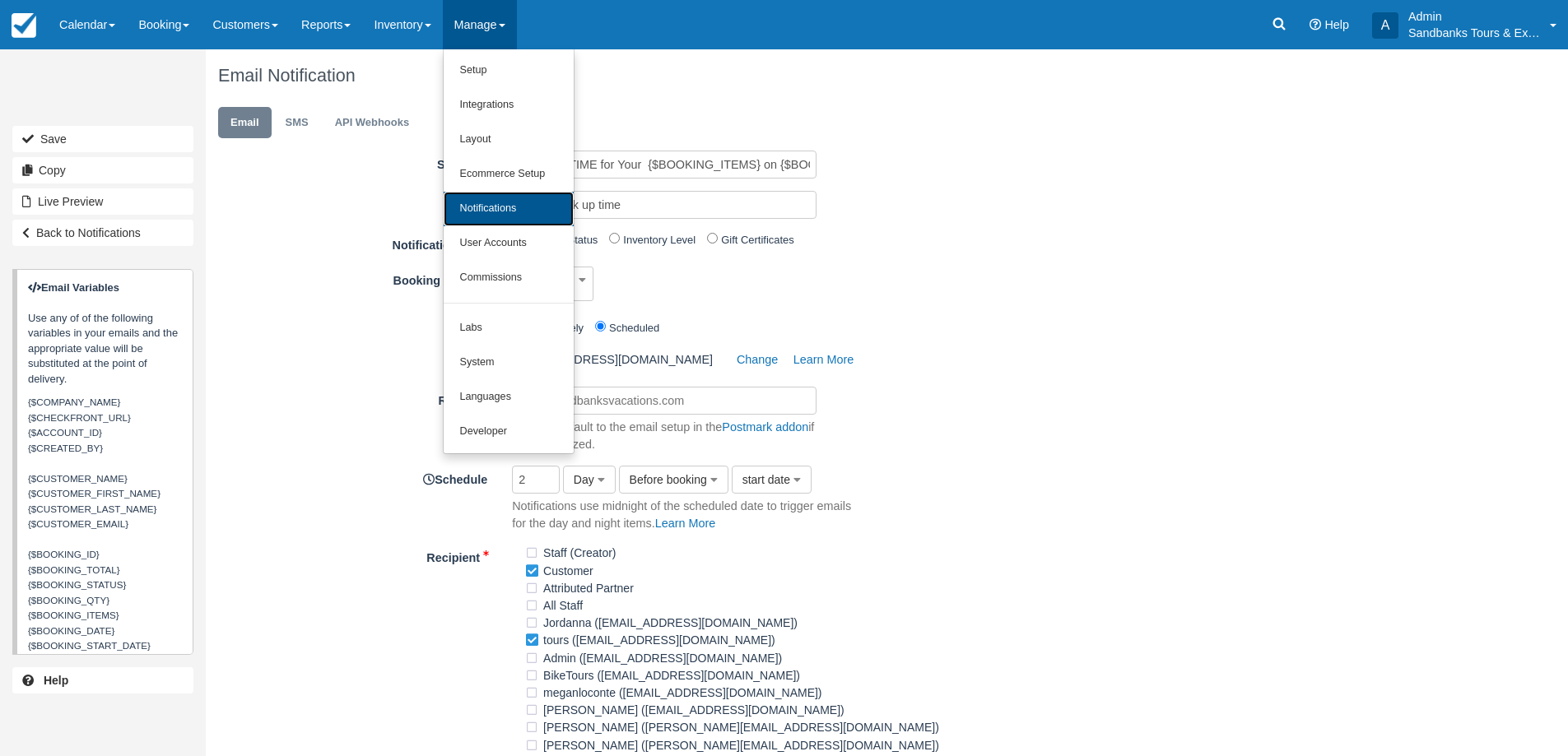
click at [521, 205] on link "Notifications" at bounding box center [509, 209] width 130 height 35
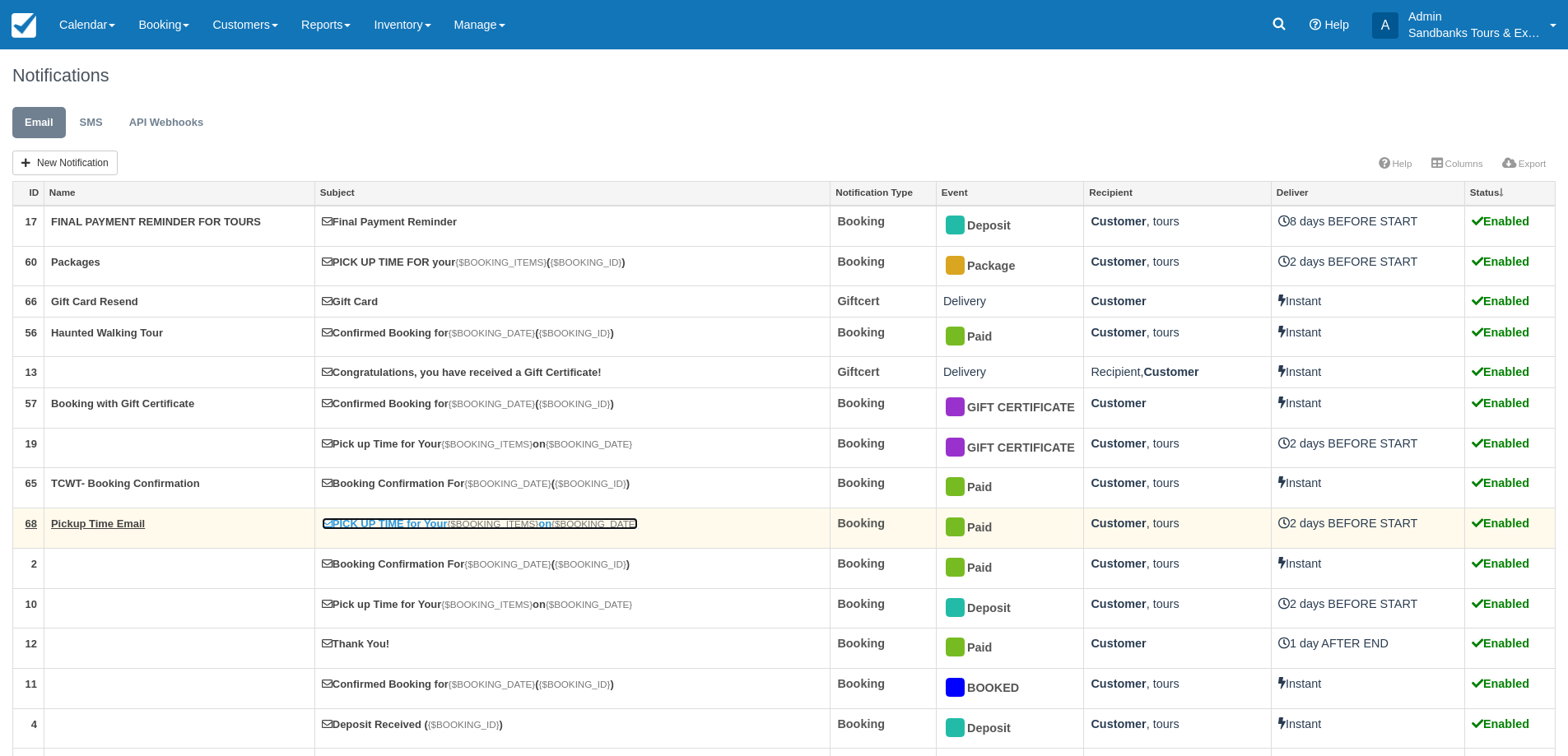
click at [409, 529] on link "PICK UP TIME for Your {$BOOKING_ITEMS} on {$BOOKING_DATE}" at bounding box center [481, 523] width 317 height 12
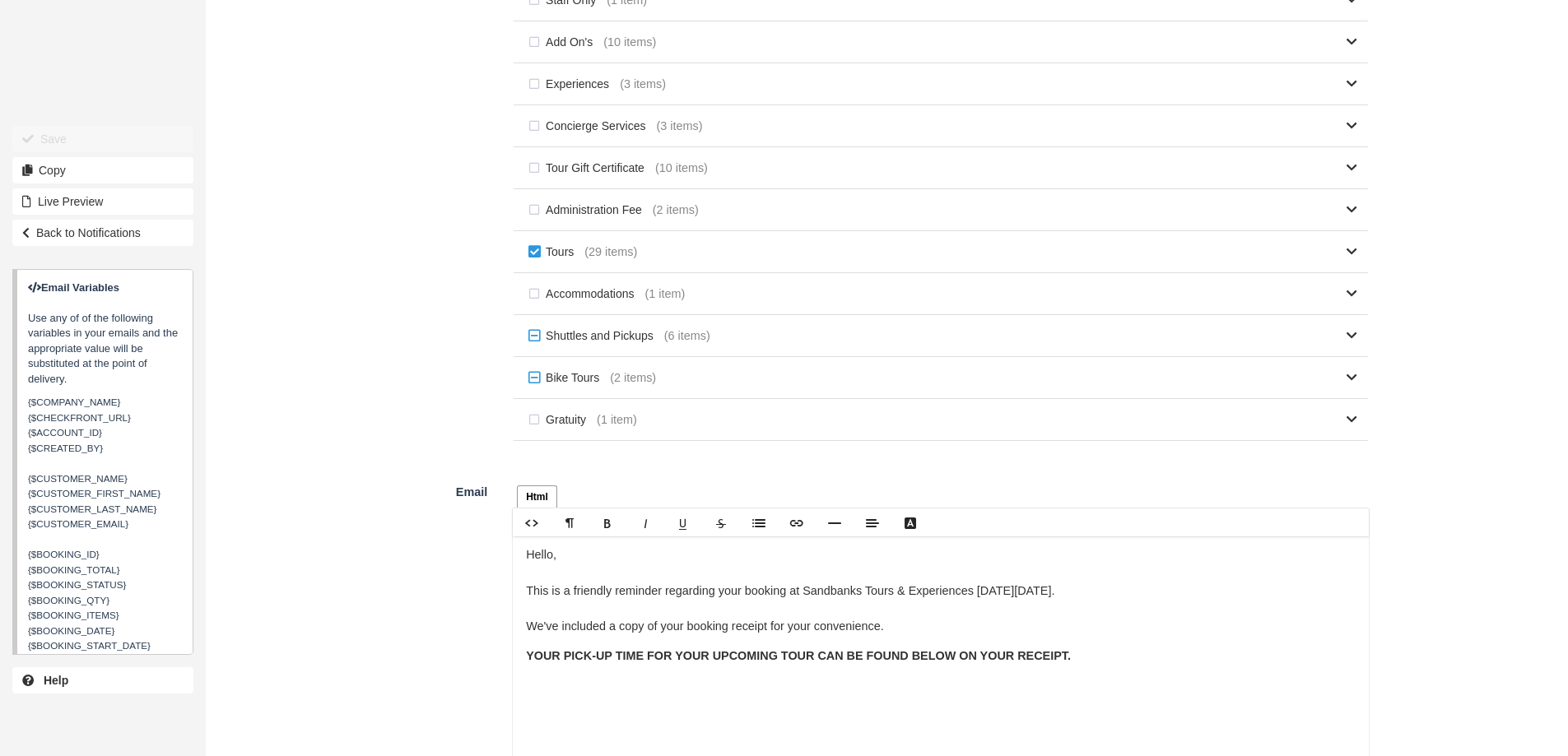
scroll to position [1113, 0]
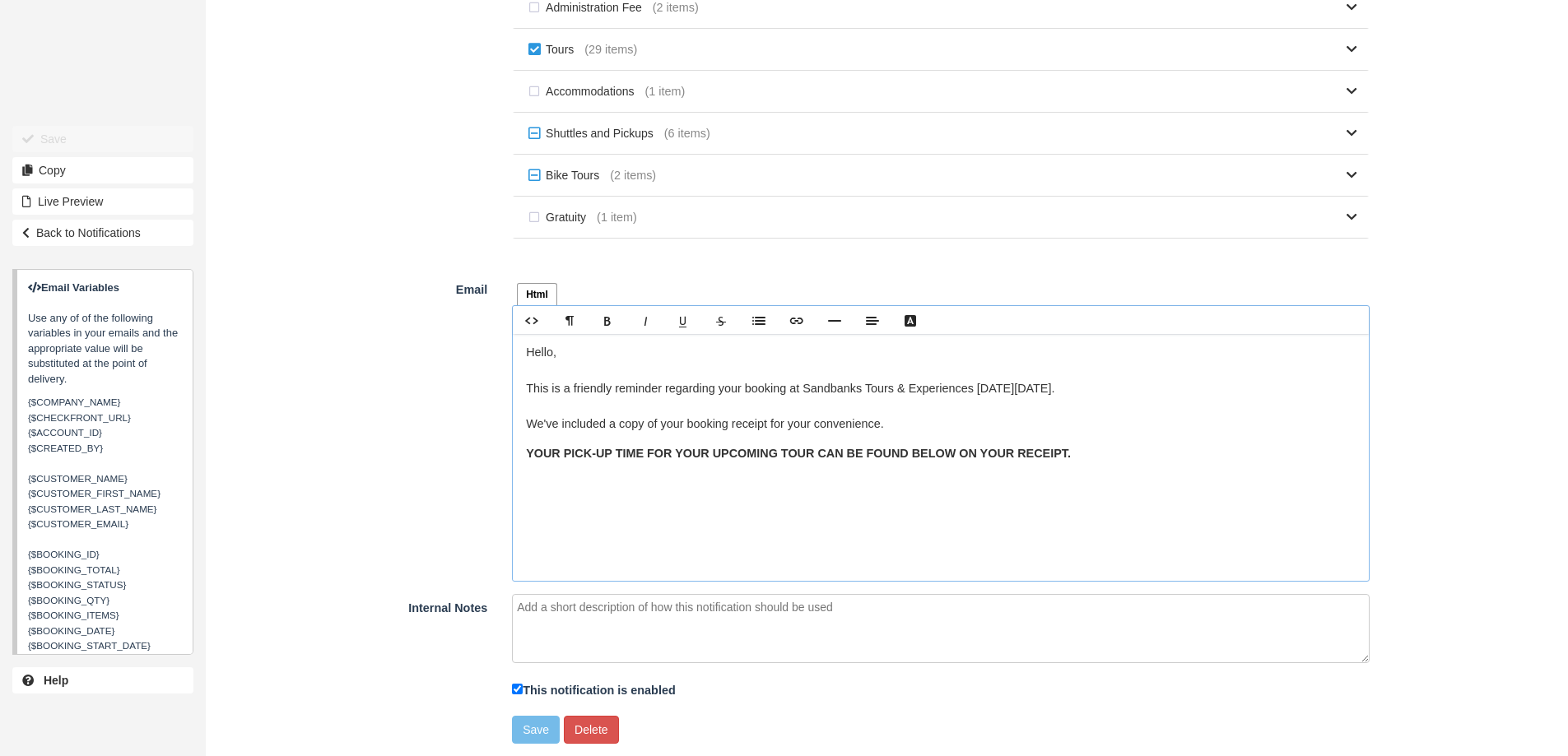
click at [561, 479] on div "Hello, This is a friendly reminder regarding your booking at Sandbanks Tours & …" at bounding box center [940, 457] width 856 height 246
click at [523, 491] on div "Hello, This is a friendly reminder regarding your booking at Sandbanks Tours & …" at bounding box center [940, 457] width 856 height 246
click at [1034, 449] on p "YOUR PICK-UP TIME FOR YOUR UPCOMING TOUR CAN BE FOUND BELOW ON YOUR RECEIPT." at bounding box center [940, 454] width 830 height 18
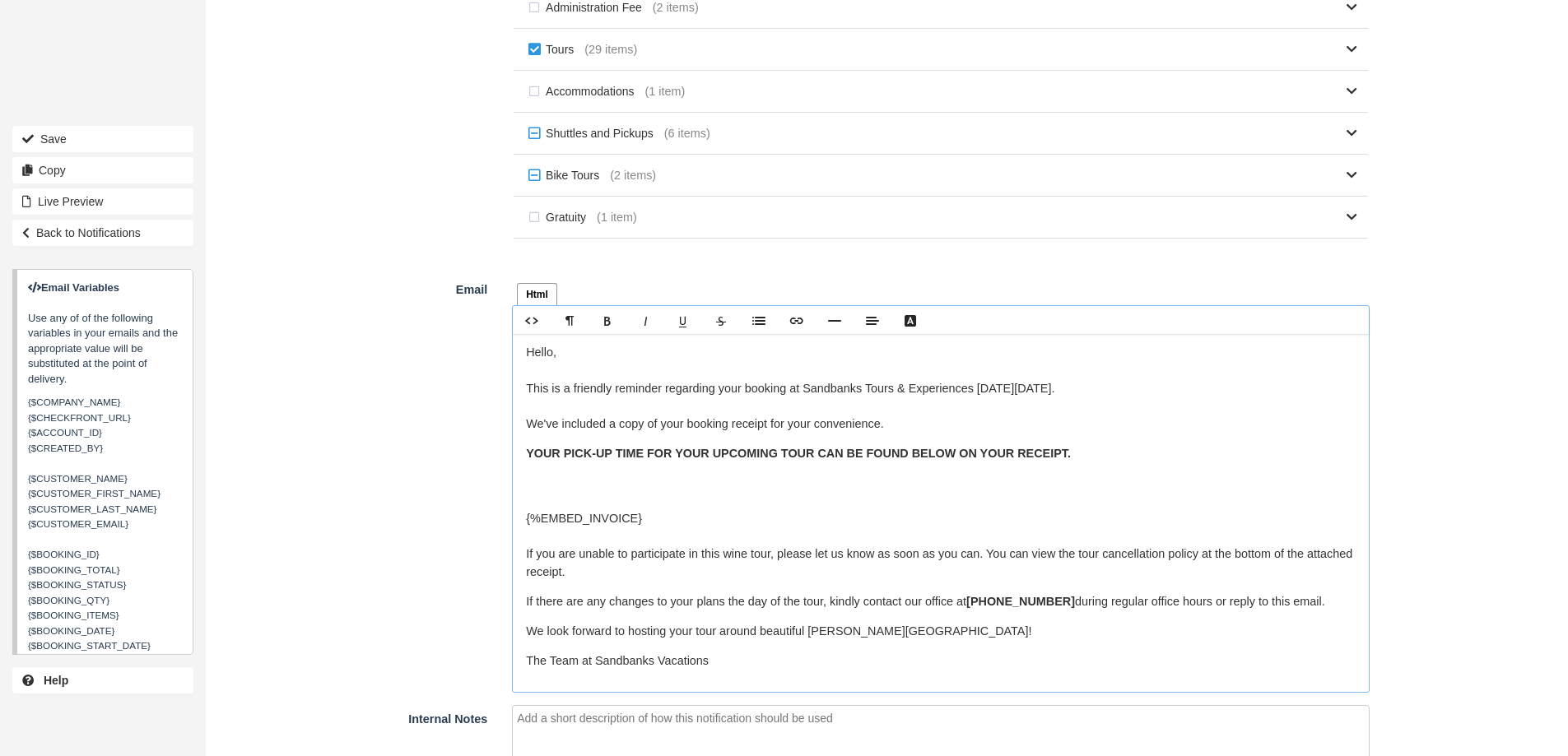
click at [1068, 465] on p "YOUR PICK-UP TIME FOR YOUR UPCOMING TOUR CAN BE FOUND BELOW ON YOUR RECEIPT. ﻿ …" at bounding box center [940, 472] width 830 height 54
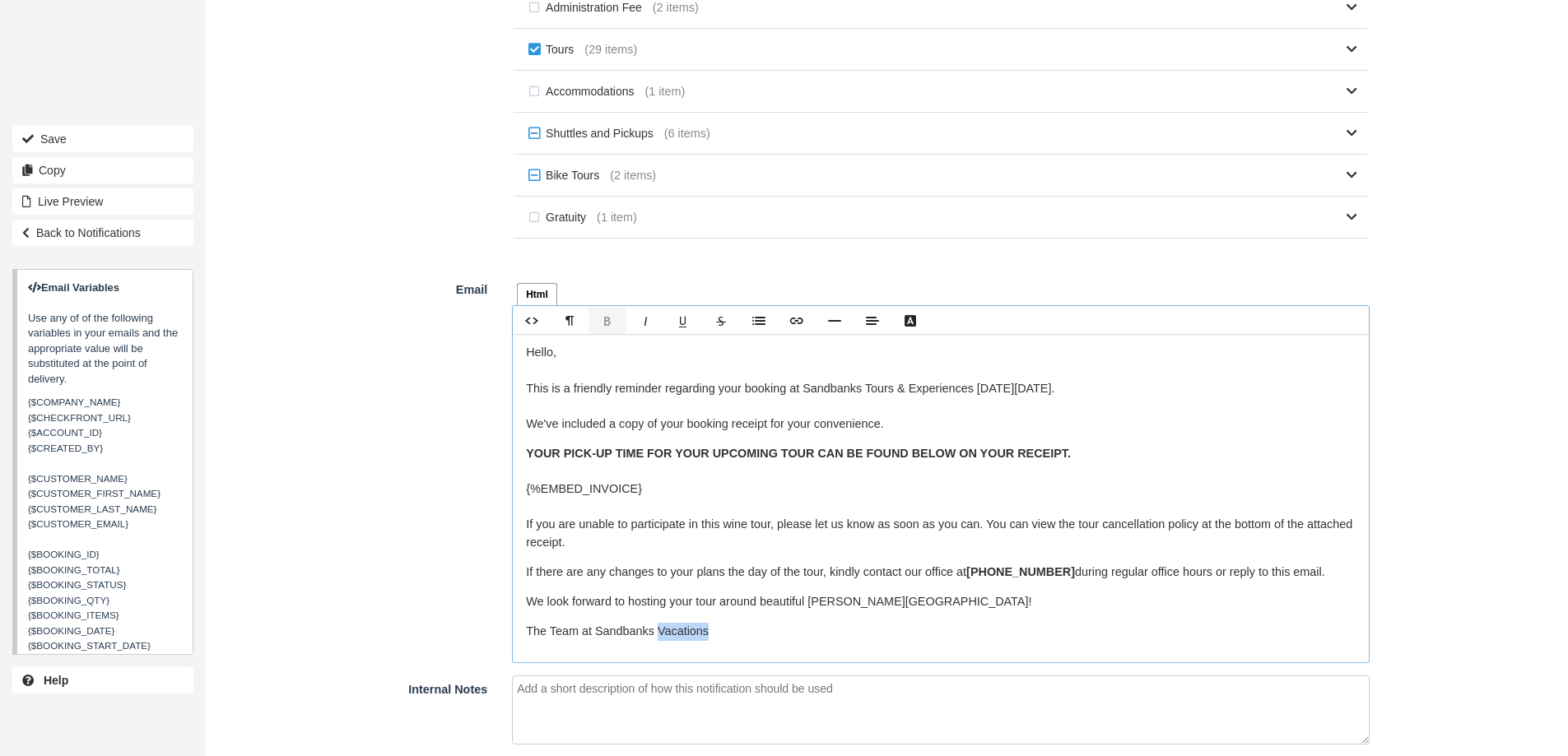
drag, startPoint x: 719, startPoint y: 639, endPoint x: 654, endPoint y: 636, distance: 65.1
click at [654, 636] on p "The Team at Sandbanks Vacations" at bounding box center [940, 631] width 830 height 18
drag, startPoint x: 1123, startPoint y: 385, endPoint x: 995, endPoint y: 388, distance: 128.0
click at [995, 388] on p "Hello, This is a friendly reminder regarding your booking at Sandbanks Tours & …" at bounding box center [940, 388] width 830 height 89
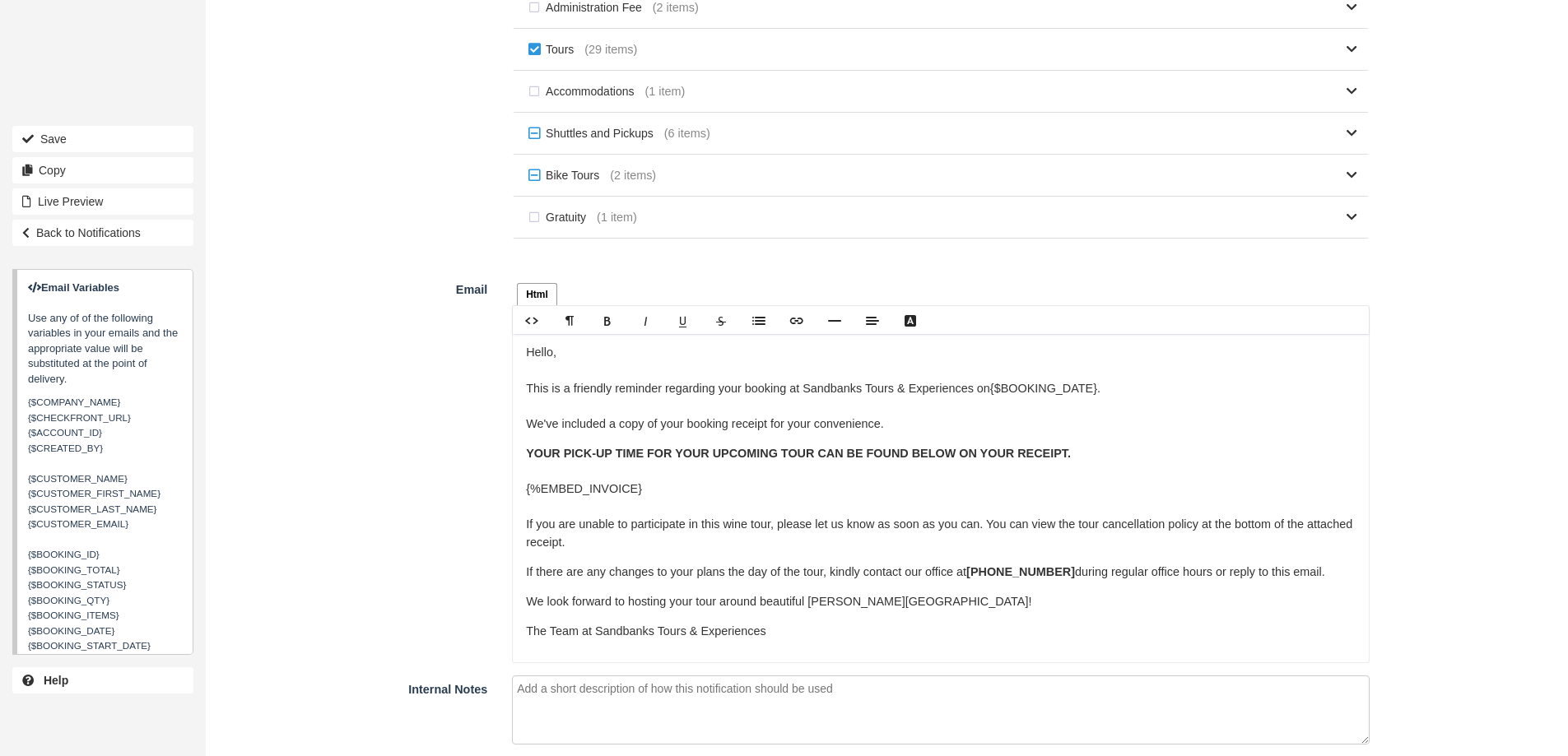
scroll to position [1195, 0]
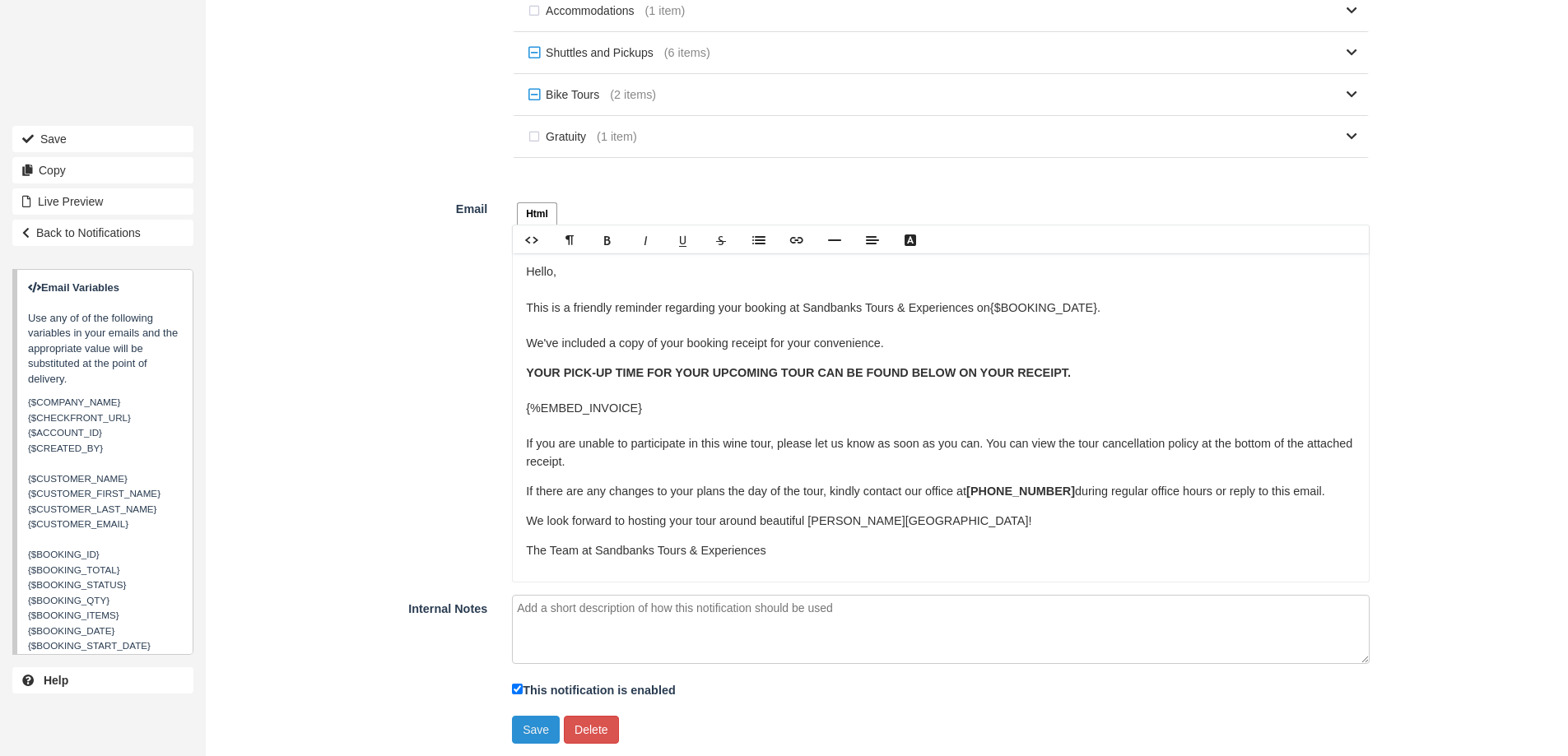
click at [516, 728] on button "Save" at bounding box center [535, 730] width 48 height 28
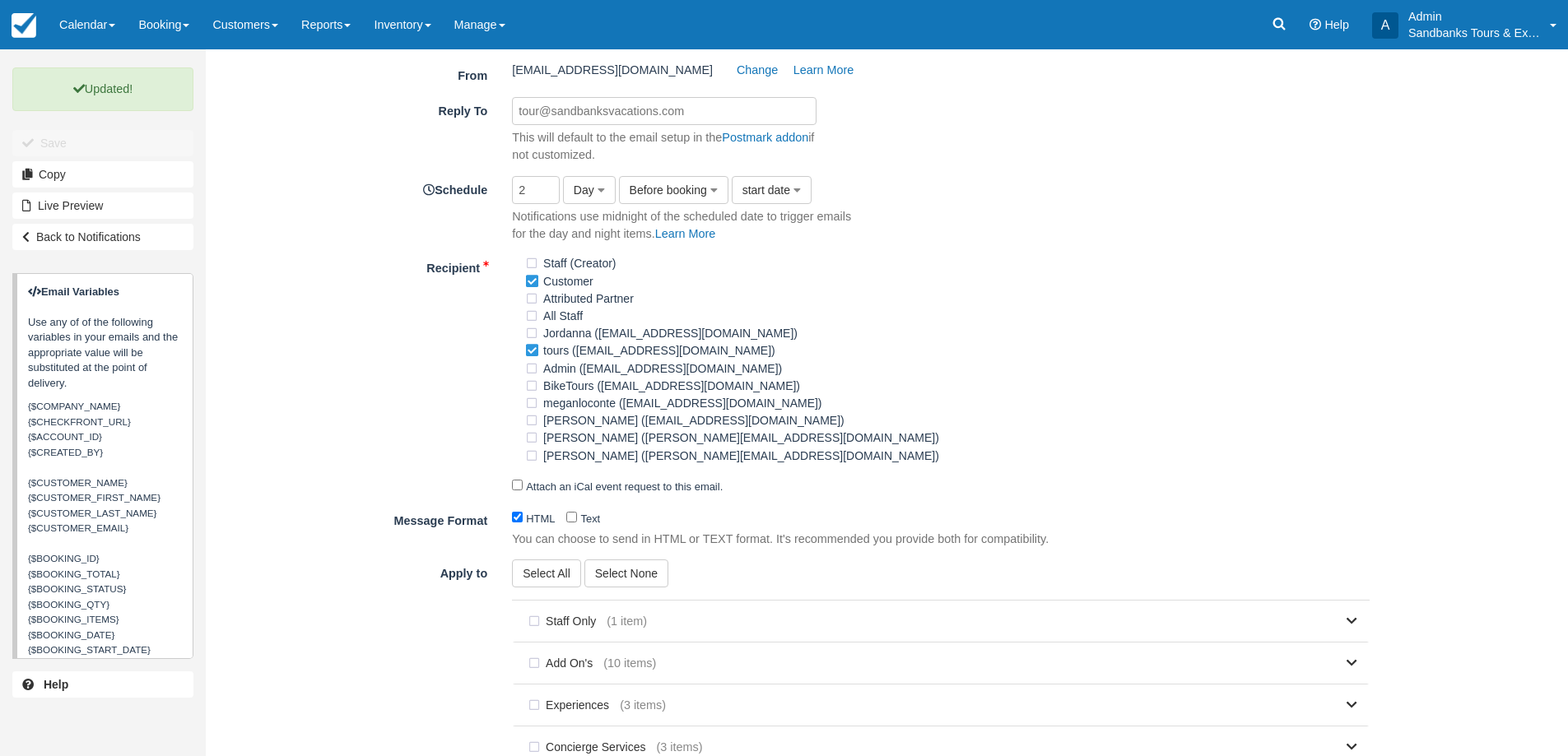
scroll to position [0, 0]
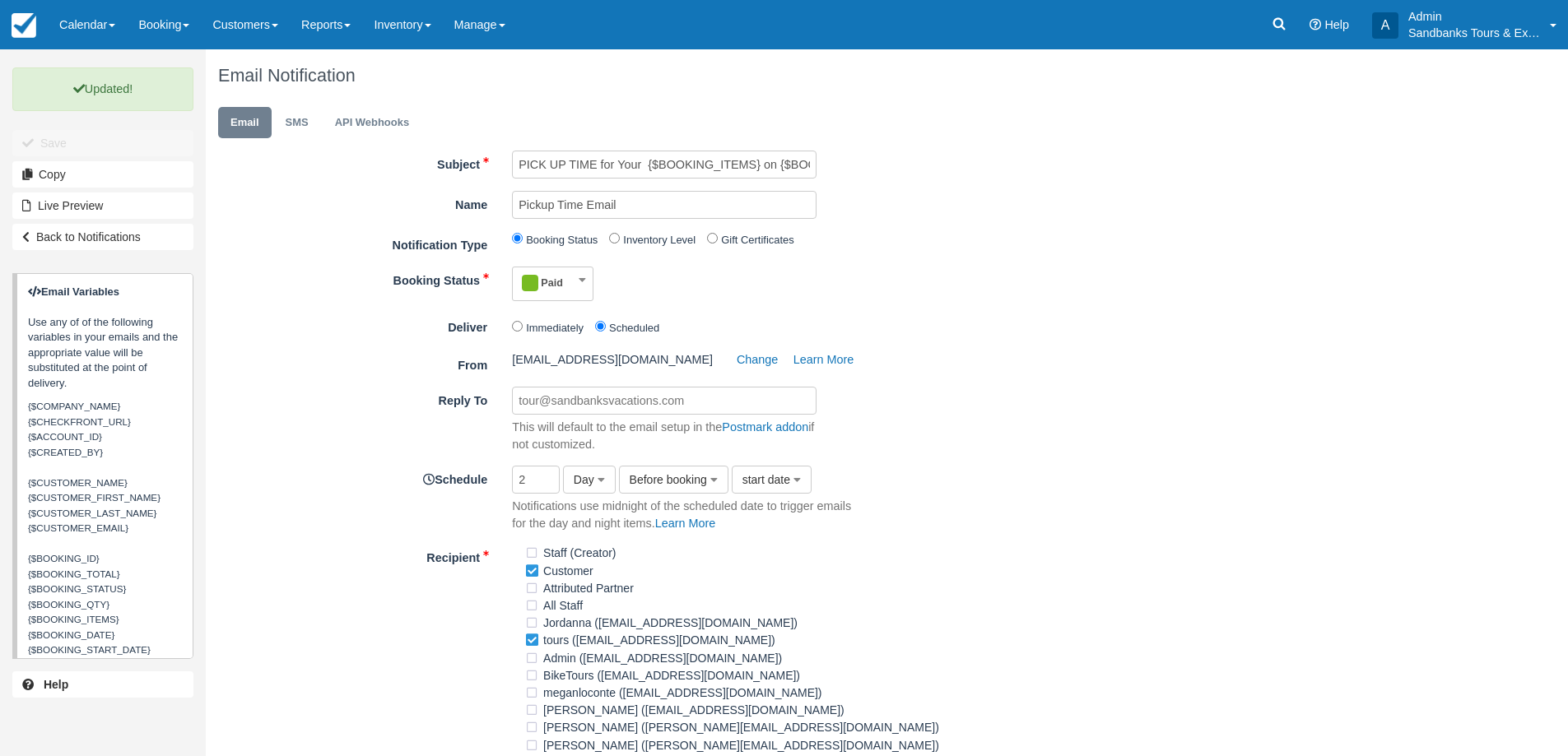
click at [1176, 328] on div "Deliver Immediately Scheduled" at bounding box center [794, 327] width 1176 height 26
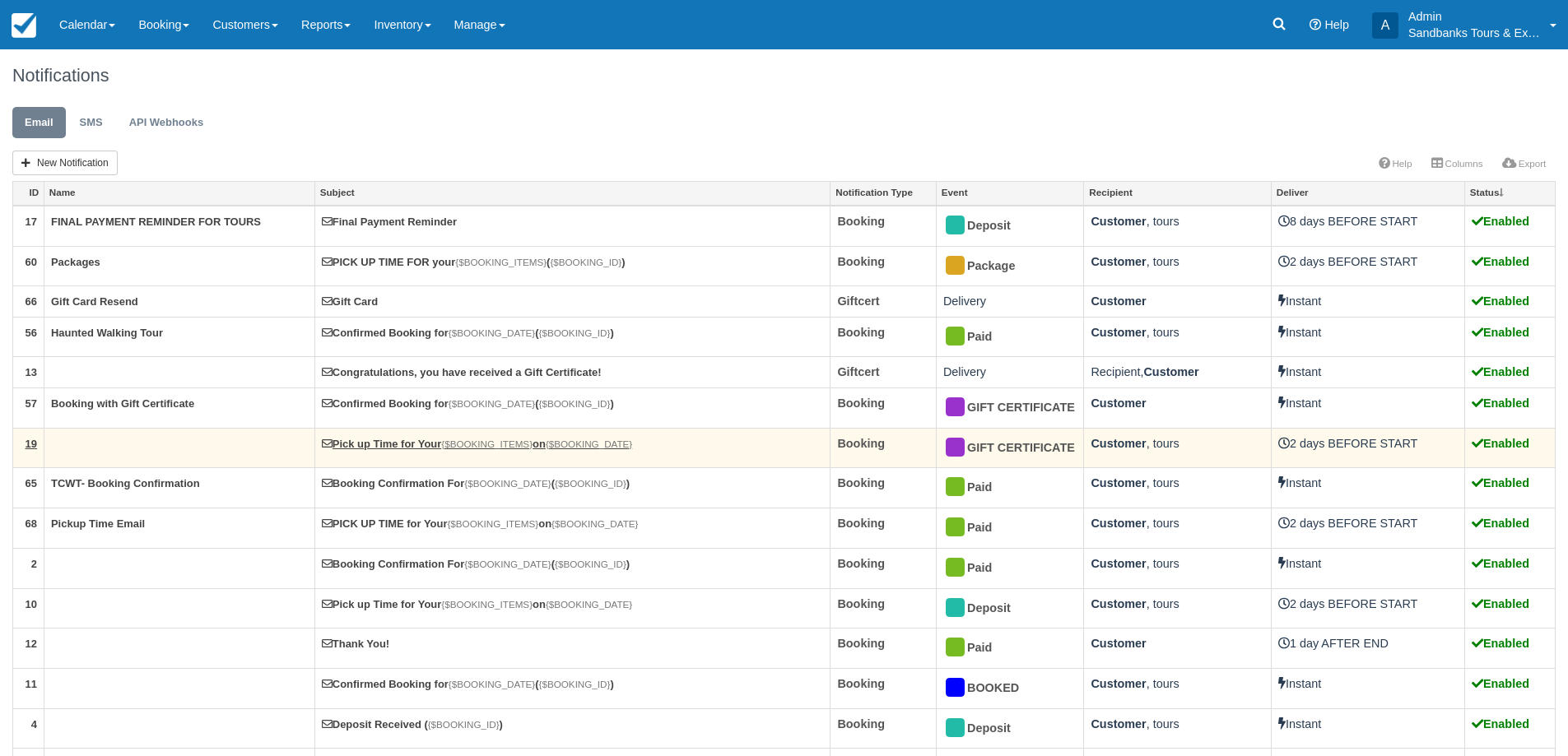
scroll to position [441, 0]
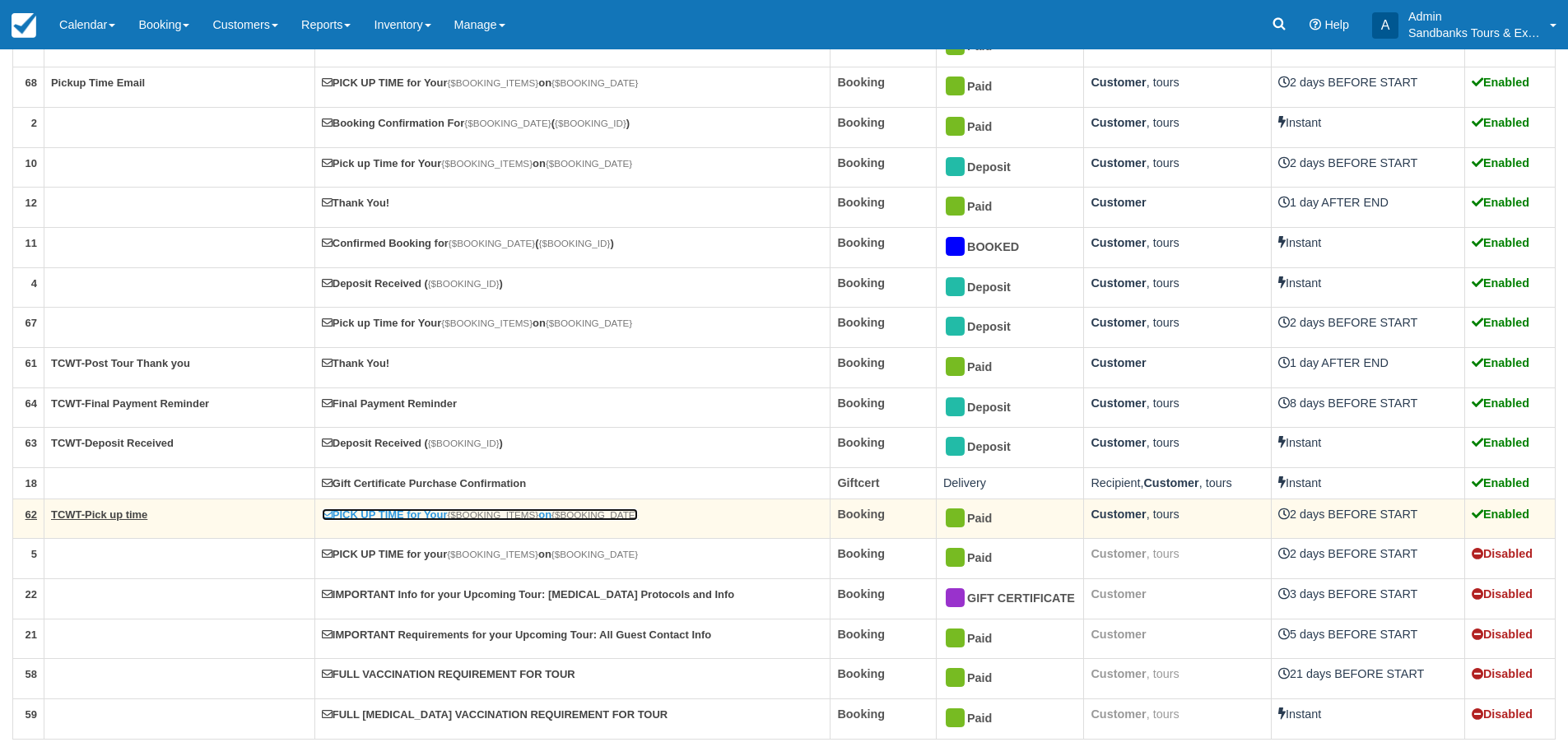
click at [400, 515] on link "PICK UP TIME for Your {$BOOKING_ITEMS} on {$BOOKING_DATE}" at bounding box center [481, 514] width 317 height 12
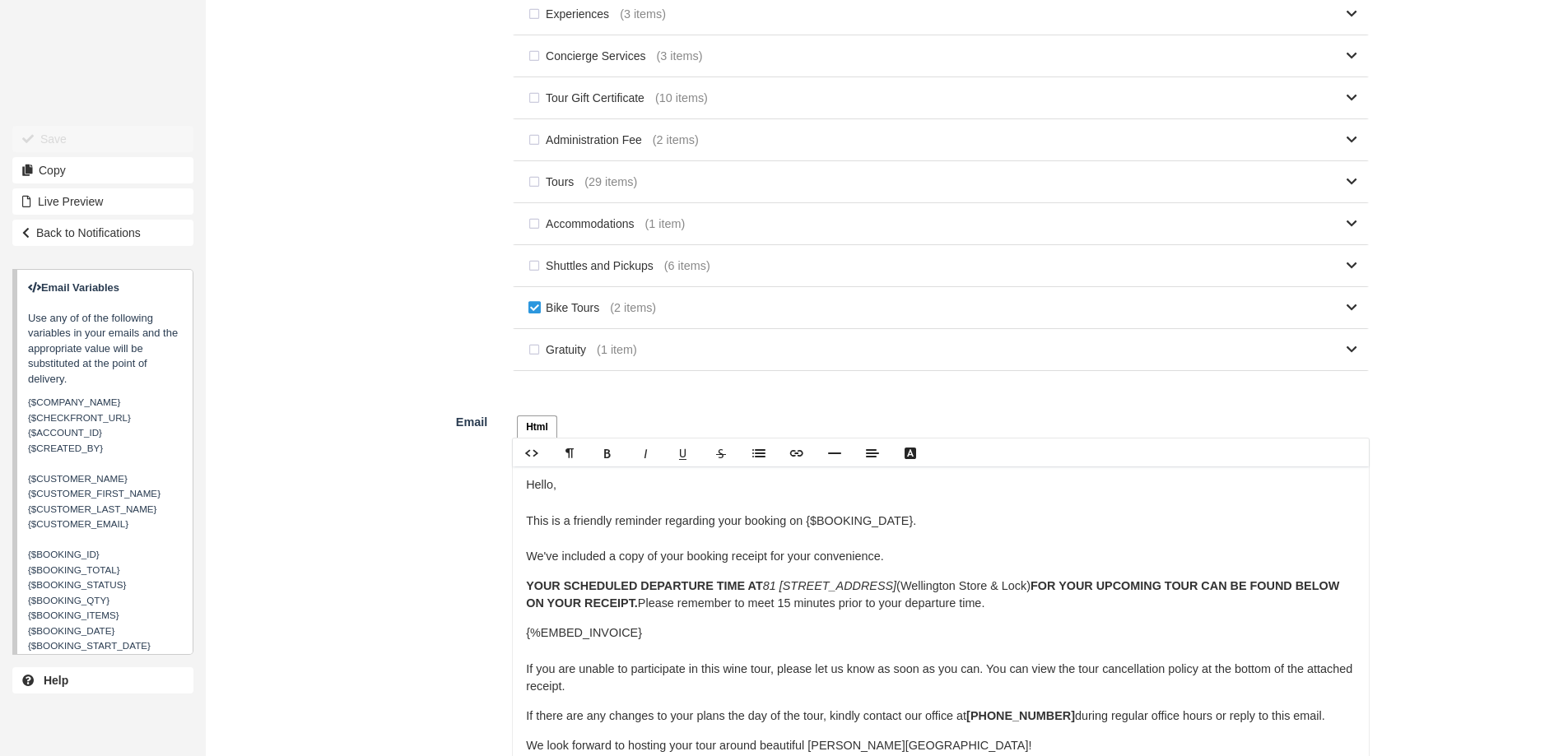
scroll to position [1206, 0]
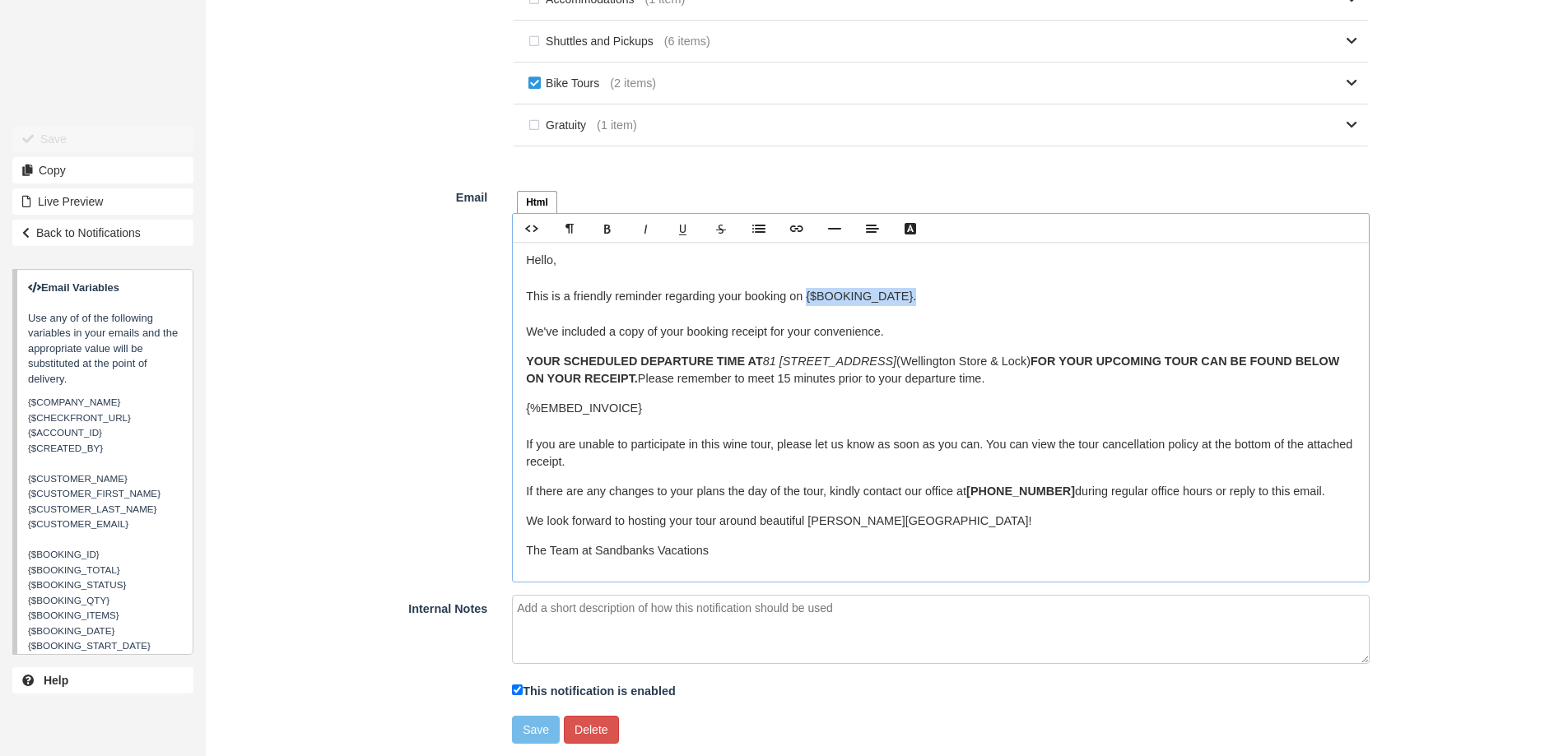
drag, startPoint x: 930, startPoint y: 298, endPoint x: 811, endPoint y: 303, distance: 119.1
click at [811, 303] on p "Hello, This is a friendly reminder regarding your booking on {$BOOKING_DATE}. W…" at bounding box center [940, 296] width 830 height 89
copy p "{$BOOKING_DATE}."
